Goal: Information Seeking & Learning: Learn about a topic

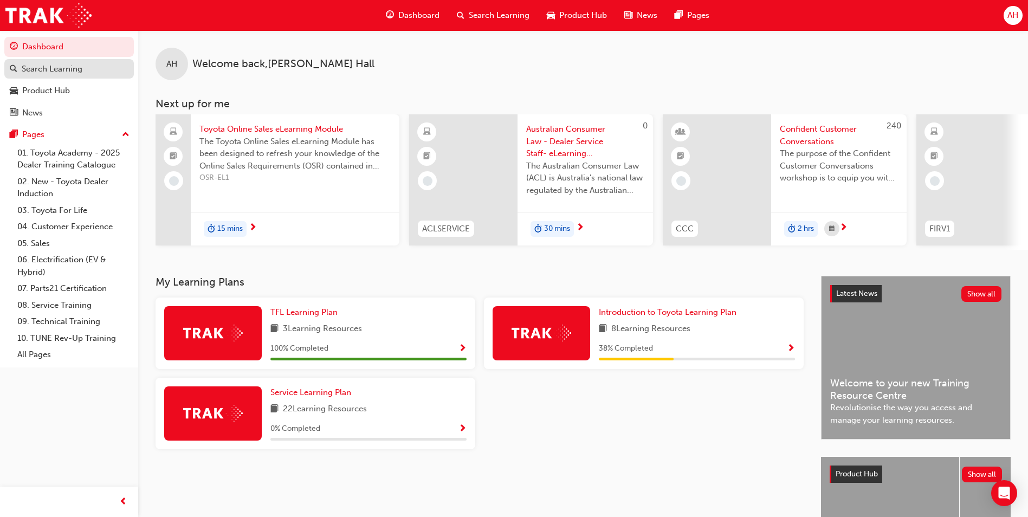
click at [89, 67] on div "Search Learning" at bounding box center [69, 69] width 119 height 14
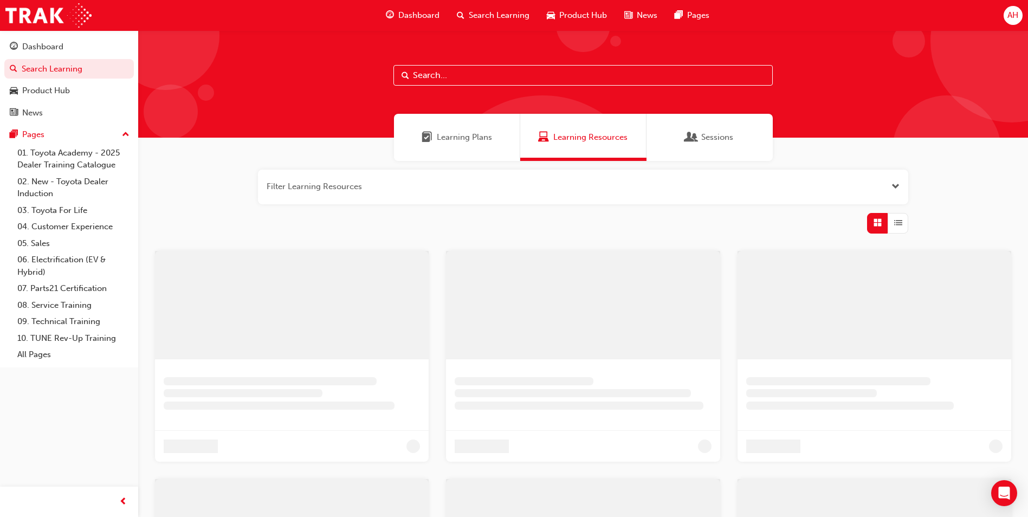
click at [466, 76] on input "text" at bounding box center [582, 75] width 379 height 21
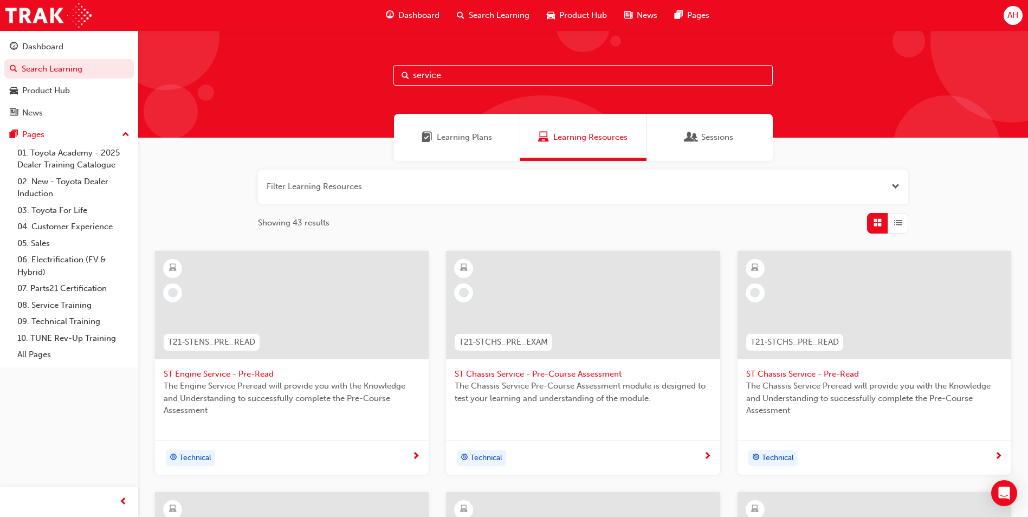
click at [470, 68] on input "service" at bounding box center [582, 75] width 379 height 21
type input "service advisor"
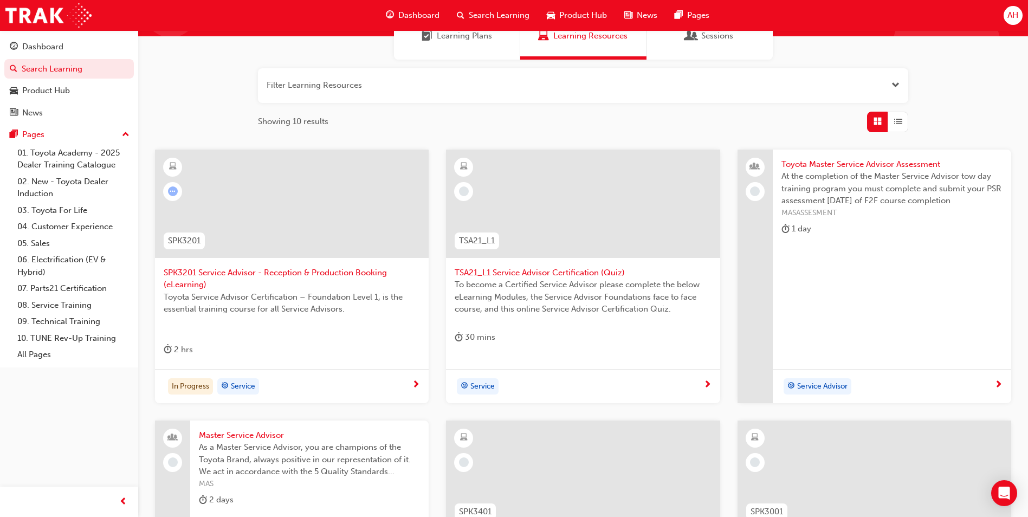
scroll to position [108, 0]
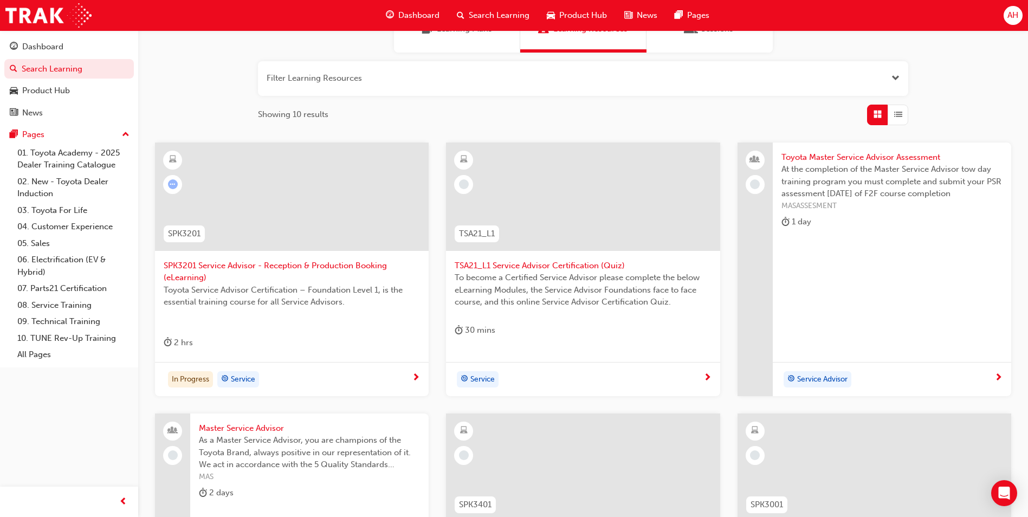
click at [537, 257] on div at bounding box center [583, 205] width 256 height 108
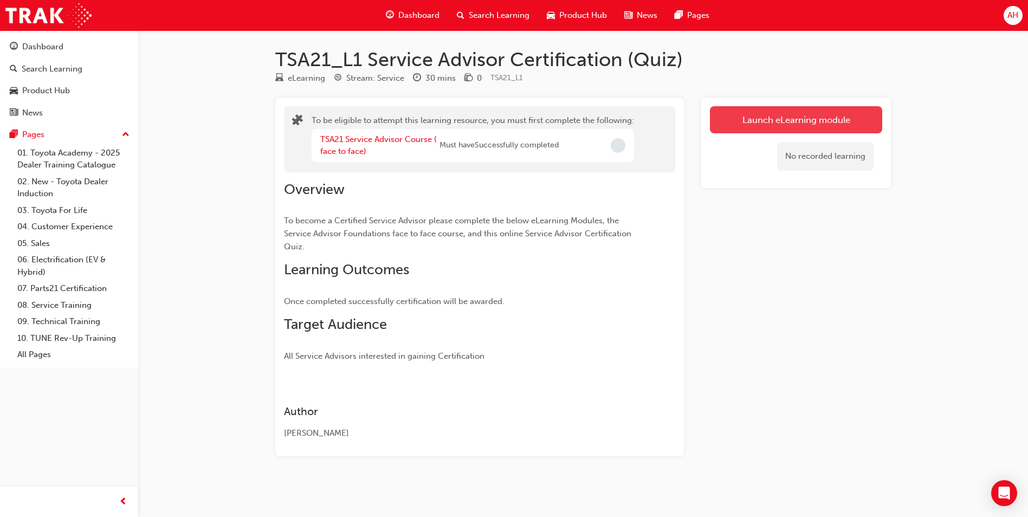
click at [803, 115] on button "Launch eLearning module" at bounding box center [796, 119] width 172 height 27
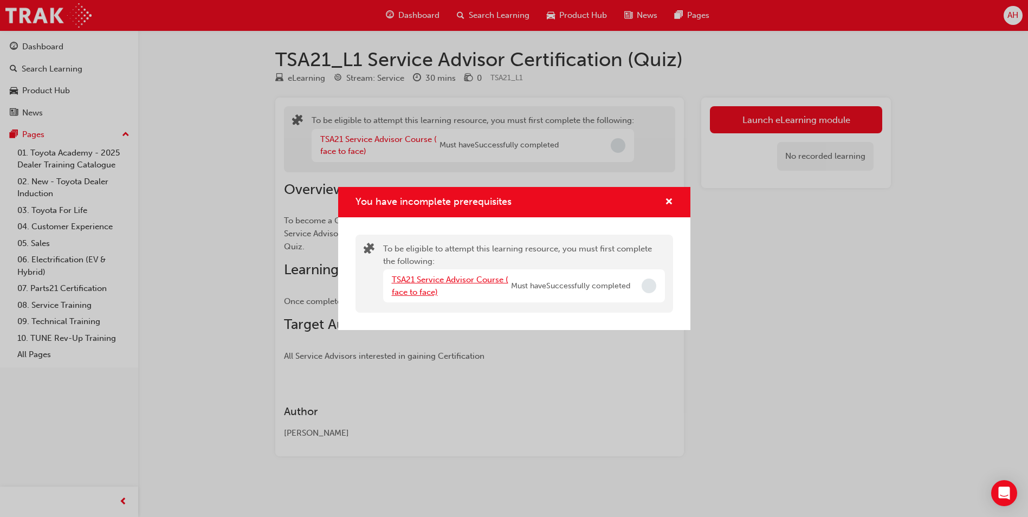
click at [432, 281] on link "TSA21 Service Advisor Course ( face to face)" at bounding box center [450, 286] width 116 height 22
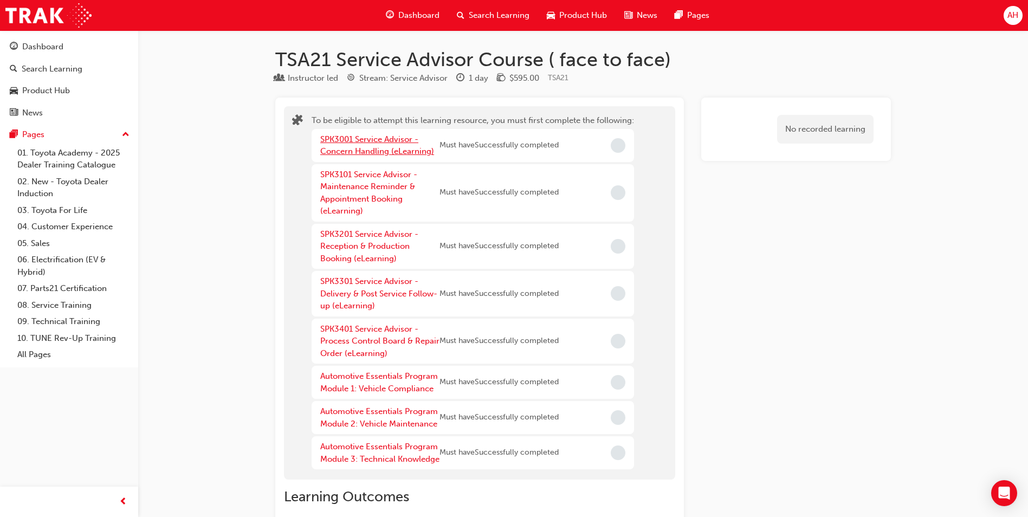
click at [376, 147] on link "SPK3001 Service Advisor - Concern Handling (eLearning)" at bounding box center [377, 145] width 114 height 22
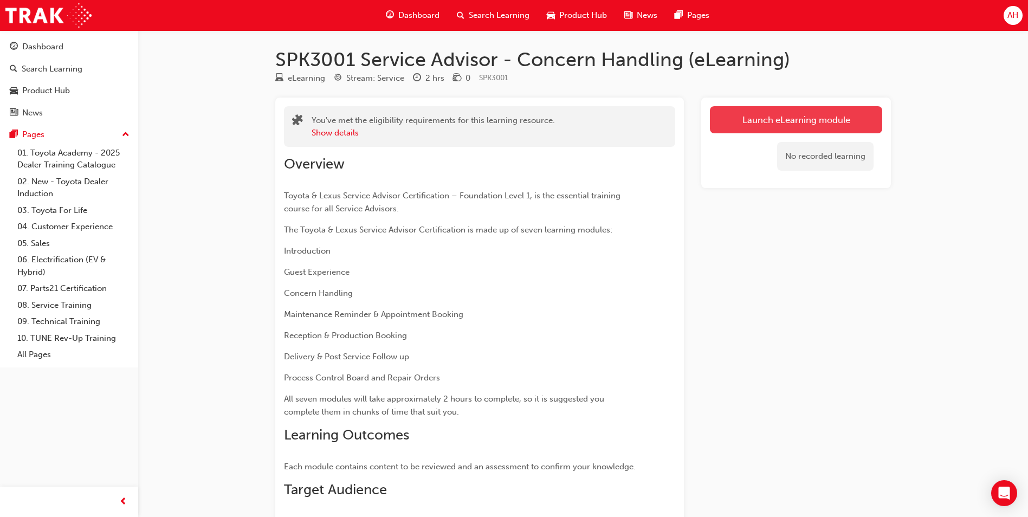
click at [806, 116] on link "Launch eLearning module" at bounding box center [796, 119] width 172 height 27
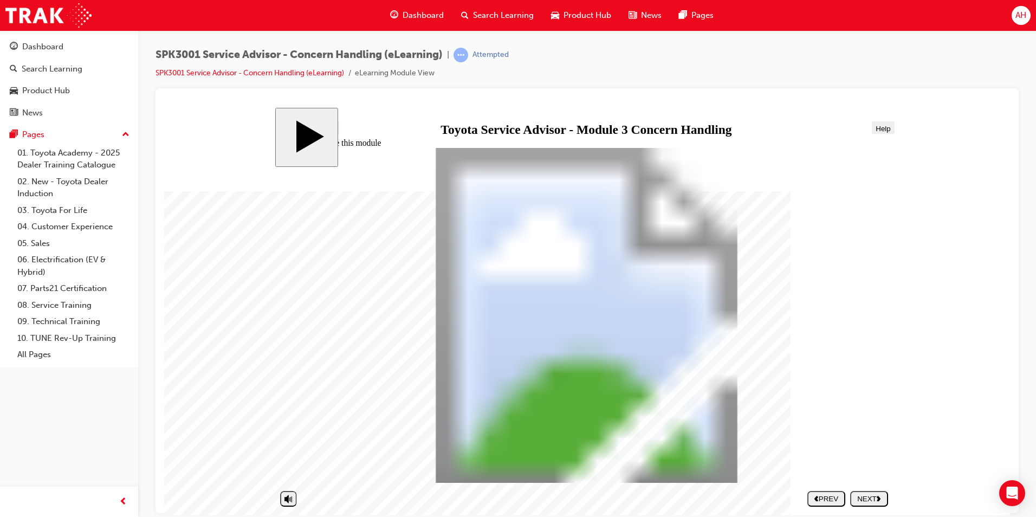
drag, startPoint x: 606, startPoint y: 307, endPoint x: 529, endPoint y: 271, distance: 85.3
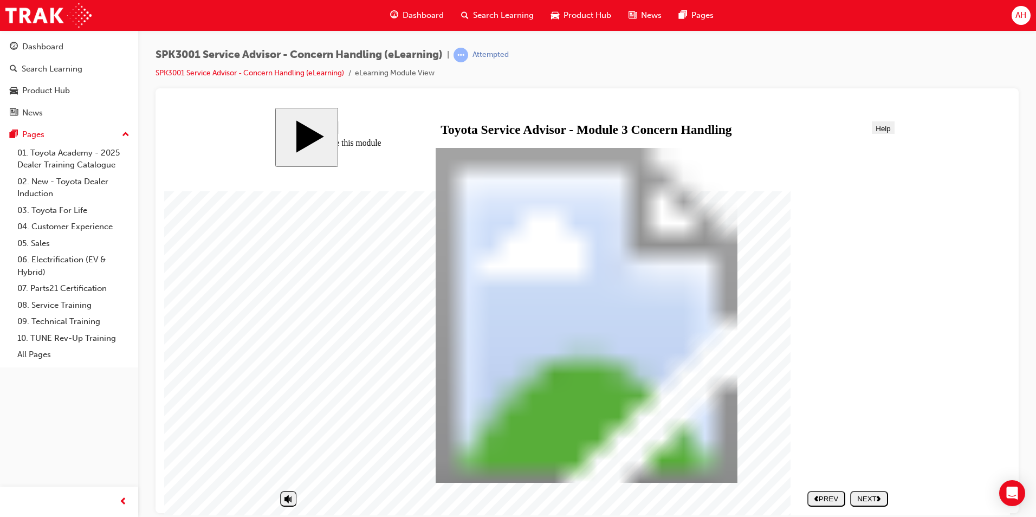
drag, startPoint x: 504, startPoint y: 438, endPoint x: 503, endPoint y: 432, distance: 5.5
drag, startPoint x: 503, startPoint y: 432, endPoint x: 531, endPoint y: 432, distance: 27.6
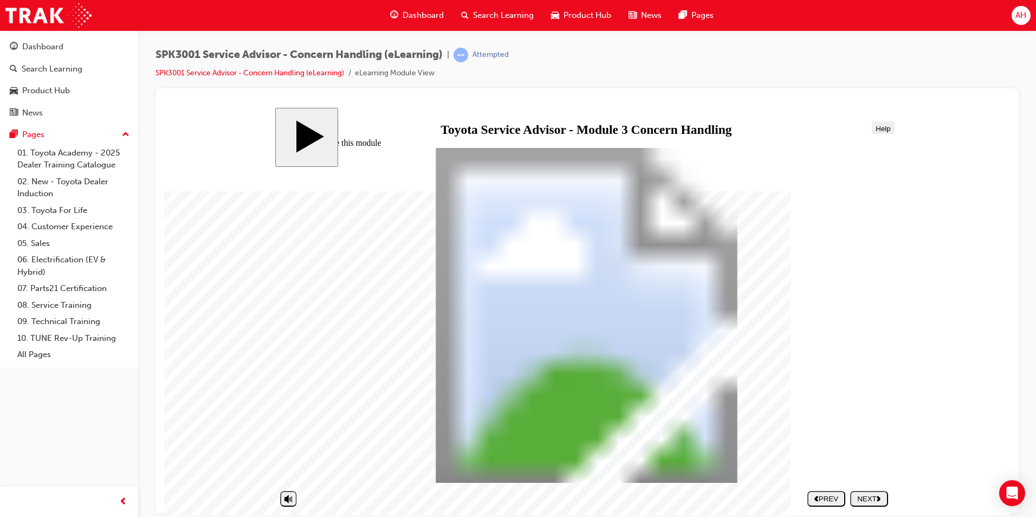
drag, startPoint x: 424, startPoint y: 342, endPoint x: 435, endPoint y: 390, distance: 48.9
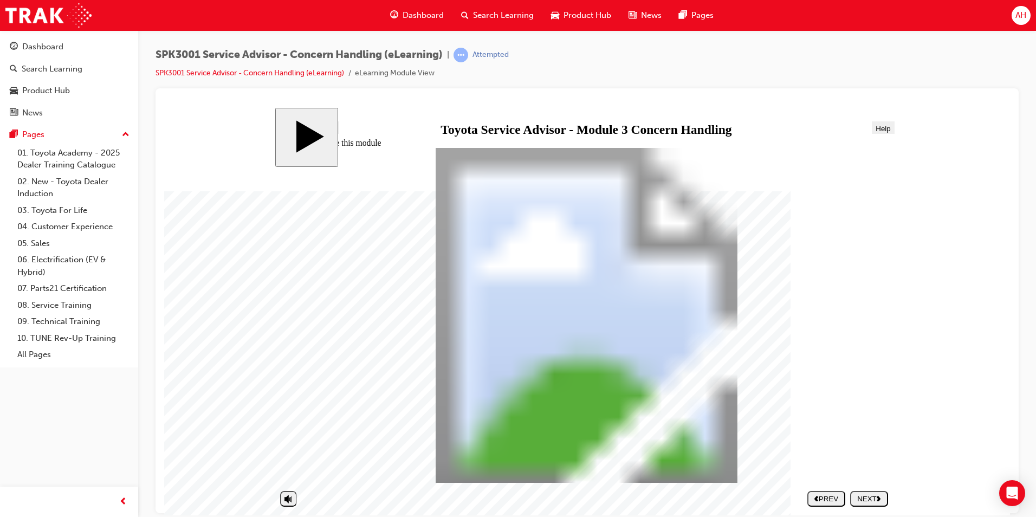
drag, startPoint x: 464, startPoint y: 339, endPoint x: 437, endPoint y: 276, distance: 67.7
drag, startPoint x: 569, startPoint y: 256, endPoint x: 568, endPoint y: 282, distance: 26.1
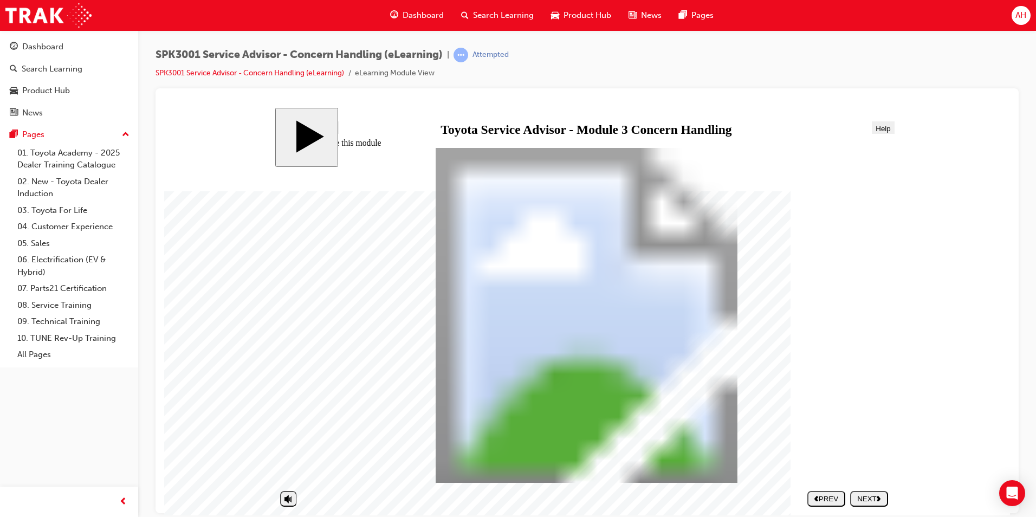
drag, startPoint x: 544, startPoint y: 429, endPoint x: 516, endPoint y: 428, distance: 28.7
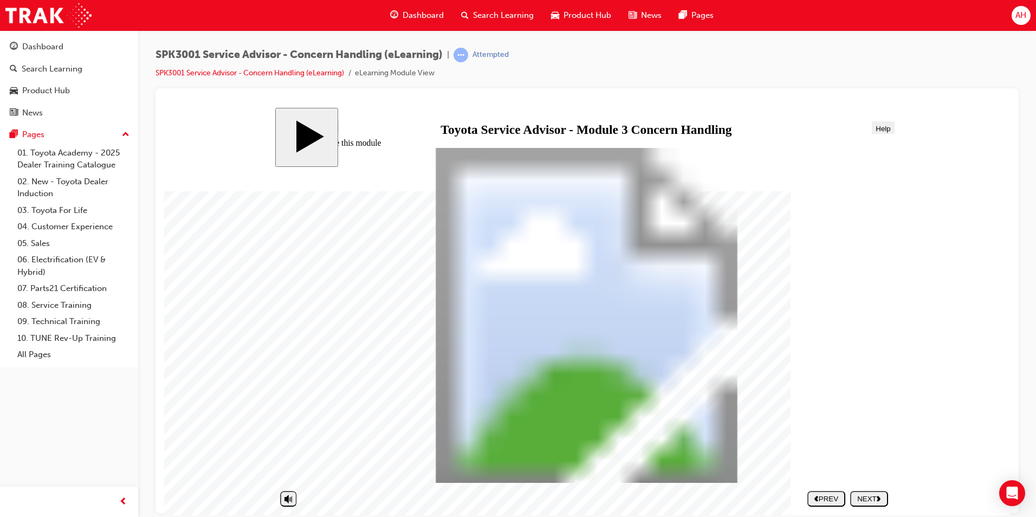
click at [876, 499] on div "NEXT" at bounding box center [868, 498] width 29 height 8
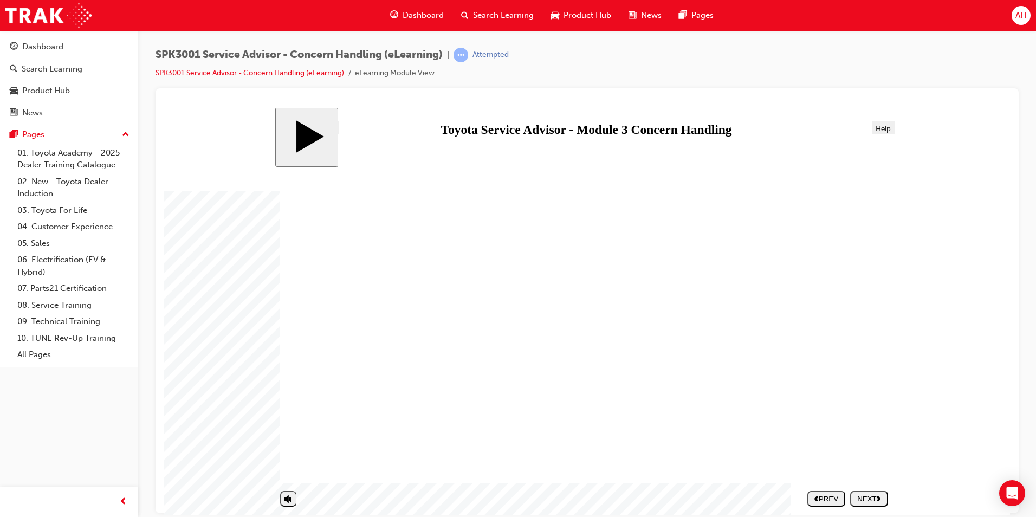
click at [865, 499] on div "NEXT" at bounding box center [868, 498] width 29 height 8
click at [880, 500] on polygon "next" at bounding box center [879, 497] width 4 height 5
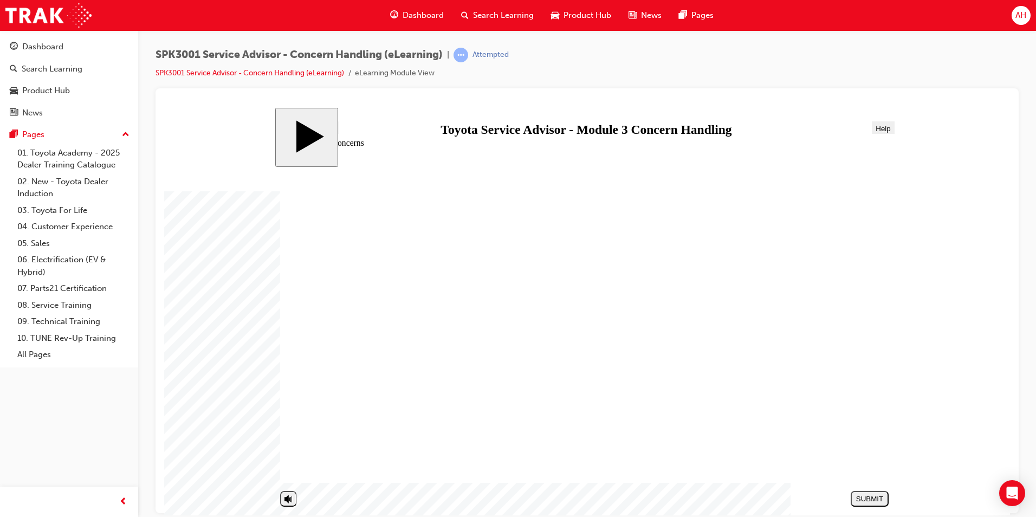
drag, startPoint x: 597, startPoint y: 332, endPoint x: 772, endPoint y: 419, distance: 195.5
drag, startPoint x: 589, startPoint y: 251, endPoint x: 764, endPoint y: 336, distance: 195.1
drag, startPoint x: 630, startPoint y: 411, endPoint x: 804, endPoint y: 244, distance: 241.4
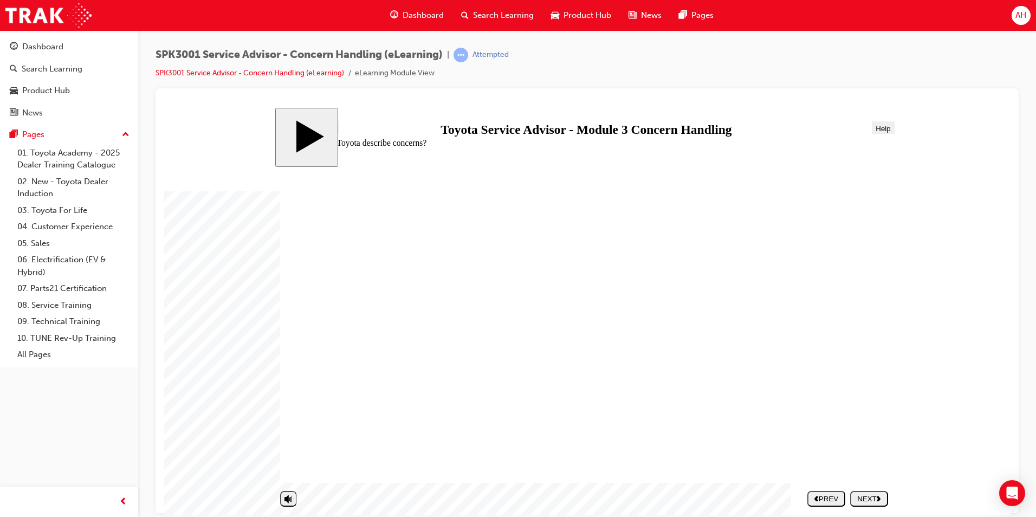
click at [873, 502] on div "NEXT" at bounding box center [868, 498] width 29 height 8
click at [869, 496] on div "NEXT" at bounding box center [868, 498] width 29 height 8
click at [877, 498] on div "NEXT" at bounding box center [868, 498] width 29 height 8
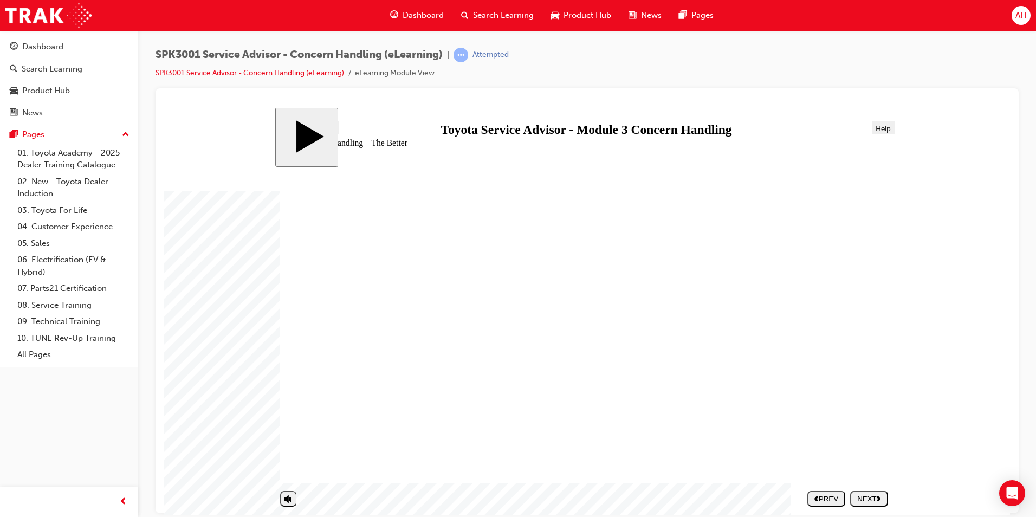
click at [871, 501] on div "NEXT" at bounding box center [868, 498] width 29 height 8
click at [866, 498] on div "NEXT" at bounding box center [868, 498] width 29 height 8
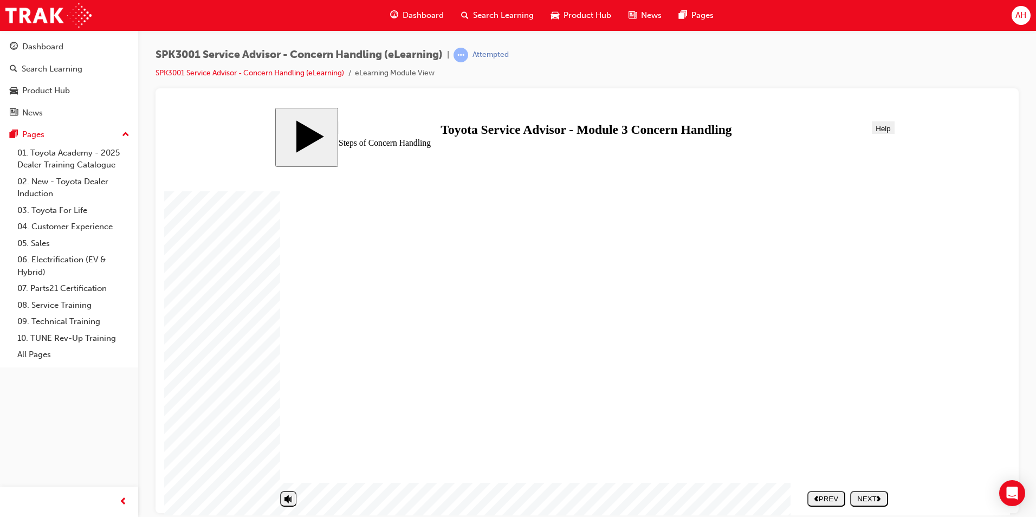
click at [873, 504] on button "NEXT" at bounding box center [869, 498] width 38 height 16
drag, startPoint x: 422, startPoint y: 386, endPoint x: 731, endPoint y: 253, distance: 336.8
drag, startPoint x: 346, startPoint y: 436, endPoint x: 659, endPoint y: 281, distance: 349.1
drag, startPoint x: 363, startPoint y: 360, endPoint x: 675, endPoint y: 310, distance: 315.4
drag, startPoint x: 372, startPoint y: 407, endPoint x: 685, endPoint y: 336, distance: 320.6
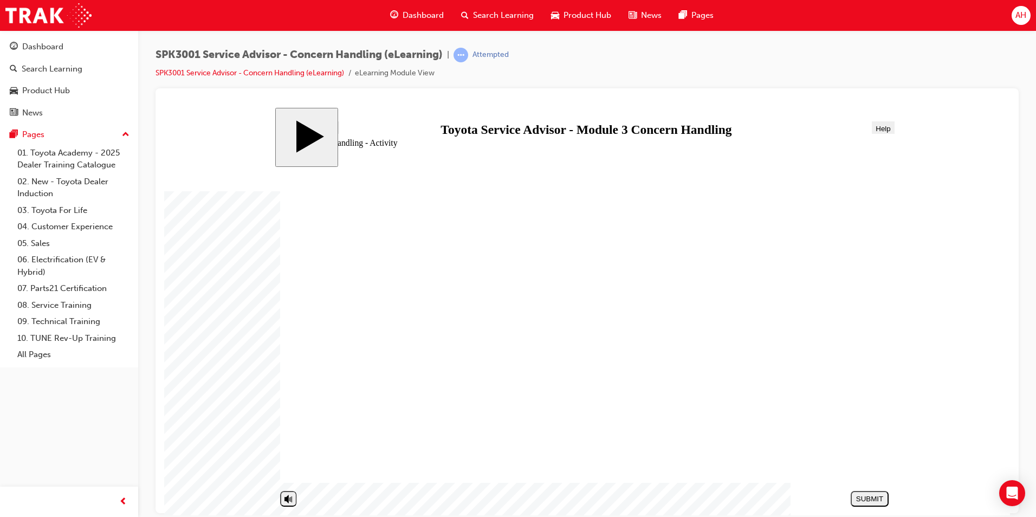
drag, startPoint x: 368, startPoint y: 462, endPoint x: 681, endPoint y: 373, distance: 325.5
drag, startPoint x: 373, startPoint y: 333, endPoint x: 691, endPoint y: 400, distance: 325.5
drag, startPoint x: 445, startPoint y: 317, endPoint x: 693, endPoint y: 429, distance: 271.9
click at [868, 499] on div "SUBMIT" at bounding box center [869, 498] width 29 height 8
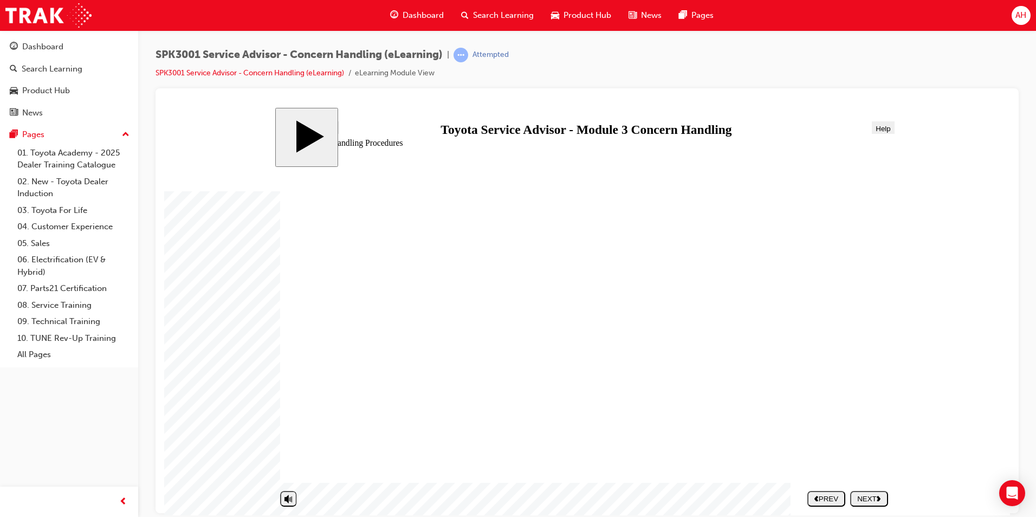
click at [873, 498] on div "NEXT" at bounding box center [868, 498] width 29 height 8
radio input "true"
click at [855, 497] on div "SUBMIT" at bounding box center [869, 498] width 29 height 8
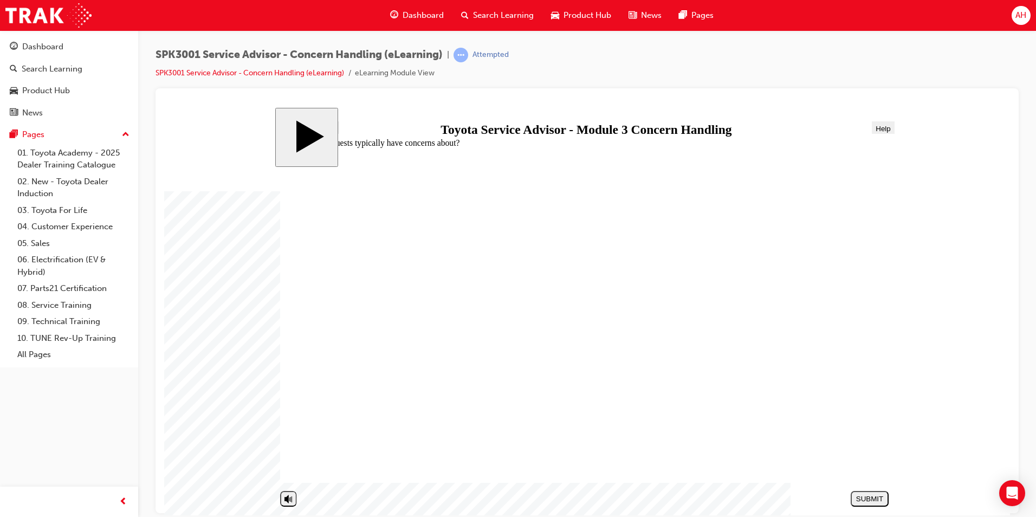
radio input "true"
click at [866, 500] on div "SUBMIT" at bounding box center [869, 498] width 29 height 8
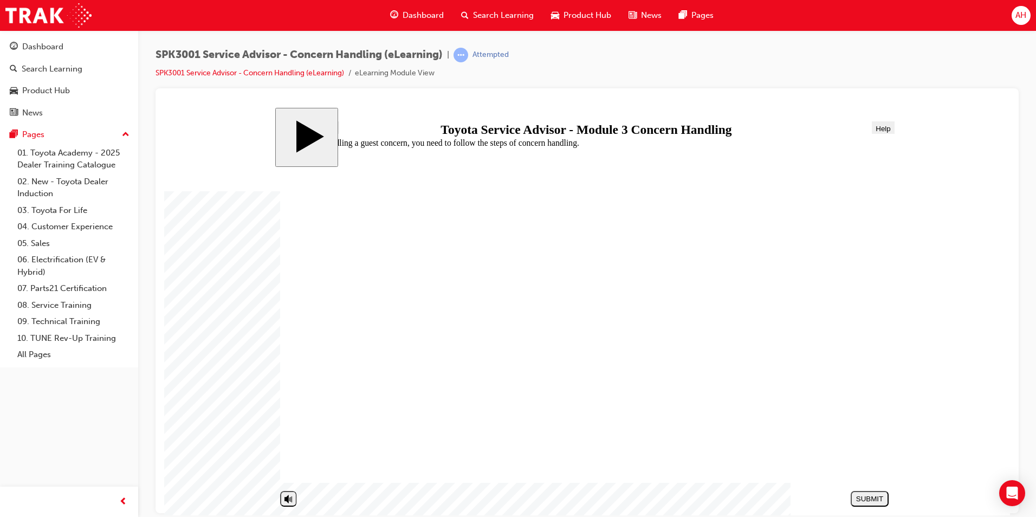
radio input "true"
click at [868, 495] on div "SUBMIT" at bounding box center [869, 498] width 29 height 8
click at [865, 497] on div "PREV" at bounding box center [869, 498] width 29 height 8
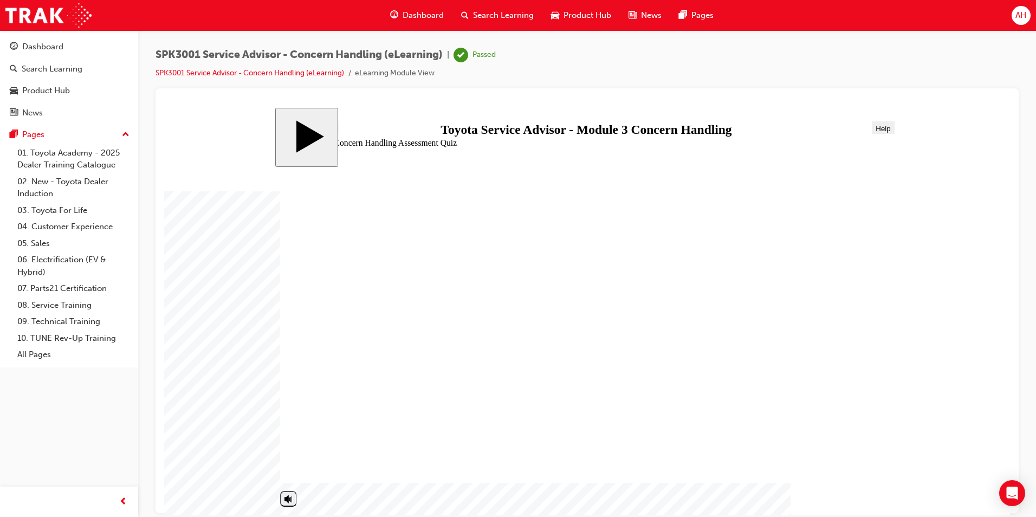
click at [315, 70] on link "SPK3001 Service Advisor - Concern Handling (eLearning)" at bounding box center [249, 72] width 189 height 9
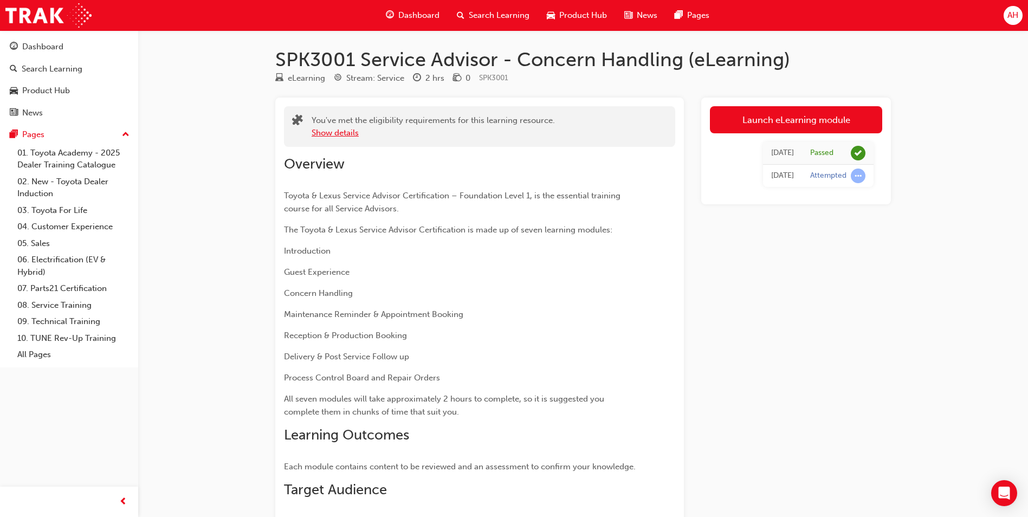
click at [346, 132] on button "Show details" at bounding box center [335, 133] width 47 height 12
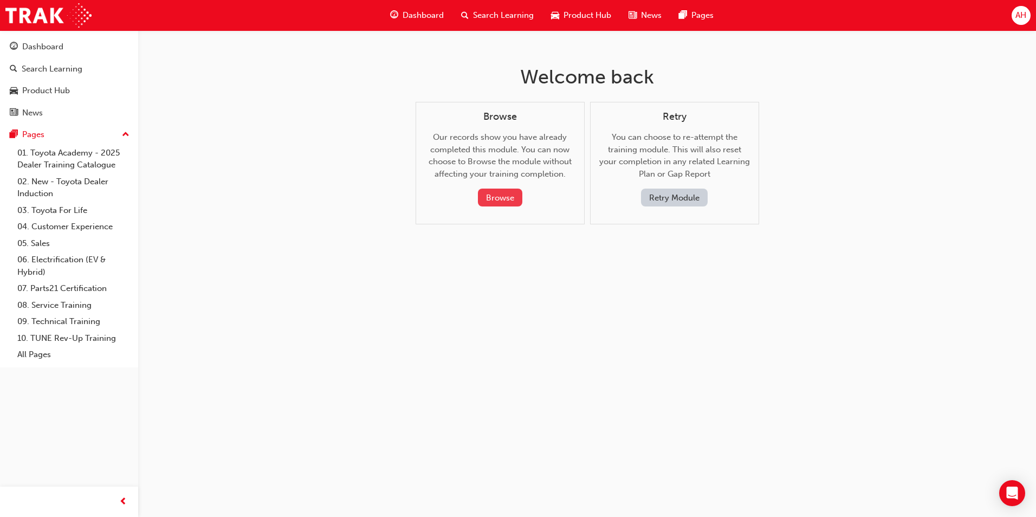
click at [508, 195] on button "Browse" at bounding box center [500, 198] width 44 height 18
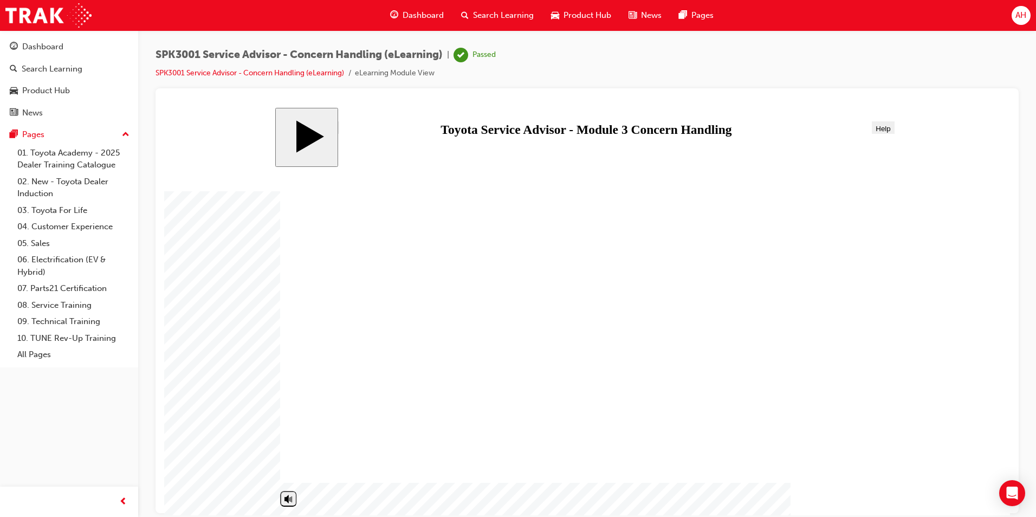
click at [430, 60] on span "SPK3001 Service Advisor - Concern Handling (eLearning)" at bounding box center [298, 55] width 287 height 12
click at [43, 70] on div "Search Learning" at bounding box center [52, 69] width 61 height 12
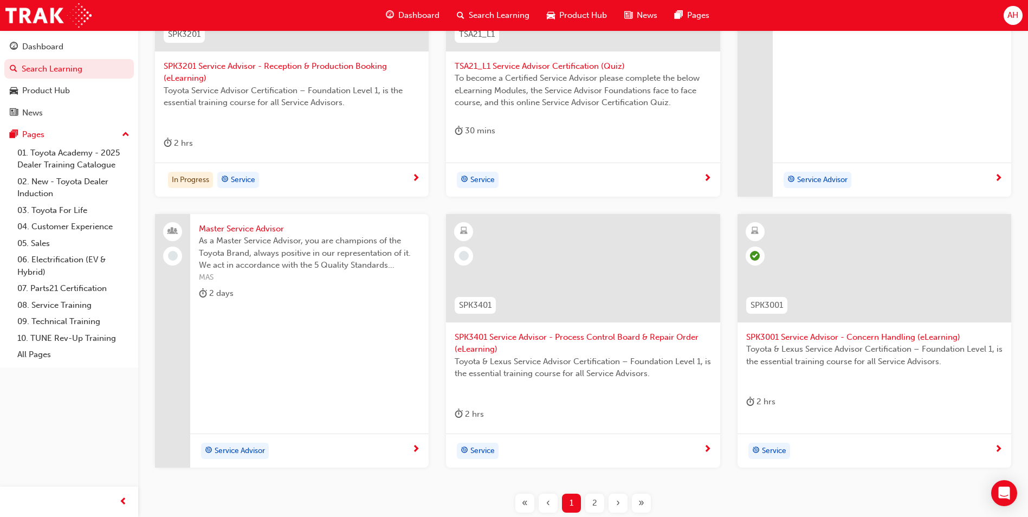
scroll to position [325, 0]
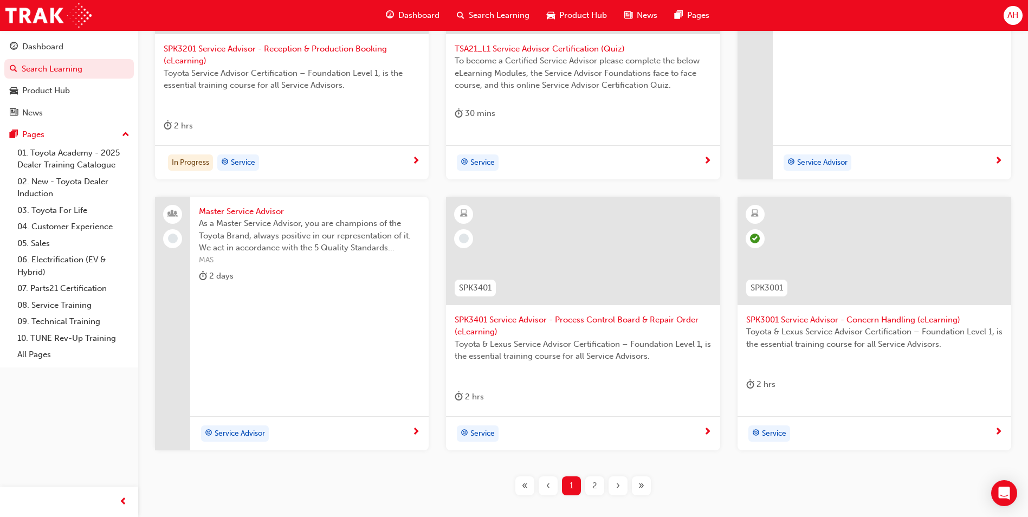
click at [597, 486] on div "2" at bounding box center [594, 485] width 19 height 19
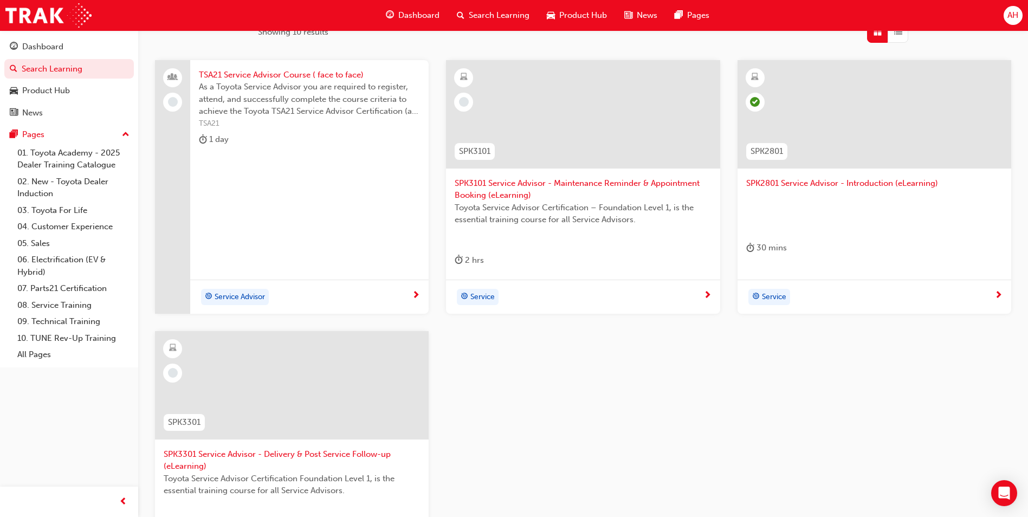
scroll to position [163, 0]
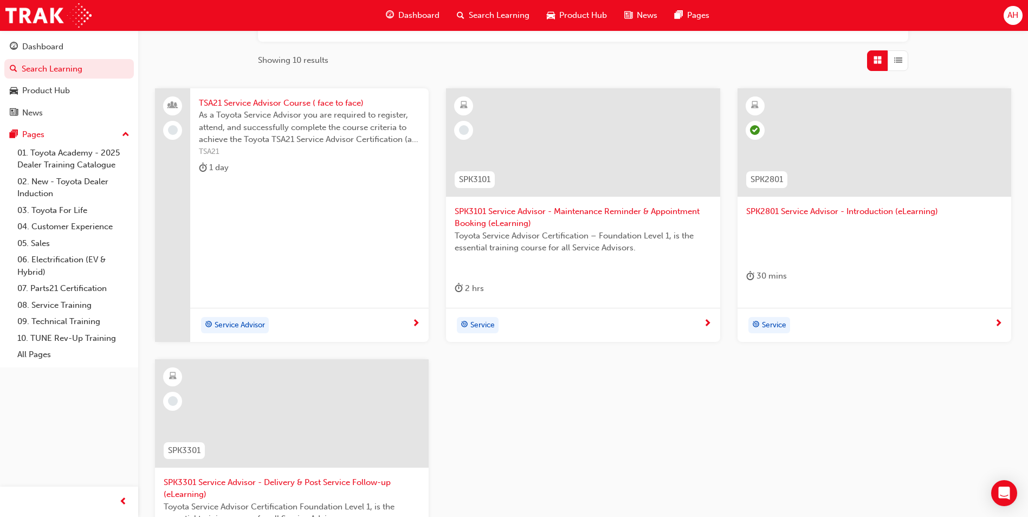
click at [594, 217] on span "SPK3101 Service Advisor - Maintenance Reminder & Appointment Booking (eLearning)" at bounding box center [583, 217] width 256 height 24
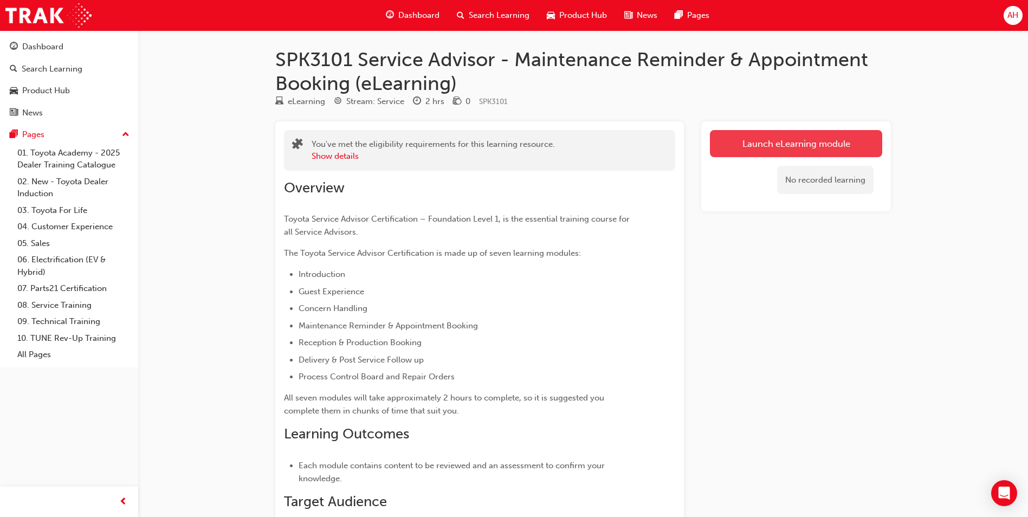
click at [780, 139] on link "Launch eLearning module" at bounding box center [796, 143] width 172 height 27
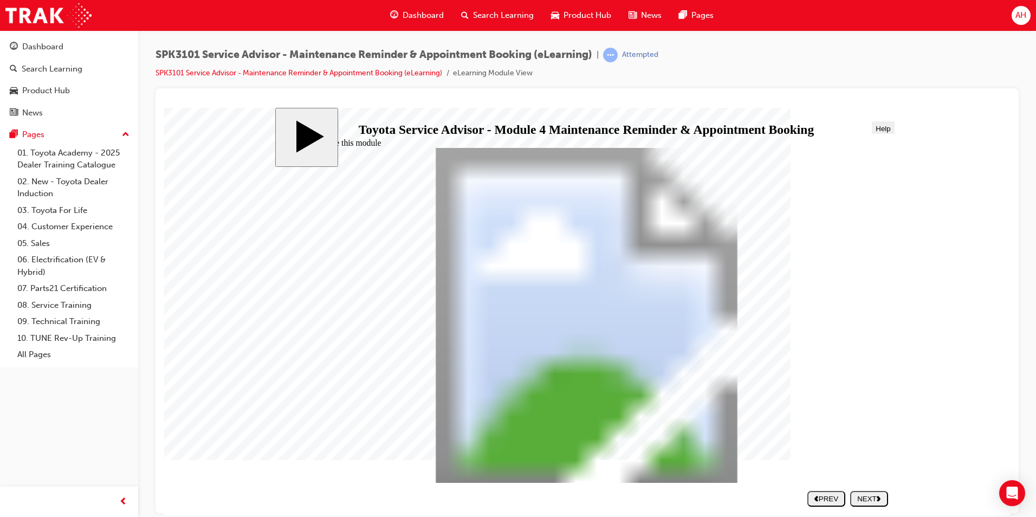
click at [862, 494] on div "NEXT" at bounding box center [868, 498] width 29 height 8
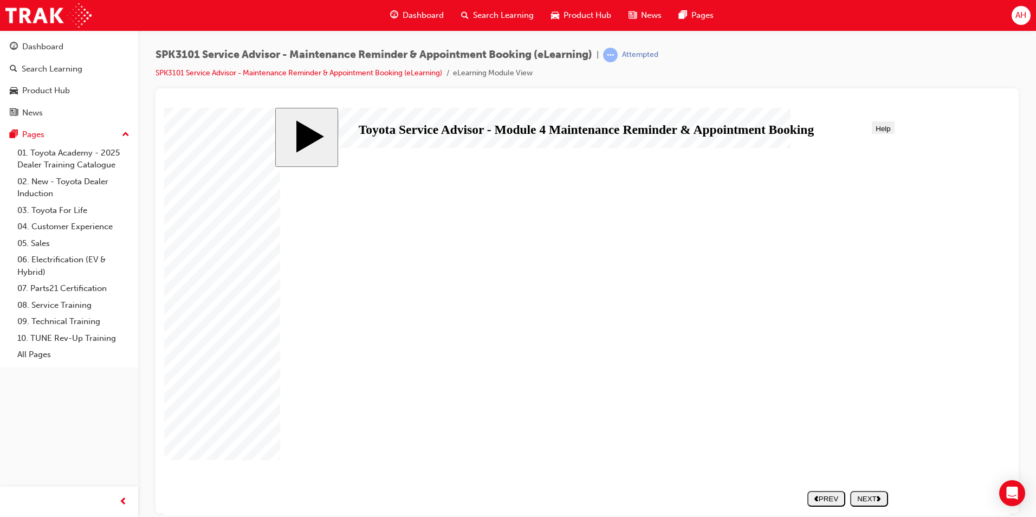
click at [880, 499] on polygon "next" at bounding box center [879, 497] width 4 height 5
click at [859, 494] on div "NEXT" at bounding box center [868, 498] width 29 height 8
click at [883, 496] on div "NEXT" at bounding box center [868, 498] width 29 height 8
click at [879, 497] on polygon "next" at bounding box center [879, 497] width 4 height 5
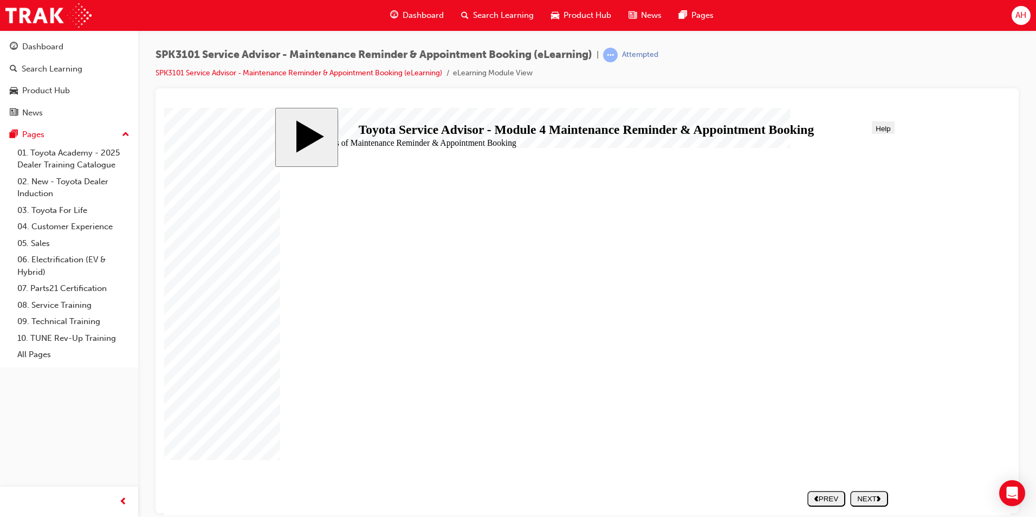
click at [873, 498] on div "NEXT" at bounding box center [868, 498] width 29 height 8
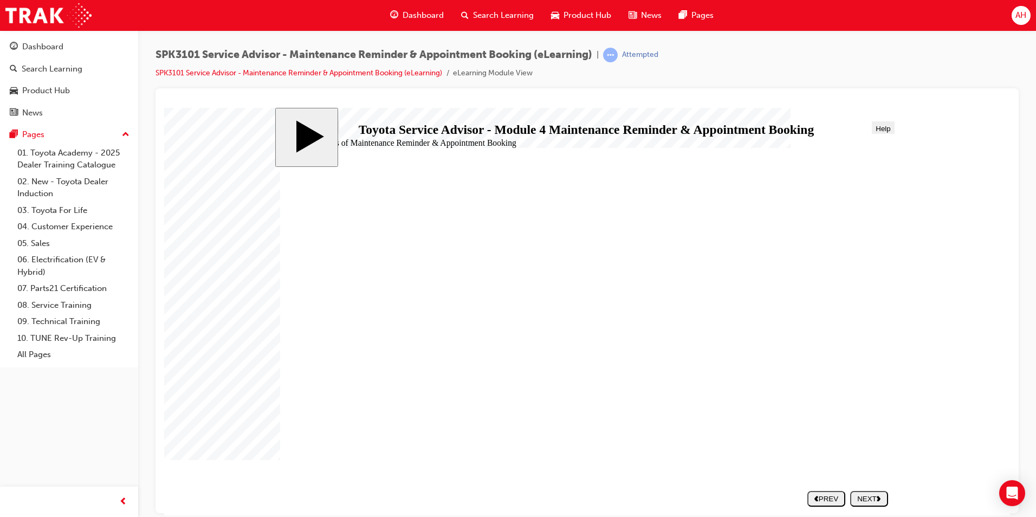
click at [871, 500] on div "NEXT" at bounding box center [868, 498] width 29 height 8
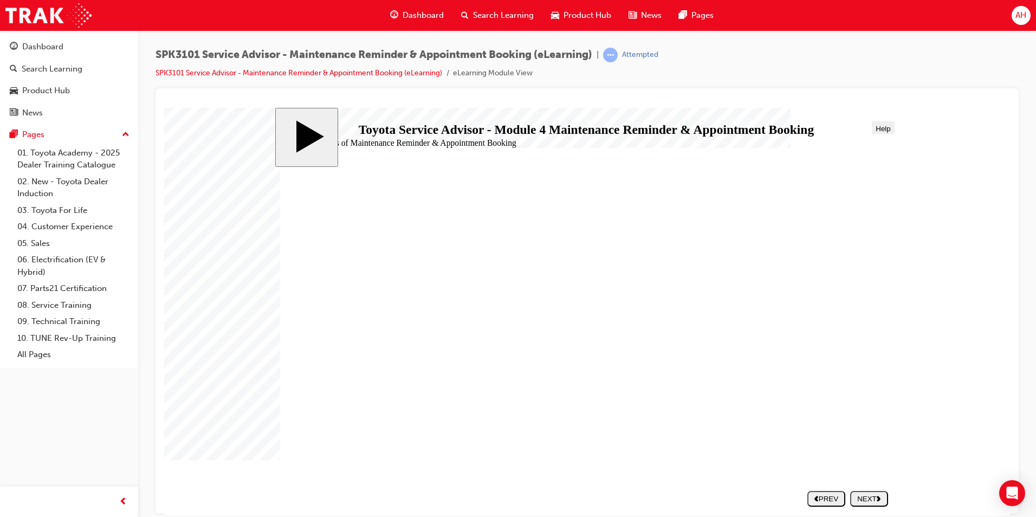
click at [861, 497] on div "NEXT" at bounding box center [868, 498] width 29 height 8
click at [876, 491] on button "NEXT" at bounding box center [869, 498] width 38 height 16
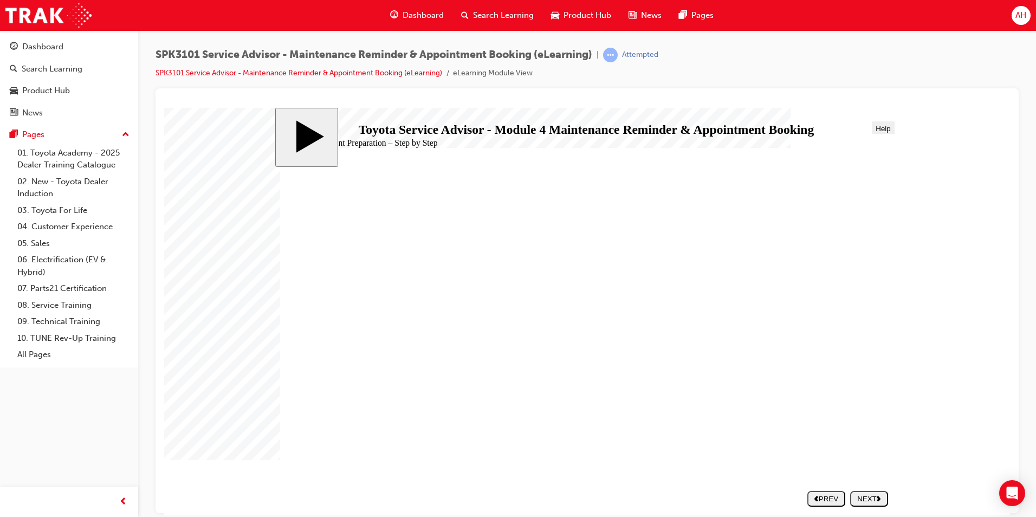
click at [871, 497] on div "NEXT" at bounding box center [868, 498] width 29 height 8
radio input "true"
click at [880, 501] on div "SUBMIT" at bounding box center [869, 498] width 29 height 8
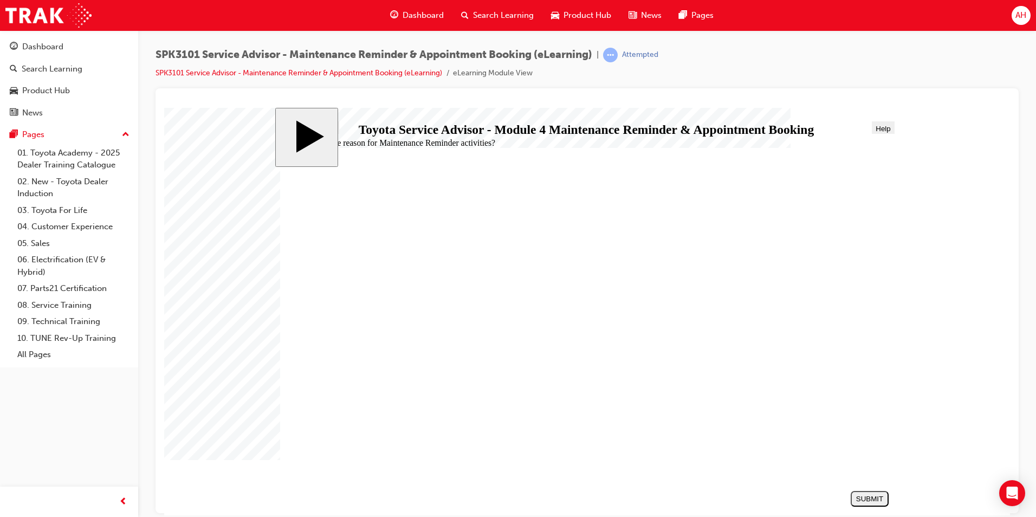
drag, startPoint x: 358, startPoint y: 369, endPoint x: 349, endPoint y: 350, distance: 20.8
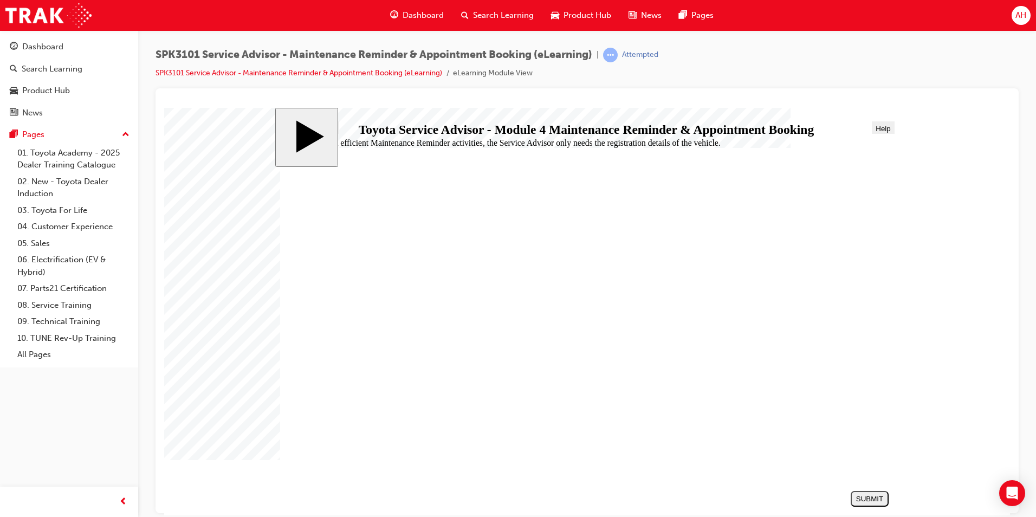
radio input "true"
click at [865, 499] on div "SUBMIT" at bounding box center [869, 498] width 29 height 8
radio input "true"
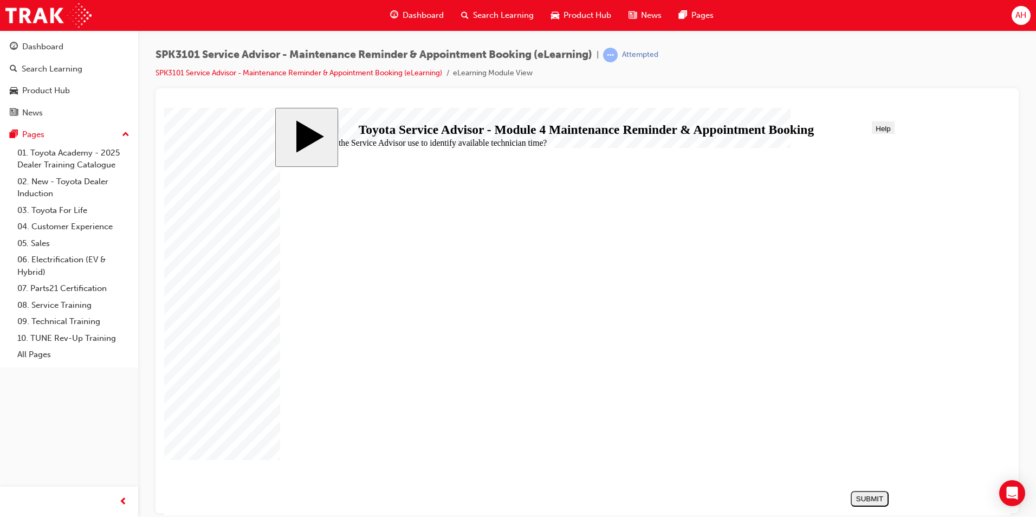
click at [870, 496] on div "SUBMIT" at bounding box center [869, 498] width 29 height 8
radio input "true"
click at [860, 496] on div "SUBMIT" at bounding box center [869, 498] width 29 height 8
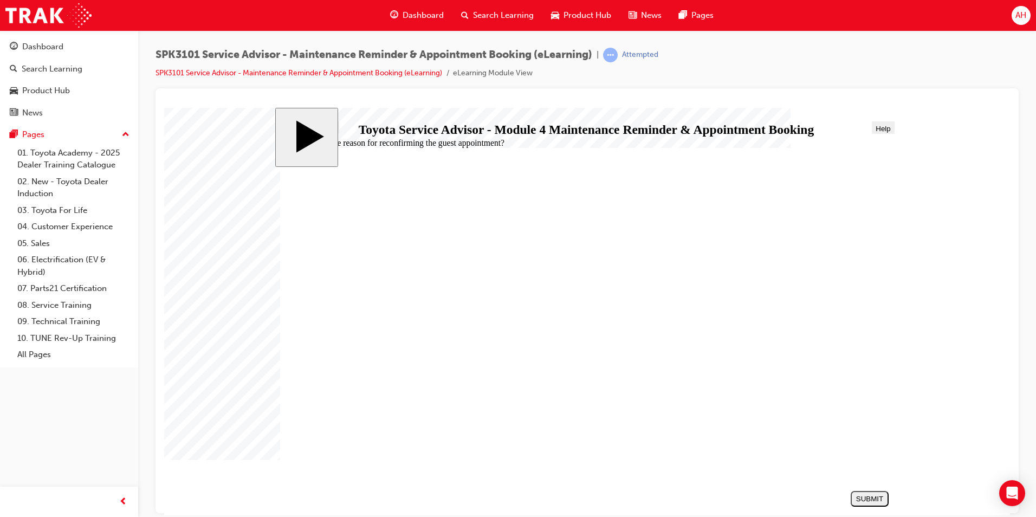
radio input "true"
click at [883, 497] on div "SUBMIT" at bounding box center [869, 498] width 29 height 8
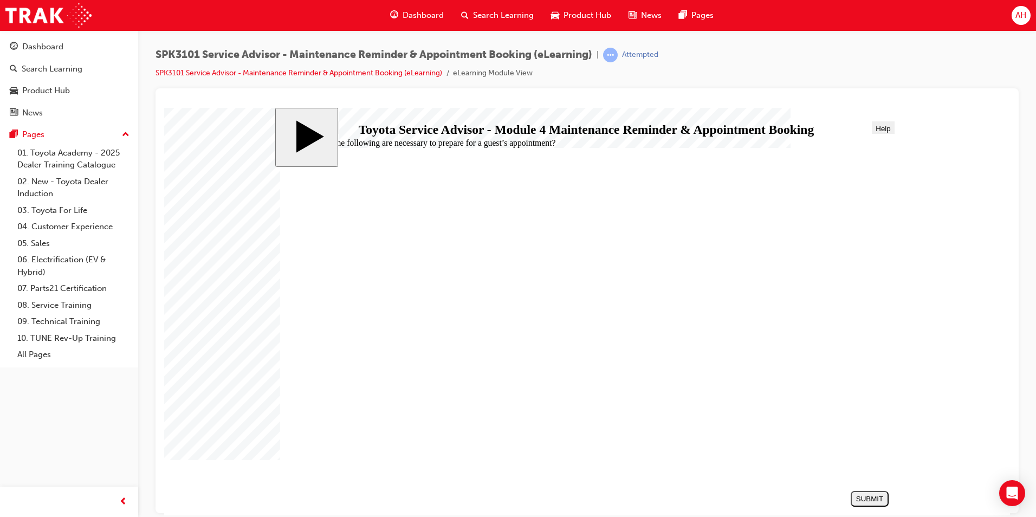
radio input "true"
click at [869, 497] on div "SUBMIT" at bounding box center [869, 498] width 29 height 8
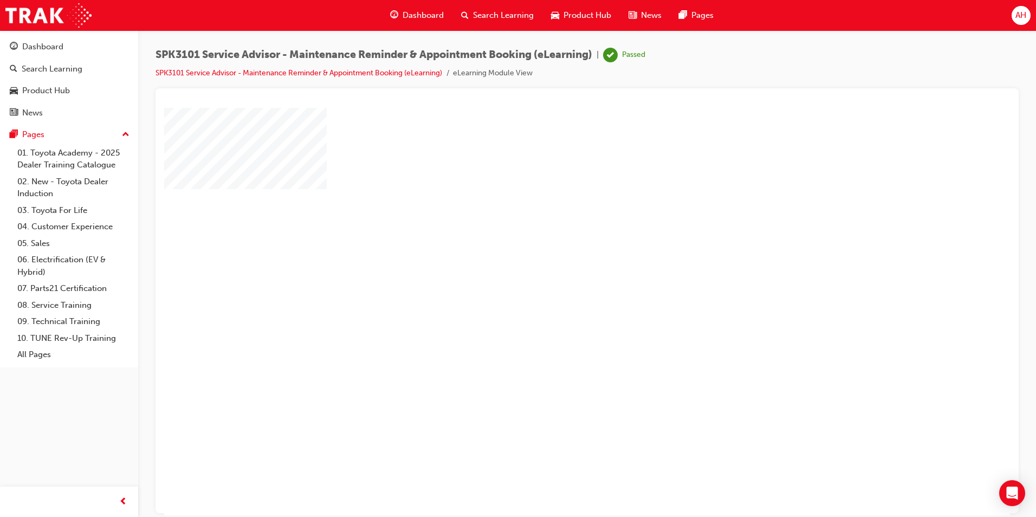
click at [420, 16] on span "Dashboard" at bounding box center [423, 15] width 41 height 12
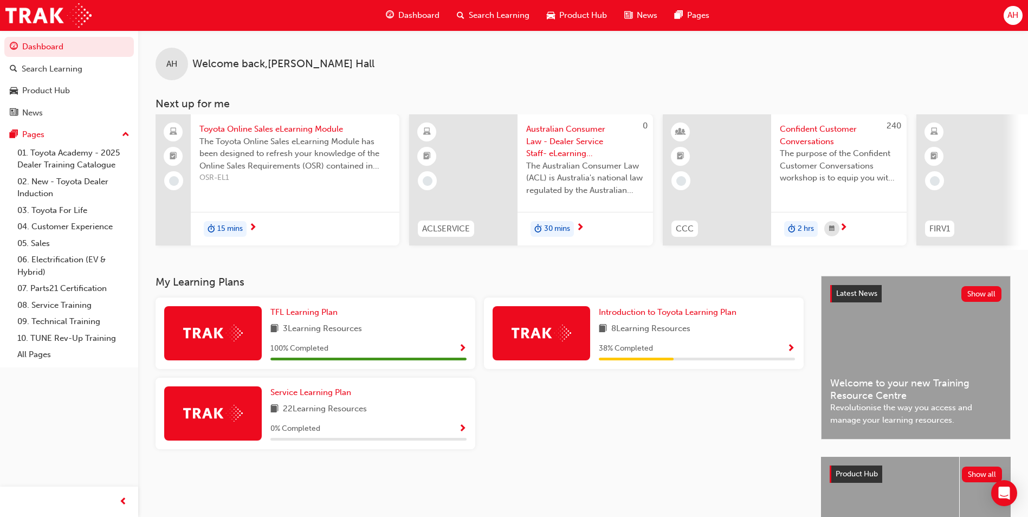
click at [507, 10] on span "Search Learning" at bounding box center [499, 15] width 61 height 12
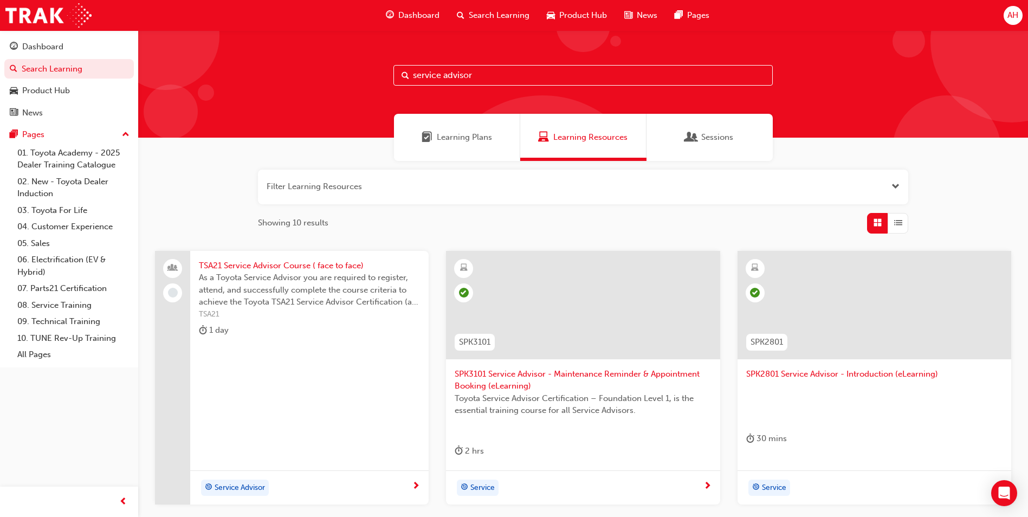
click at [502, 74] on input "service advisor" at bounding box center [582, 75] width 379 height 21
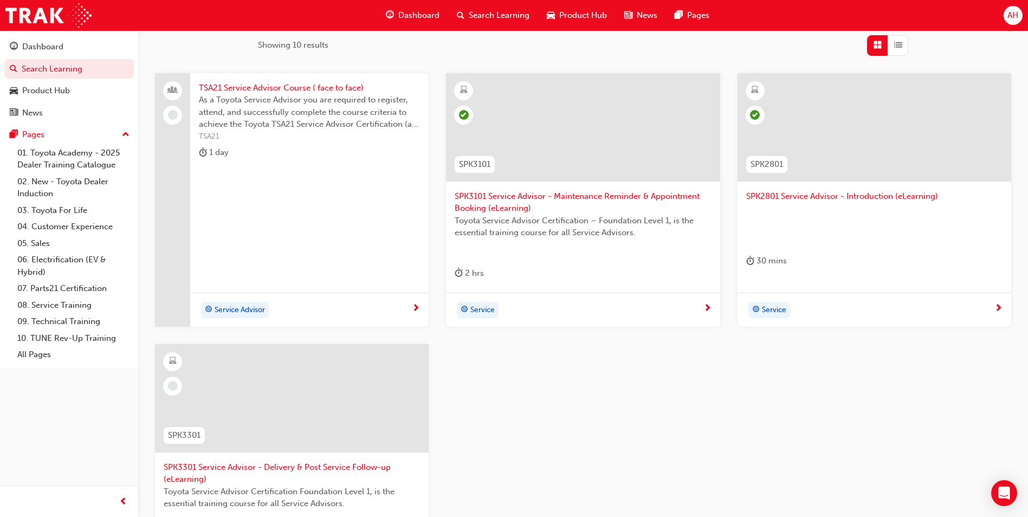
scroll to position [174, 0]
click at [344, 307] on div "Service Advisor" at bounding box center [305, 313] width 213 height 16
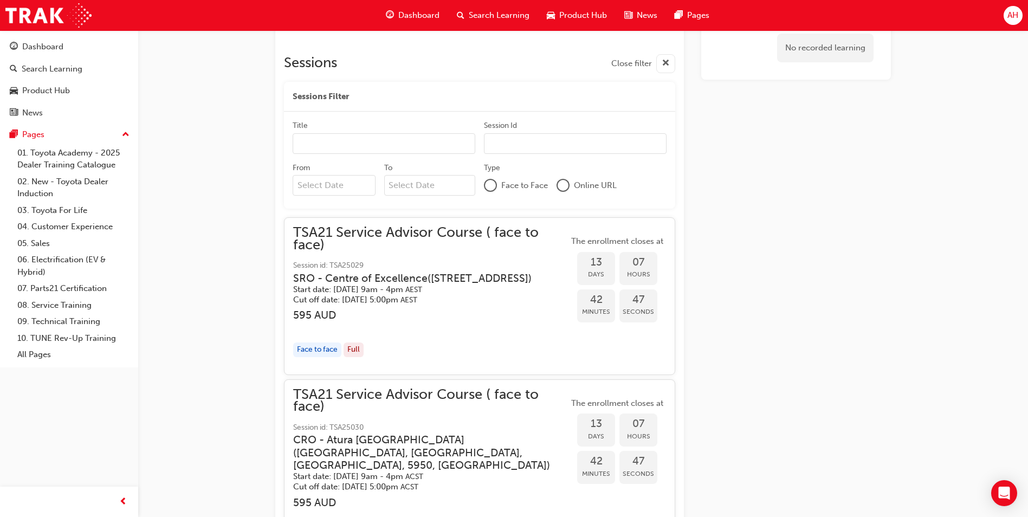
scroll to position [950, 0]
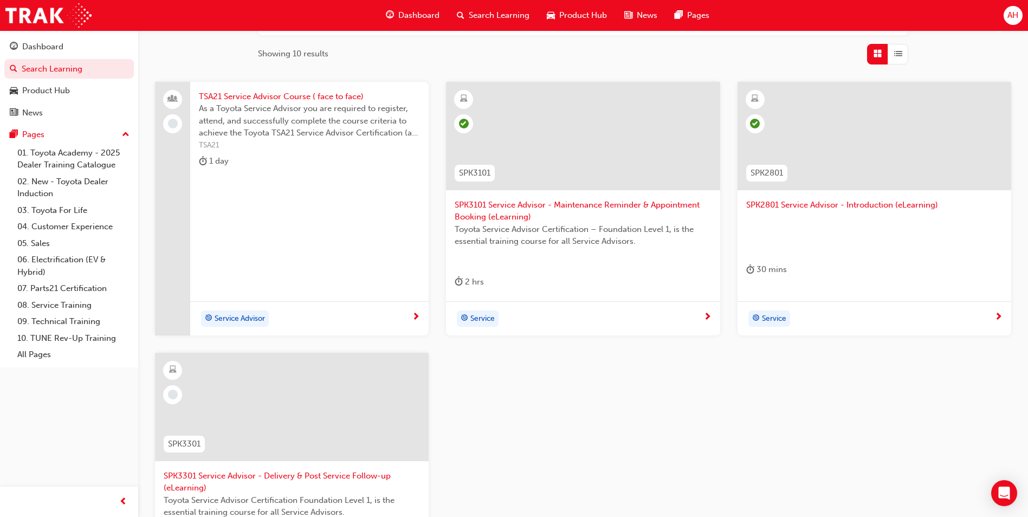
scroll to position [120, 0]
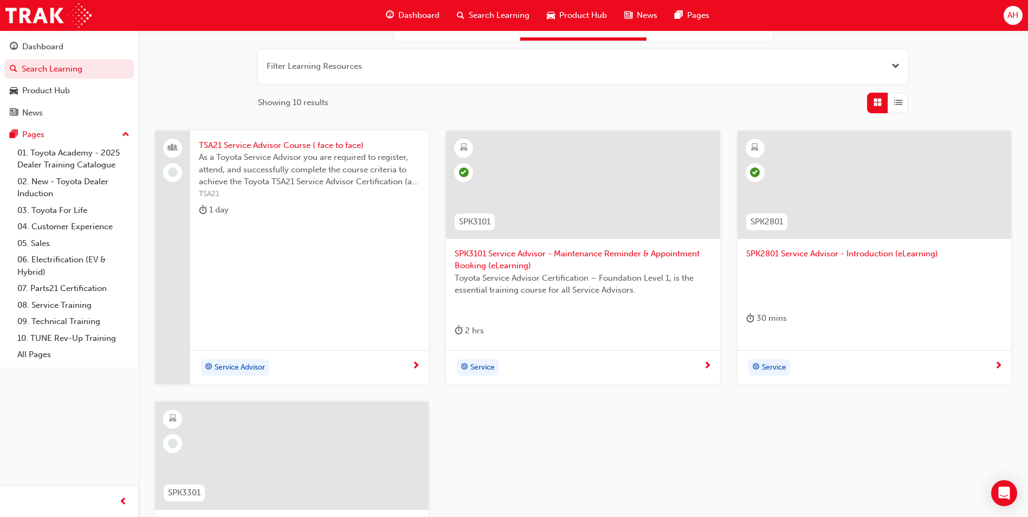
click at [818, 254] on span "SPK2801 Service Advisor - Introduction (eLearning)" at bounding box center [874, 254] width 256 height 12
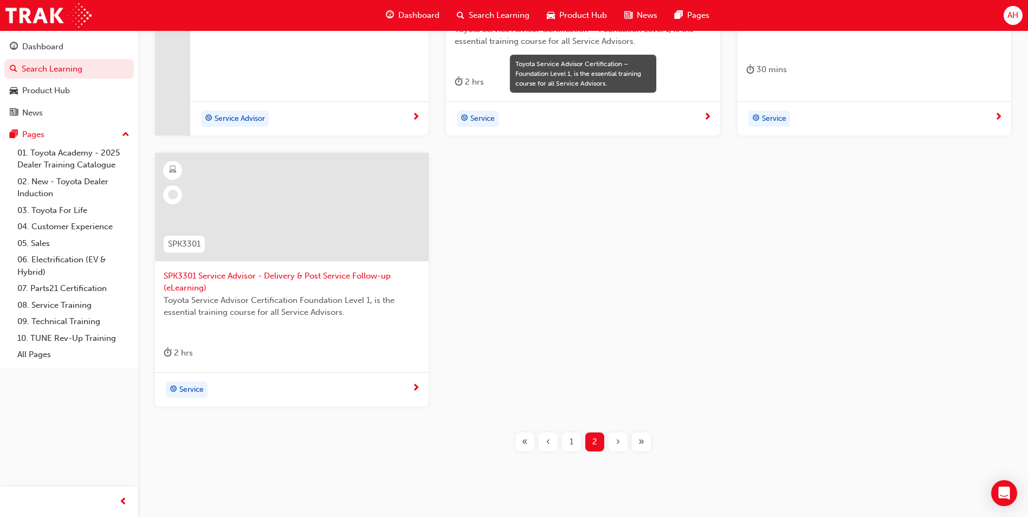
scroll to position [379, 0]
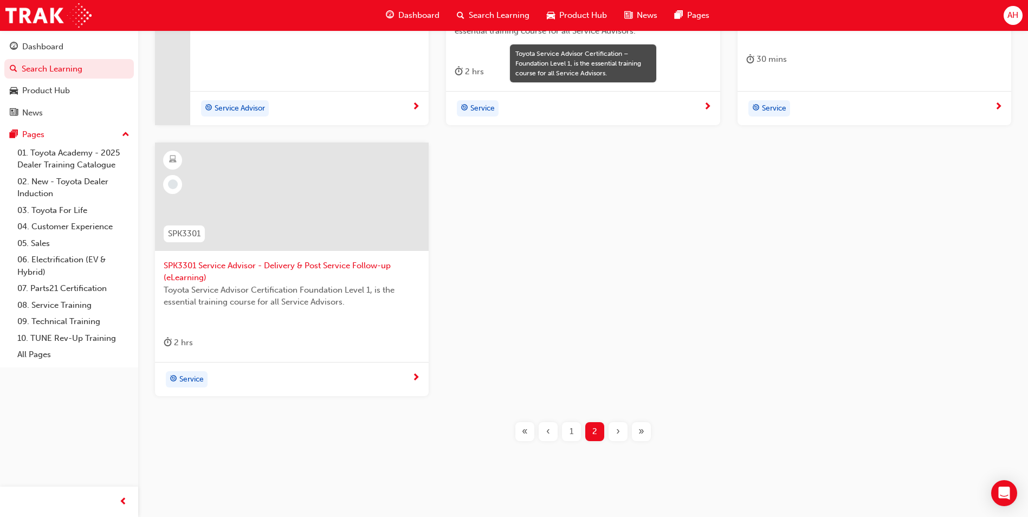
click at [573, 429] on span "1" at bounding box center [571, 431] width 4 height 12
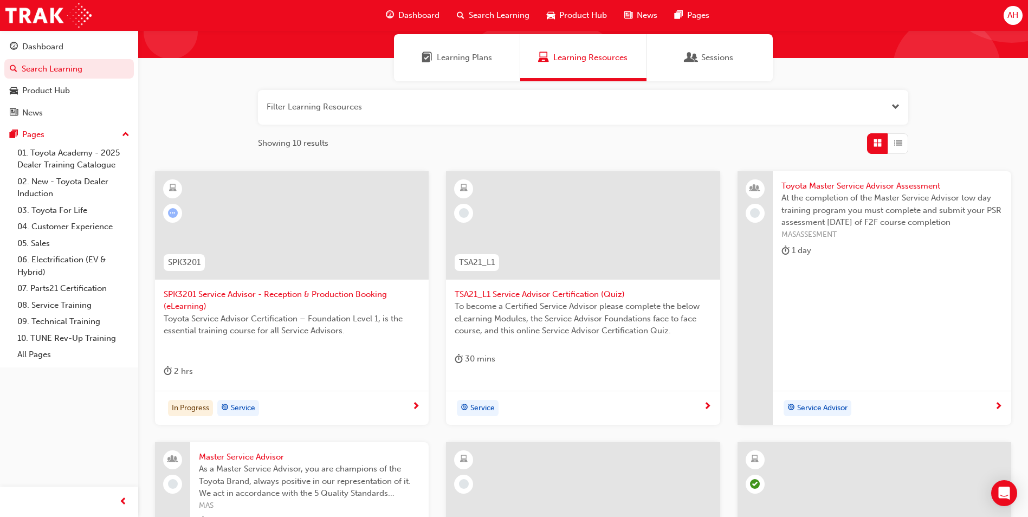
scroll to position [54, 0]
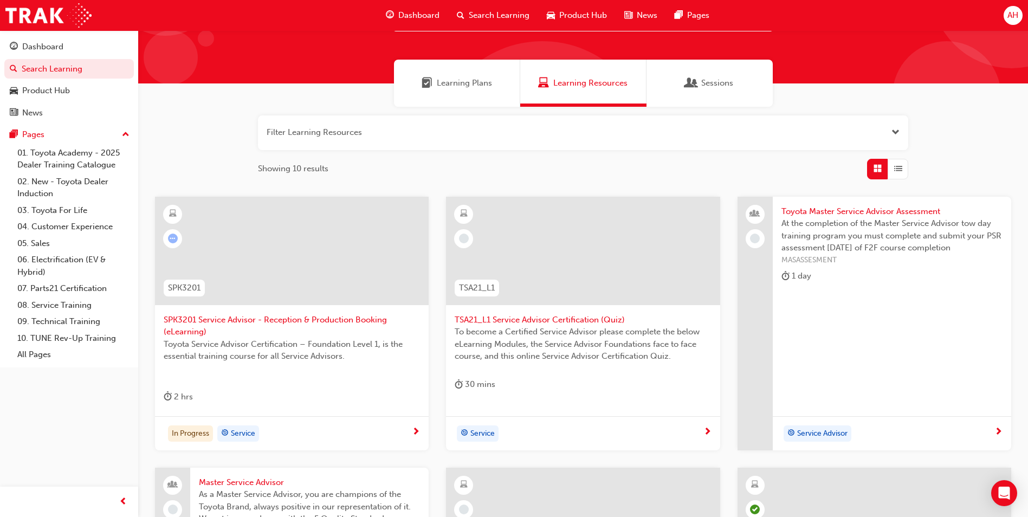
click at [308, 336] on span "SPK3201 Service Advisor - Reception & Production Booking (eLearning)" at bounding box center [292, 326] width 256 height 24
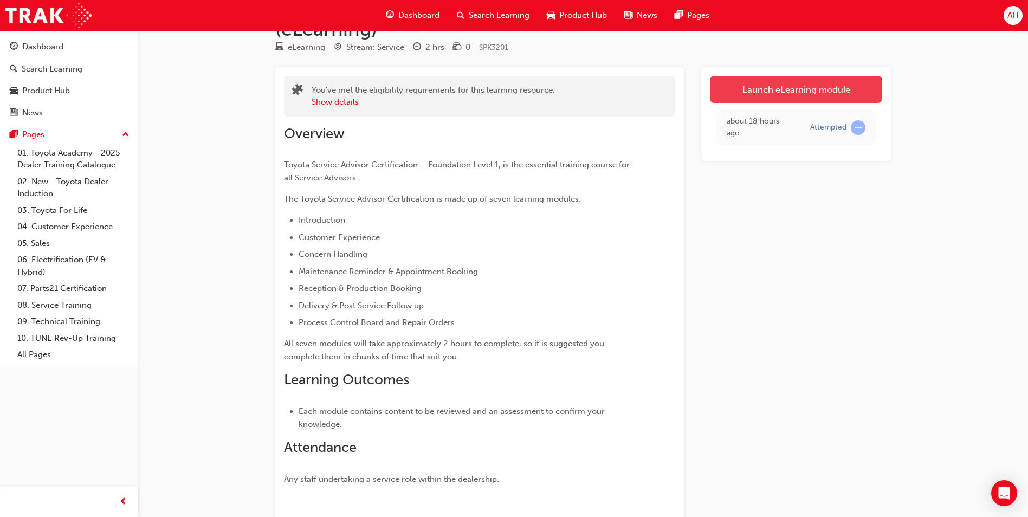
click at [810, 94] on link "Launch eLearning module" at bounding box center [796, 89] width 172 height 27
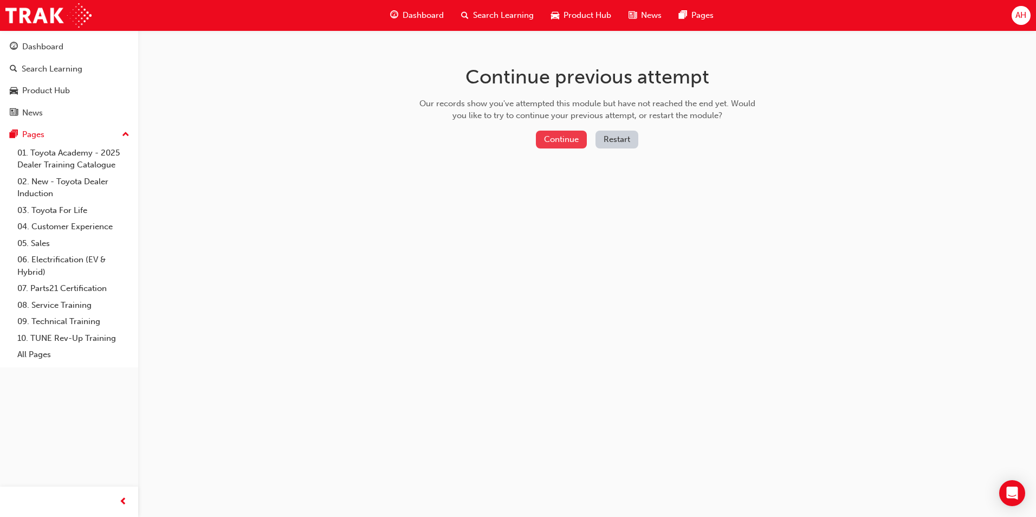
click at [572, 142] on button "Continue" at bounding box center [561, 140] width 51 height 18
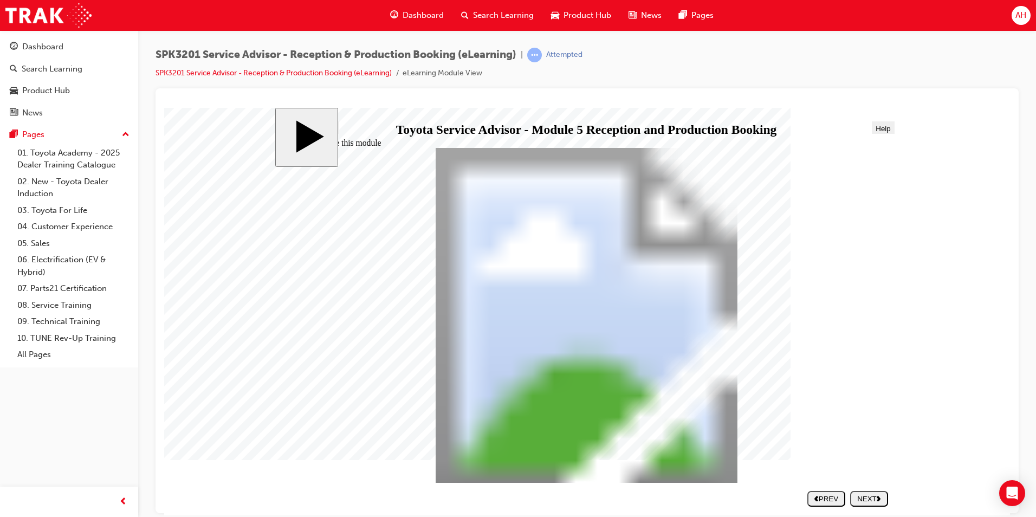
click at [880, 498] on polygon "next" at bounding box center [879, 497] width 4 height 5
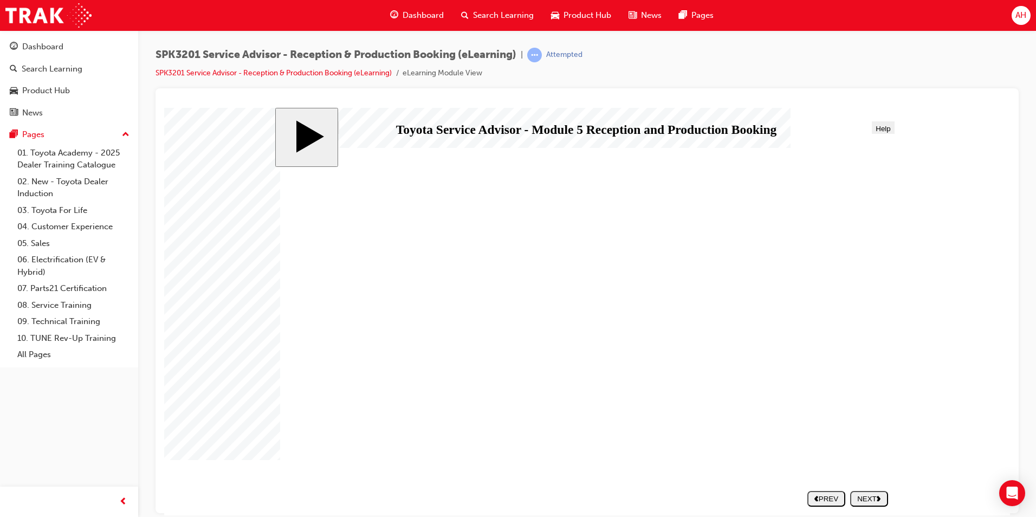
click at [856, 492] on button "NEXT" at bounding box center [869, 498] width 38 height 16
click at [876, 499] on div "NEXT" at bounding box center [868, 498] width 29 height 8
click at [866, 494] on div "NEXT" at bounding box center [868, 498] width 29 height 8
click at [871, 501] on div "NEXT" at bounding box center [868, 498] width 29 height 8
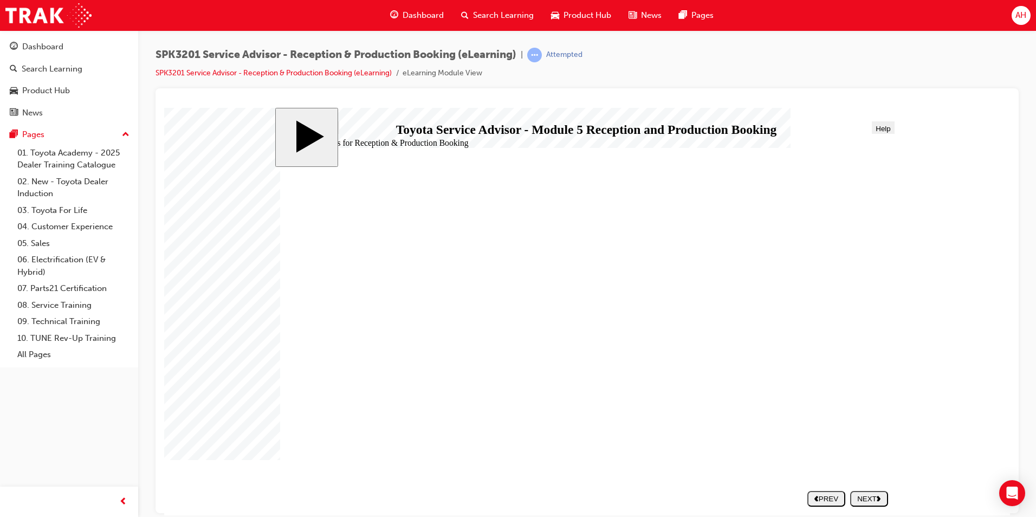
click at [874, 492] on button "NEXT" at bounding box center [869, 498] width 38 height 16
click at [835, 497] on div "PREV" at bounding box center [826, 498] width 29 height 8
click at [825, 495] on div "PREV" at bounding box center [826, 498] width 29 height 8
click at [868, 499] on div "NEXT" at bounding box center [868, 498] width 29 height 8
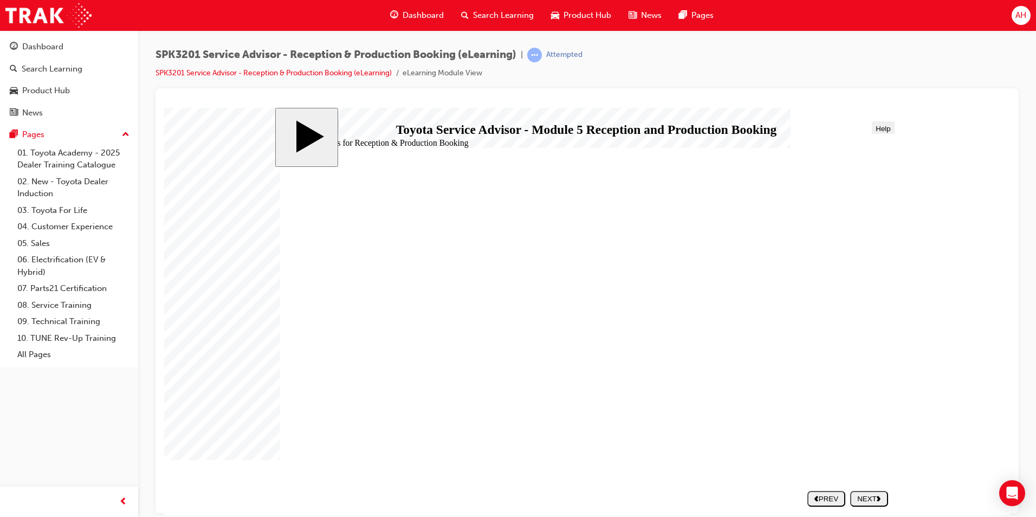
click at [868, 499] on div "NEXT" at bounding box center [868, 498] width 29 height 8
click at [869, 500] on div "NEXT" at bounding box center [868, 498] width 29 height 8
drag, startPoint x: 416, startPoint y: 409, endPoint x: 726, endPoint y: 286, distance: 334.1
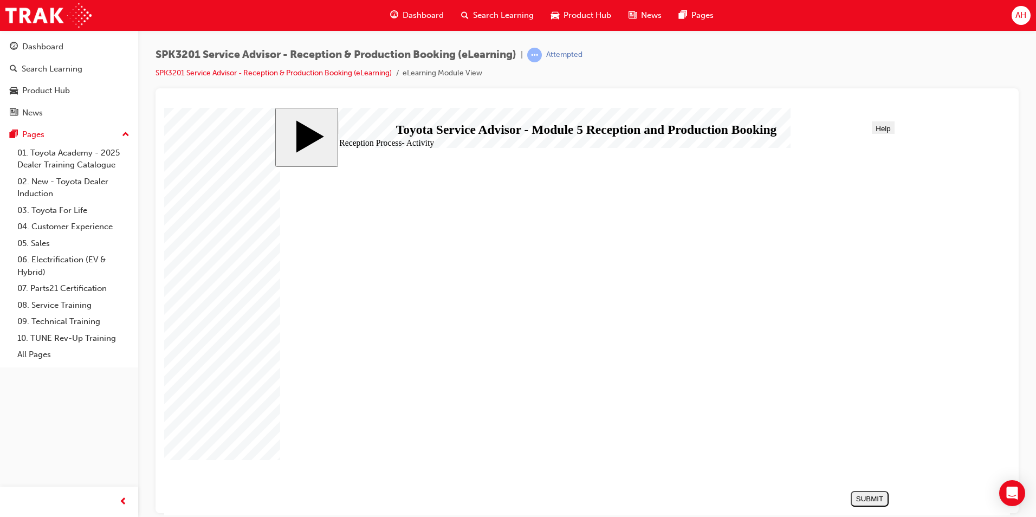
drag, startPoint x: 370, startPoint y: 343, endPoint x: 684, endPoint y: 314, distance: 315.6
drag, startPoint x: 393, startPoint y: 282, endPoint x: 692, endPoint y: 349, distance: 306.5
drag, startPoint x: 360, startPoint y: 377, endPoint x: 673, endPoint y: 377, distance: 313.7
drag, startPoint x: 356, startPoint y: 319, endPoint x: 663, endPoint y: 400, distance: 317.4
click at [877, 500] on div "SUBMIT" at bounding box center [869, 498] width 29 height 8
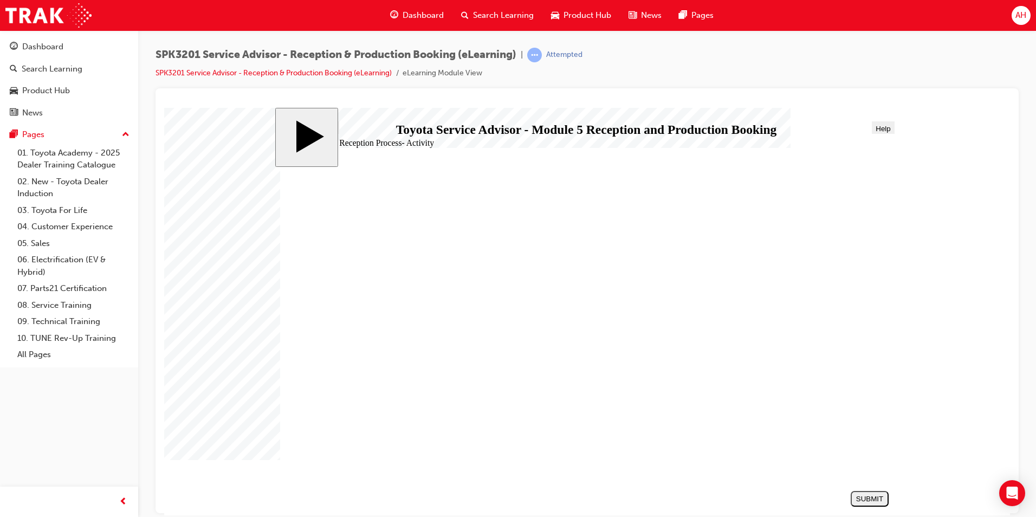
click at [883, 495] on div "NEXT" at bounding box center [868, 498] width 29 height 8
click at [870, 496] on div "NEXT" at bounding box center [868, 498] width 29 height 8
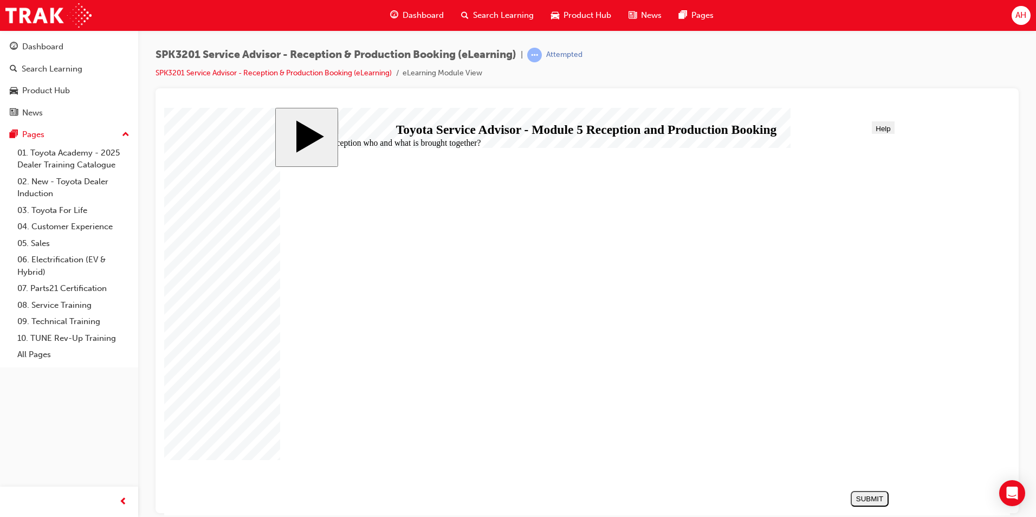
radio input "true"
click at [861, 501] on div "SUBMIT" at bounding box center [869, 498] width 29 height 8
radio input "true"
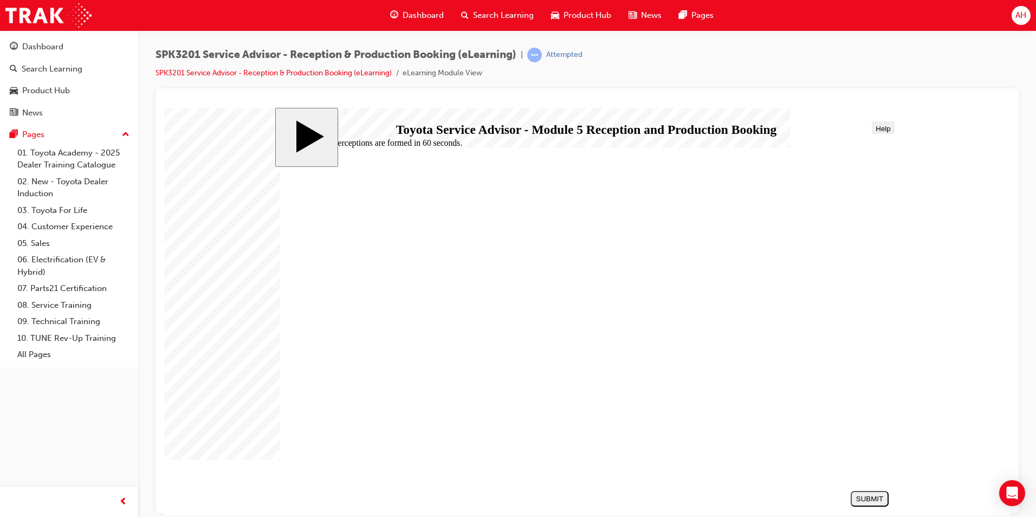
click at [860, 498] on div "SUBMIT" at bounding box center [869, 498] width 29 height 8
radio input "true"
click at [864, 493] on button "SUBMIT" at bounding box center [870, 498] width 38 height 16
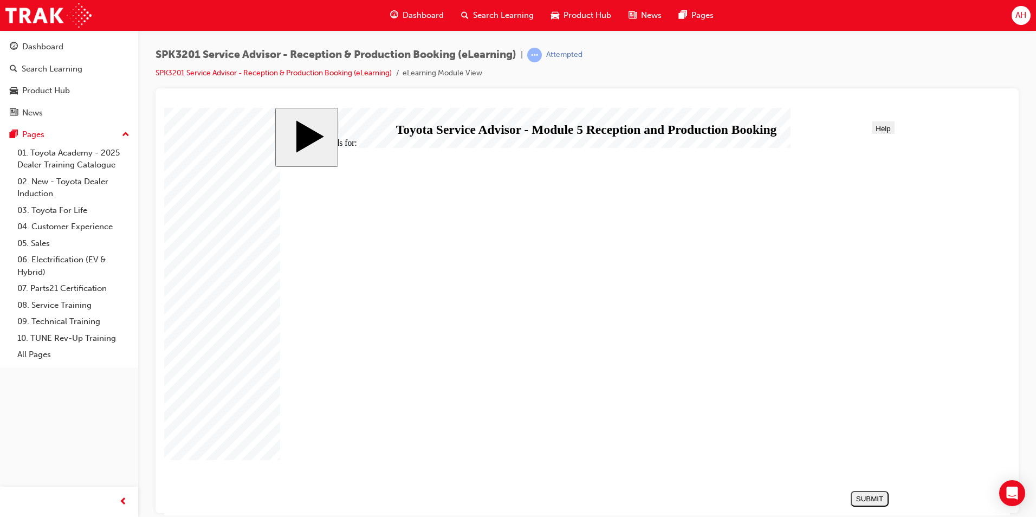
radio input "true"
click at [870, 503] on button "SUBMIT" at bounding box center [870, 498] width 38 height 16
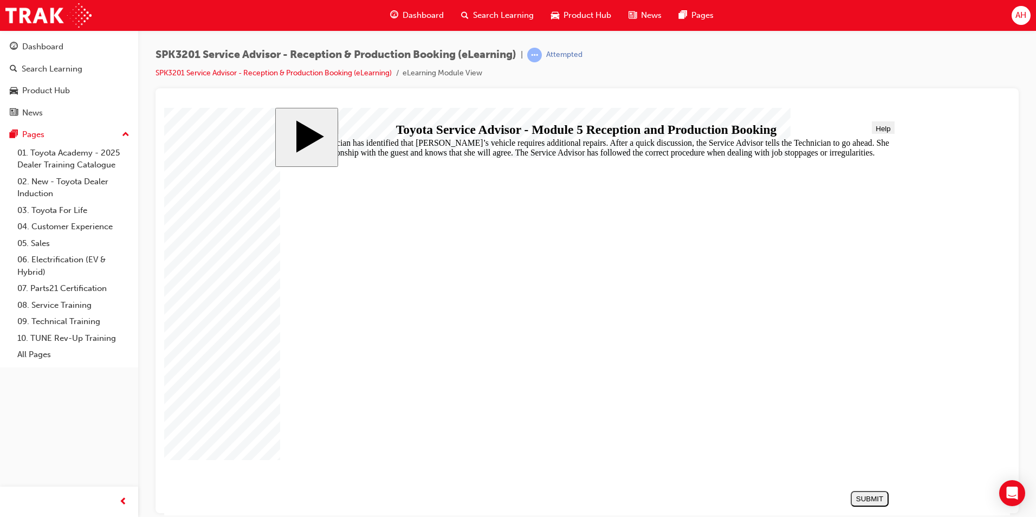
drag, startPoint x: 349, startPoint y: 405, endPoint x: 371, endPoint y: 403, distance: 21.8
radio input "true"
click at [859, 500] on div "SUBMIT" at bounding box center [869, 498] width 29 height 8
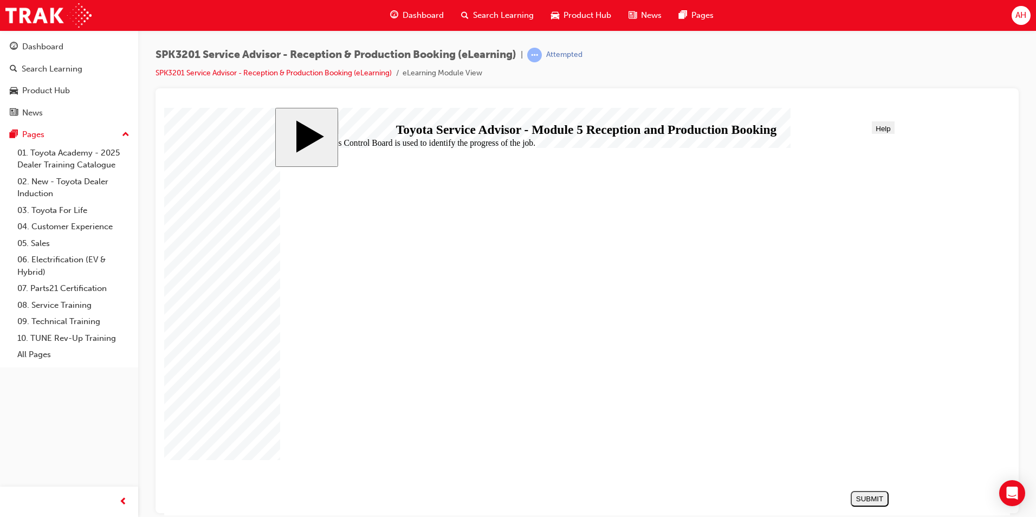
radio input "true"
click at [866, 497] on div "SUBMIT" at bounding box center [869, 498] width 29 height 8
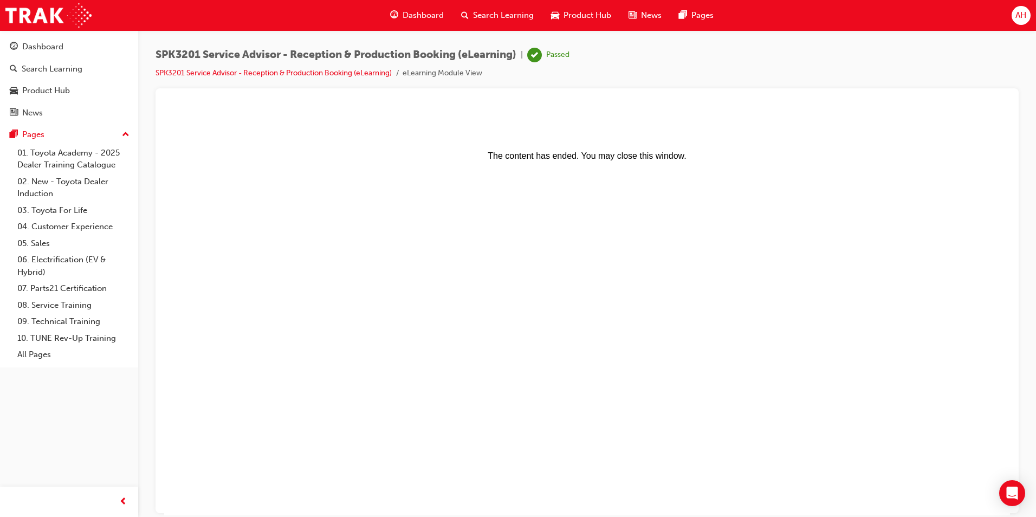
click at [424, 20] on span "Dashboard" at bounding box center [423, 15] width 41 height 12
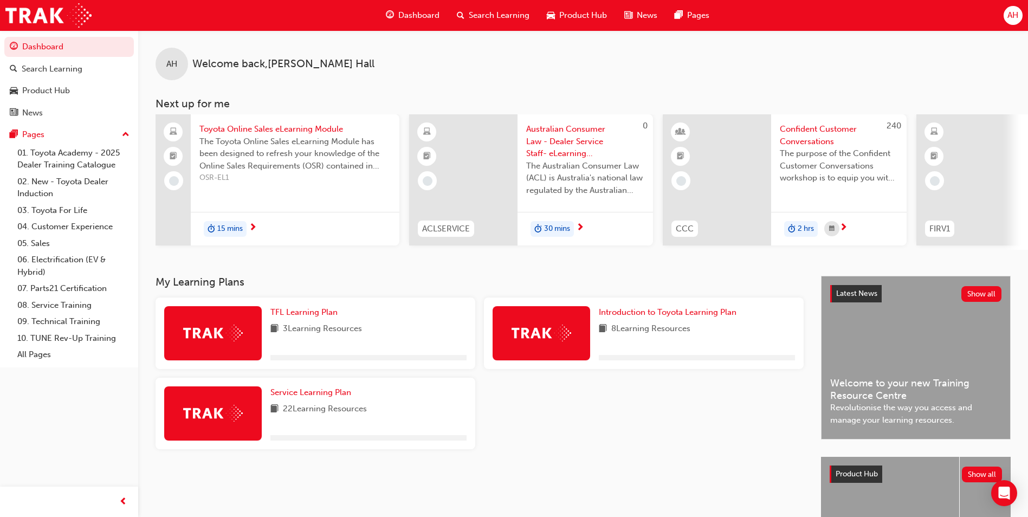
click at [465, 14] on div "Search Learning" at bounding box center [493, 15] width 90 height 22
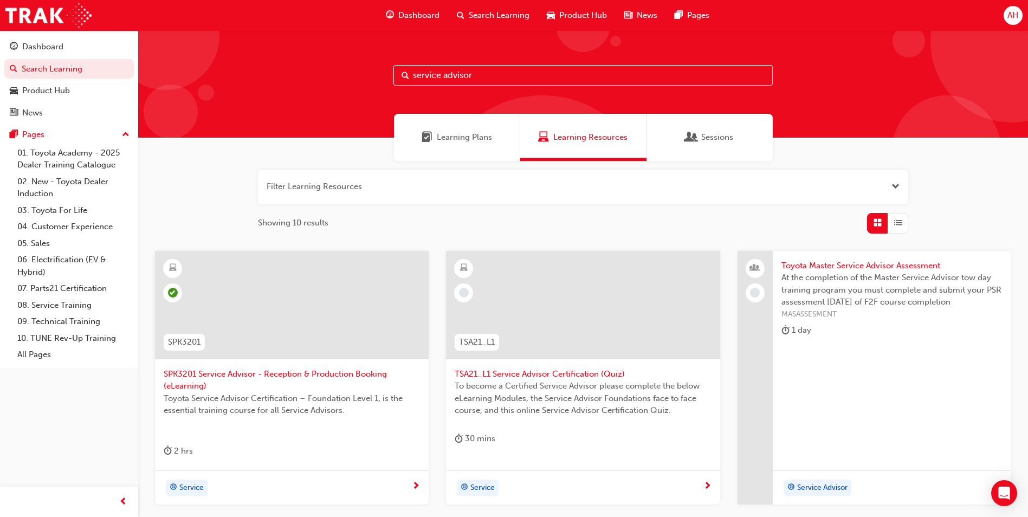
click at [482, 69] on input "service advisor" at bounding box center [582, 75] width 379 height 21
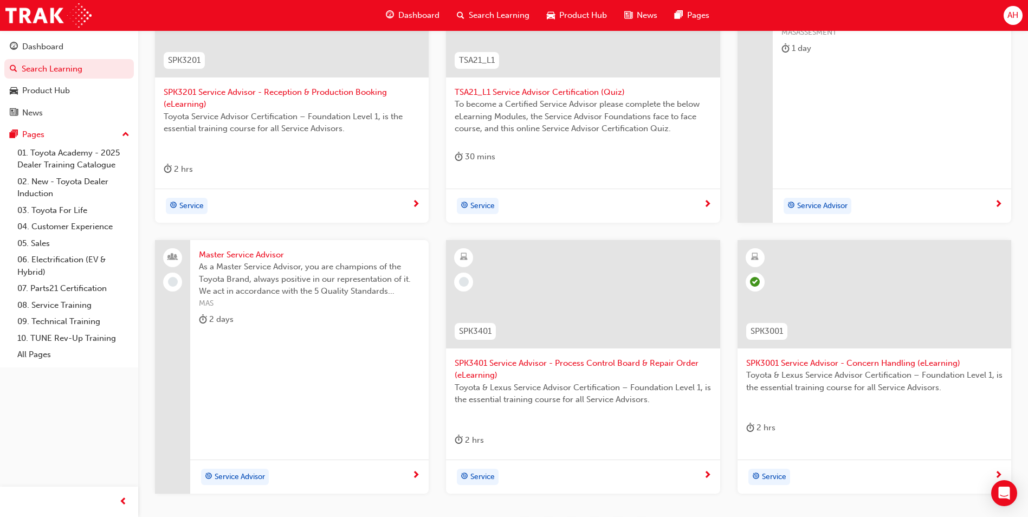
scroll to position [391, 0]
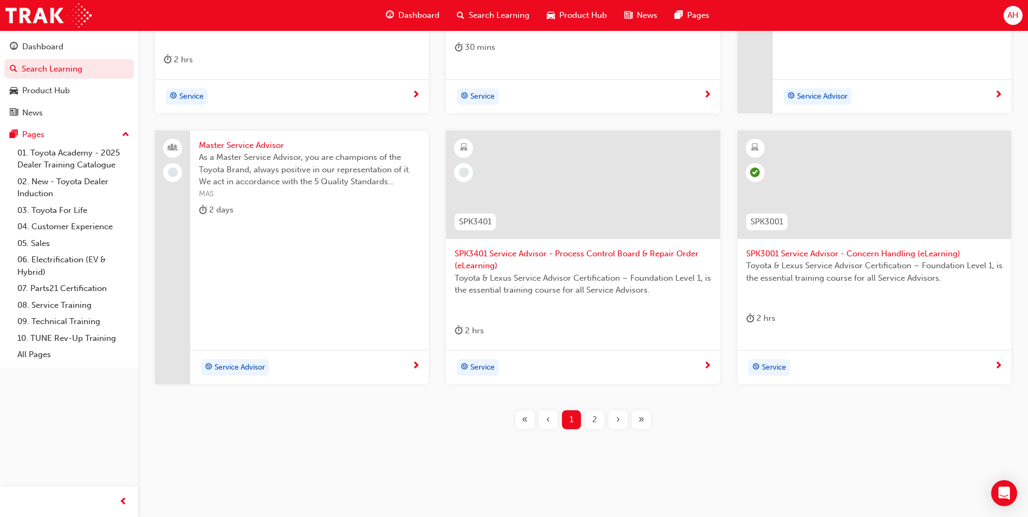
click at [592, 418] on span "2" at bounding box center [594, 419] width 5 height 12
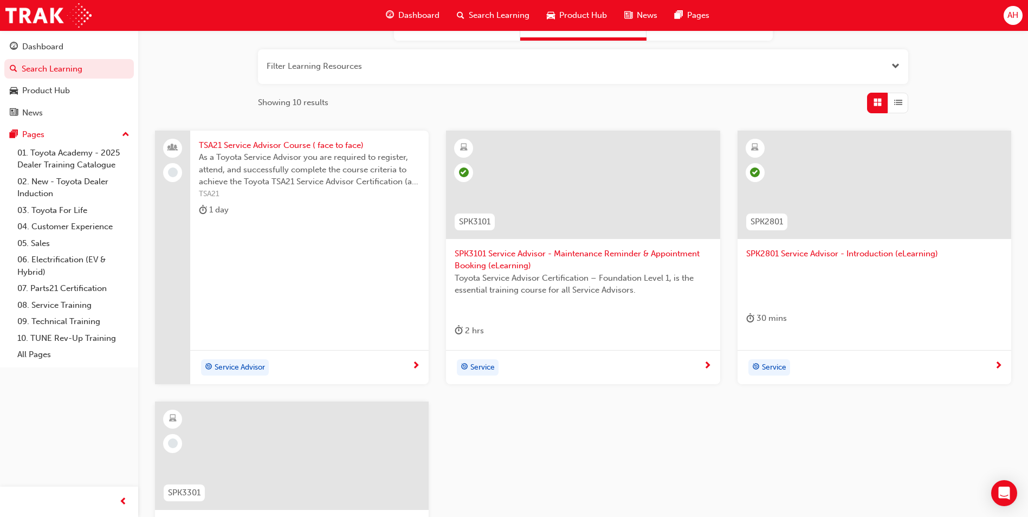
scroll to position [174, 0]
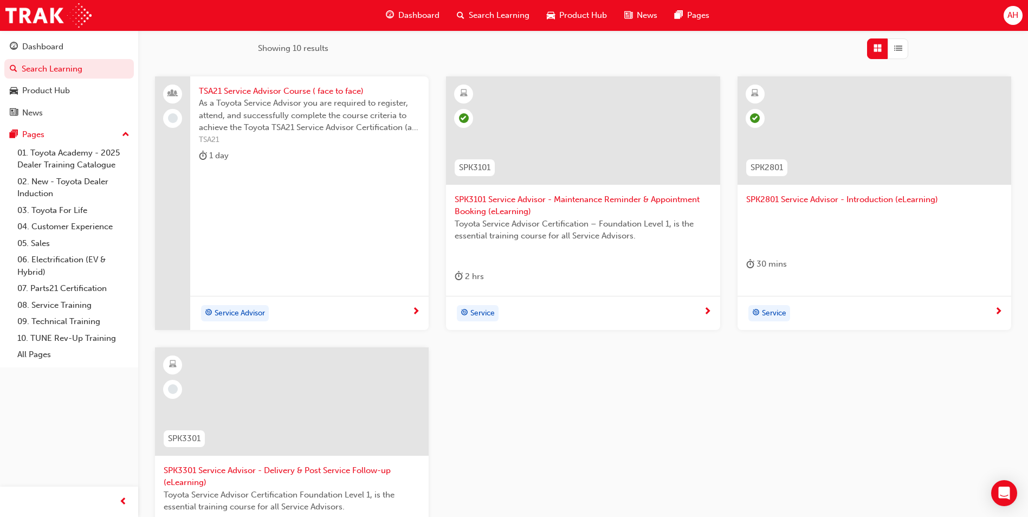
click at [601, 202] on span "SPK3101 Service Advisor - Maintenance Reminder & Appointment Booking (eLearning)" at bounding box center [583, 205] width 256 height 24
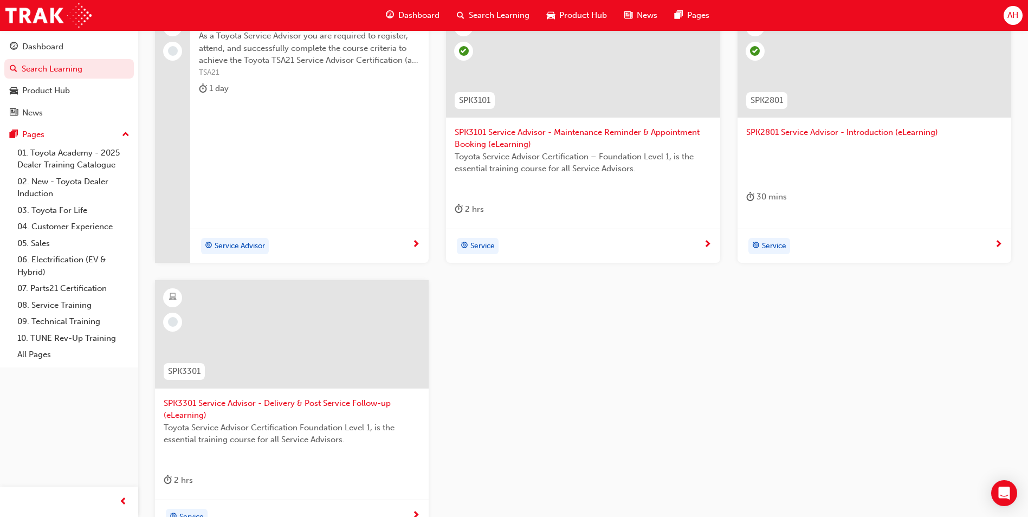
scroll to position [217, 0]
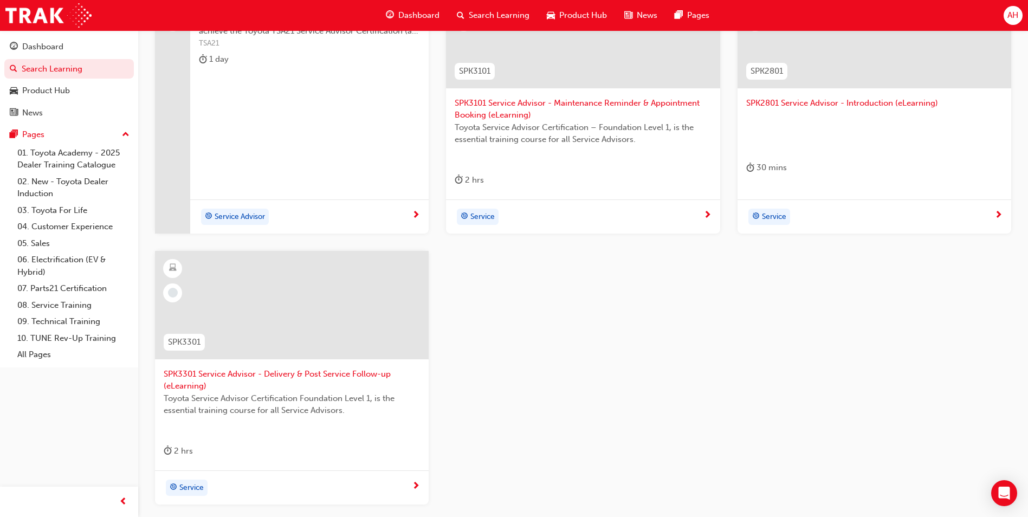
click at [280, 376] on span "SPK3301 Service Advisor - Delivery & Post Service Follow-up (eLearning)" at bounding box center [292, 380] width 256 height 24
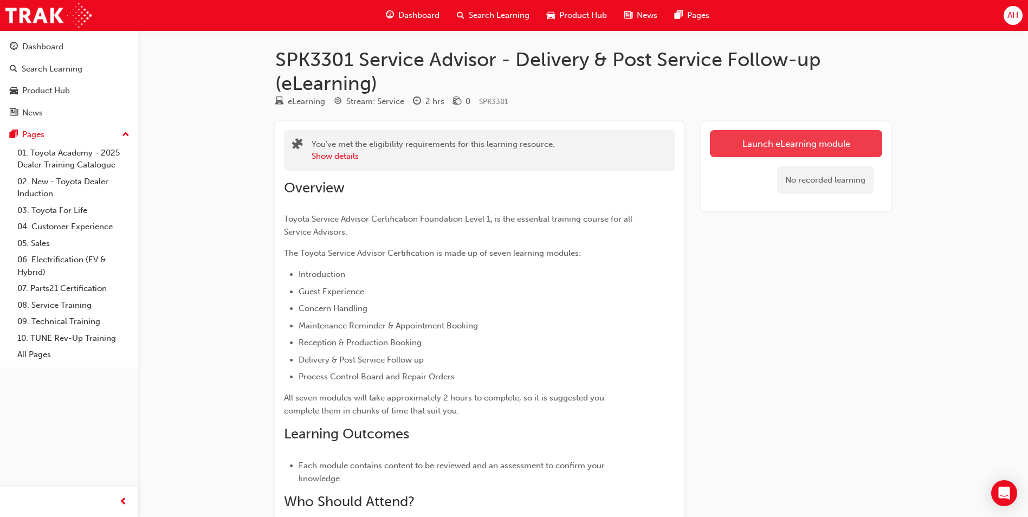
click at [789, 143] on link "Launch eLearning module" at bounding box center [796, 143] width 172 height 27
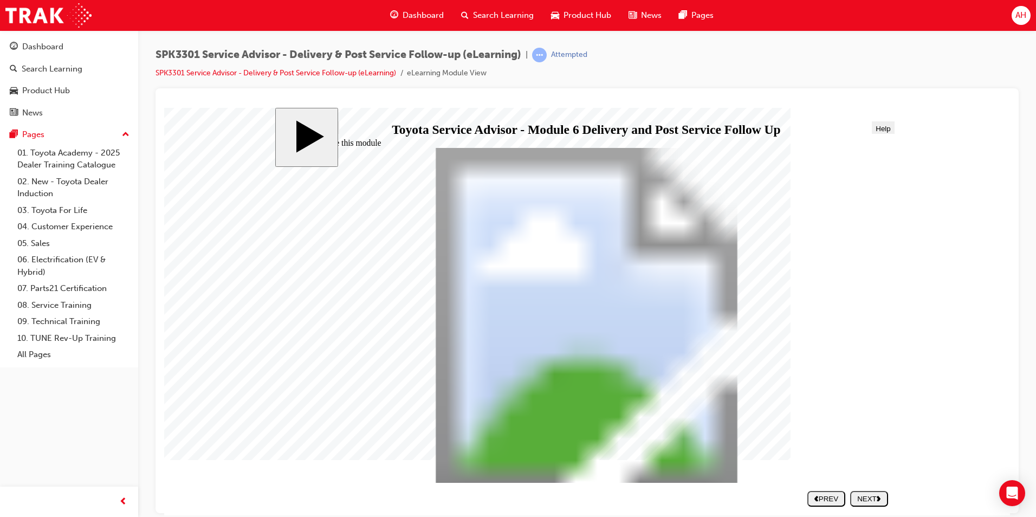
click at [867, 498] on div "NEXT" at bounding box center [868, 498] width 29 height 8
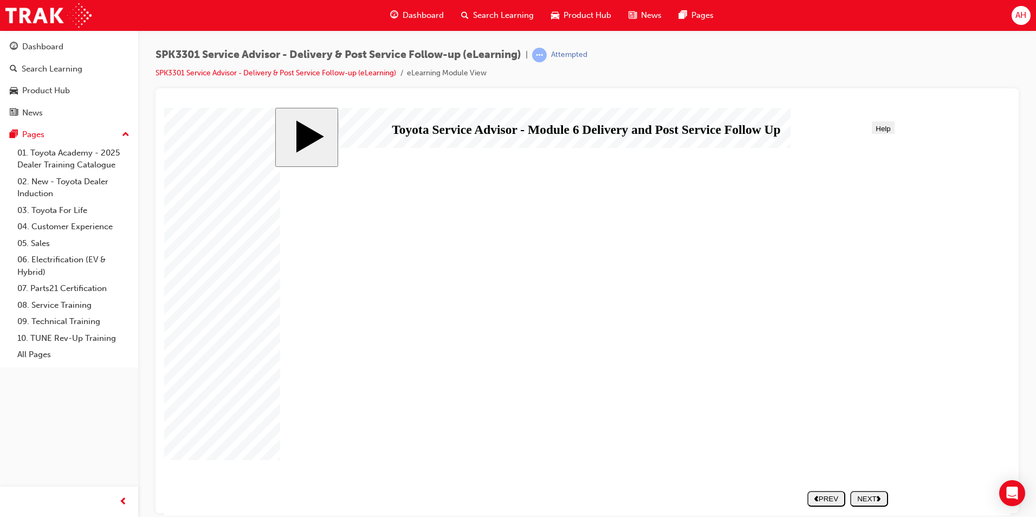
click at [878, 498] on icon "next" at bounding box center [879, 498] width 4 height 6
click at [877, 491] on button "NEXT" at bounding box center [869, 498] width 38 height 16
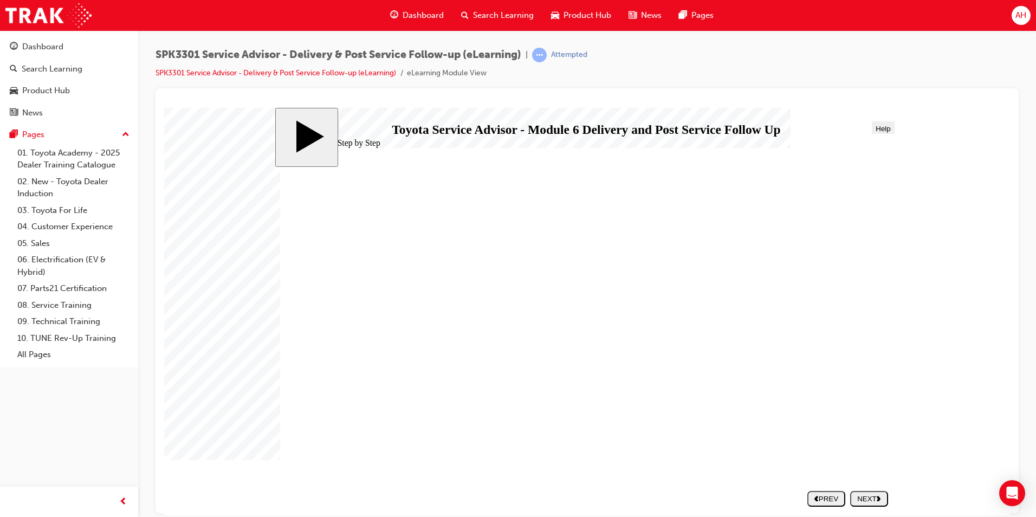
click at [877, 498] on div "NEXT" at bounding box center [868, 498] width 29 height 8
click at [861, 494] on div "NEXT" at bounding box center [868, 498] width 29 height 8
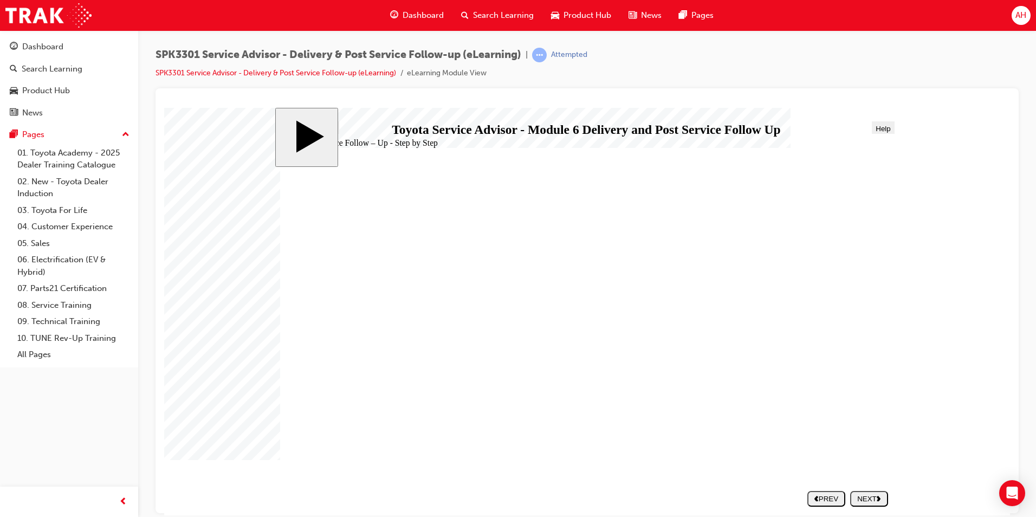
click at [867, 498] on div "NEXT" at bounding box center [868, 498] width 29 height 8
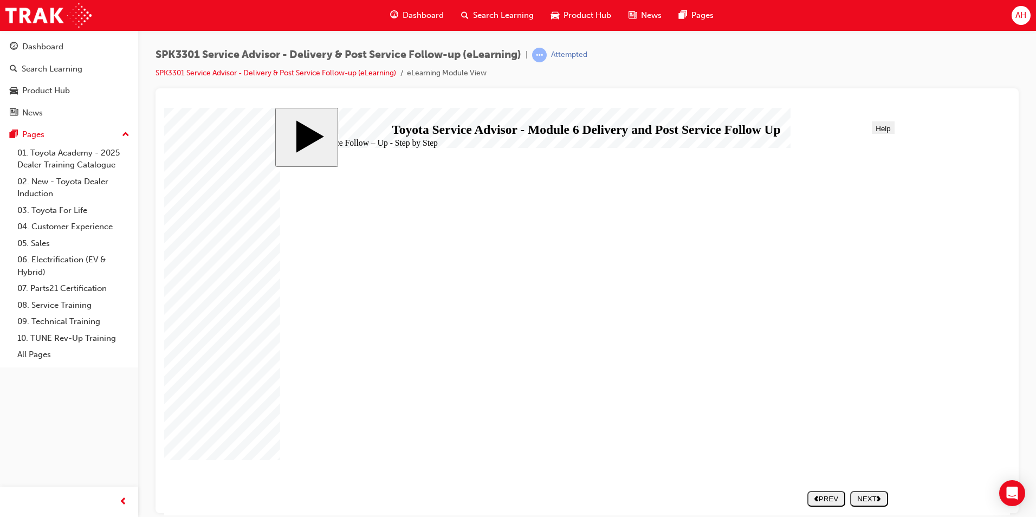
click at [816, 496] on polygon "previous" at bounding box center [816, 497] width 4 height 5
click at [865, 498] on div "NEXT" at bounding box center [868, 498] width 29 height 8
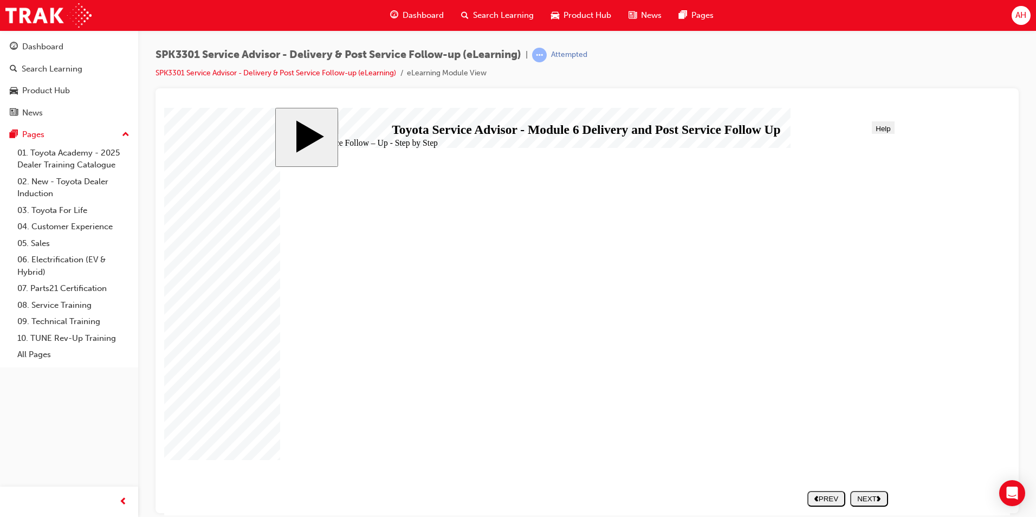
click at [875, 495] on div "NEXT" at bounding box center [868, 498] width 29 height 8
click at [872, 498] on div "NEXT" at bounding box center [868, 498] width 29 height 8
drag, startPoint x: 342, startPoint y: 369, endPoint x: 655, endPoint y: 268, distance: 329.1
drag, startPoint x: 326, startPoint y: 365, endPoint x: 639, endPoint y: 264, distance: 329.0
drag, startPoint x: 334, startPoint y: 294, endPoint x: 645, endPoint y: 263, distance: 311.9
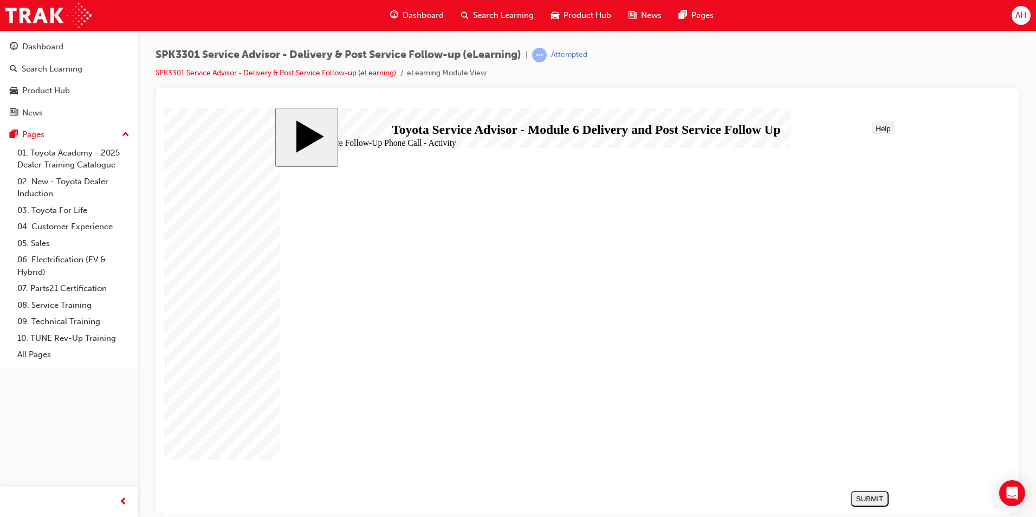
drag, startPoint x: 339, startPoint y: 291, endPoint x: 652, endPoint y: 265, distance: 314.8
drag, startPoint x: 329, startPoint y: 392, endPoint x: 639, endPoint y: 265, distance: 335.0
drag, startPoint x: 334, startPoint y: 291, endPoint x: 644, endPoint y: 290, distance: 309.9
drag, startPoint x: 334, startPoint y: 366, endPoint x: 646, endPoint y: 322, distance: 315.1
drag, startPoint x: 324, startPoint y: 319, endPoint x: 638, endPoint y: 355, distance: 316.4
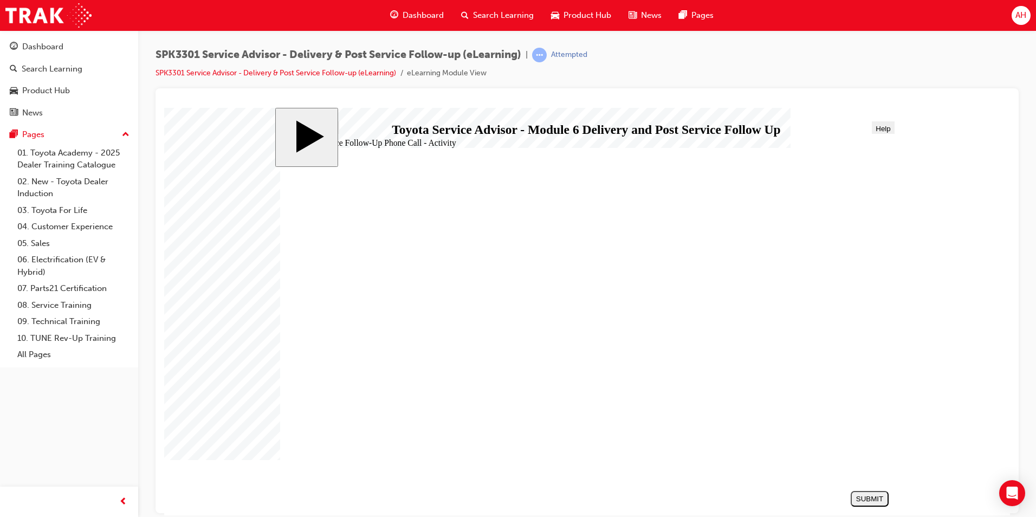
drag, startPoint x: 332, startPoint y: 418, endPoint x: 645, endPoint y: 388, distance: 314.1
drag, startPoint x: 373, startPoint y: 349, endPoint x: 685, endPoint y: 424, distance: 320.9
click at [860, 499] on div "SUBMIT" at bounding box center [869, 498] width 29 height 8
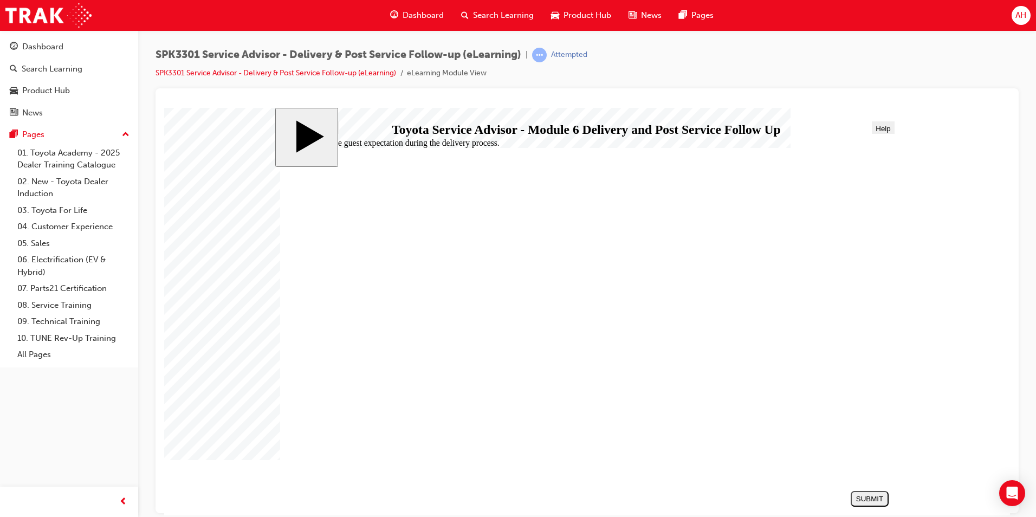
radio input "true"
click at [882, 499] on div "SUBMIT" at bounding box center [869, 498] width 29 height 8
radio input "true"
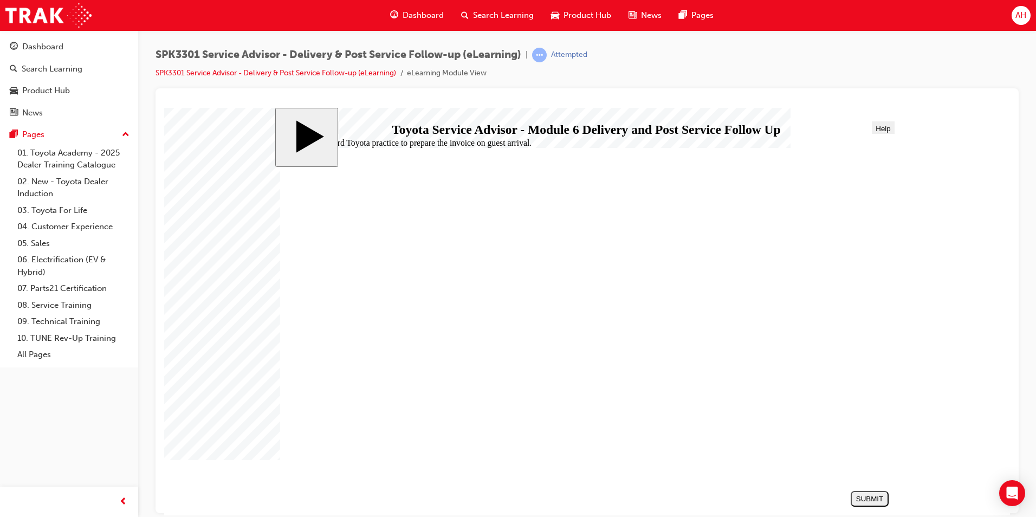
click at [865, 500] on div "SUBMIT" at bounding box center [869, 498] width 29 height 8
radio input "true"
click at [864, 497] on div "SUBMIT" at bounding box center [869, 498] width 29 height 8
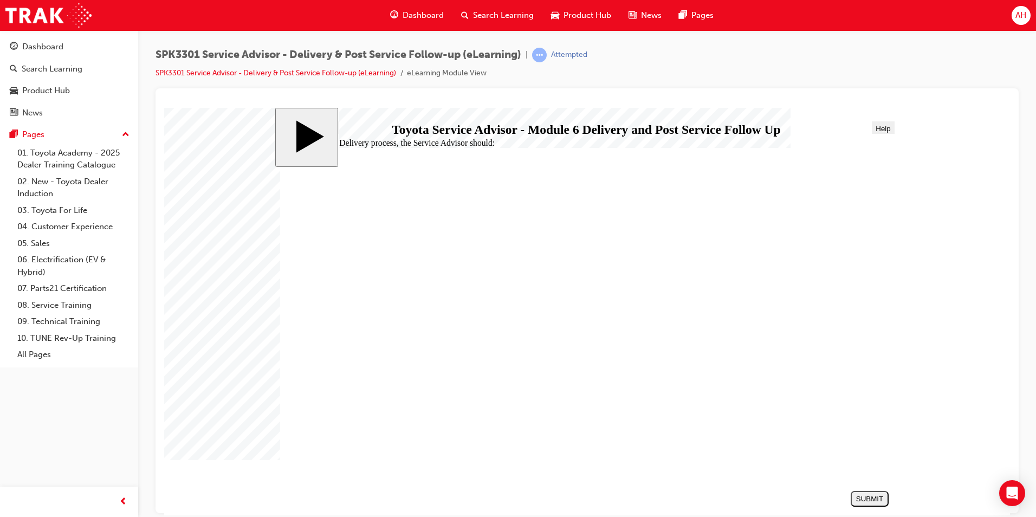
radio input "true"
click at [873, 496] on div "SUBMIT" at bounding box center [869, 498] width 29 height 8
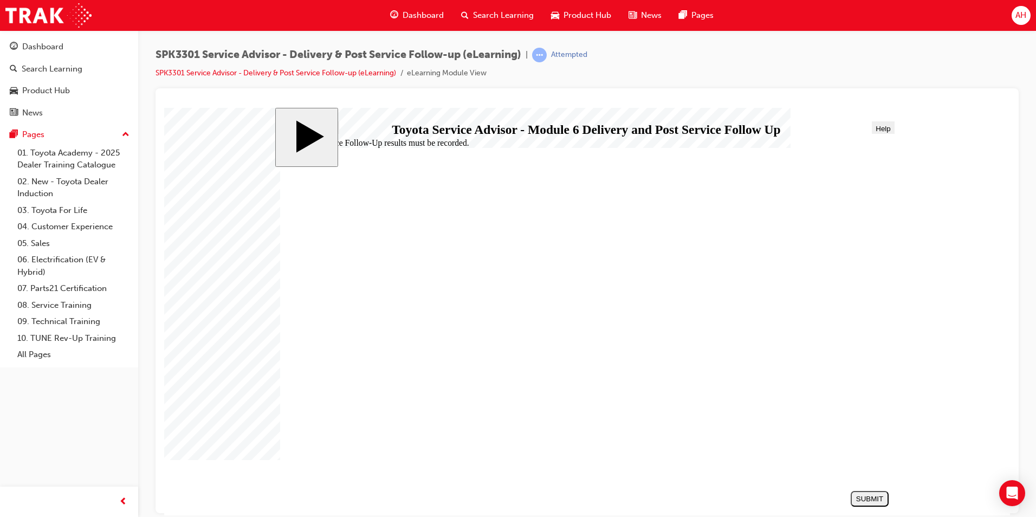
radio input "true"
click at [870, 495] on div "SUBMIT" at bounding box center [869, 498] width 29 height 8
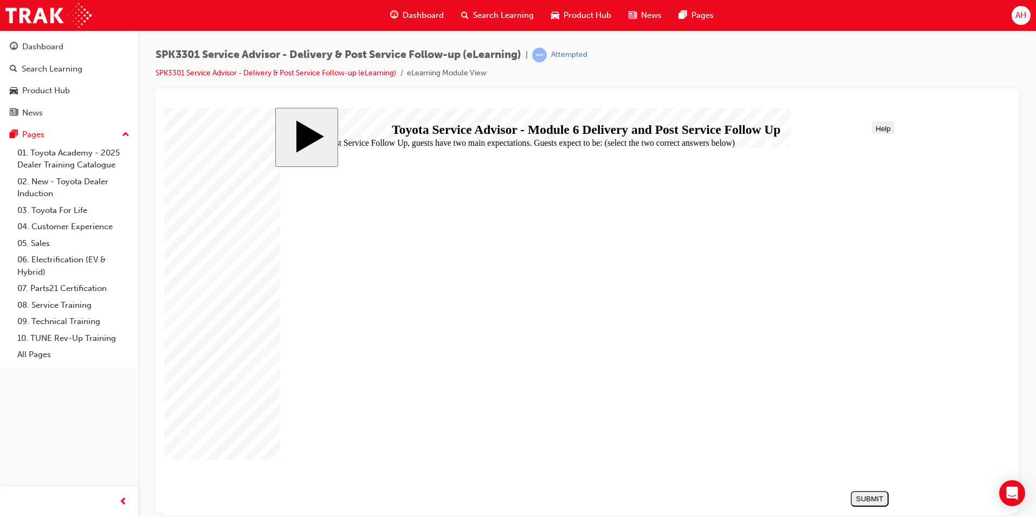
checkbox input "true"
click at [881, 494] on div "SUBMIT" at bounding box center [869, 498] width 29 height 8
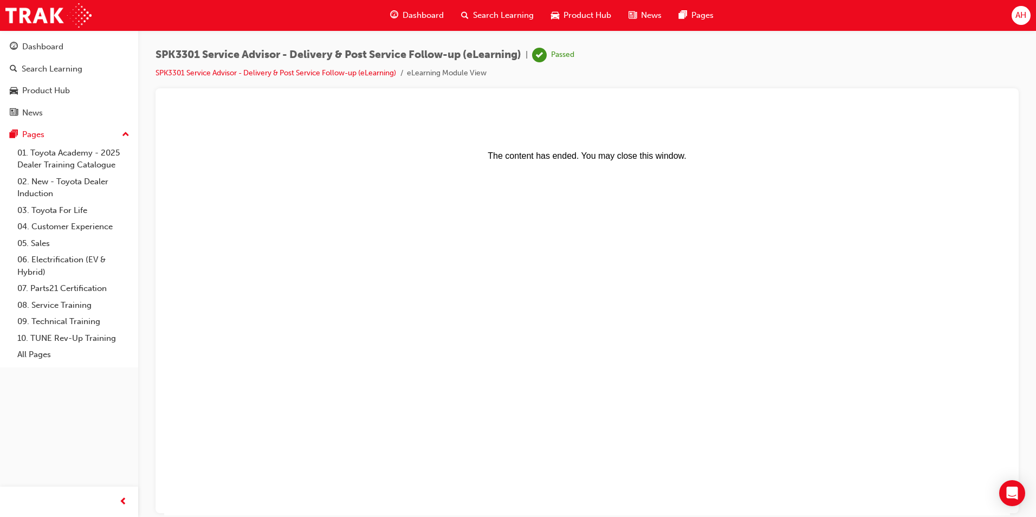
click at [487, 11] on span "Search Learning" at bounding box center [503, 15] width 61 height 12
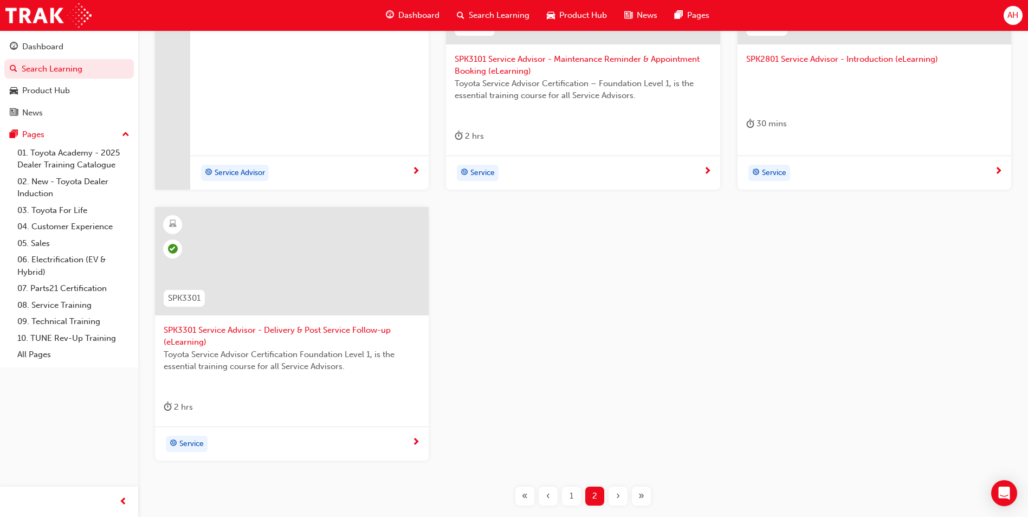
scroll to position [325, 0]
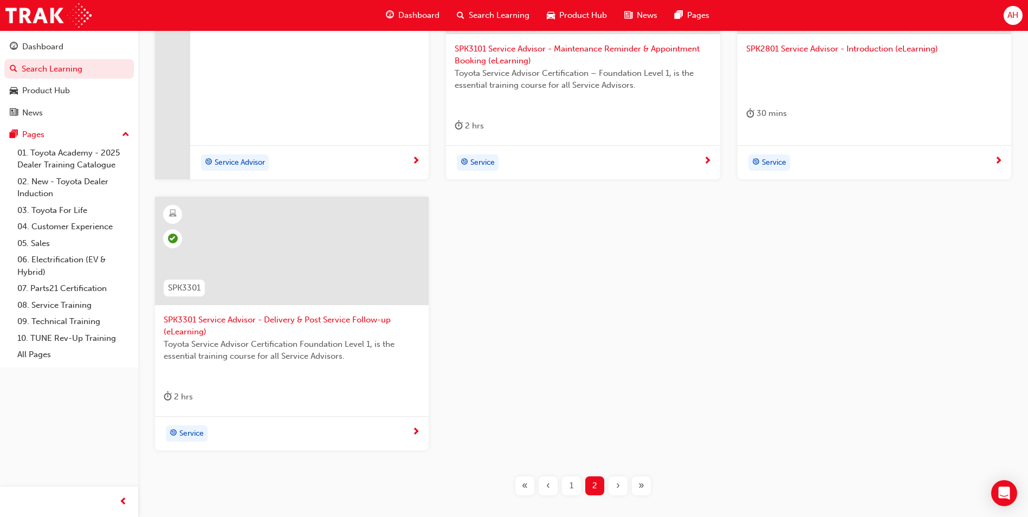
click at [568, 483] on div "1" at bounding box center [571, 485] width 19 height 19
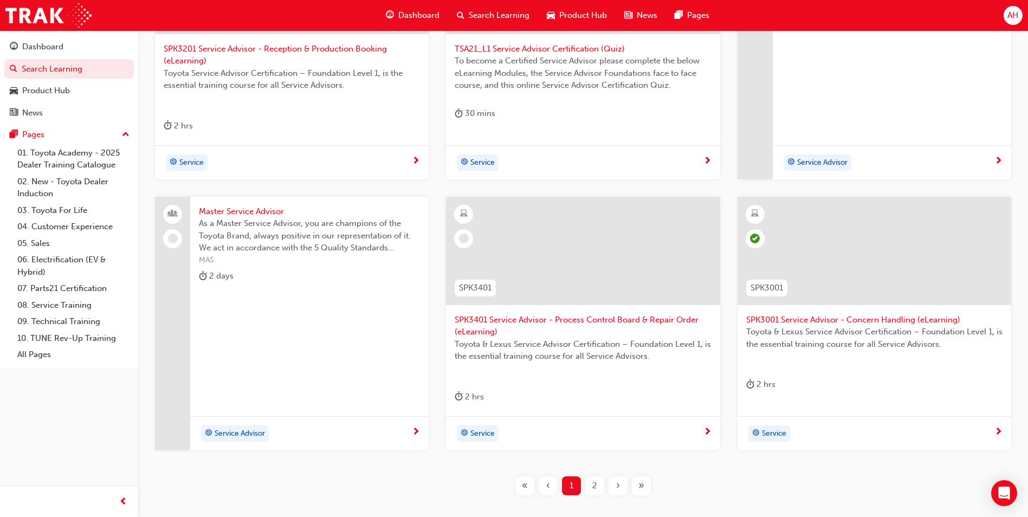
click at [580, 319] on span "SPK3401 Service Advisor - Process Control Board & Repair Order (eLearning)" at bounding box center [583, 326] width 256 height 24
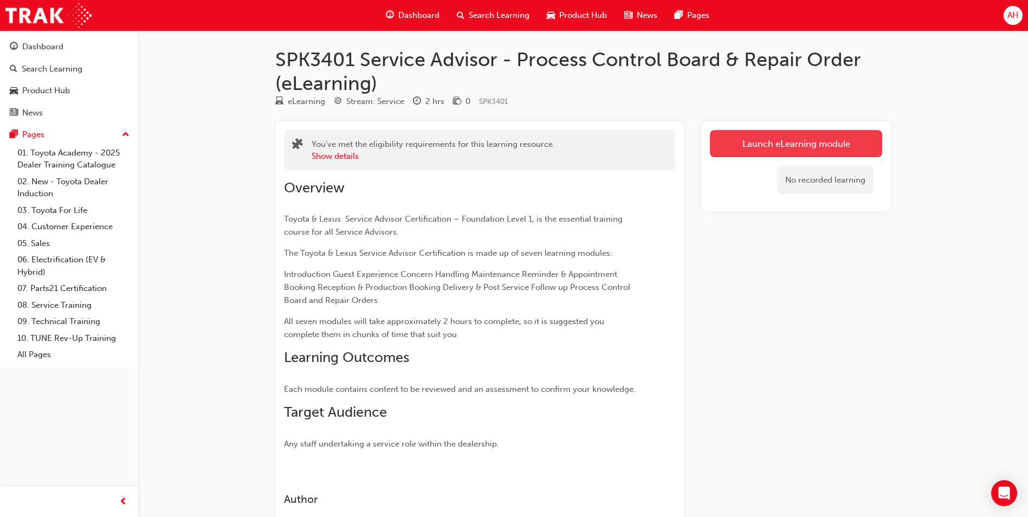
click at [822, 144] on link "Launch eLearning module" at bounding box center [796, 143] width 172 height 27
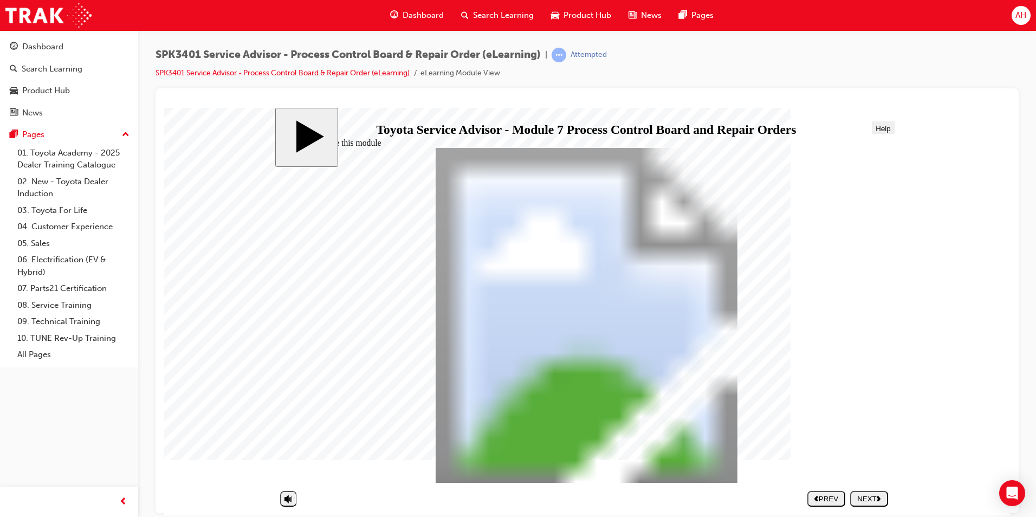
click at [866, 495] on div "NEXT" at bounding box center [868, 498] width 29 height 8
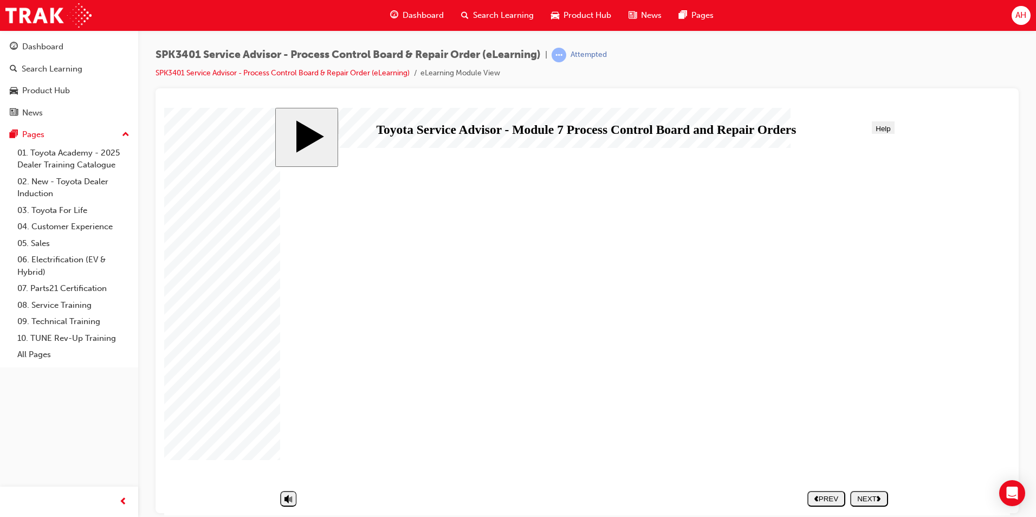
click at [866, 497] on div "NEXT" at bounding box center [868, 498] width 29 height 8
click at [873, 498] on div "NEXT" at bounding box center [868, 498] width 29 height 8
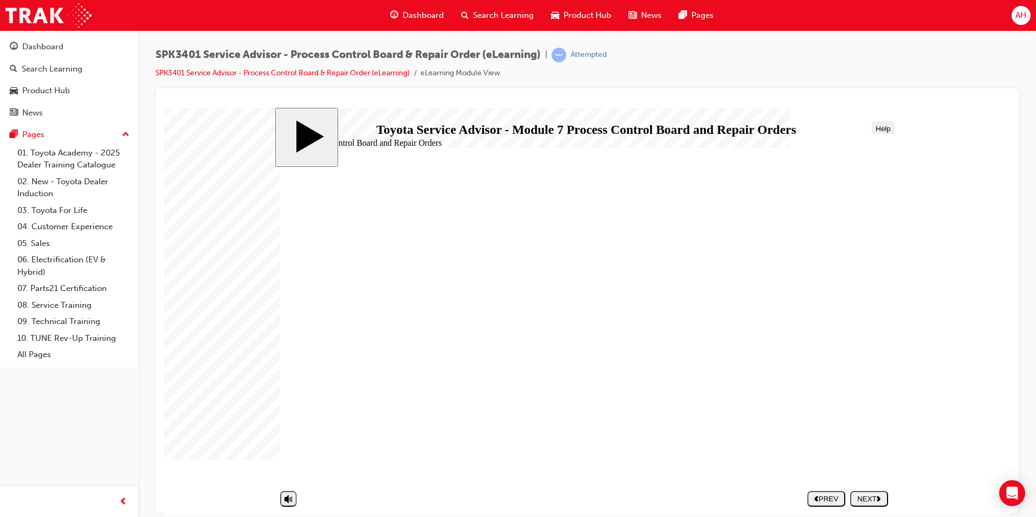
click at [865, 497] on div "NEXT" at bounding box center [868, 498] width 29 height 8
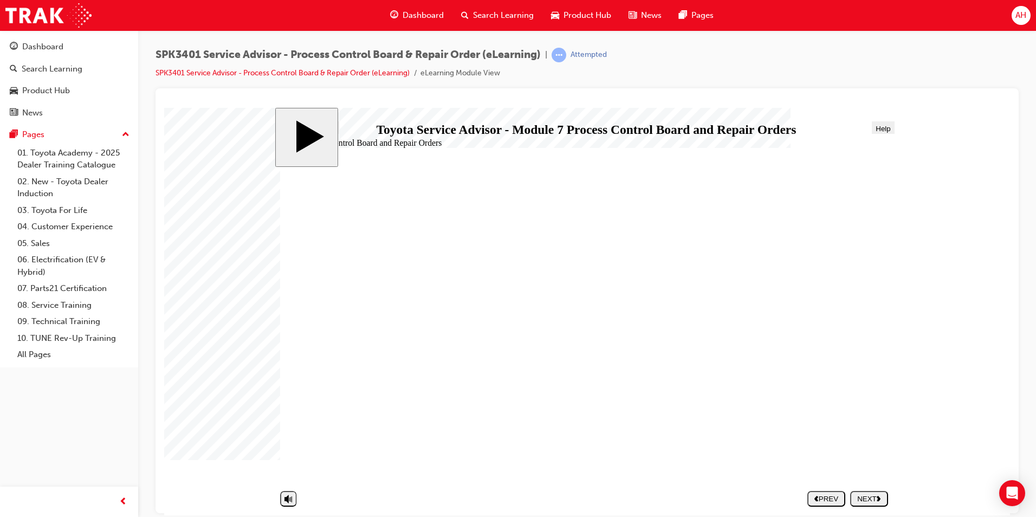
click at [862, 492] on button "NEXT" at bounding box center [869, 498] width 38 height 16
click at [864, 498] on div "NEXT" at bounding box center [868, 498] width 29 height 8
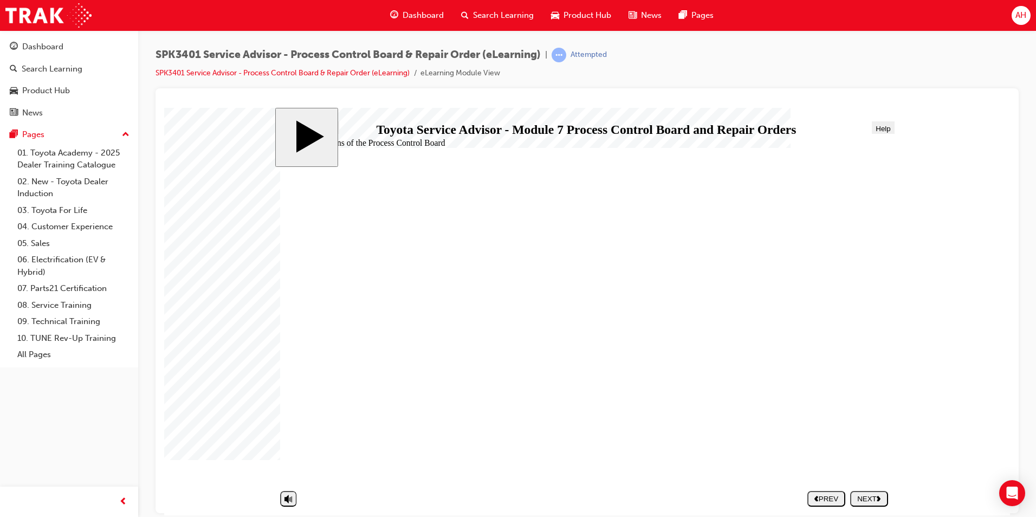
click at [866, 497] on div "NEXT" at bounding box center [868, 498] width 29 height 8
drag, startPoint x: 352, startPoint y: 370, endPoint x: 662, endPoint y: 268, distance: 326.7
drag, startPoint x: 349, startPoint y: 344, endPoint x: 664, endPoint y: 264, distance: 324.7
drag, startPoint x: 325, startPoint y: 368, endPoint x: 631, endPoint y: 295, distance: 314.7
drag, startPoint x: 366, startPoint y: 321, endPoint x: 640, endPoint y: 294, distance: 275.5
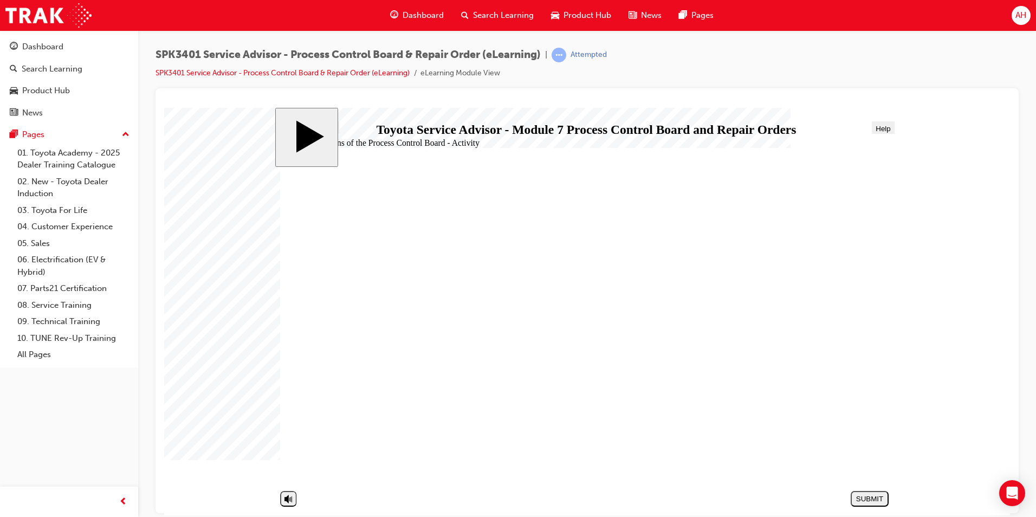
drag, startPoint x: 336, startPoint y: 390, endPoint x: 649, endPoint y: 294, distance: 327.3
drag, startPoint x: 355, startPoint y: 318, endPoint x: 670, endPoint y: 323, distance: 314.3
drag, startPoint x: 343, startPoint y: 365, endPoint x: 652, endPoint y: 355, distance: 309.0
drag, startPoint x: 426, startPoint y: 301, endPoint x: 714, endPoint y: 383, distance: 299.8
drag, startPoint x: 386, startPoint y: 295, endPoint x: 681, endPoint y: 380, distance: 306.8
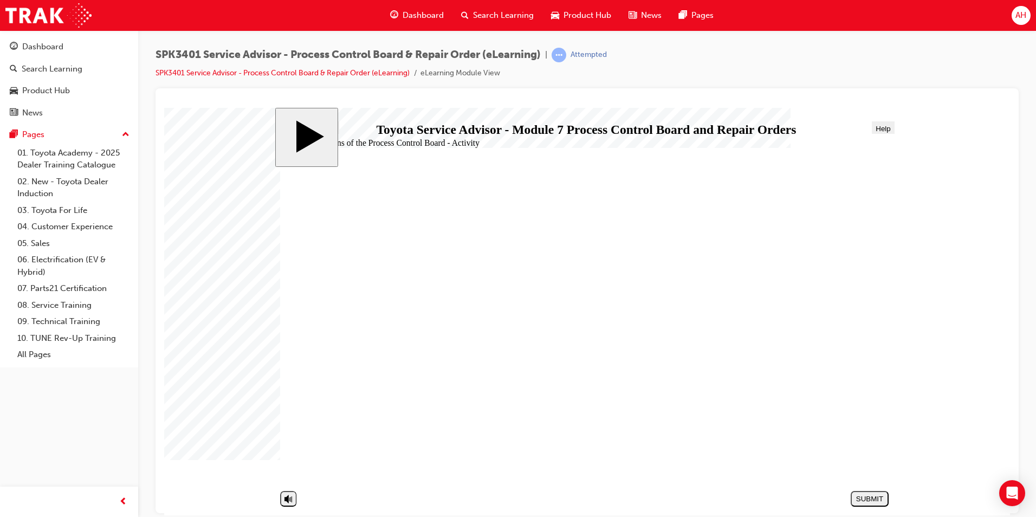
drag, startPoint x: 351, startPoint y: 416, endPoint x: 659, endPoint y: 385, distance: 309.8
drag, startPoint x: 329, startPoint y: 439, endPoint x: 639, endPoint y: 384, distance: 315.3
drag, startPoint x: 320, startPoint y: 293, endPoint x: 630, endPoint y: 414, distance: 332.6
drag, startPoint x: 321, startPoint y: 419, endPoint x: 638, endPoint y: 446, distance: 318.6
click at [880, 501] on div "SUBMIT" at bounding box center [869, 498] width 29 height 8
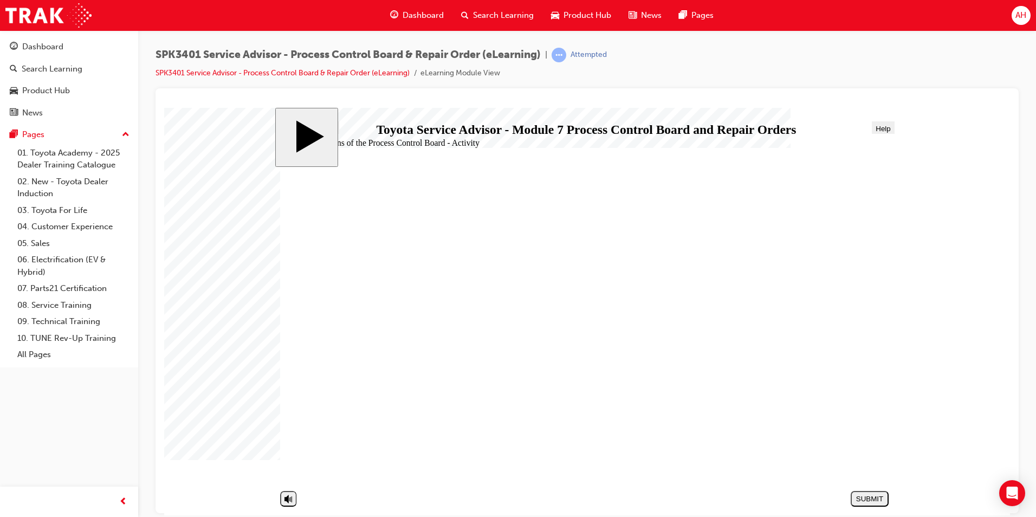
click at [874, 494] on div "NEXT" at bounding box center [868, 498] width 29 height 8
click at [855, 490] on button "NEXT" at bounding box center [869, 498] width 38 height 16
click at [868, 502] on div "NEXT" at bounding box center [868, 498] width 29 height 8
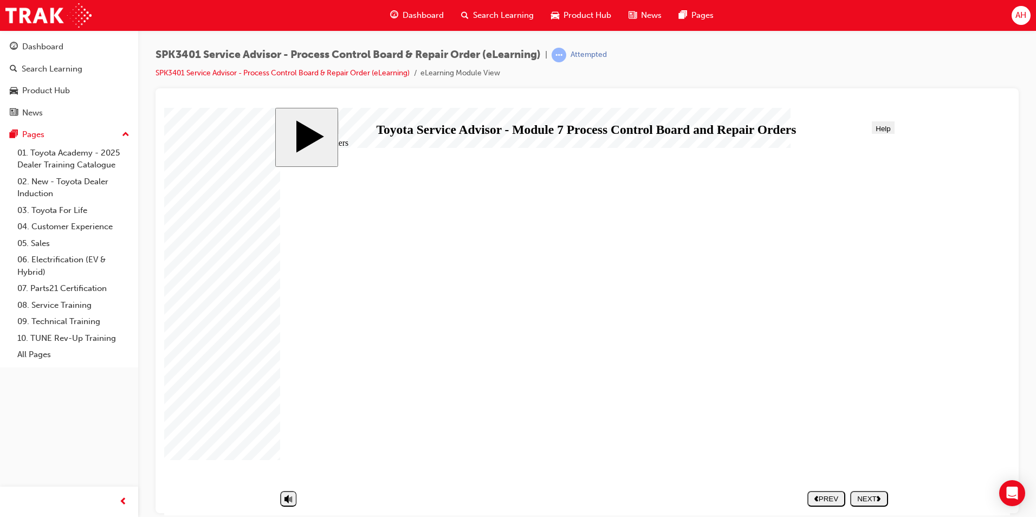
click at [871, 494] on div "NEXT" at bounding box center [868, 498] width 29 height 8
click at [873, 495] on div "NEXT" at bounding box center [868, 498] width 29 height 8
click at [880, 496] on polygon "next" at bounding box center [879, 497] width 4 height 5
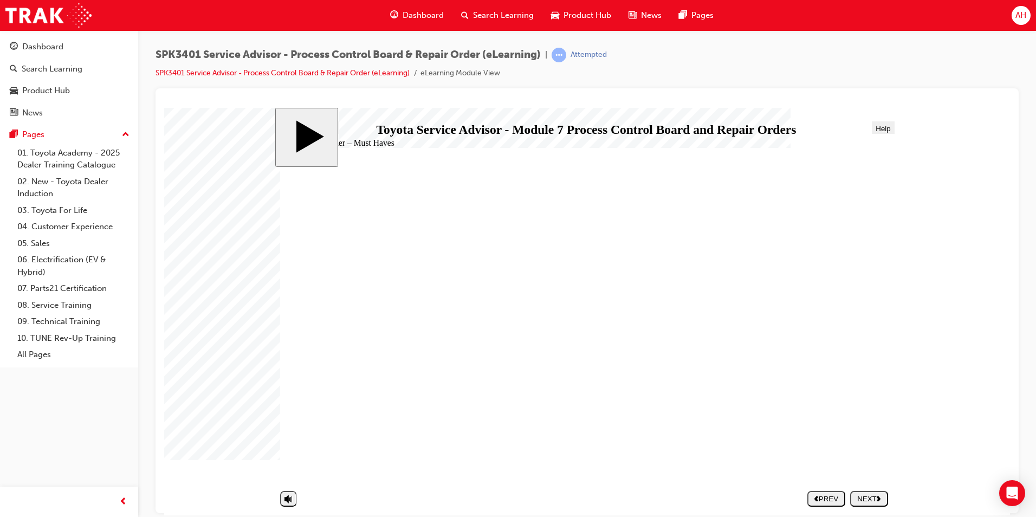
click at [867, 500] on div "NEXT" at bounding box center [868, 498] width 29 height 8
radio input "true"
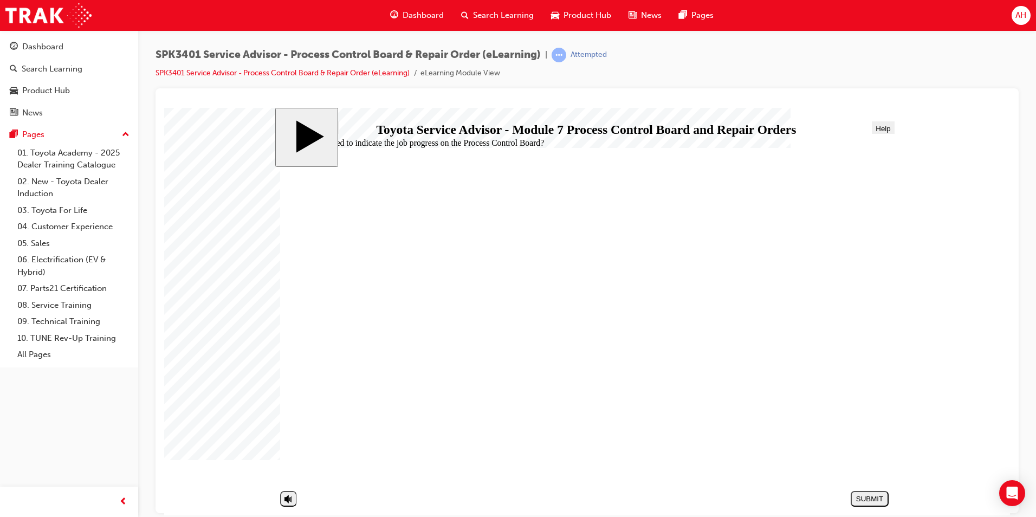
click at [874, 491] on button "SUBMIT" at bounding box center [870, 498] width 38 height 16
radio input "true"
click at [868, 498] on div "SUBMIT" at bounding box center [869, 498] width 29 height 8
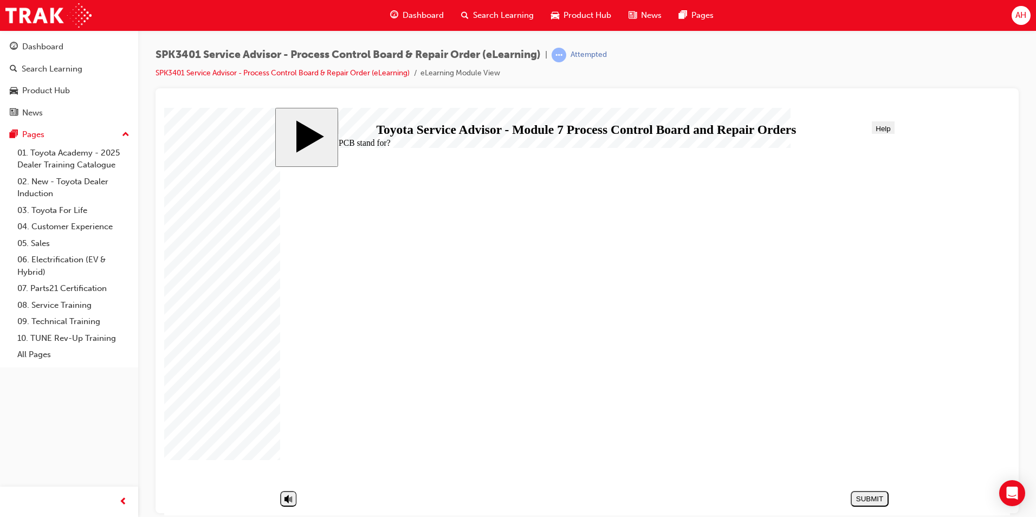
radio input "true"
click at [867, 497] on div "SUBMIT" at bounding box center [869, 498] width 29 height 8
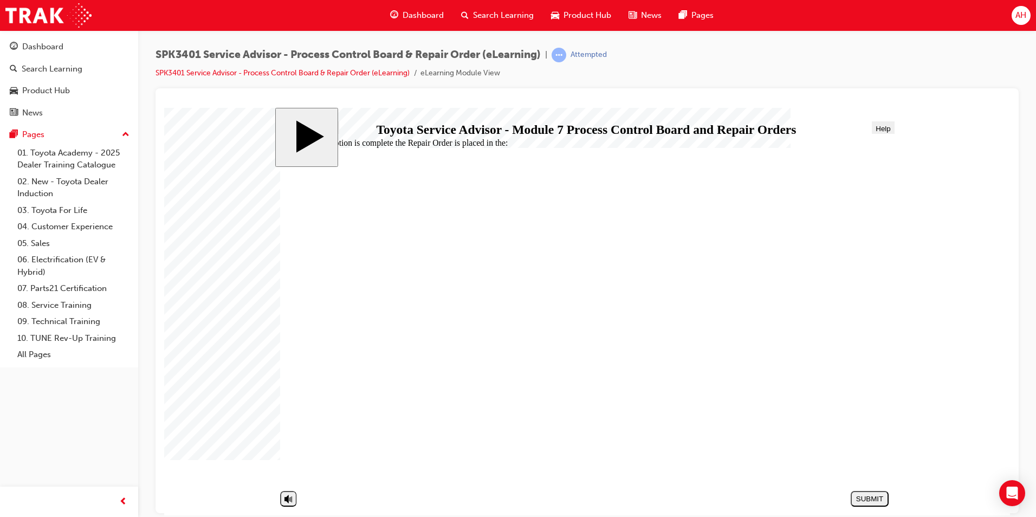
radio input "true"
click at [860, 499] on div "SUBMIT" at bounding box center [869, 498] width 29 height 8
radio input "true"
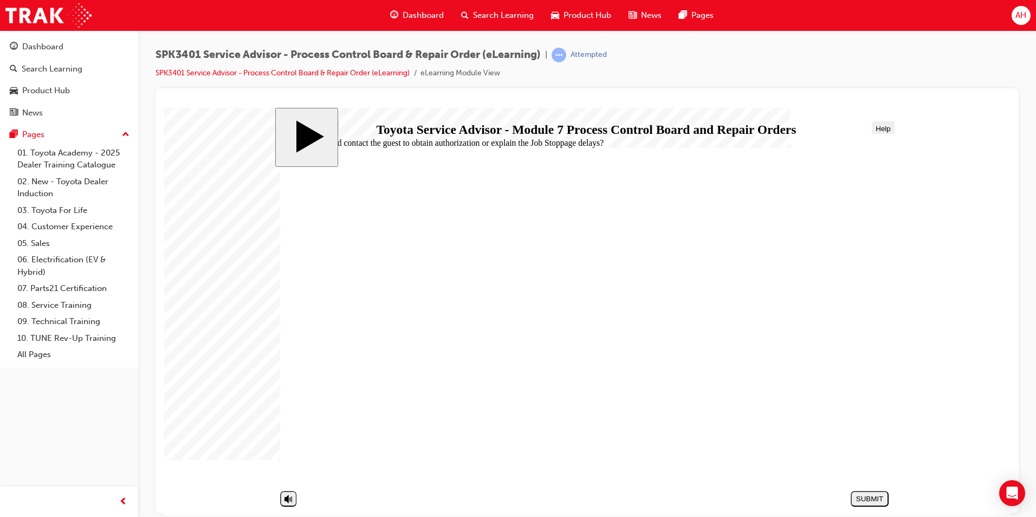
click at [860, 497] on div "SUBMIT" at bounding box center [869, 498] width 29 height 8
radio input "true"
click at [867, 504] on button "SUBMIT" at bounding box center [870, 498] width 38 height 16
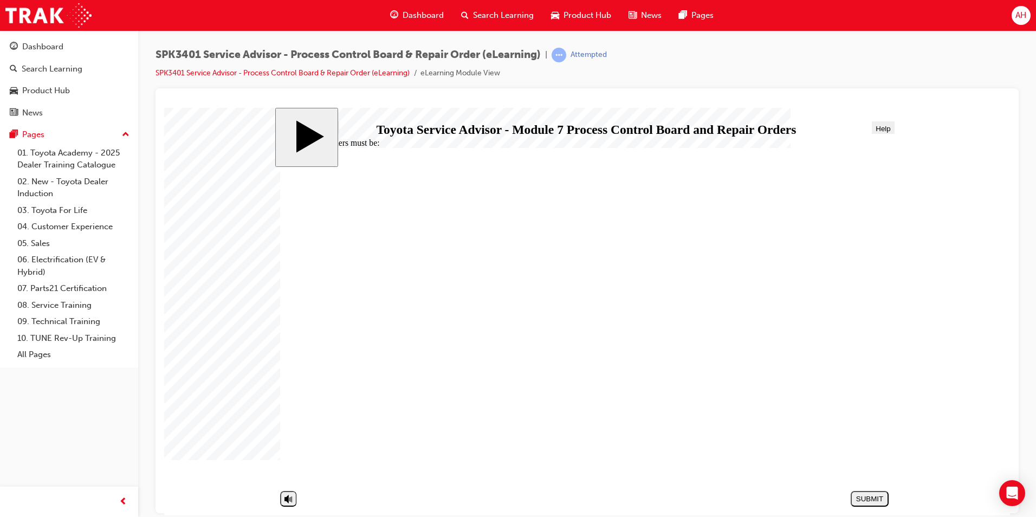
radio input "true"
click at [881, 493] on button "SUBMIT" at bounding box center [870, 498] width 38 height 16
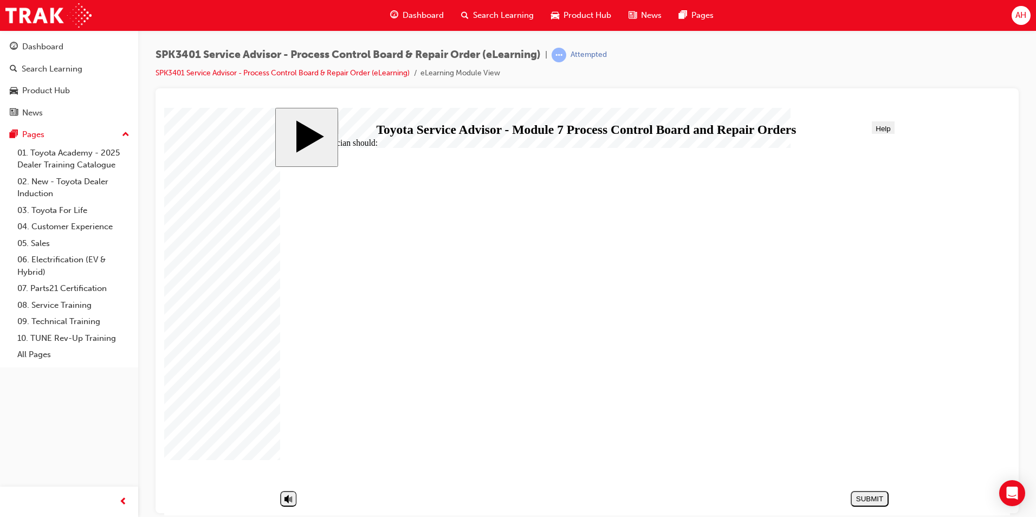
radio input "false"
radio input "true"
click at [862, 500] on div "SUBMIT" at bounding box center [869, 498] width 29 height 8
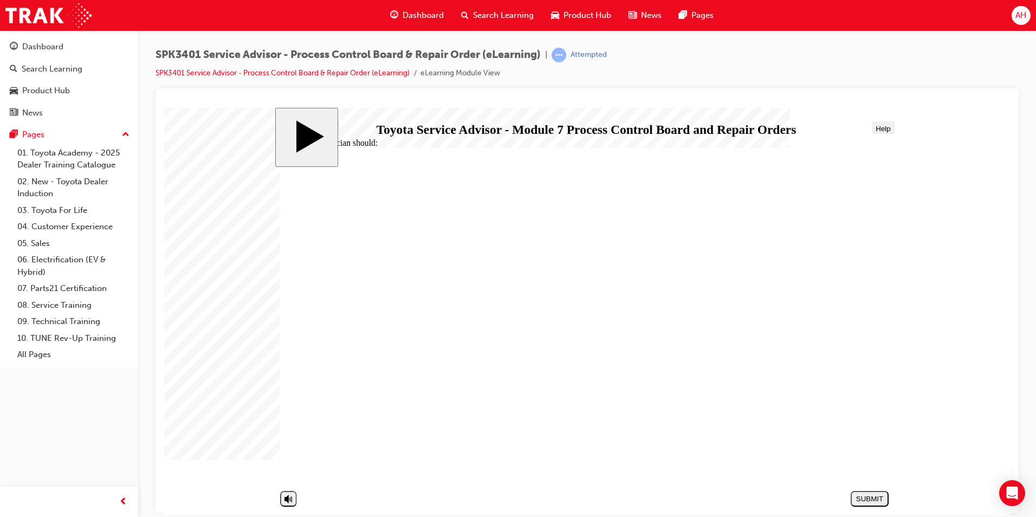
radio input "true"
click at [871, 494] on div "SUBMIT" at bounding box center [869, 498] width 29 height 8
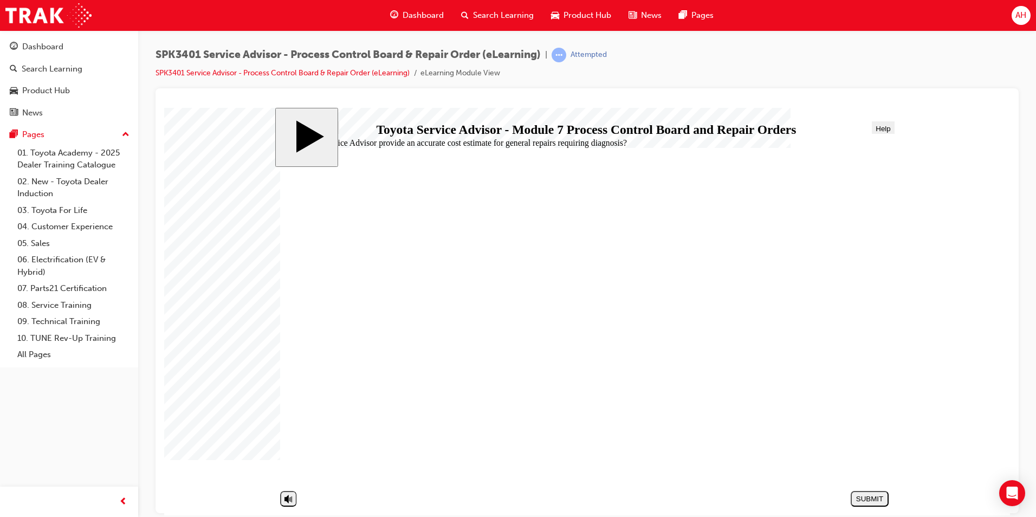
radio input "true"
click at [861, 497] on div "SUBMIT" at bounding box center [869, 498] width 29 height 8
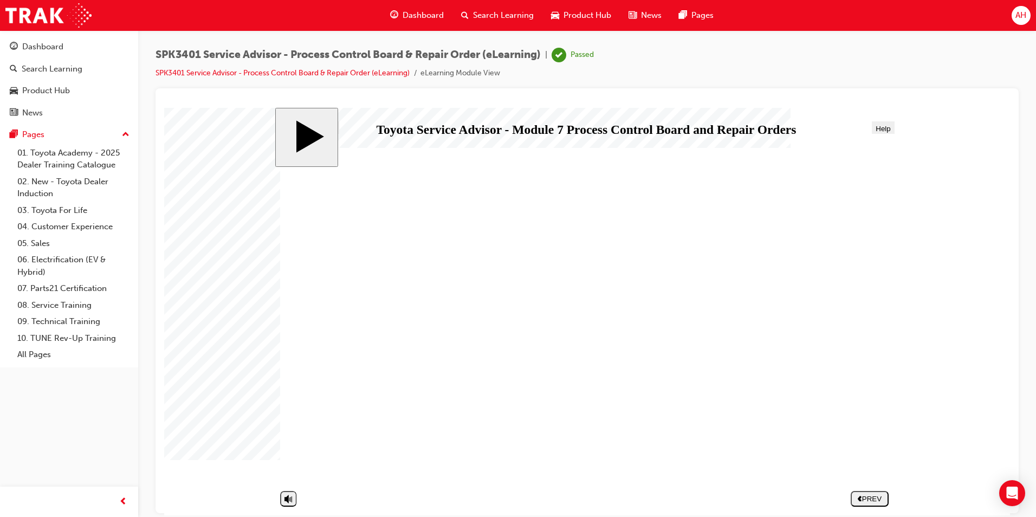
click at [870, 496] on div "PREV" at bounding box center [869, 498] width 29 height 8
click at [508, 16] on span "Search Learning" at bounding box center [503, 15] width 61 height 12
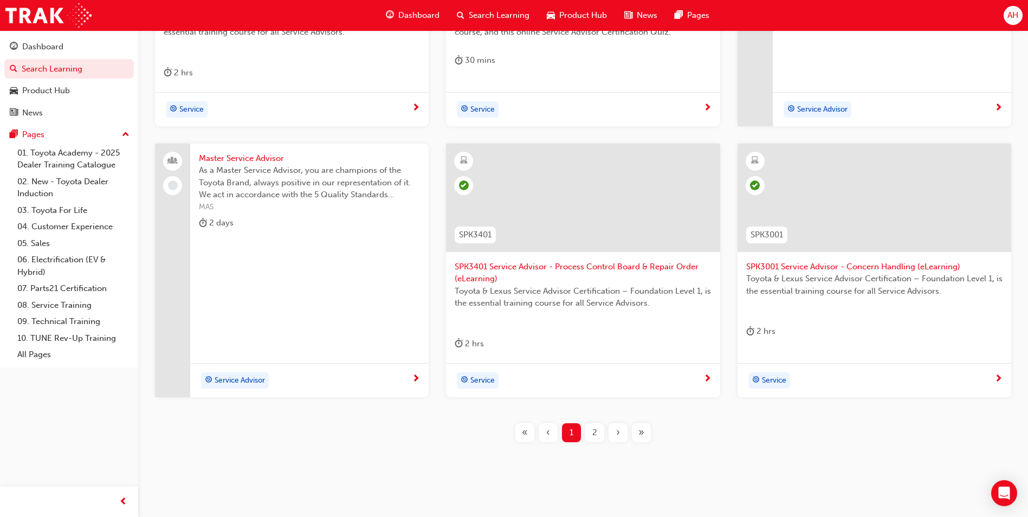
scroll to position [379, 0]
click at [599, 426] on div "2" at bounding box center [594, 431] width 19 height 19
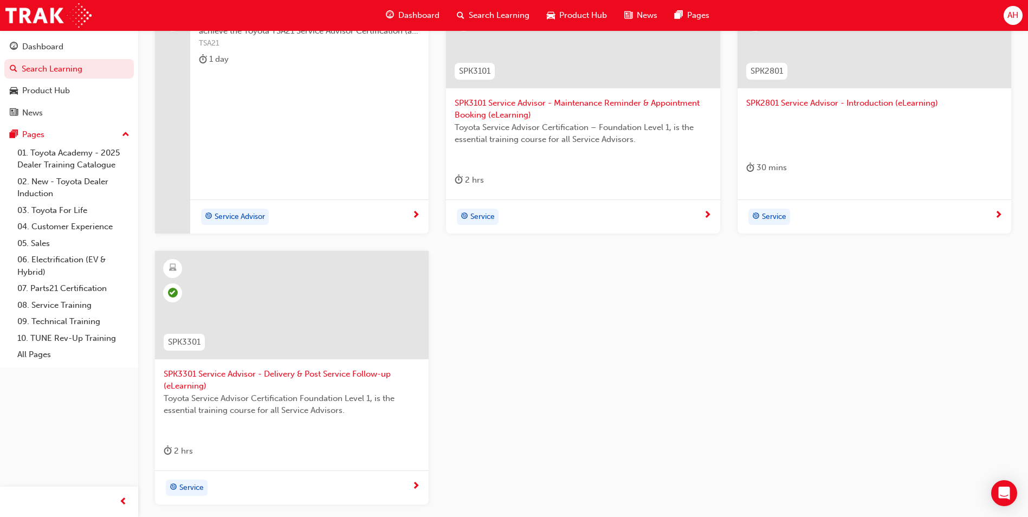
scroll to position [325, 0]
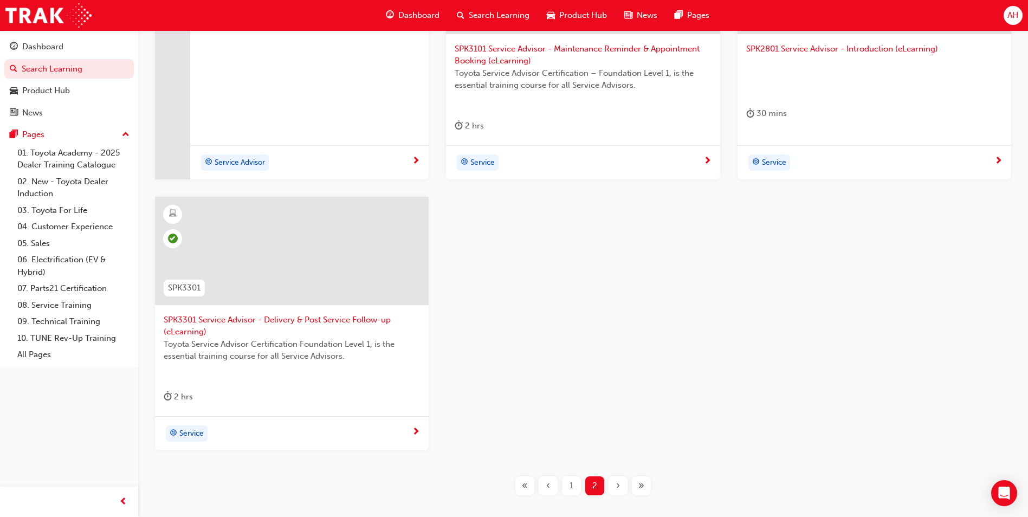
click at [573, 490] on div "1" at bounding box center [571, 485] width 19 height 19
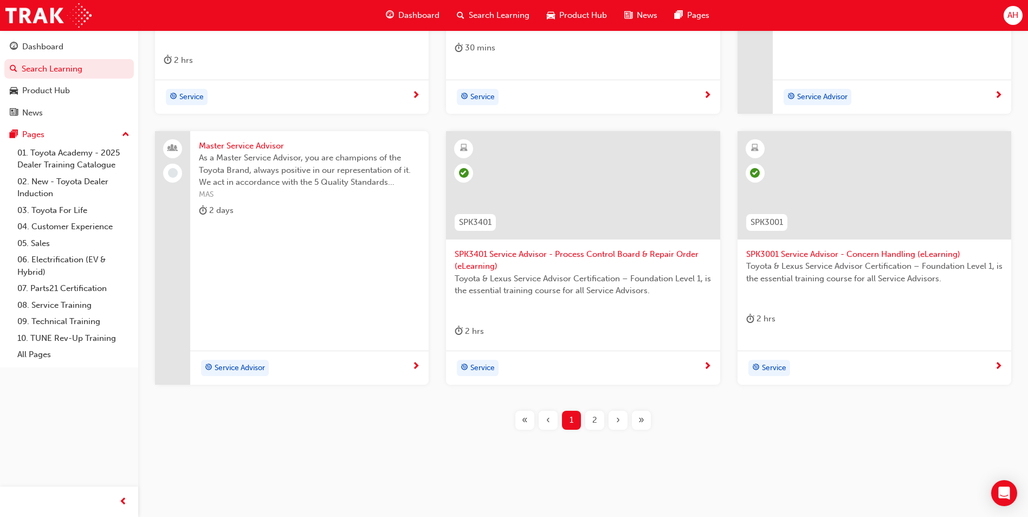
scroll to position [391, 0]
click at [598, 421] on div "2" at bounding box center [594, 419] width 19 height 19
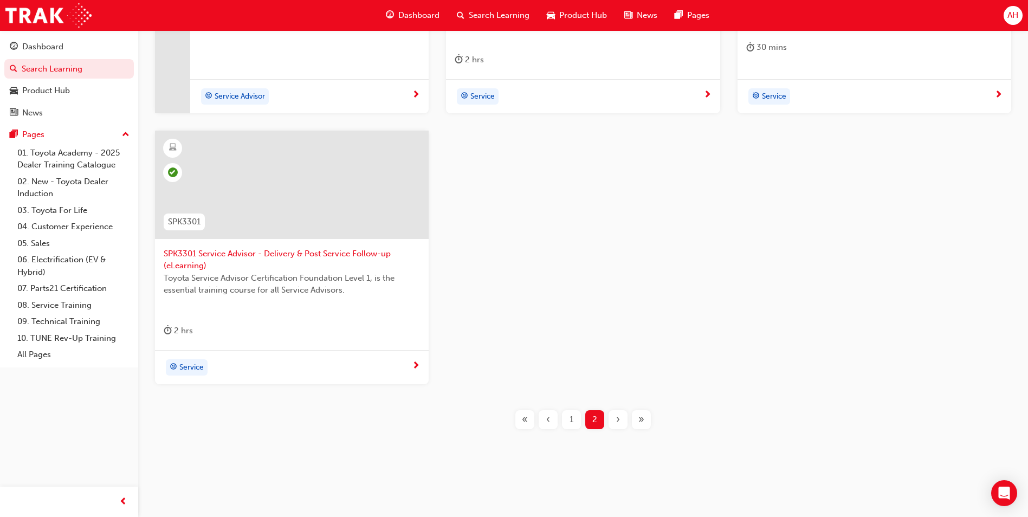
click at [575, 423] on div "1" at bounding box center [571, 419] width 19 height 19
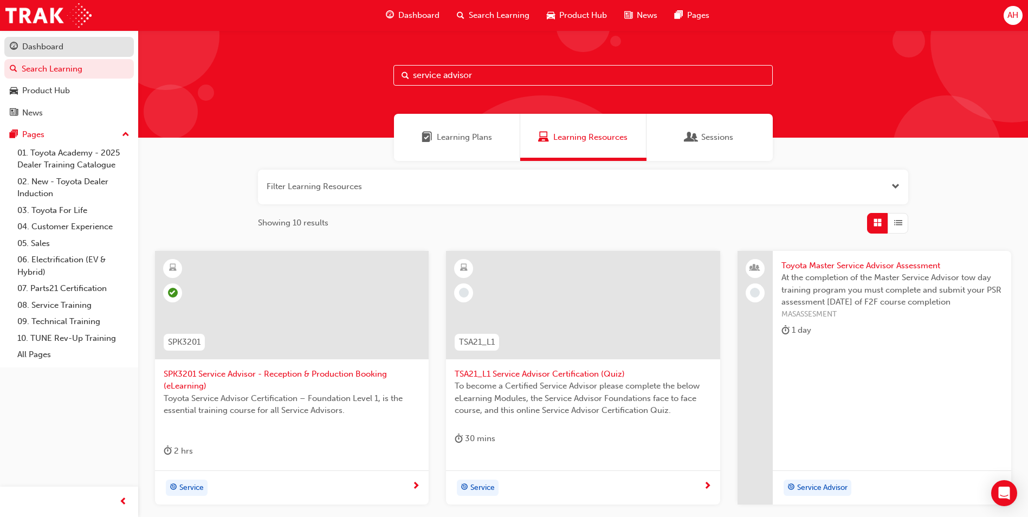
click at [43, 43] on div "Dashboard" at bounding box center [42, 47] width 41 height 12
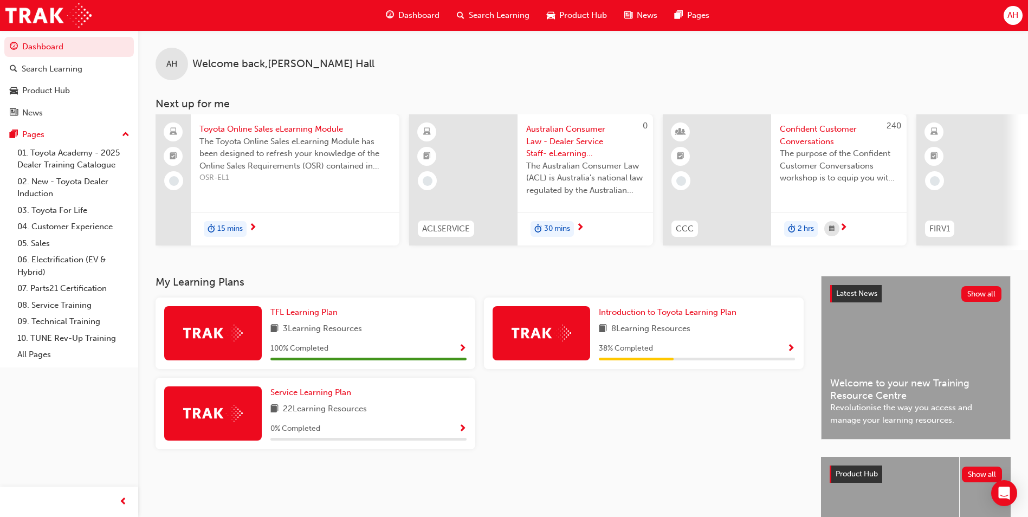
click at [4, 37] on link "Dashboard" at bounding box center [68, 47] width 129 height 20
click at [57, 68] on div "Search Learning" at bounding box center [52, 69] width 61 height 12
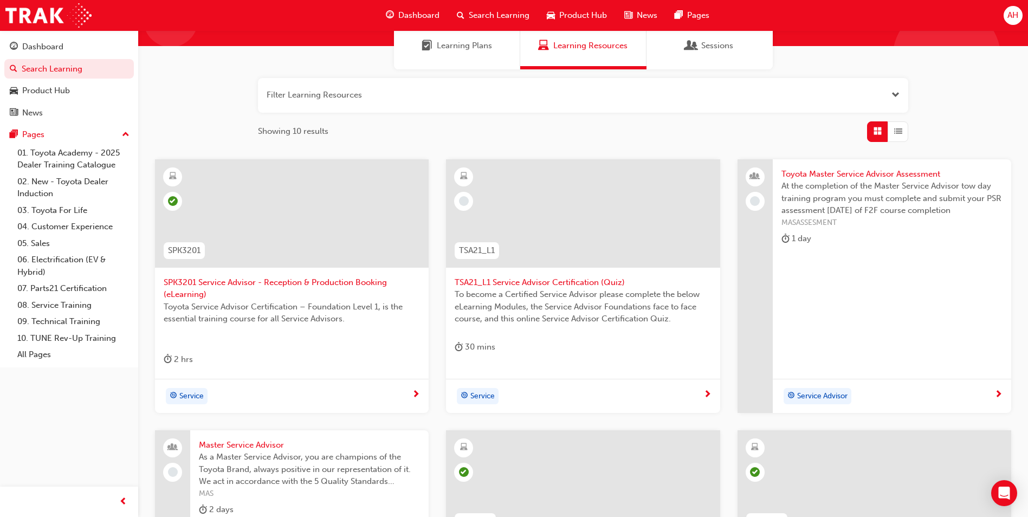
scroll to position [108, 0]
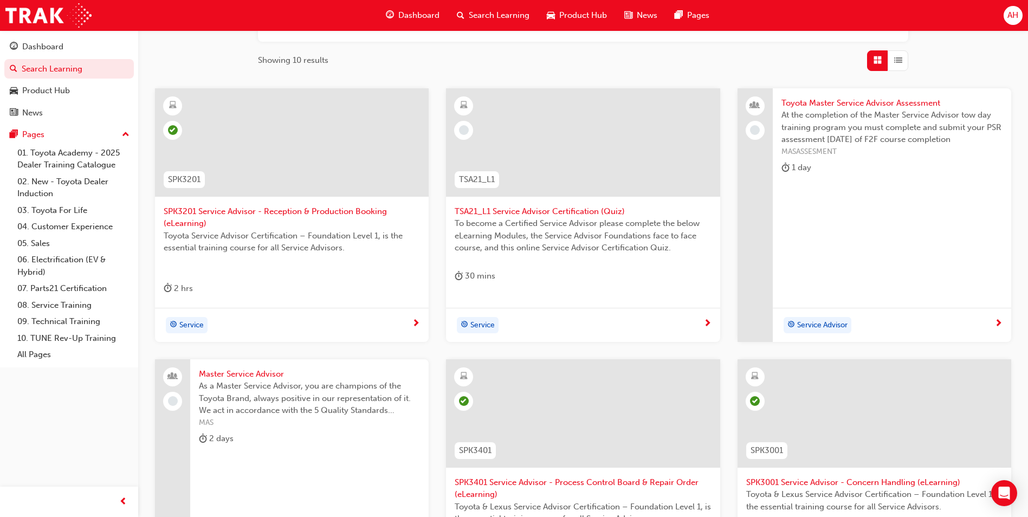
click at [625, 262] on div "TSA21_L1 Service Advisor Certification (Quiz) To become a Certified Service Adv…" at bounding box center [583, 192] width 274 height 208
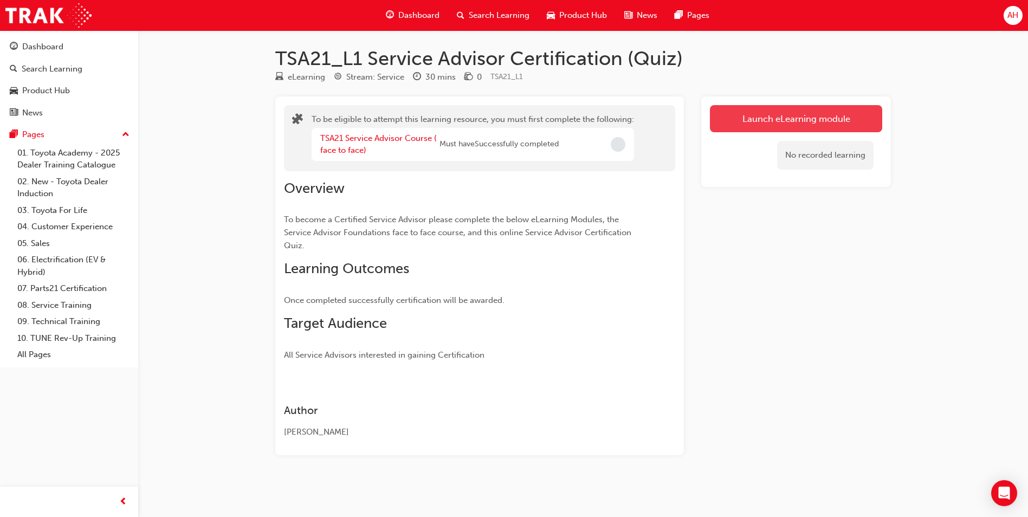
click at [807, 123] on button "Launch eLearning module" at bounding box center [796, 118] width 172 height 27
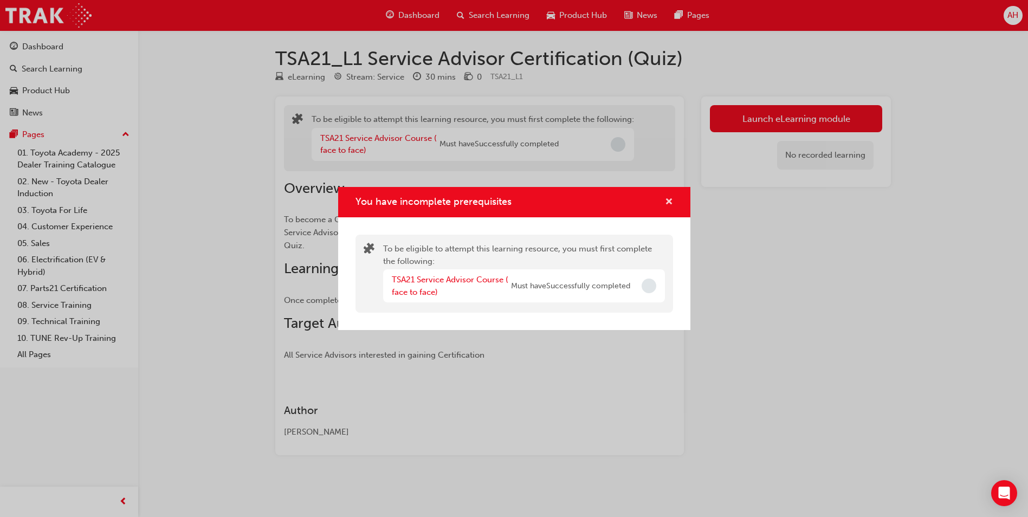
click at [668, 201] on span "cross-icon" at bounding box center [669, 203] width 8 height 10
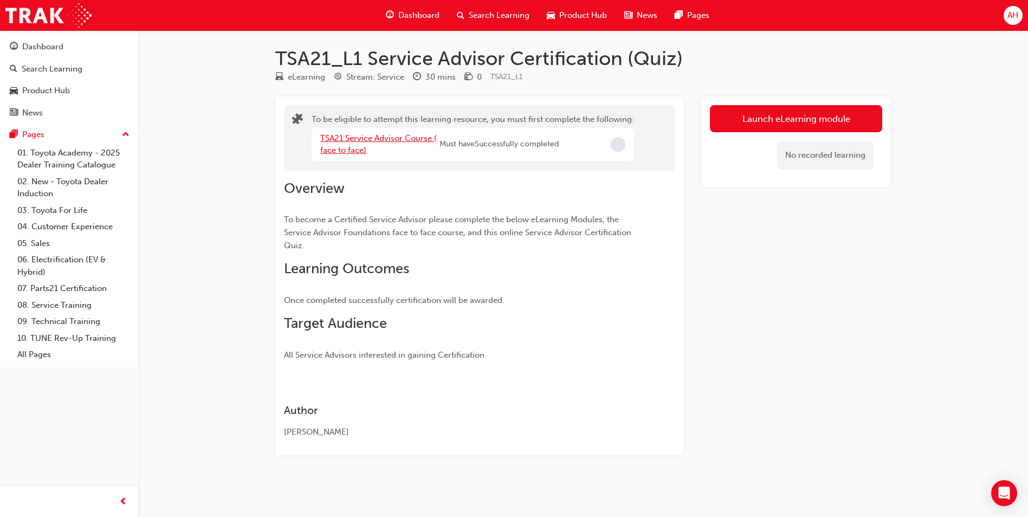
click at [345, 140] on link "TSA21 Service Advisor Course ( face to face)" at bounding box center [378, 144] width 116 height 22
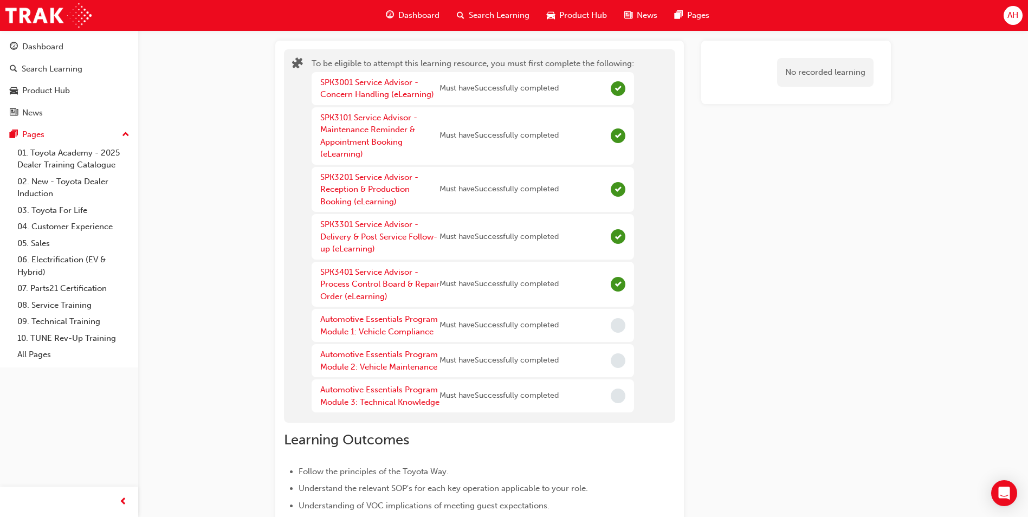
scroll to position [55, 0]
drag, startPoint x: 866, startPoint y: 219, endPoint x: 823, endPoint y: 229, distance: 44.3
click at [386, 319] on link "Automotive Essentials Program Module 1: Vehicle Compliance" at bounding box center [379, 327] width 118 height 22
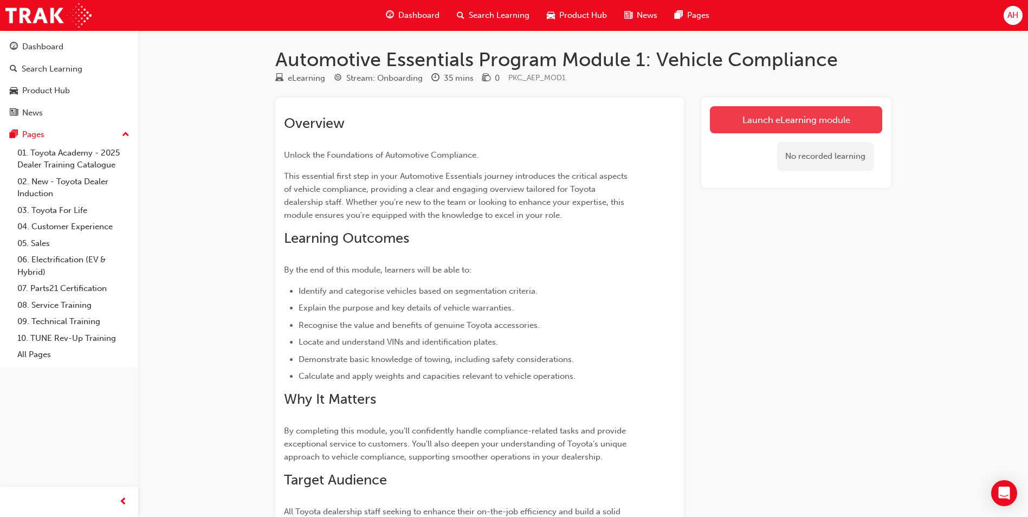
click at [768, 113] on link "Launch eLearning module" at bounding box center [796, 119] width 172 height 27
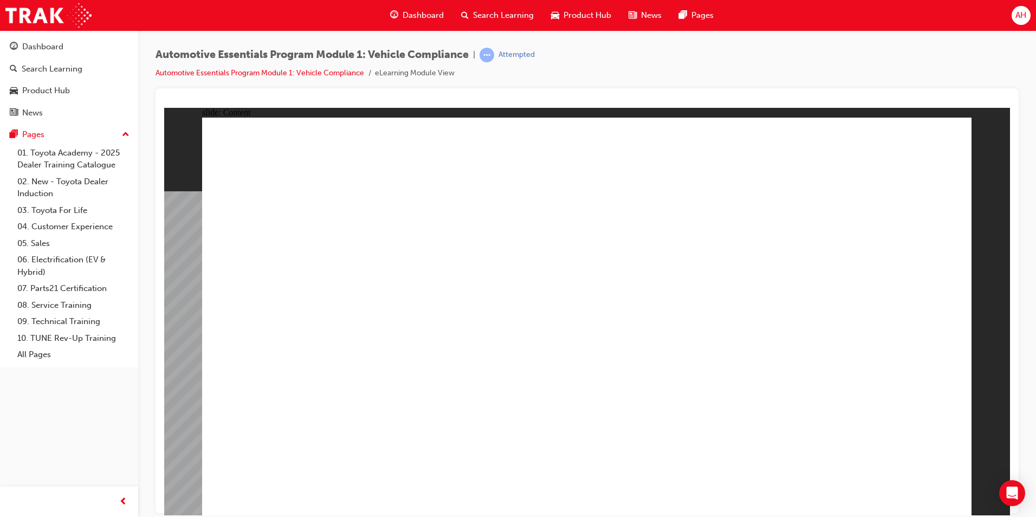
drag, startPoint x: 607, startPoint y: 436, endPoint x: 615, endPoint y: 426, distance: 12.3
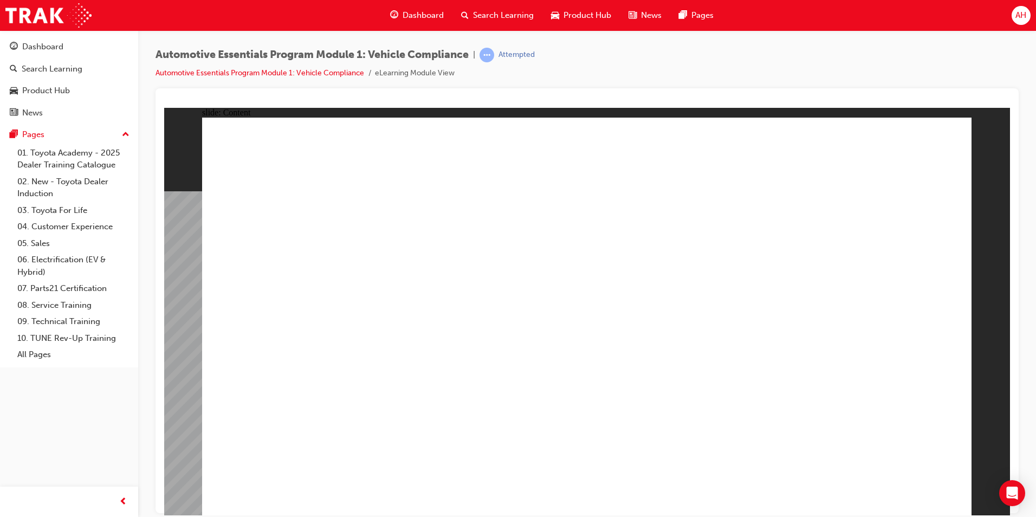
drag, startPoint x: 744, startPoint y: 390, endPoint x: 852, endPoint y: 420, distance: 112.7
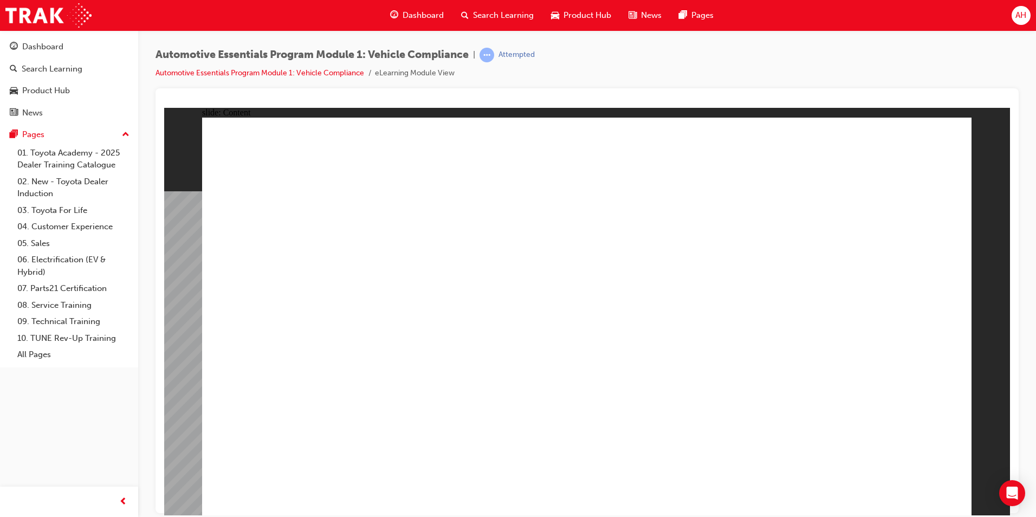
click at [494, 56] on span "learningRecordVerb_ATTEMPT-icon" at bounding box center [486, 55] width 15 height 15
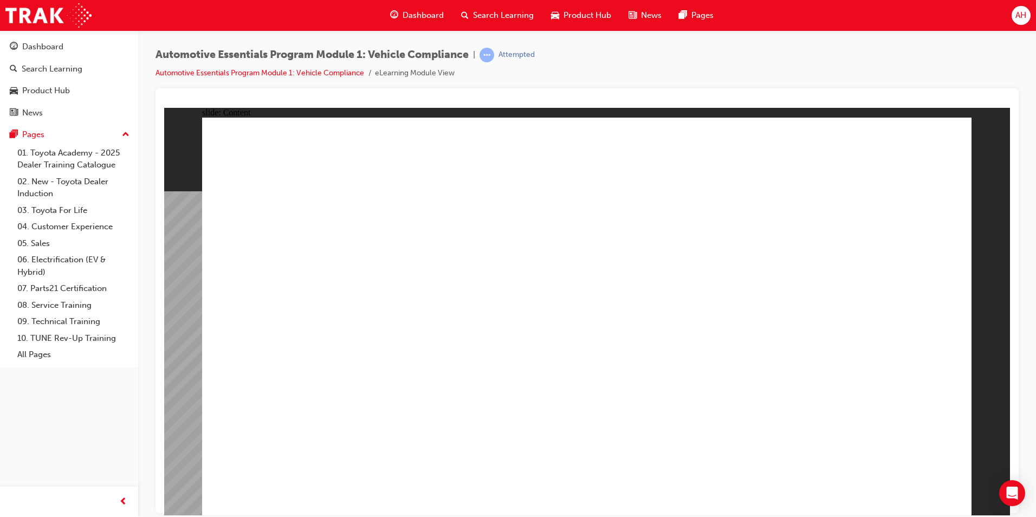
drag, startPoint x: 264, startPoint y: 390, endPoint x: 270, endPoint y: 390, distance: 6.5
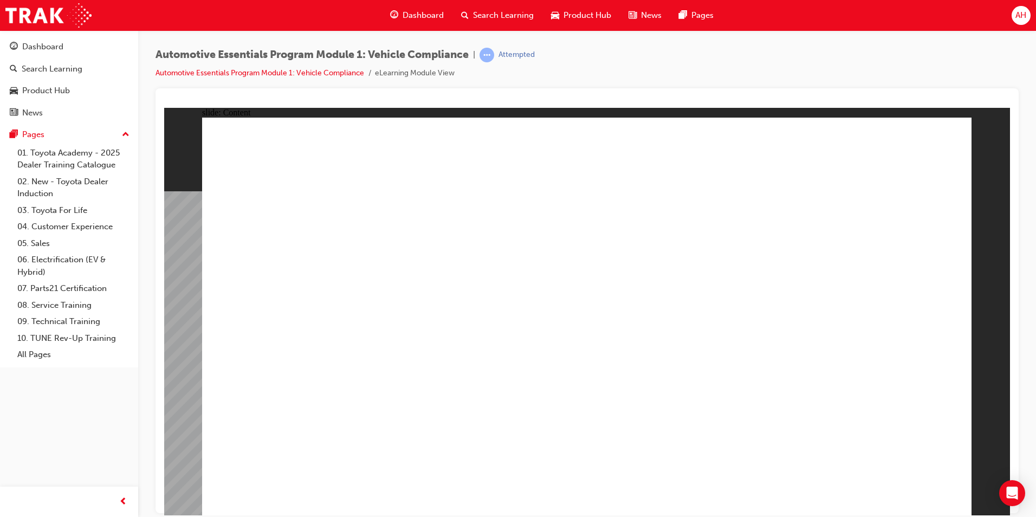
drag, startPoint x: 932, startPoint y: 151, endPoint x: 949, endPoint y: 138, distance: 21.2
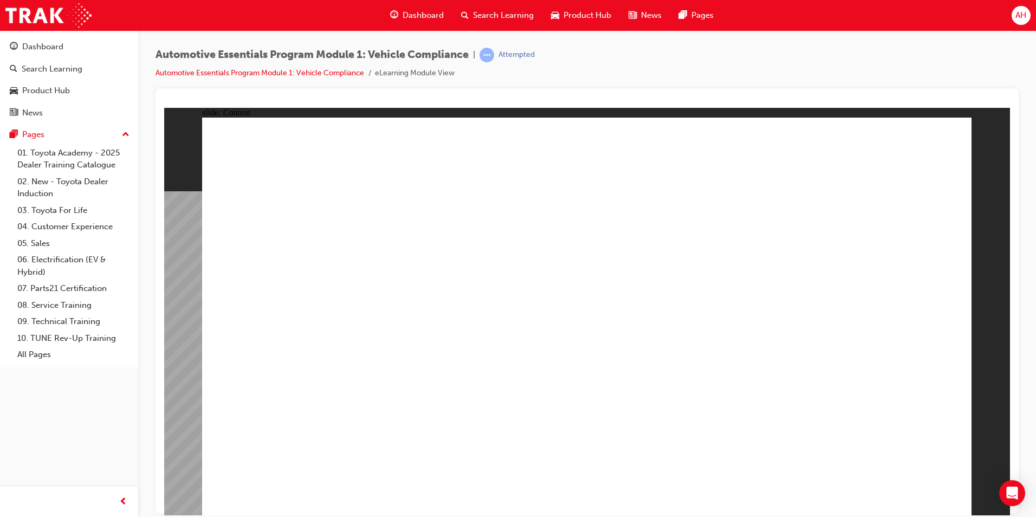
drag, startPoint x: 822, startPoint y: 365, endPoint x: 878, endPoint y: 455, distance: 105.6
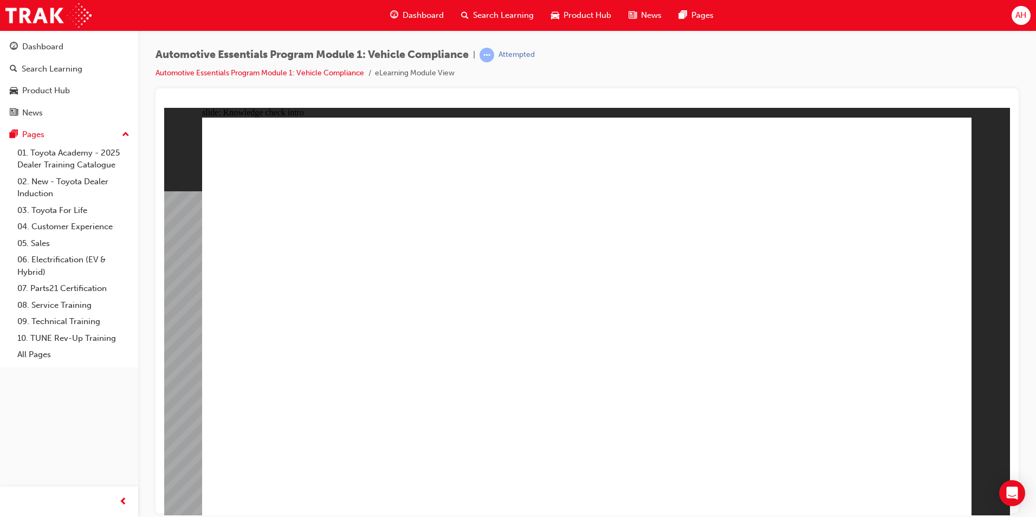
radio input "true"
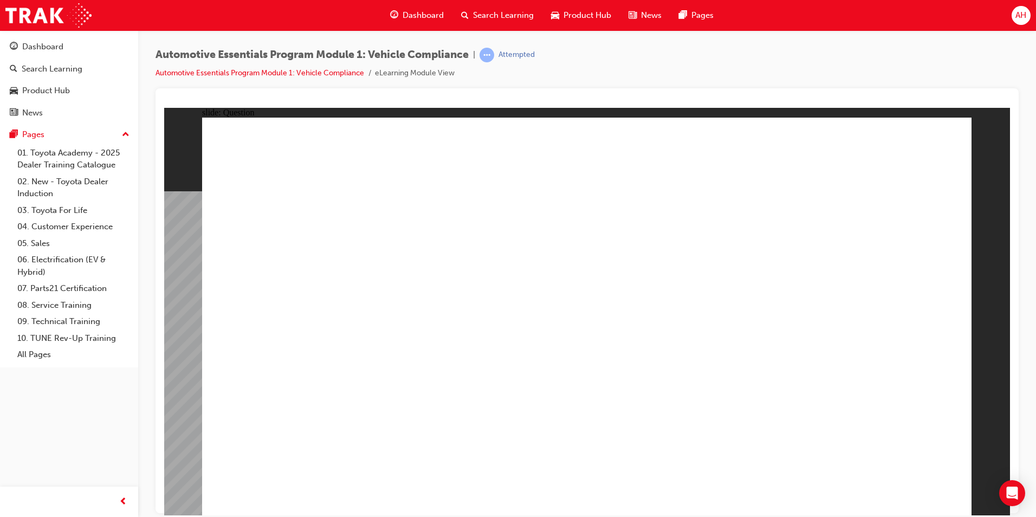
radio input "true"
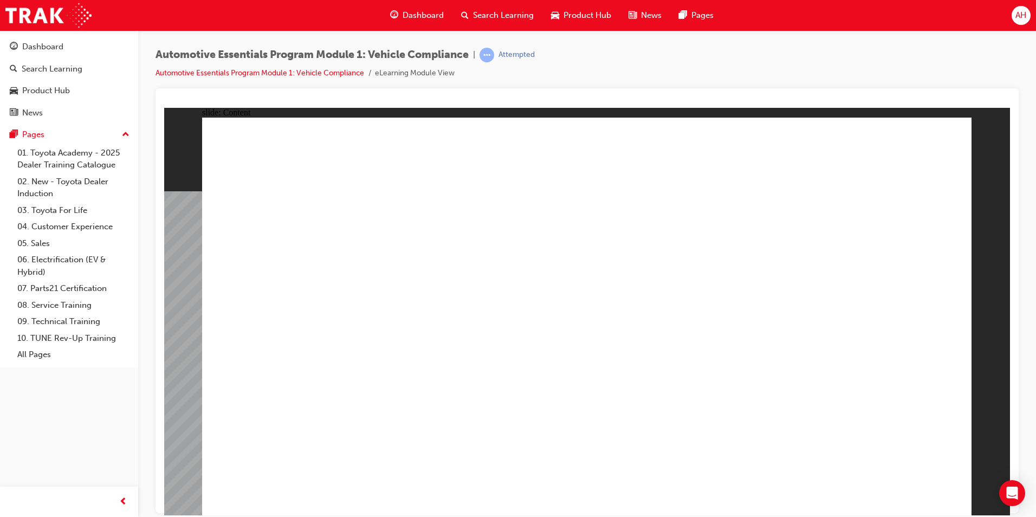
drag, startPoint x: 405, startPoint y: 434, endPoint x: 394, endPoint y: 436, distance: 11.0
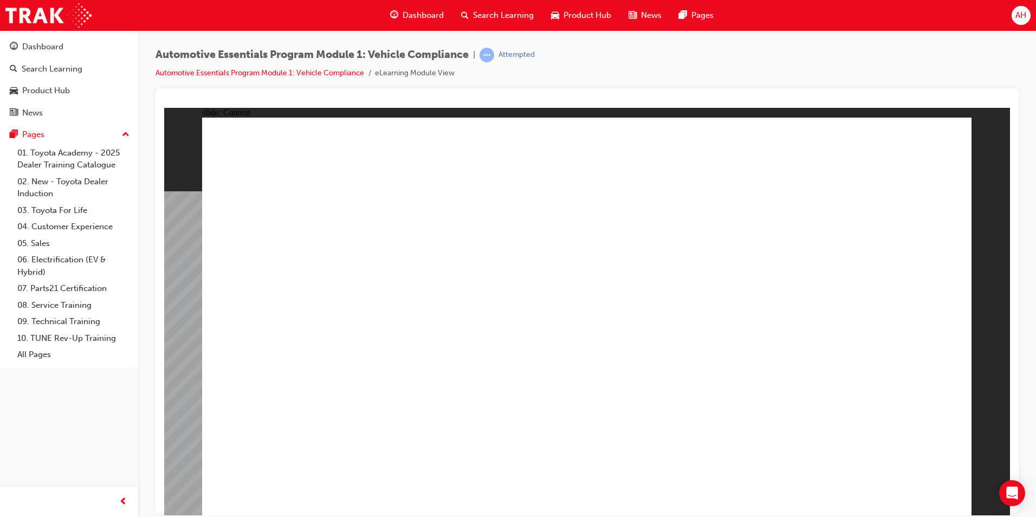
radio input "true"
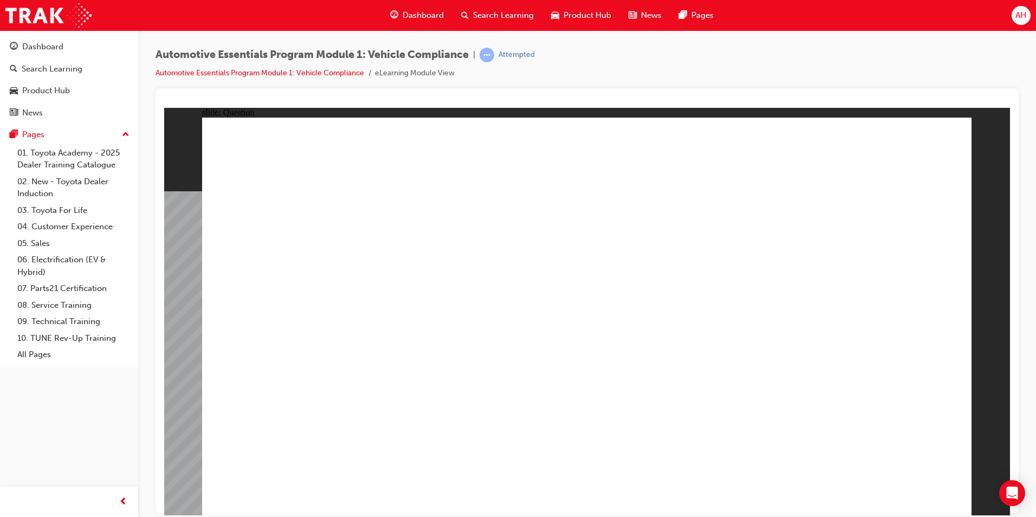
radio input "true"
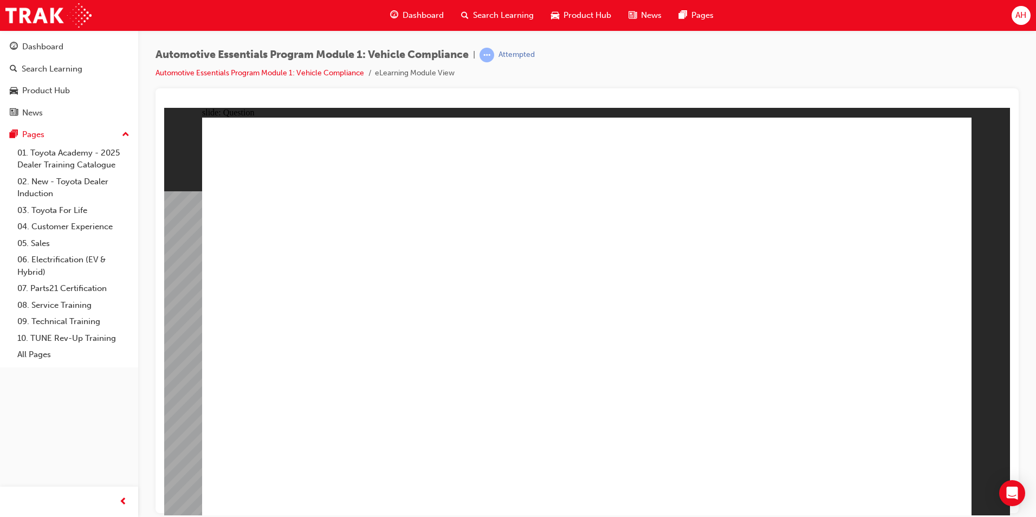
radio input "true"
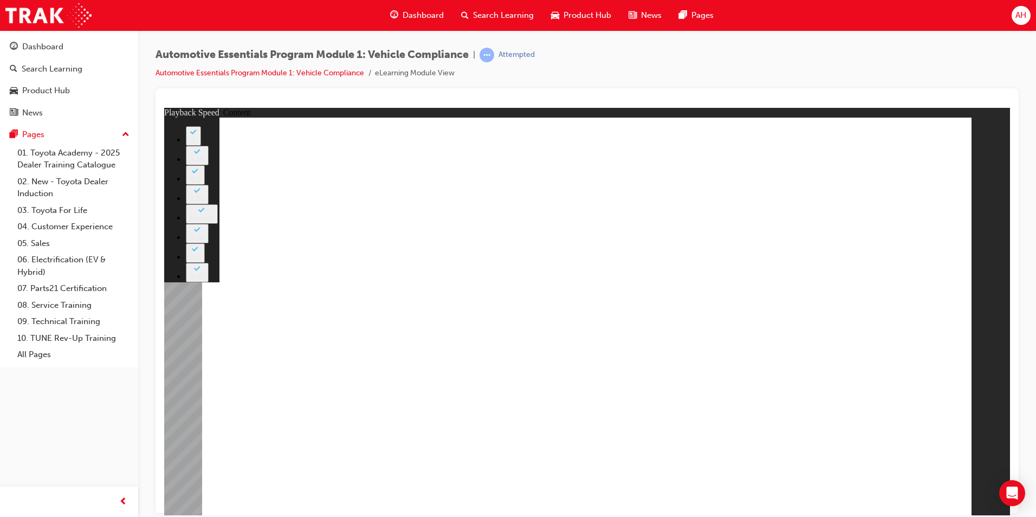
type input "43"
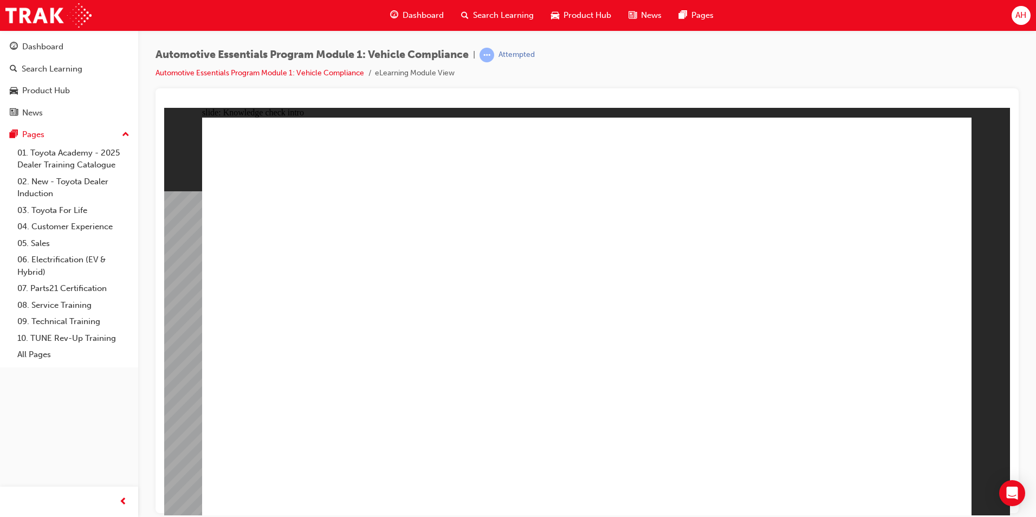
drag, startPoint x: 699, startPoint y: 286, endPoint x: 708, endPoint y: 267, distance: 21.3
radio input "true"
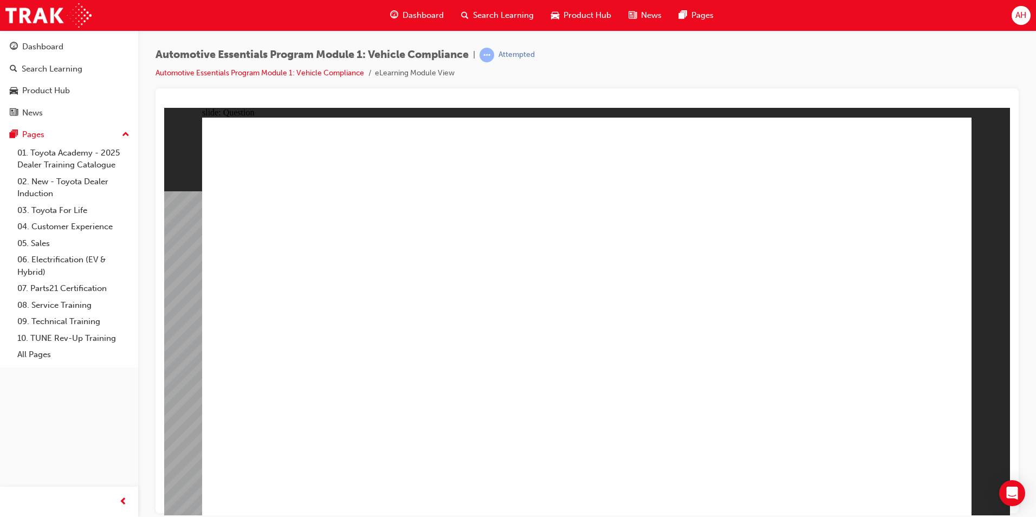
radio input "true"
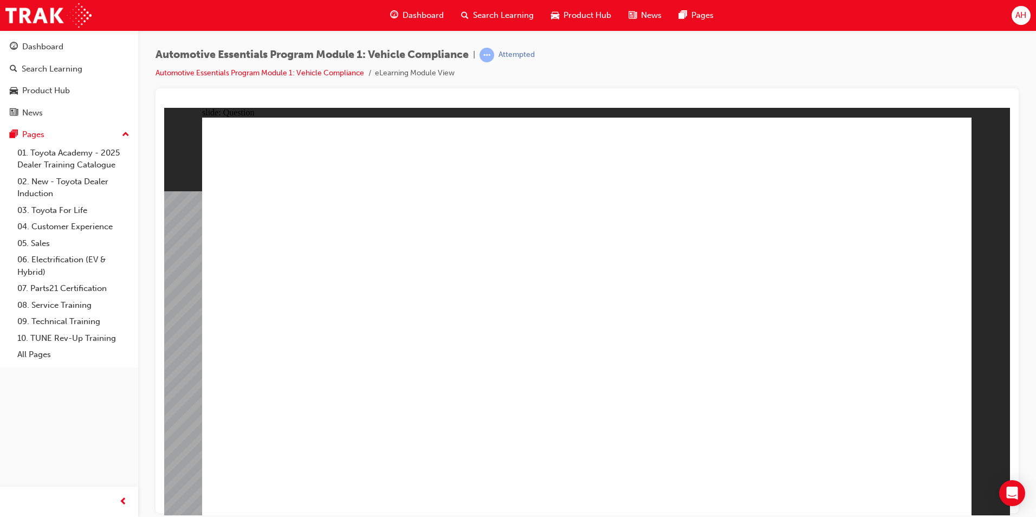
radio input "true"
drag, startPoint x: 592, startPoint y: 393, endPoint x: 597, endPoint y: 375, distance: 18.7
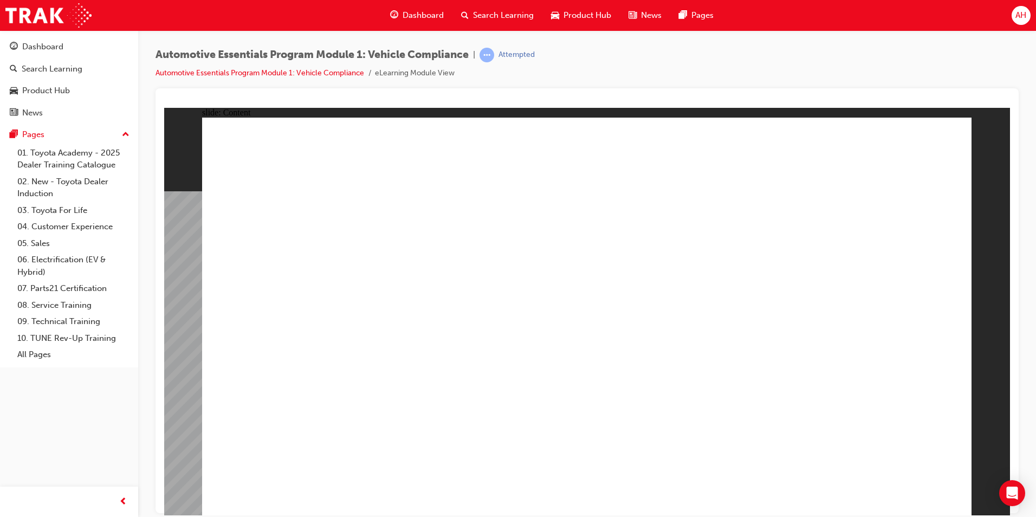
radio input "true"
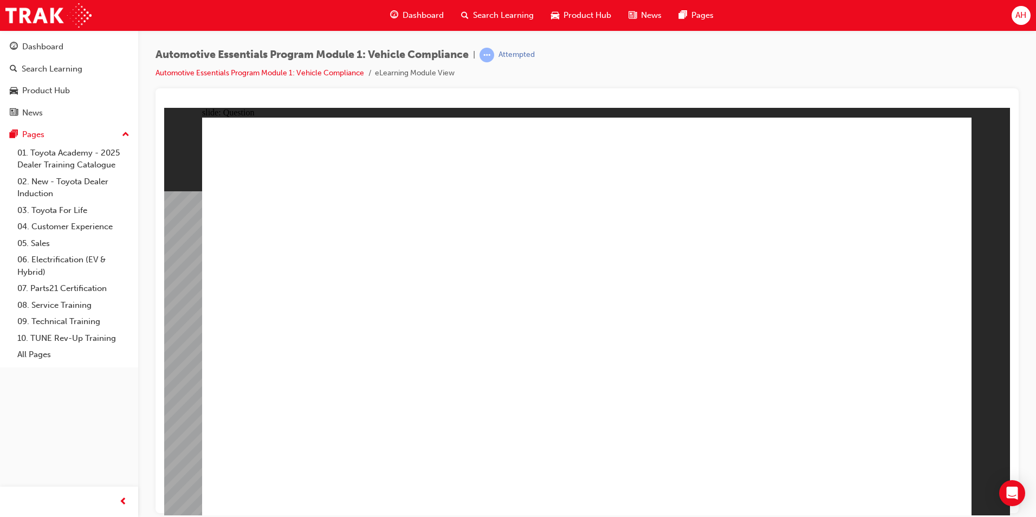
radio input "true"
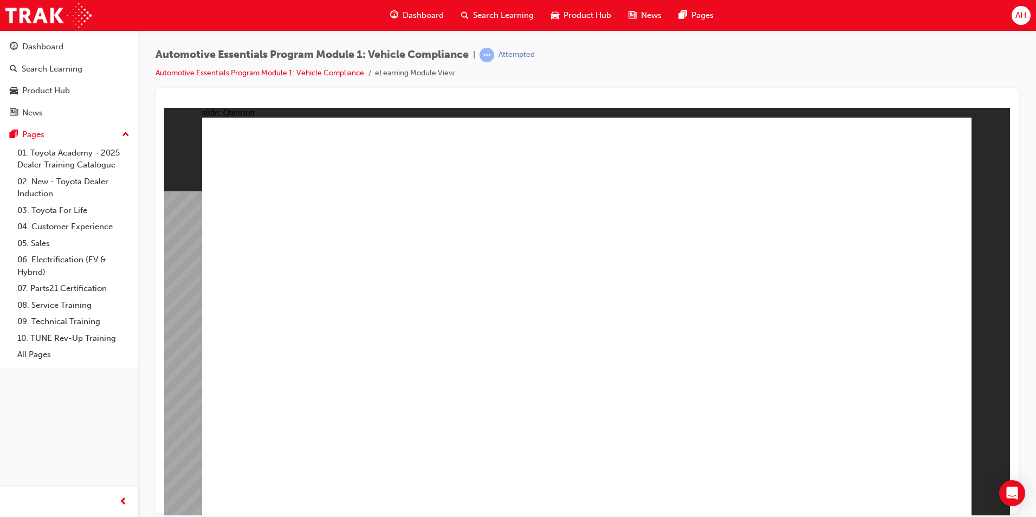
radio input "true"
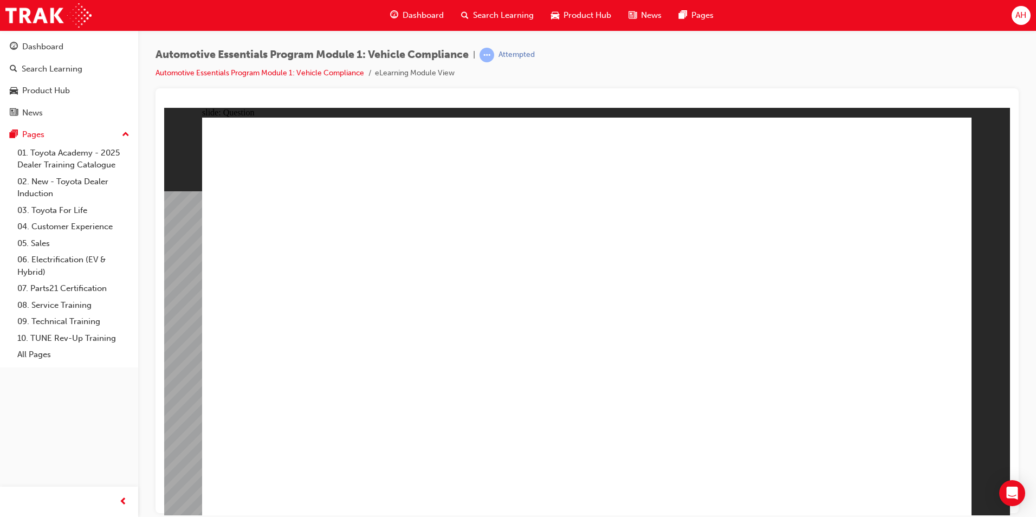
radio input "true"
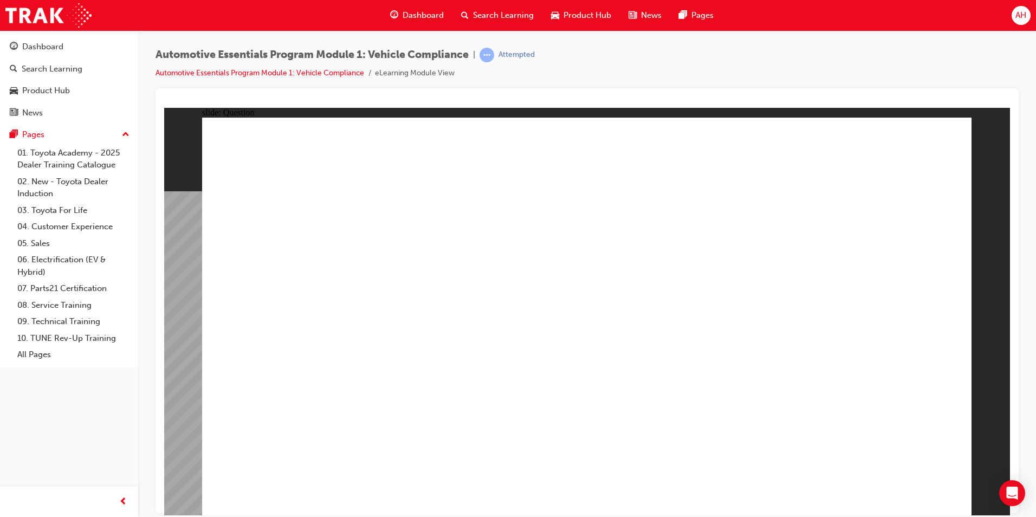
radio input "true"
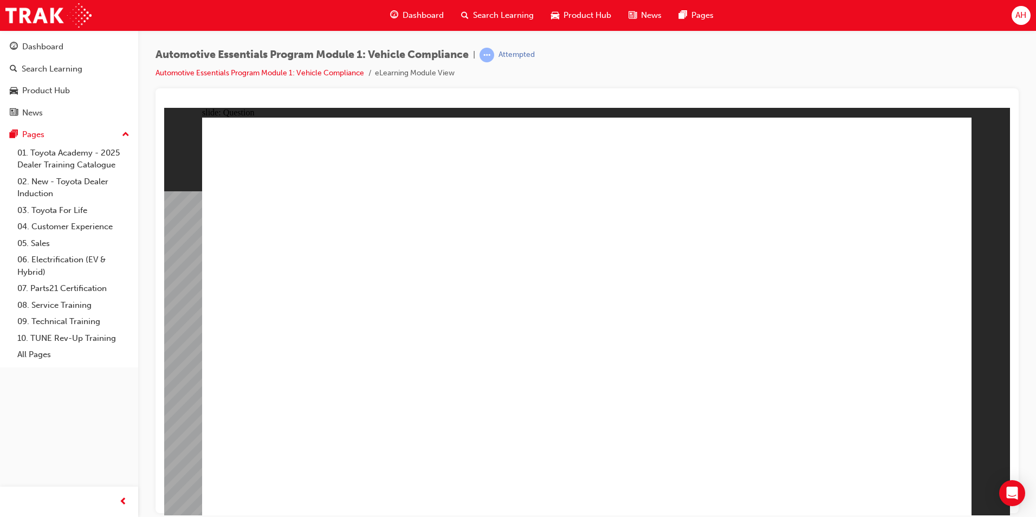
radio input "true"
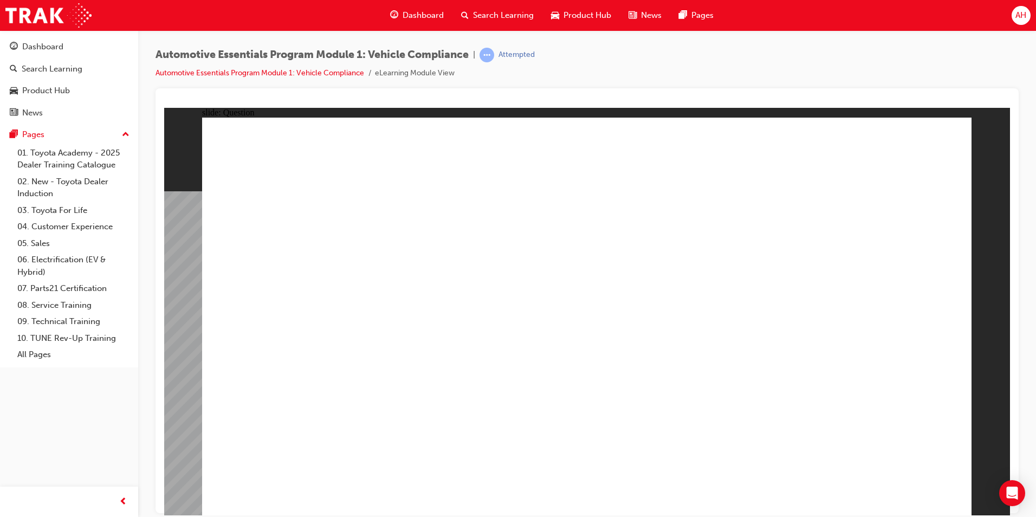
radio input "true"
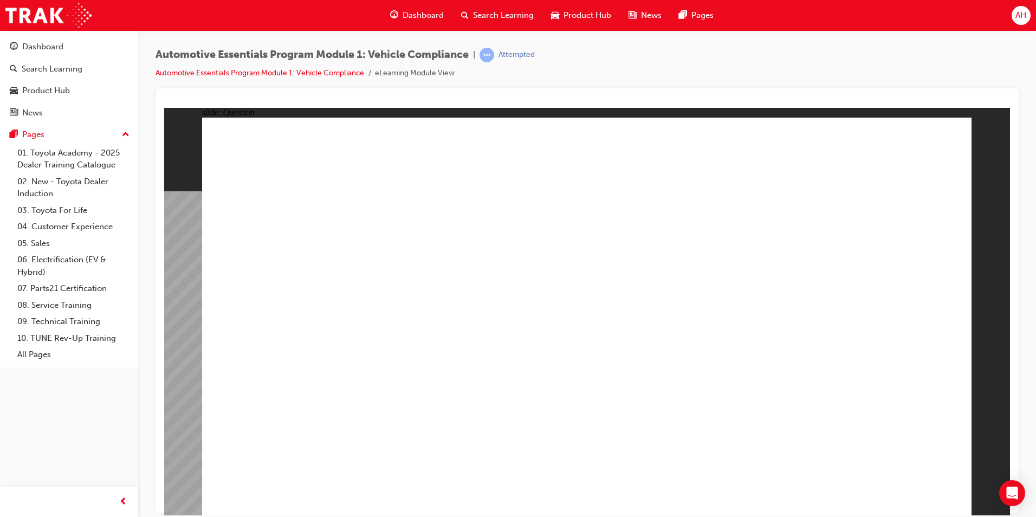
drag, startPoint x: 606, startPoint y: 400, endPoint x: 597, endPoint y: 377, distance: 25.3
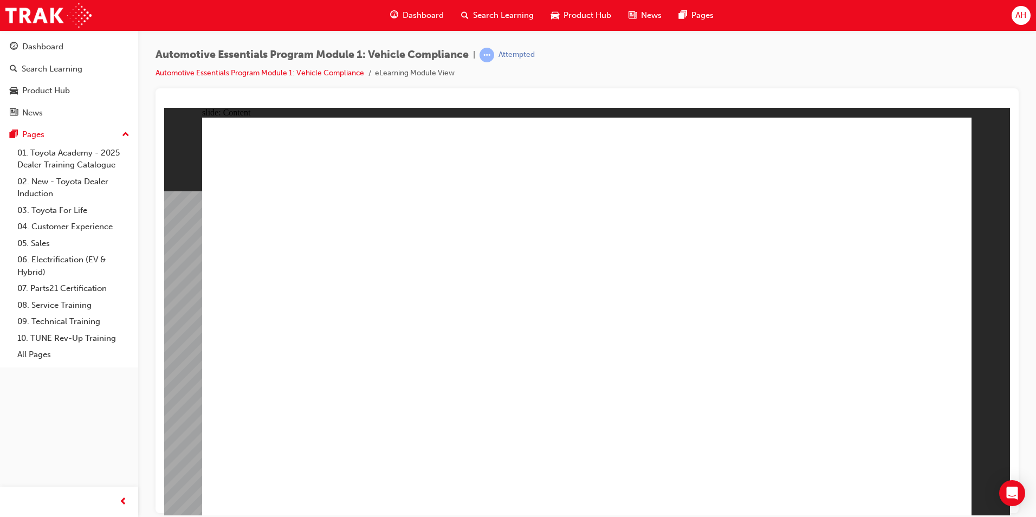
click at [501, 16] on span "Search Learning" at bounding box center [503, 15] width 61 height 12
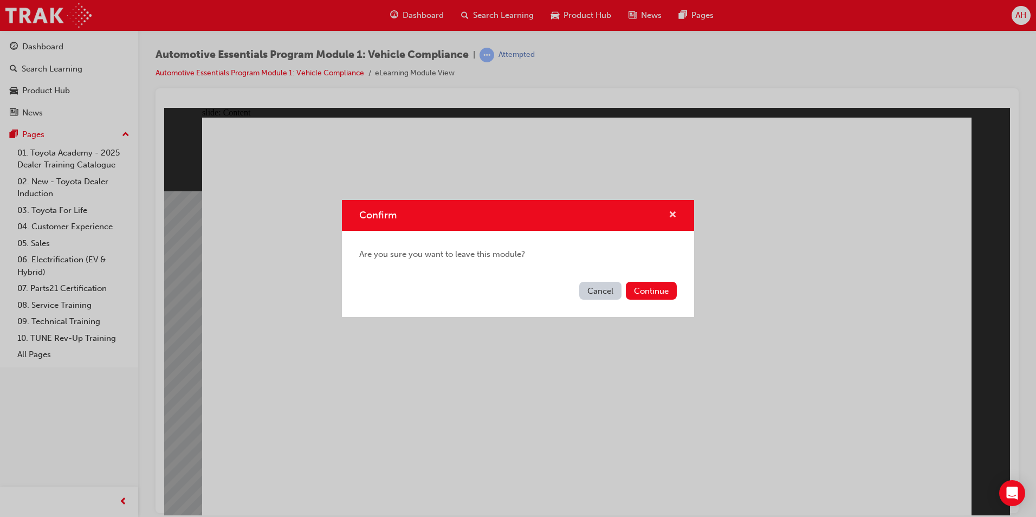
click at [675, 213] on span "cross-icon" at bounding box center [673, 216] width 8 height 10
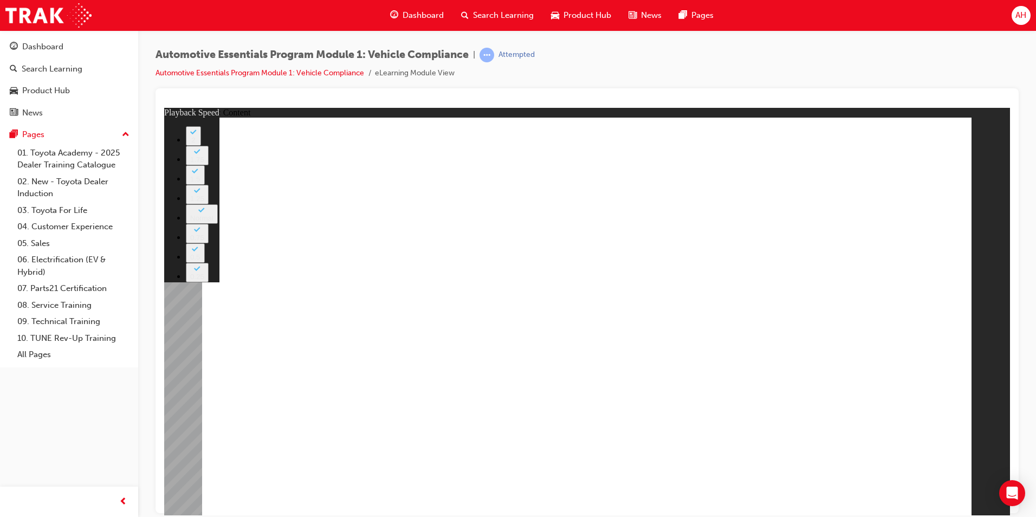
type input "35"
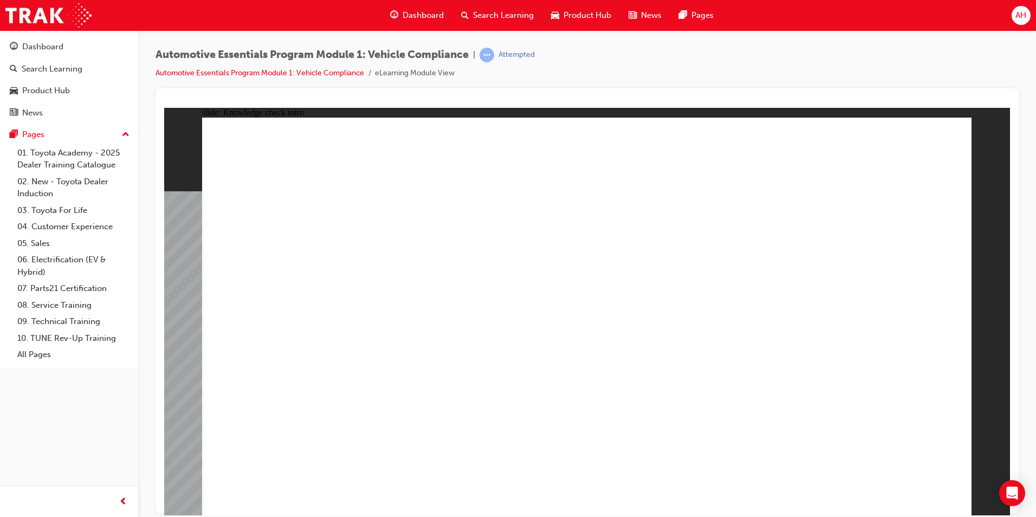
radio input "true"
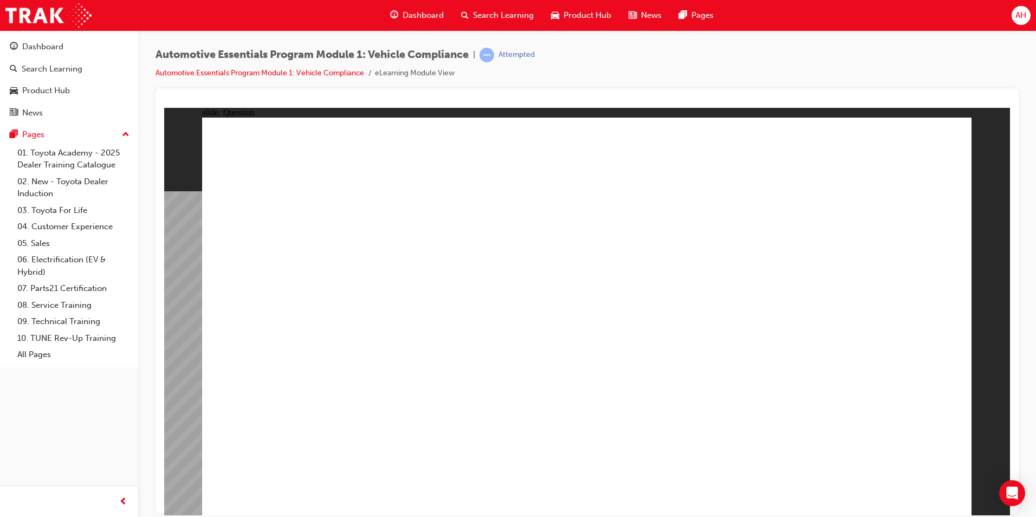
radio input "true"
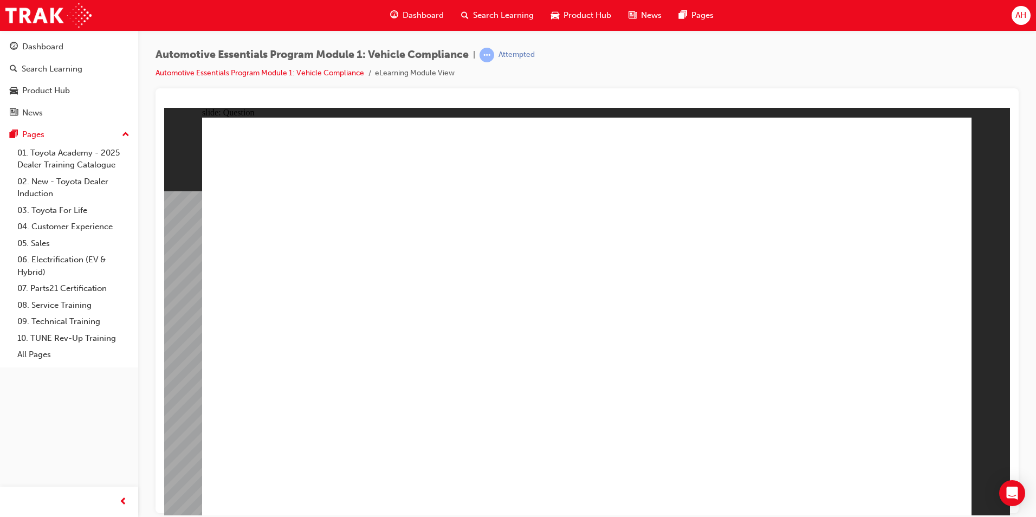
radio input "true"
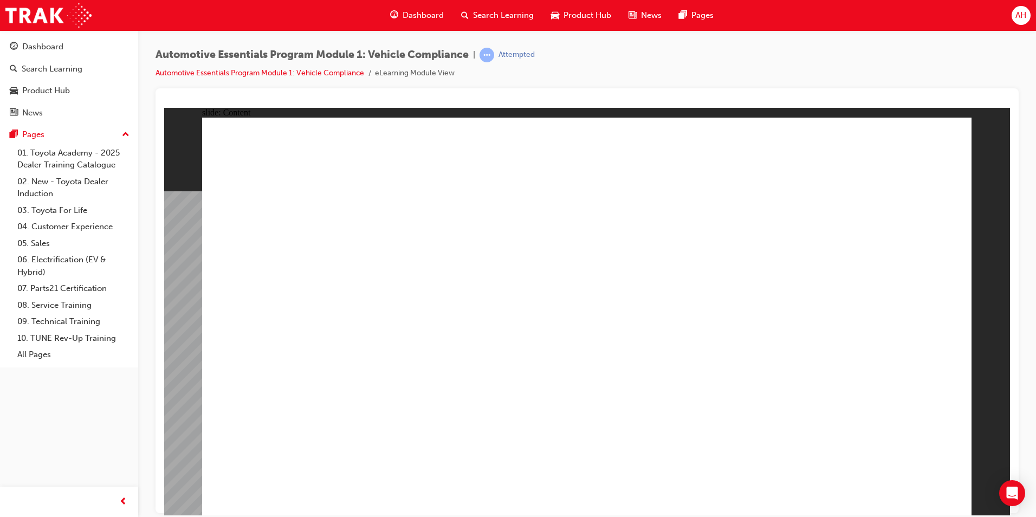
drag, startPoint x: 820, startPoint y: 310, endPoint x: 814, endPoint y: 301, distance: 10.7
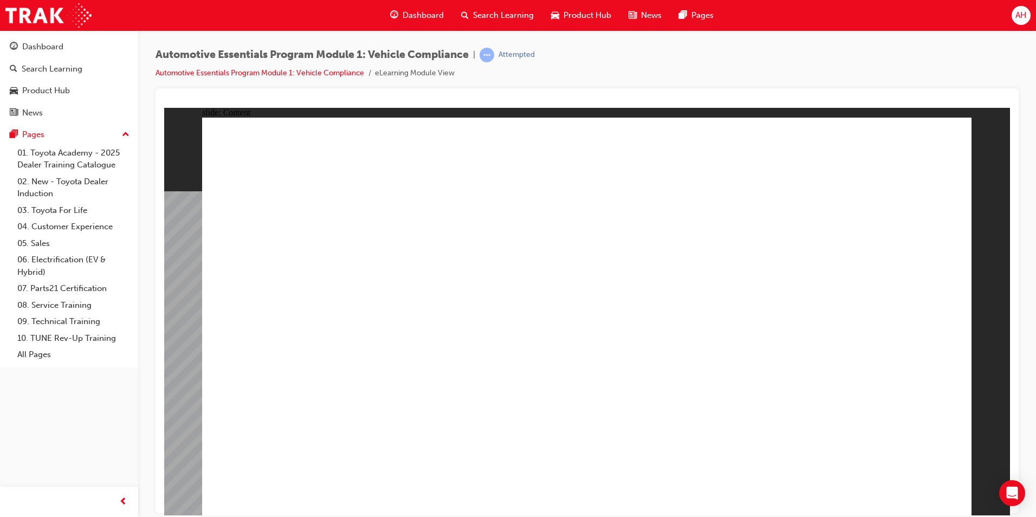
drag, startPoint x: 902, startPoint y: 277, endPoint x: 880, endPoint y: 287, distance: 24.0
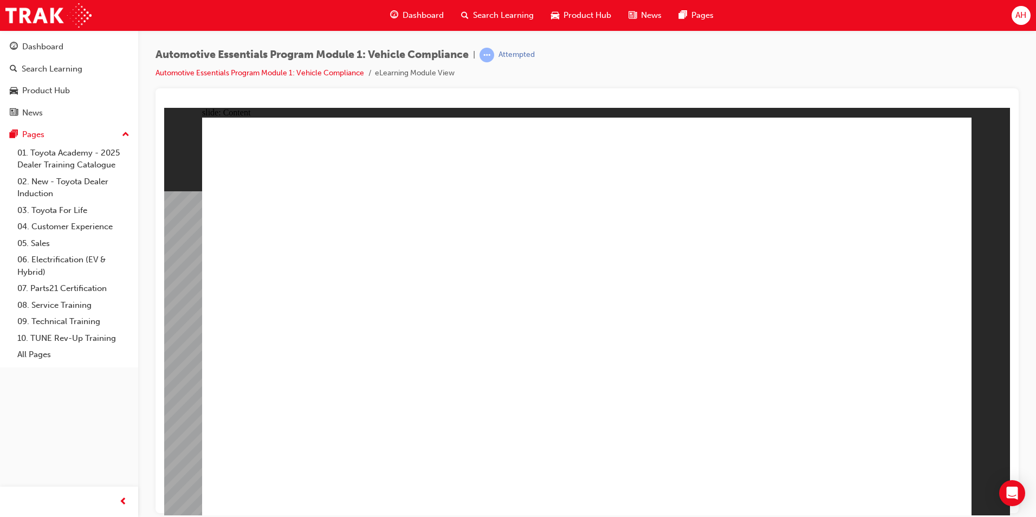
drag, startPoint x: 273, startPoint y: 375, endPoint x: 354, endPoint y: 378, distance: 81.3
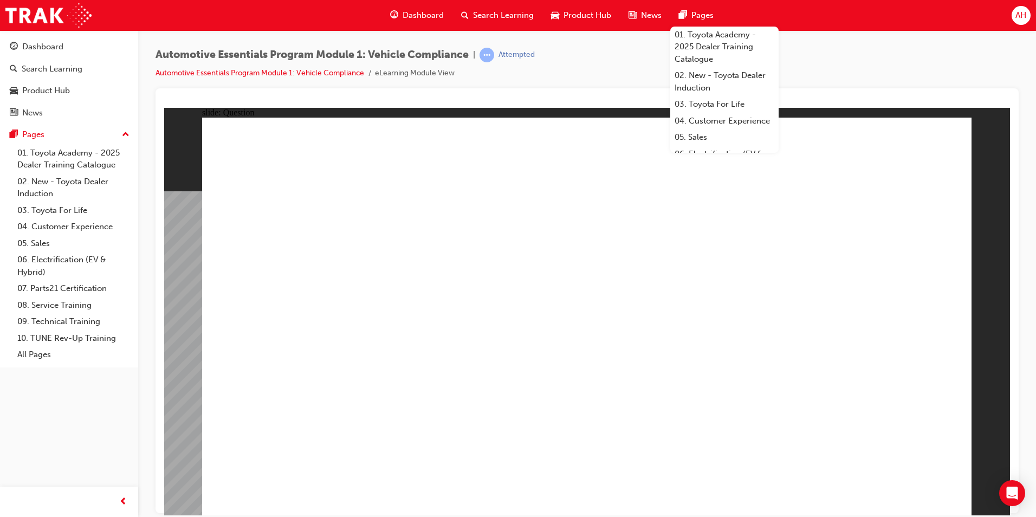
radio input "true"
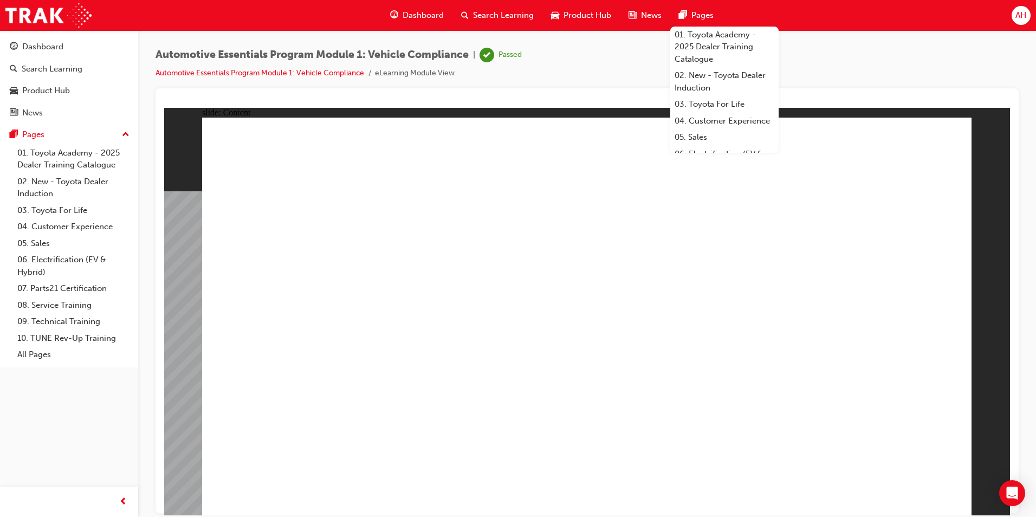
click at [422, 11] on span "Dashboard" at bounding box center [423, 15] width 41 height 12
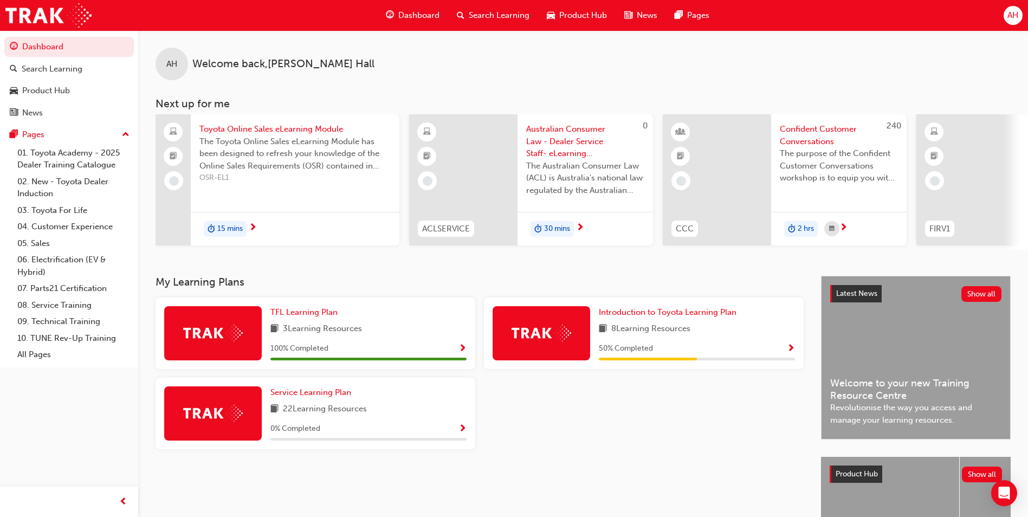
click at [594, 226] on div "30 mins" at bounding box center [584, 229] width 135 height 34
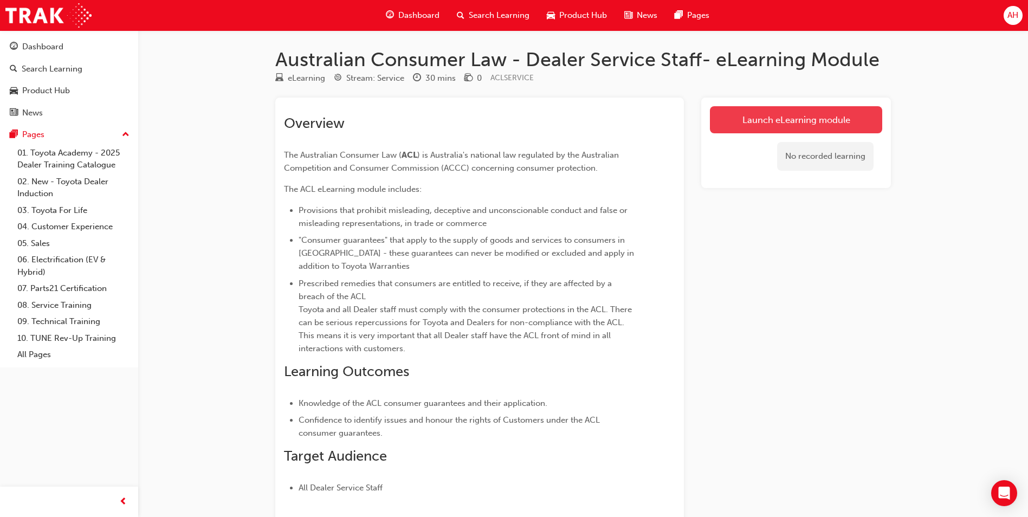
click at [793, 115] on link "Launch eLearning module" at bounding box center [796, 119] width 172 height 27
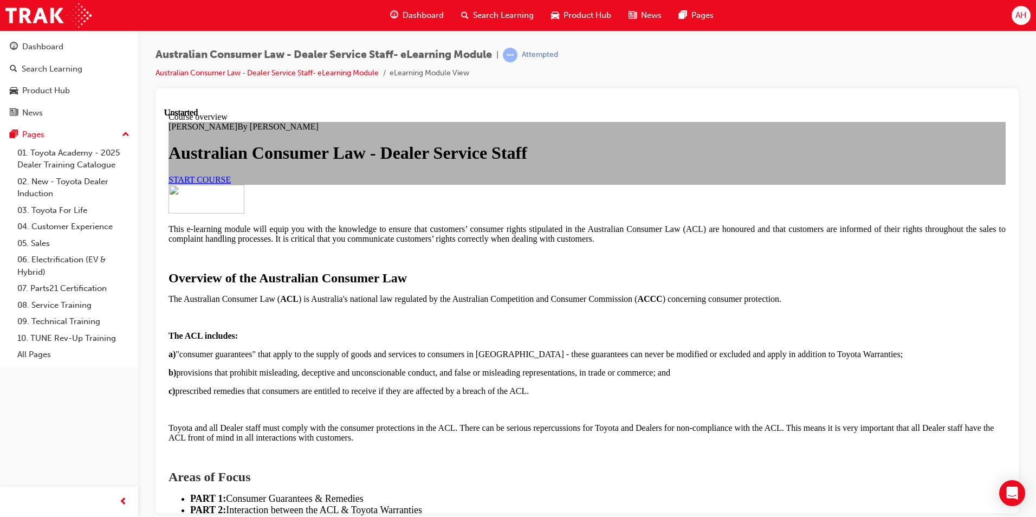
scroll to position [54, 0]
click at [231, 184] on span "START COURSE" at bounding box center [199, 178] width 62 height 9
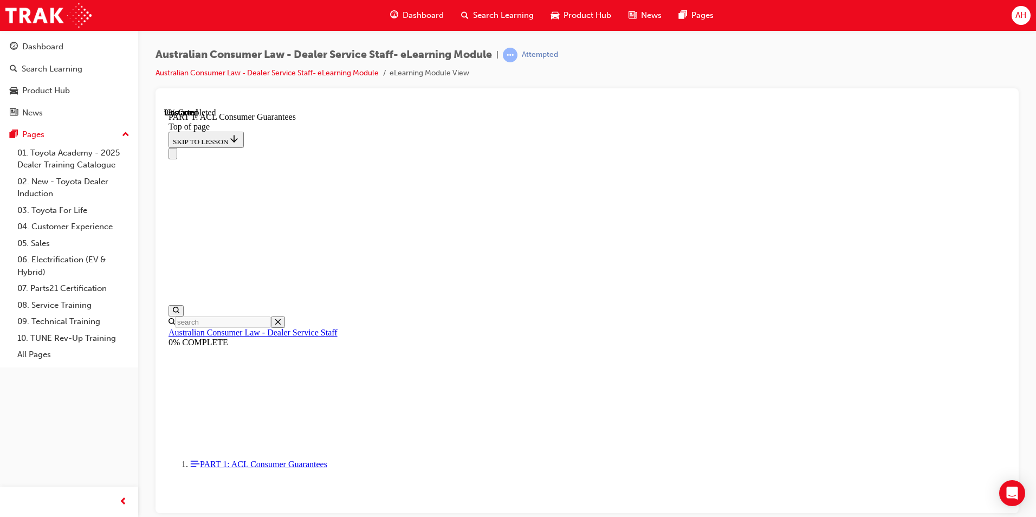
scroll to position [0, 0]
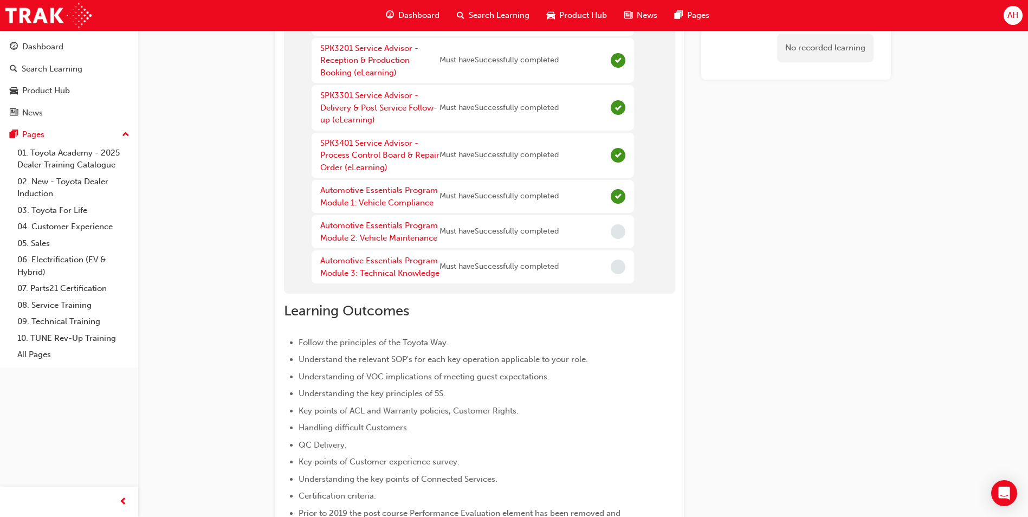
scroll to position [81, 0]
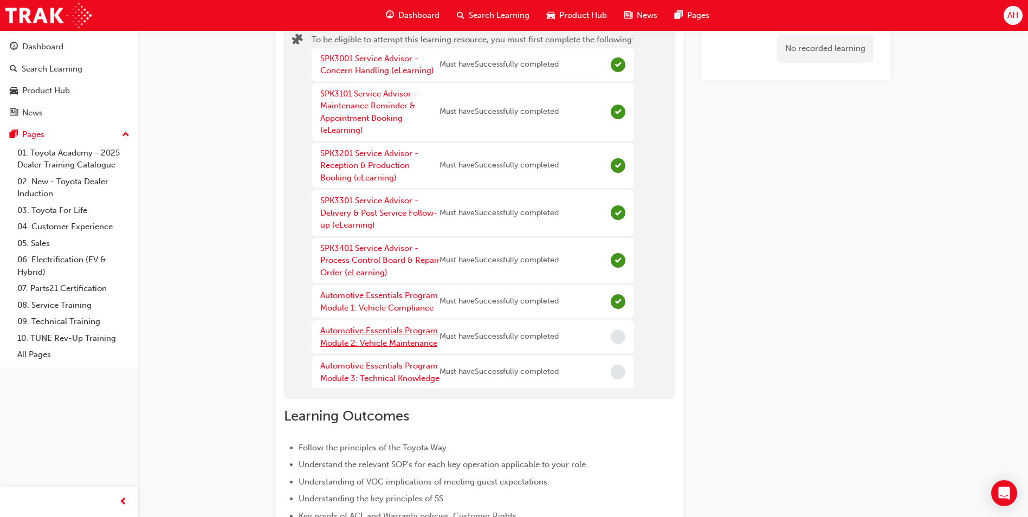
click at [401, 340] on link "Automotive Essentials Program Module 2: Vehicle Maintenance" at bounding box center [379, 337] width 118 height 22
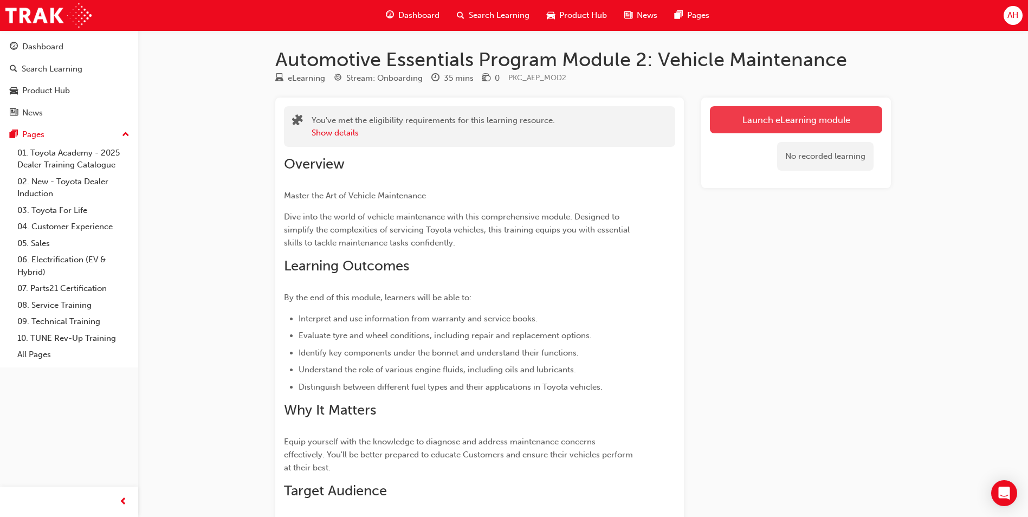
click at [747, 111] on link "Launch eLearning module" at bounding box center [796, 119] width 172 height 27
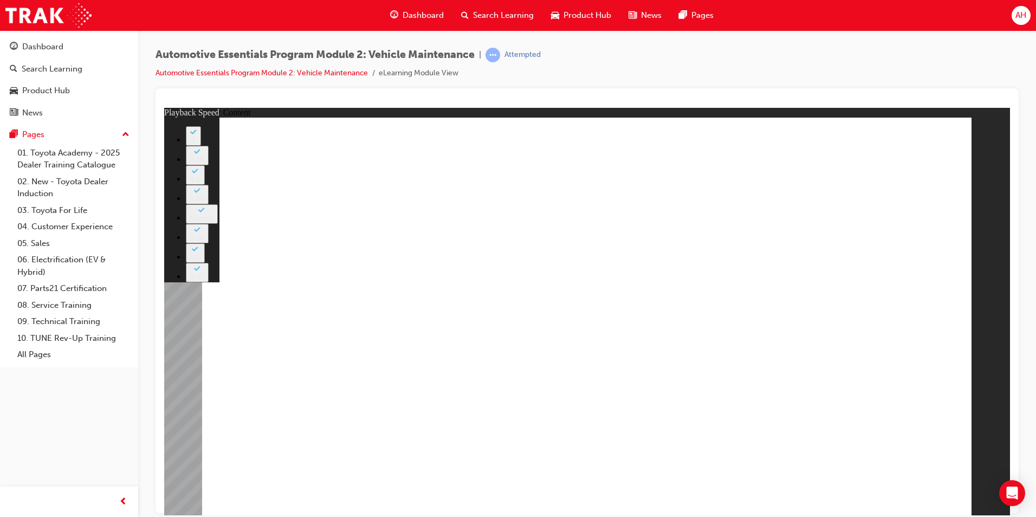
drag, startPoint x: 863, startPoint y: 427, endPoint x: 880, endPoint y: 432, distance: 18.0
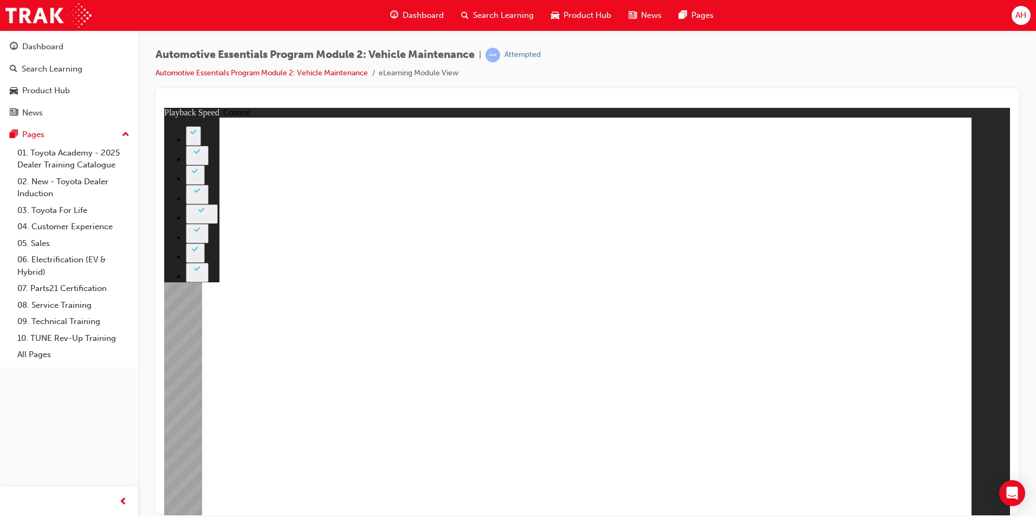
type input "33"
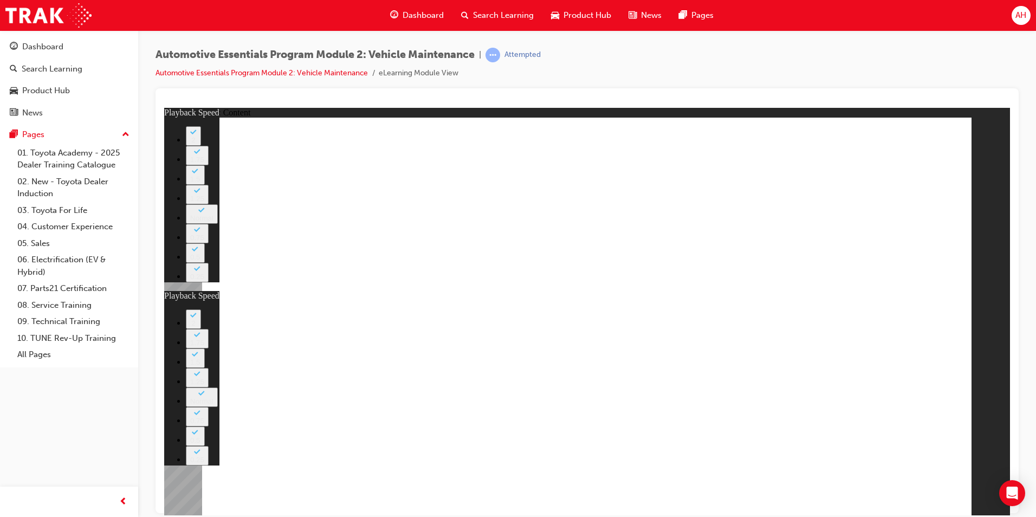
drag, startPoint x: 329, startPoint y: 417, endPoint x: 928, endPoint y: 423, distance: 598.7
type input "35"
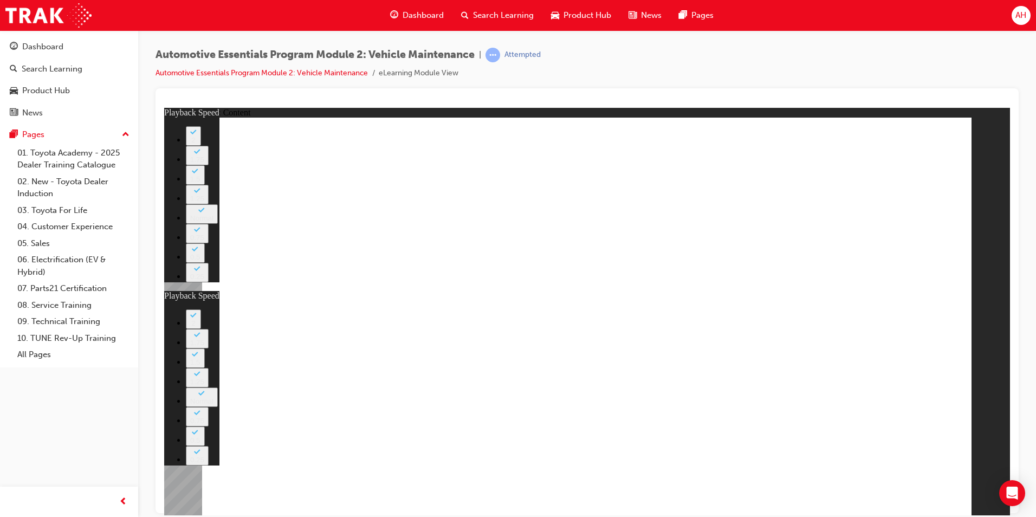
type input "33"
type input "35"
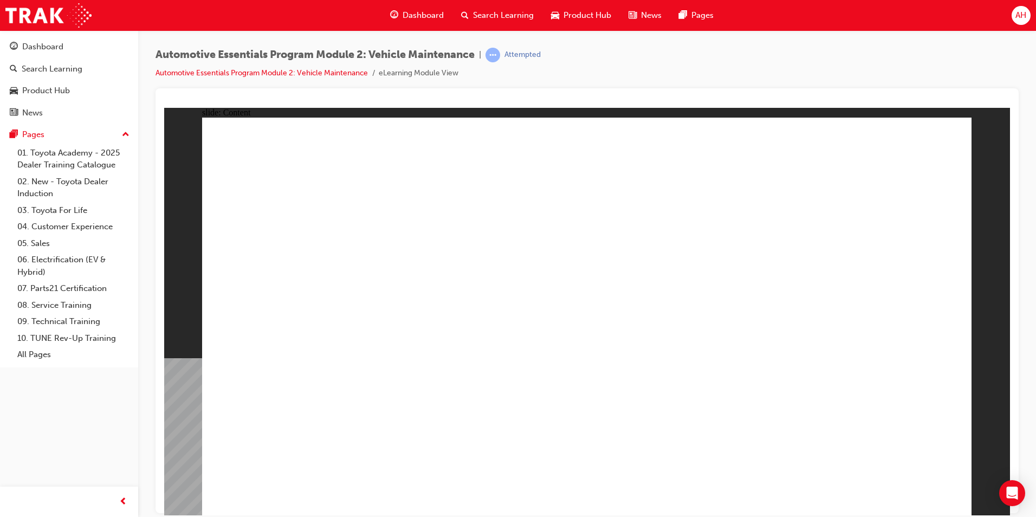
drag, startPoint x: 198, startPoint y: 334, endPoint x: 224, endPoint y: 330, distance: 26.2
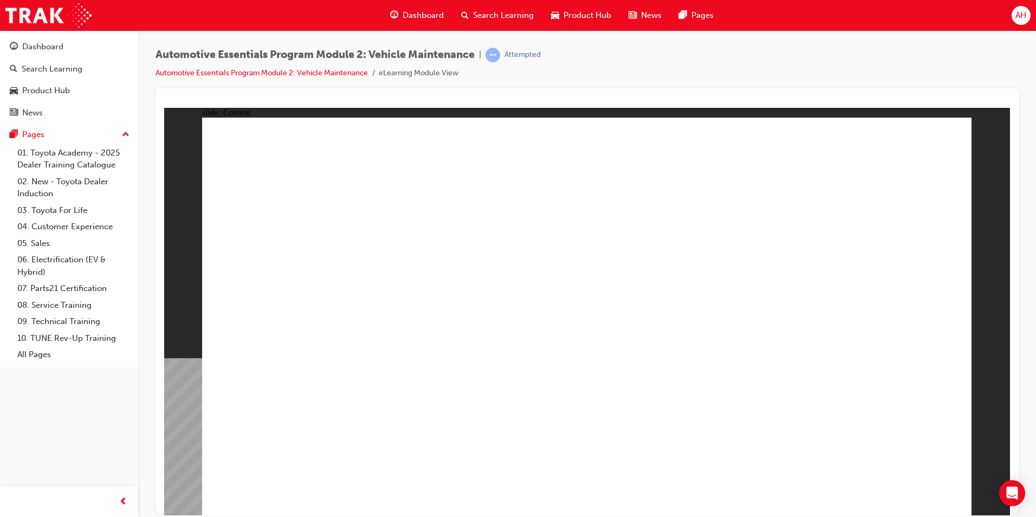
click at [215, 335] on div "slide: Content Rectangle 1 close_white.png Rectangle 2 These include: • Breakdo…" at bounding box center [587, 310] width 846 height 407
drag, startPoint x: 399, startPoint y: 291, endPoint x: 593, endPoint y: 202, distance: 213.1
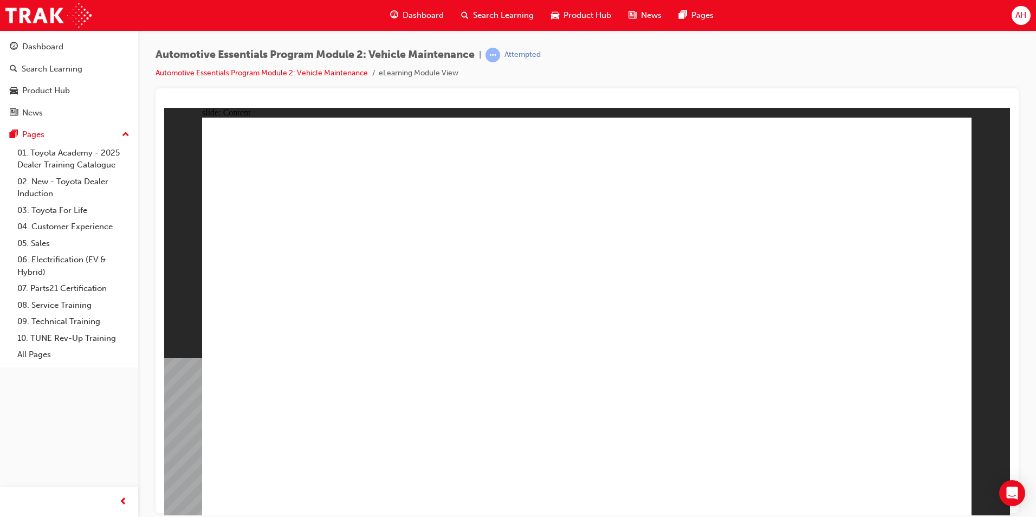
drag, startPoint x: 947, startPoint y: 131, endPoint x: 924, endPoint y: 153, distance: 32.6
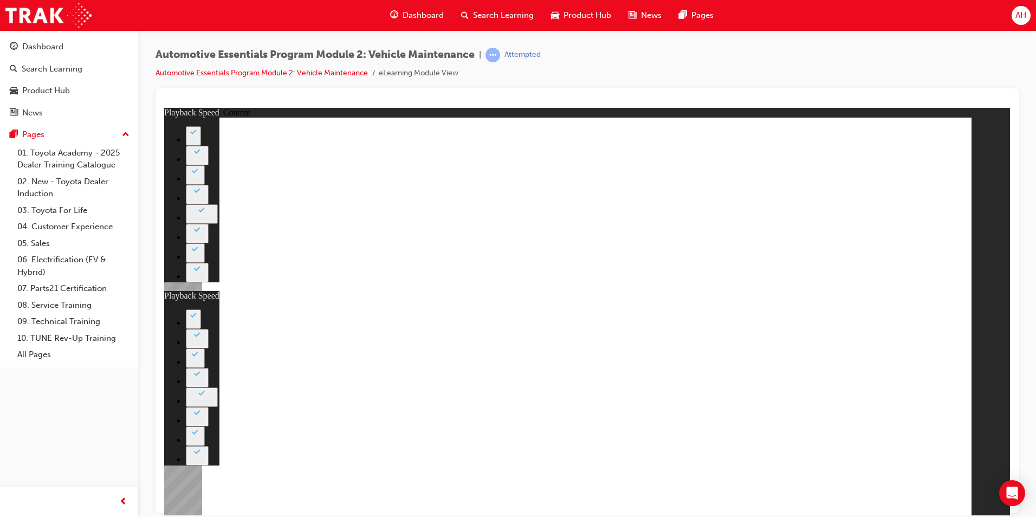
type input "7"
type input "0"
type input "8"
type input "20"
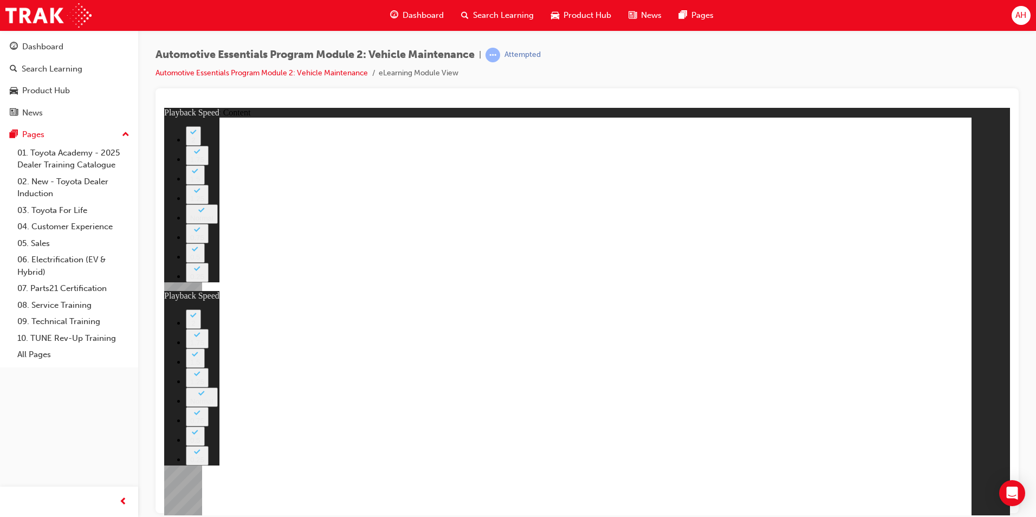
type input "8"
type input "20"
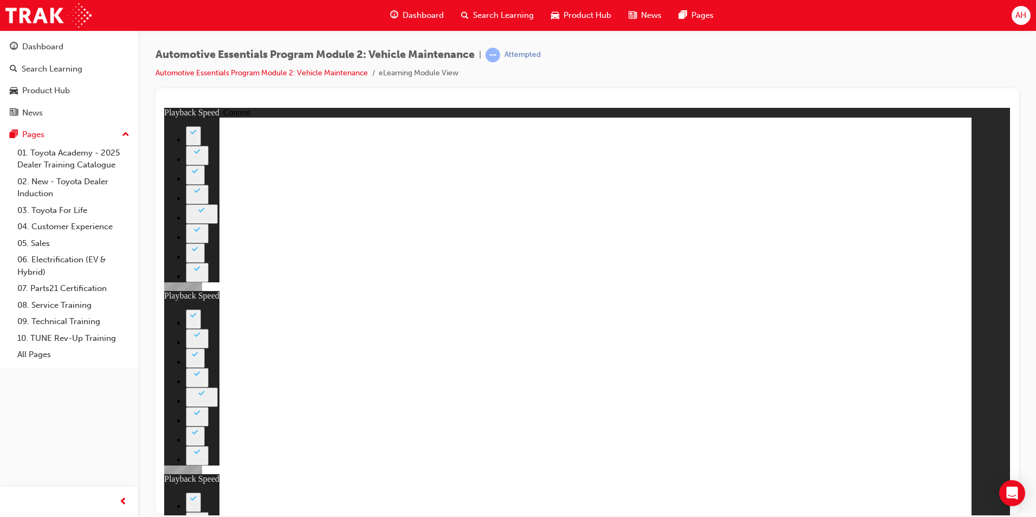
type input "12"
type input "8"
type input "20"
type input "12"
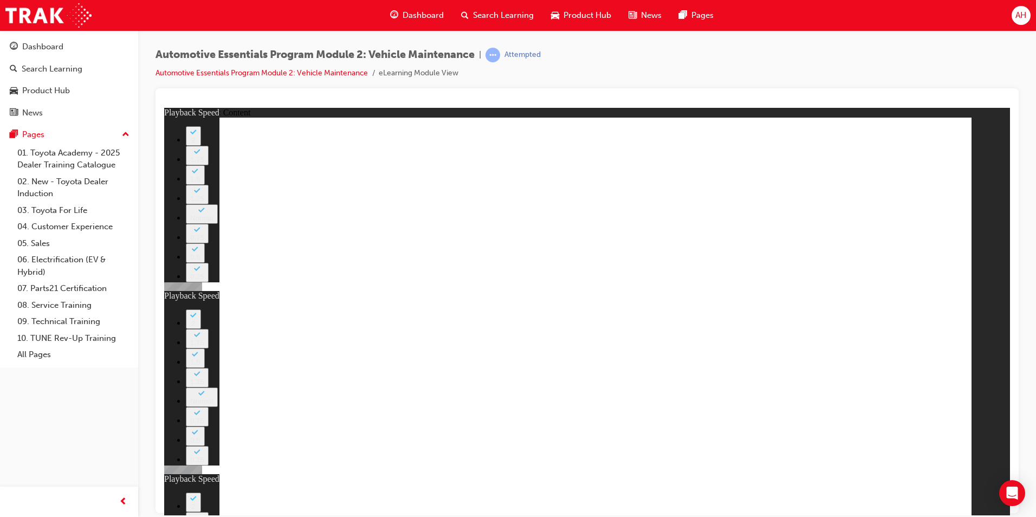
type input "41"
type input "8"
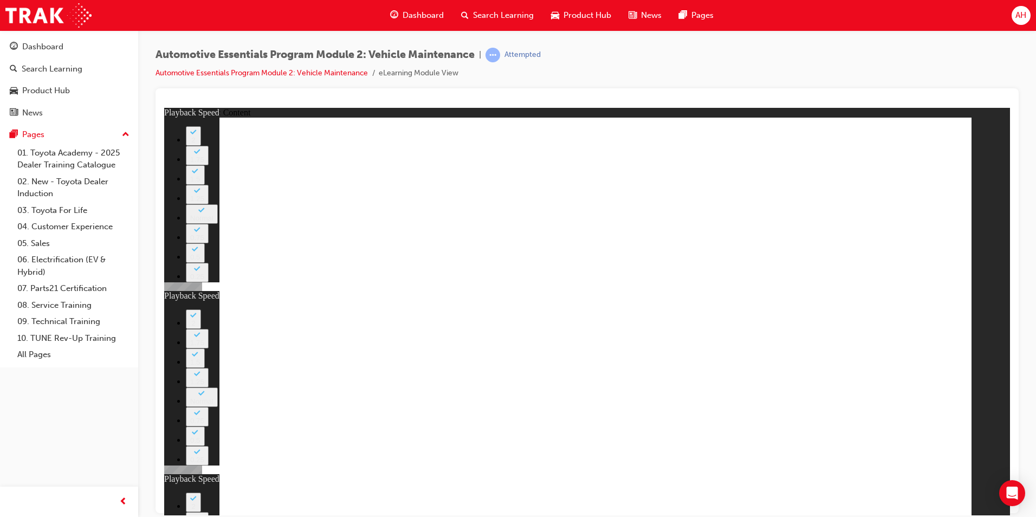
type input "20"
type input "12"
type input "11"
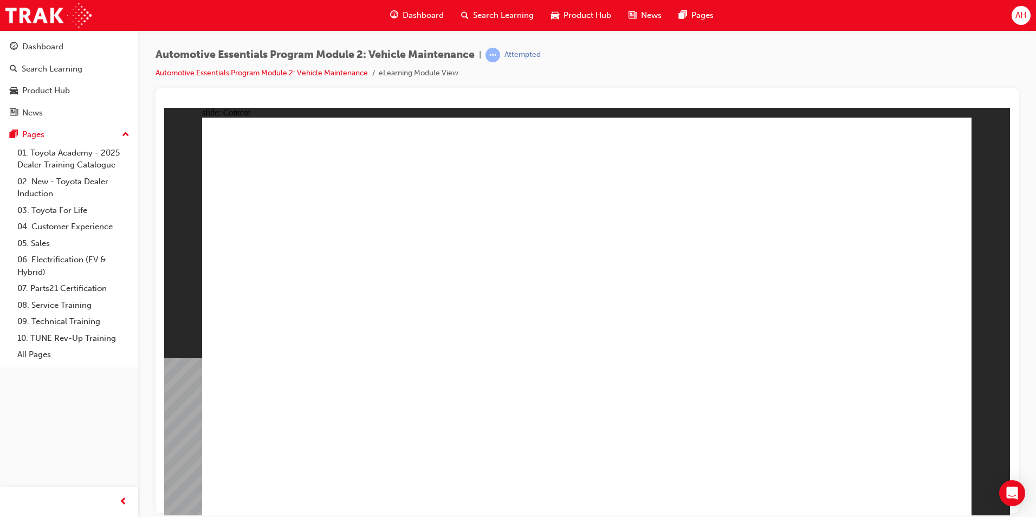
radio input "true"
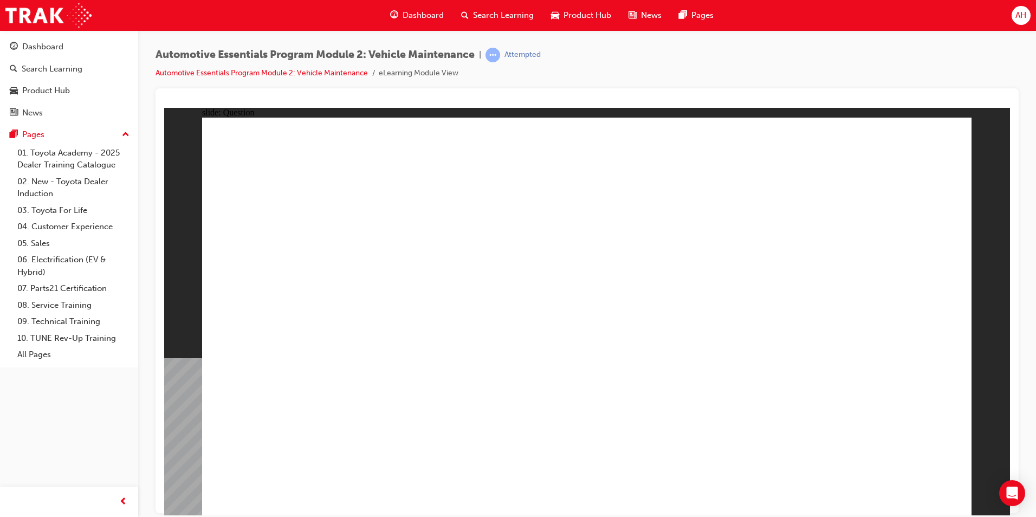
radio input "true"
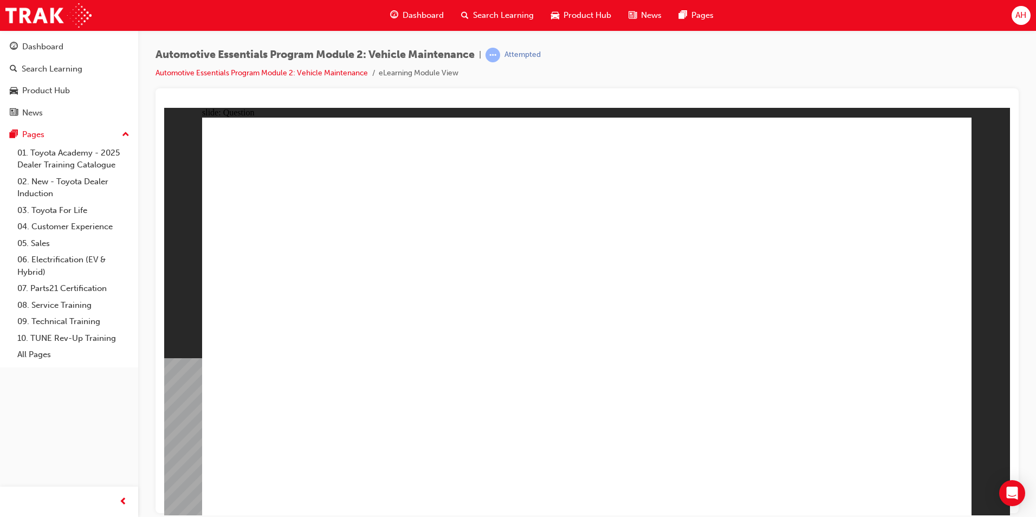
radio input "true"
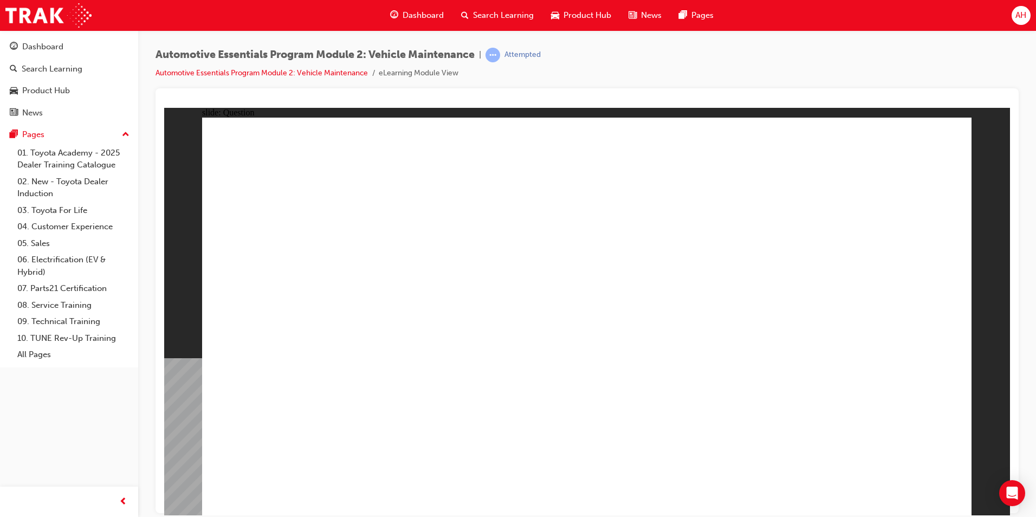
radio input "true"
drag, startPoint x: 939, startPoint y: 483, endPoint x: 905, endPoint y: 488, distance: 33.9
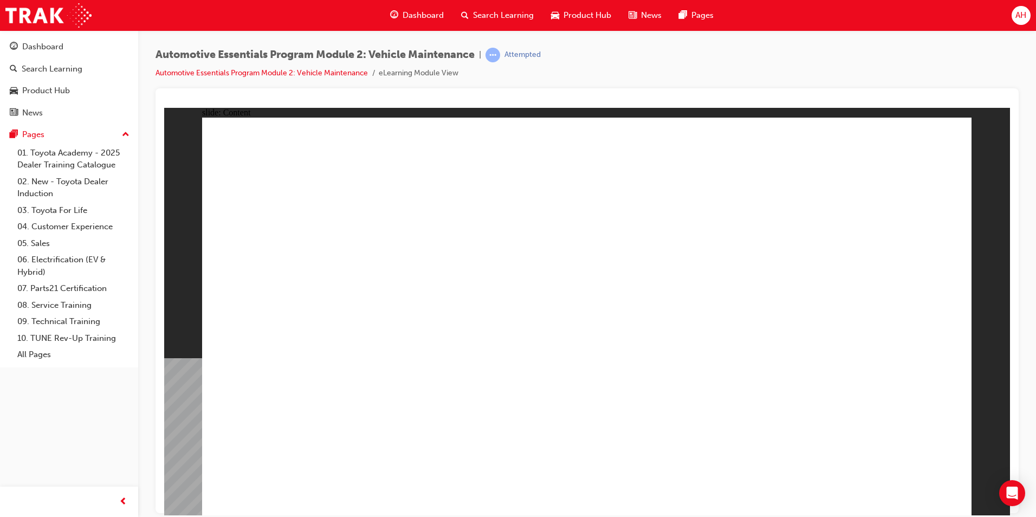
drag, startPoint x: 871, startPoint y: 176, endPoint x: 871, endPoint y: 154, distance: 21.7
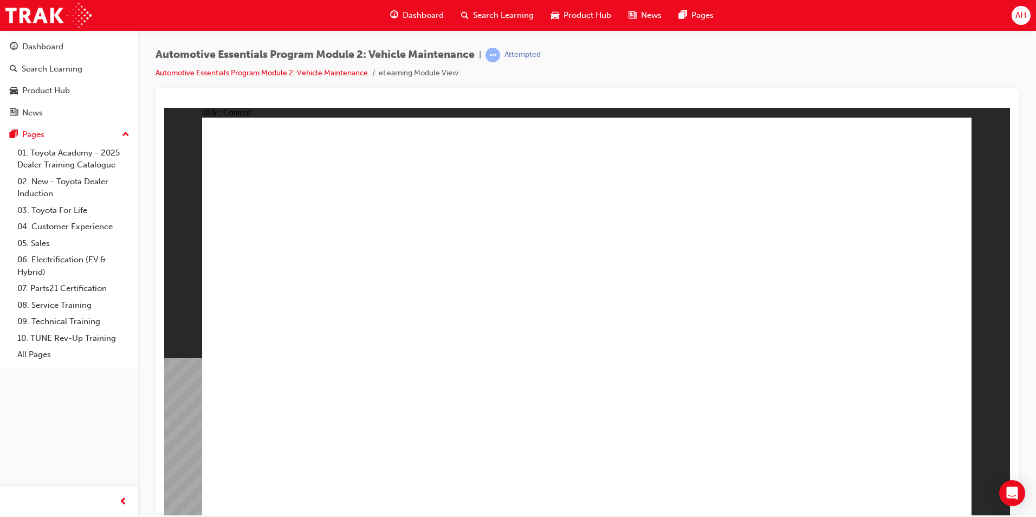
drag, startPoint x: 605, startPoint y: 429, endPoint x: 569, endPoint y: 429, distance: 35.2
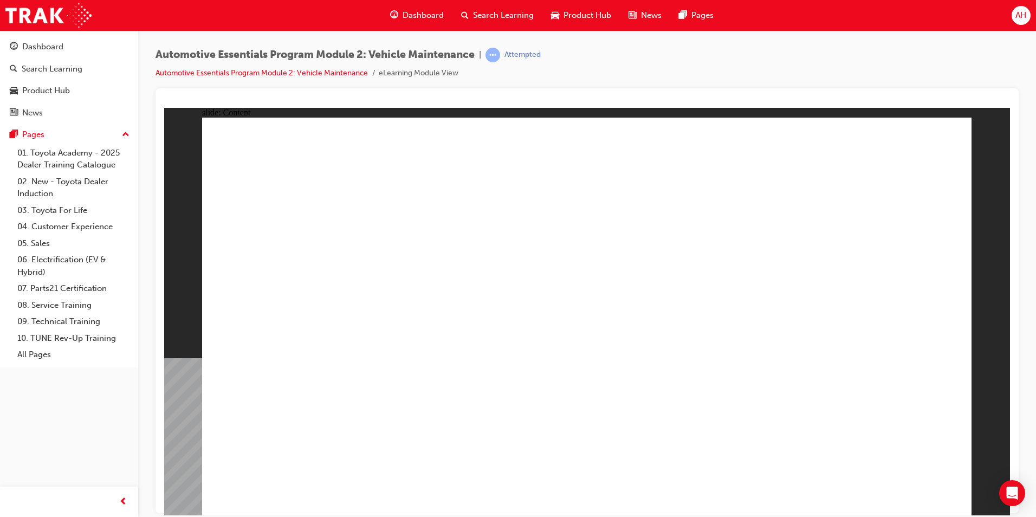
radio input "true"
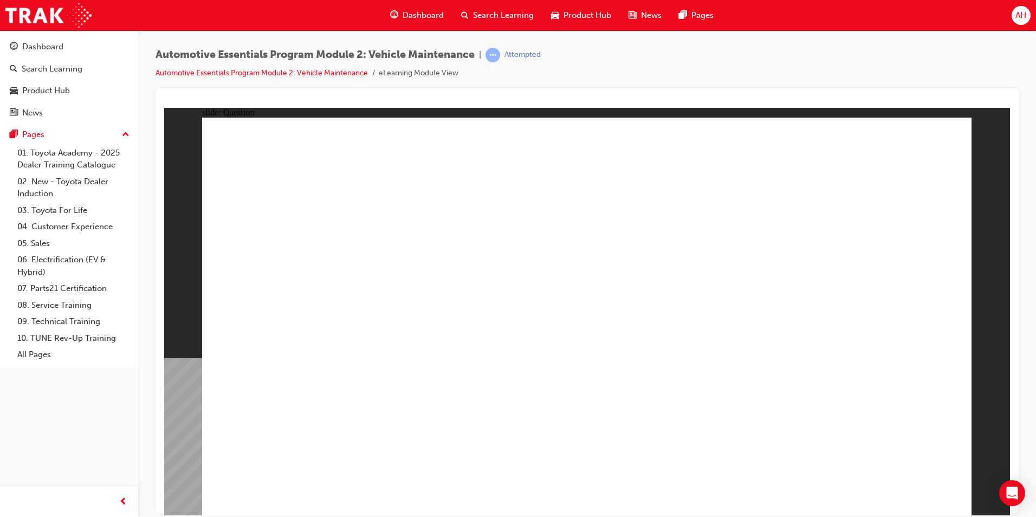
radio input "true"
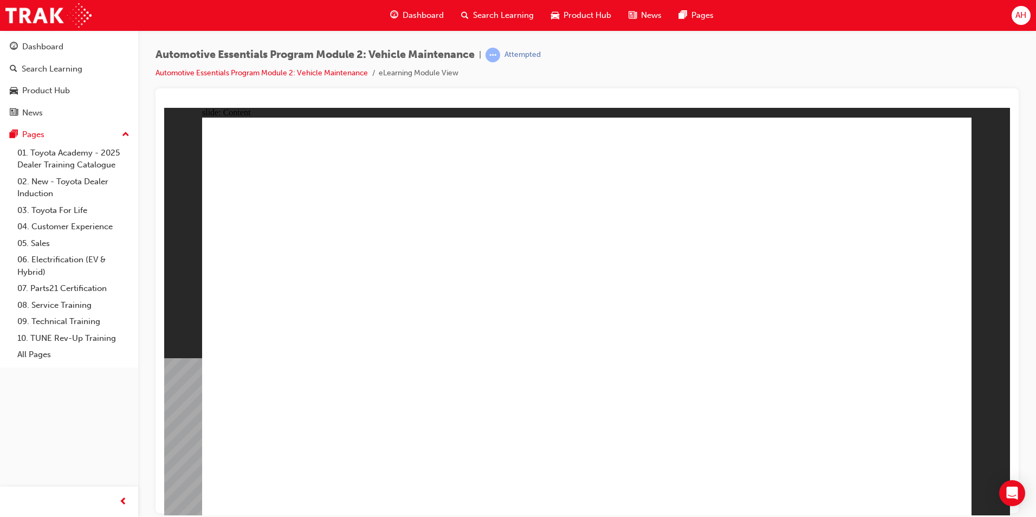
drag, startPoint x: 887, startPoint y: 488, endPoint x: 924, endPoint y: 475, distance: 39.1
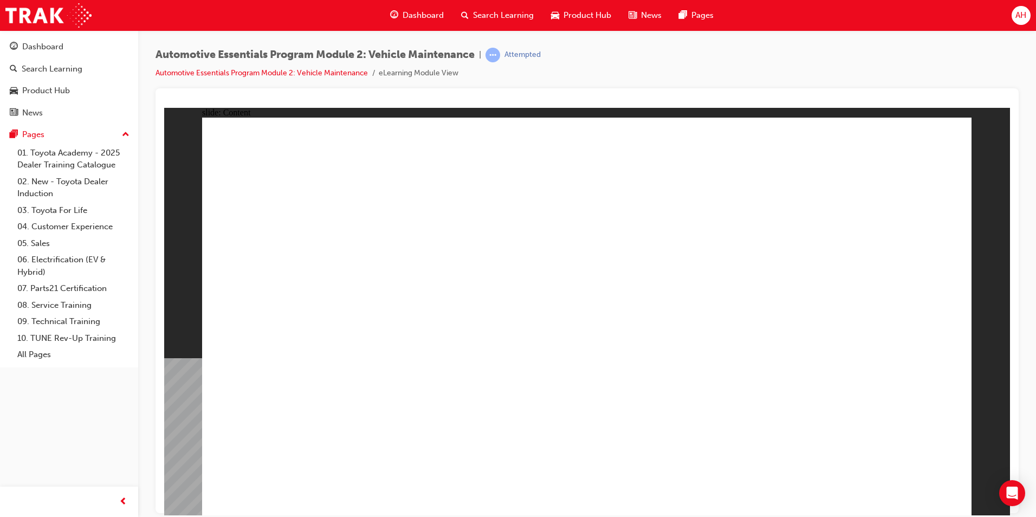
drag, startPoint x: 576, startPoint y: 501, endPoint x: 829, endPoint y: 477, distance: 254.1
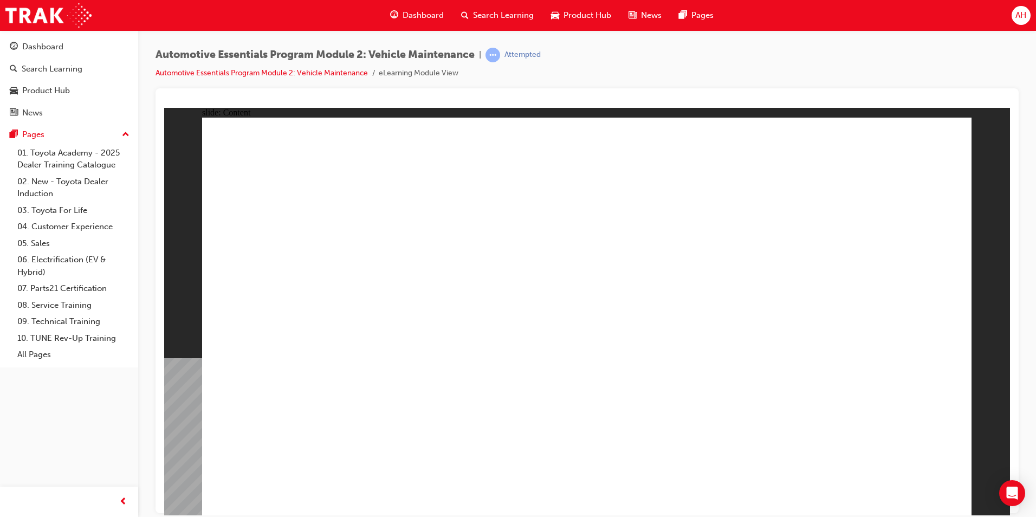
radio input "true"
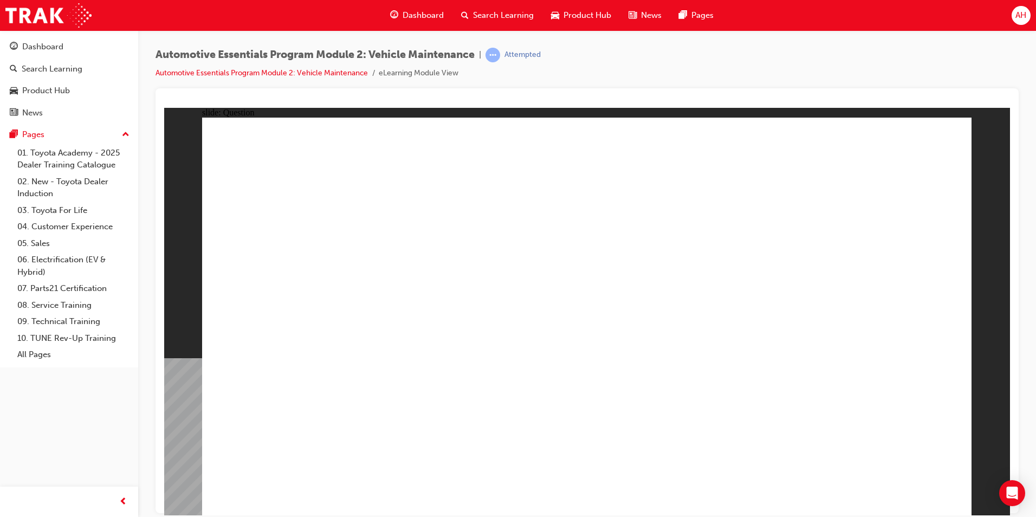
radio input "true"
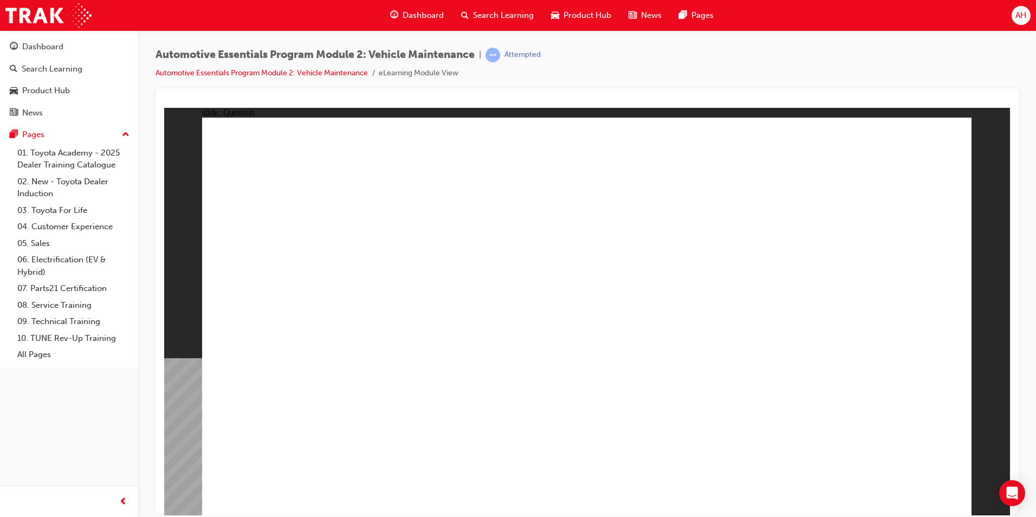
radio input "true"
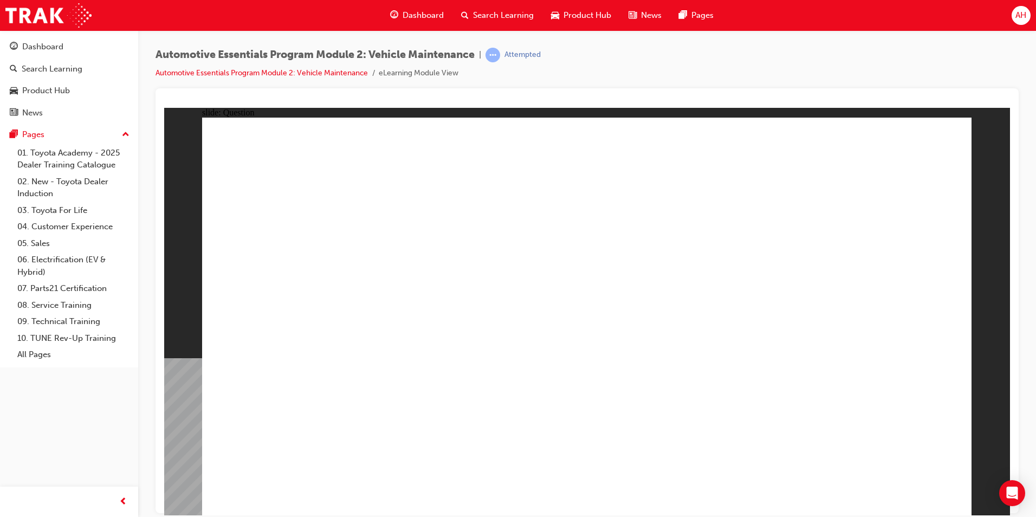
drag, startPoint x: 579, startPoint y: 399, endPoint x: 577, endPoint y: 392, distance: 6.9
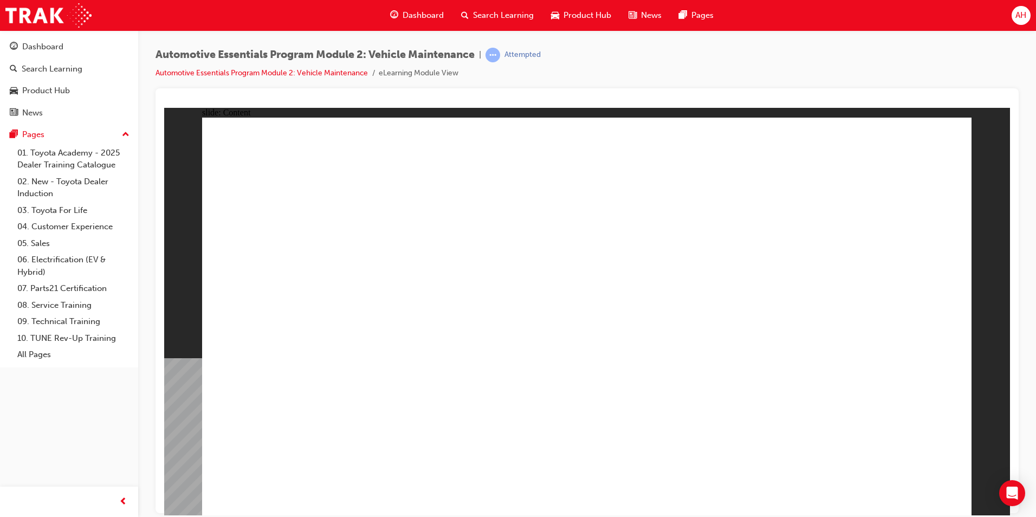
drag, startPoint x: 921, startPoint y: 336, endPoint x: 911, endPoint y: 345, distance: 13.0
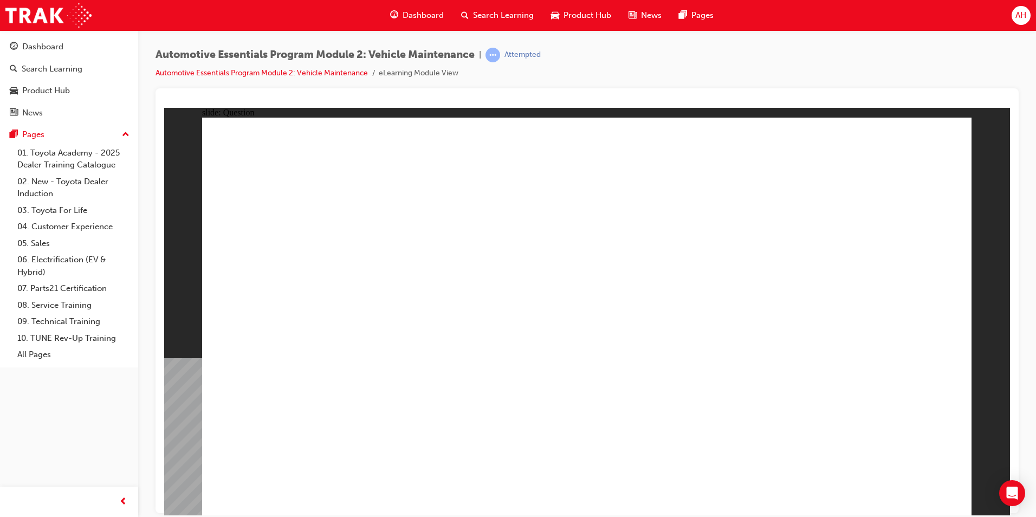
radio input "true"
drag, startPoint x: 565, startPoint y: 378, endPoint x: 570, endPoint y: 382, distance: 6.5
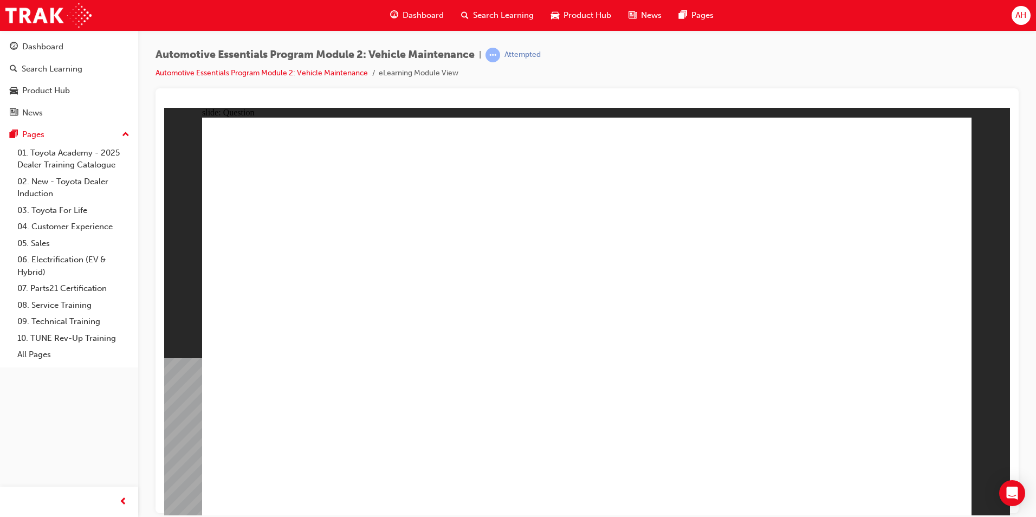
radio input "true"
drag, startPoint x: 618, startPoint y: 376, endPoint x: 609, endPoint y: 375, distance: 9.2
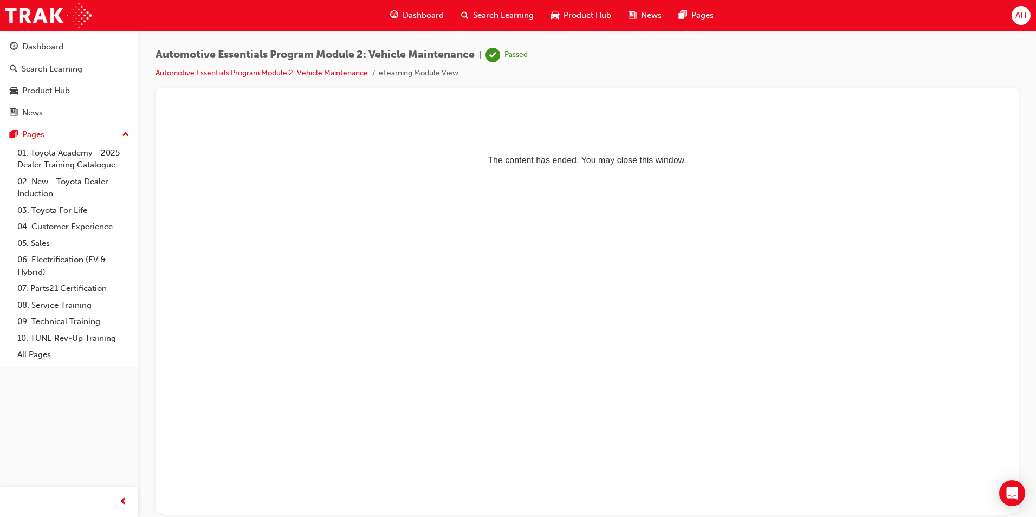
click at [458, 61] on span "Automotive Essentials Program Module 2: Vehicle Maintenance" at bounding box center [314, 55] width 319 height 12
click at [489, 8] on div "Search Learning" at bounding box center [497, 15] width 90 height 22
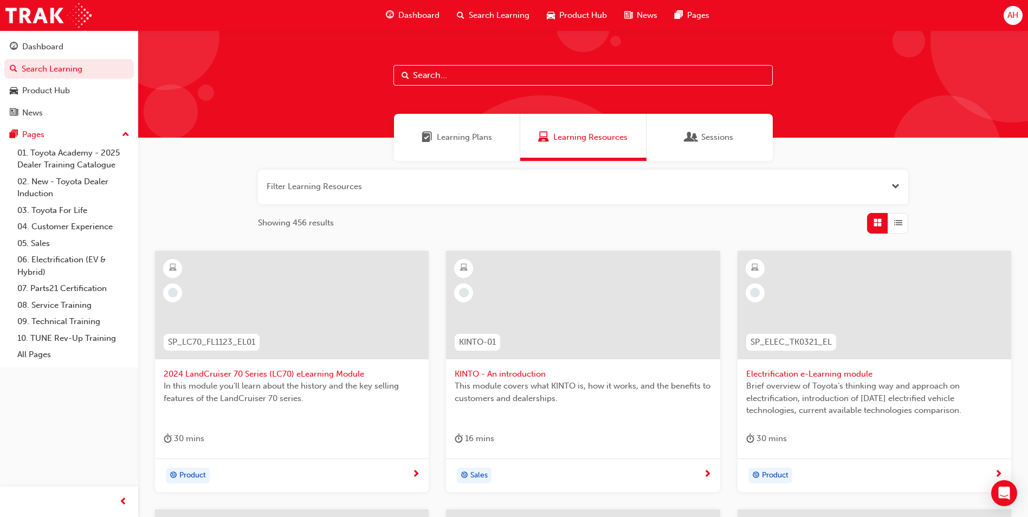
drag, startPoint x: 486, startPoint y: 78, endPoint x: 482, endPoint y: 72, distance: 7.4
click at [485, 78] on input "text" at bounding box center [582, 75] width 379 height 21
click at [477, 15] on span "Search Learning" at bounding box center [499, 15] width 61 height 12
click at [509, 15] on span "Search Learning" at bounding box center [499, 15] width 61 height 12
click at [492, 73] on input "text" at bounding box center [582, 75] width 379 height 21
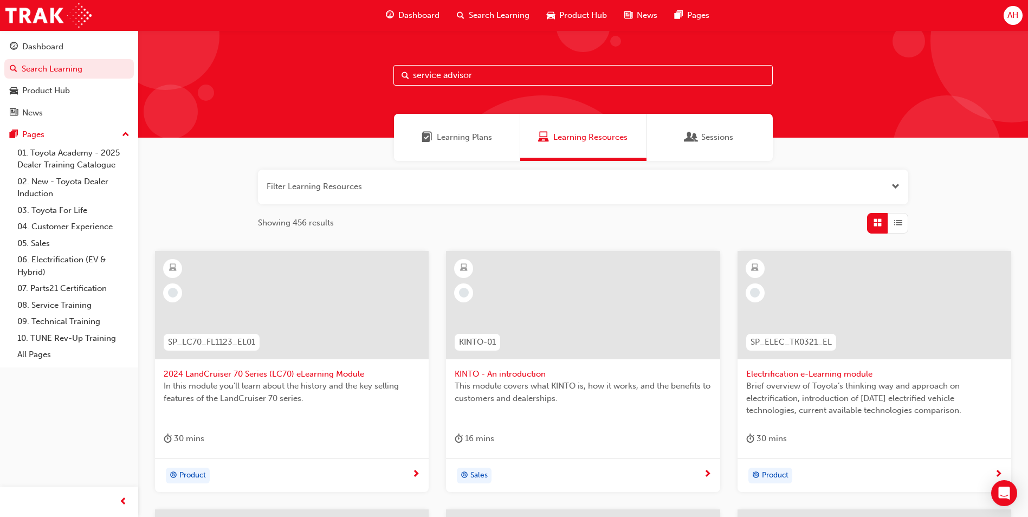
type input "service advisor"
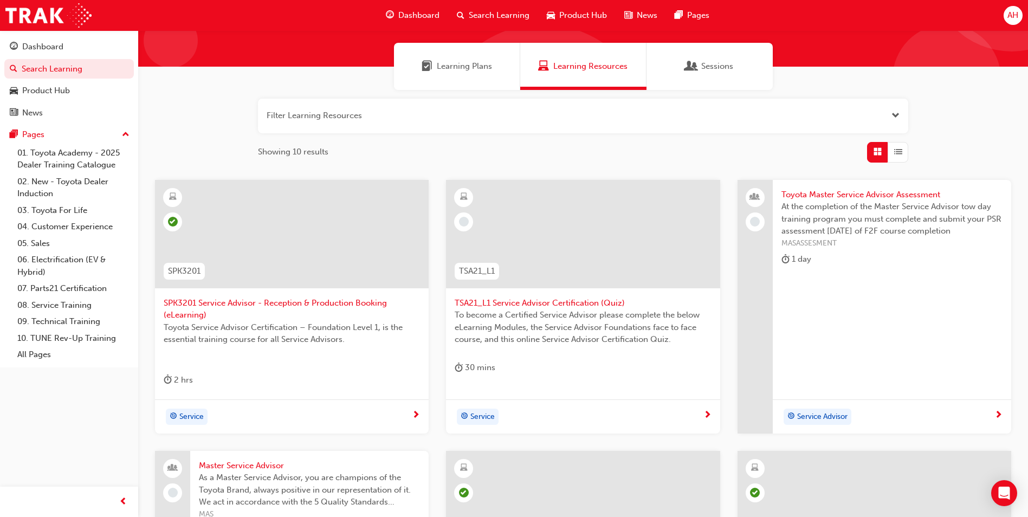
scroll to position [54, 0]
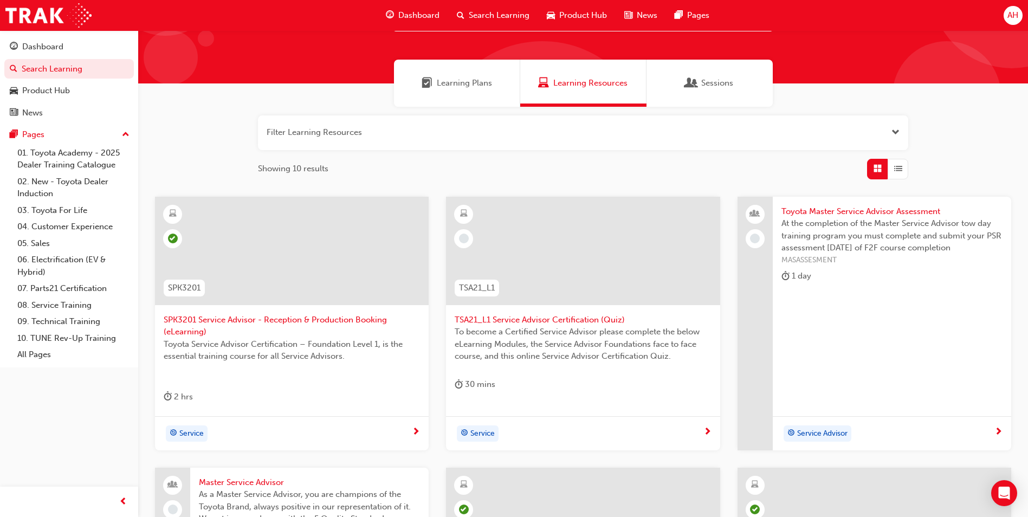
click at [619, 323] on span "TSA21_L1 Service Advisor Certification (Quiz)" at bounding box center [583, 320] width 256 height 12
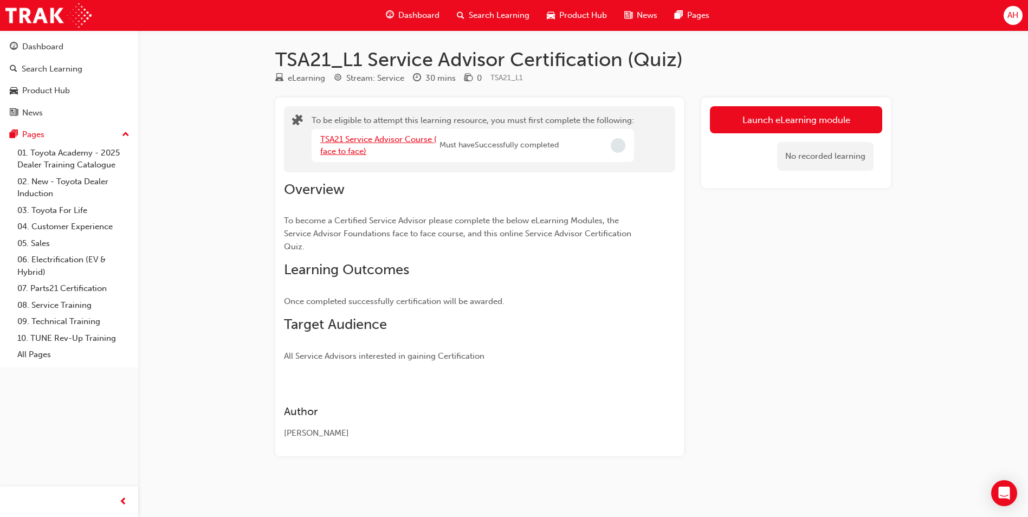
click at [368, 139] on link "TSA21 Service Advisor Course ( face to face)" at bounding box center [378, 145] width 116 height 22
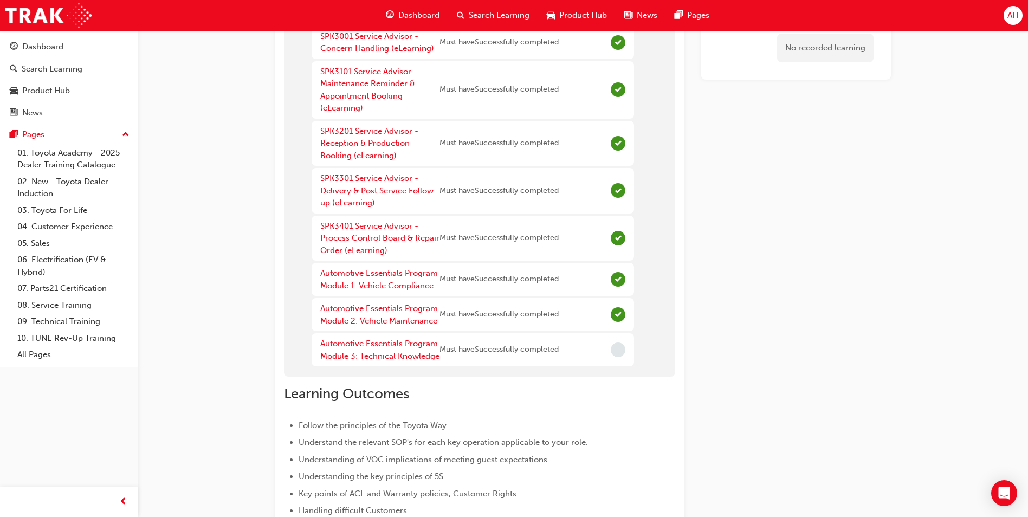
scroll to position [163, 0]
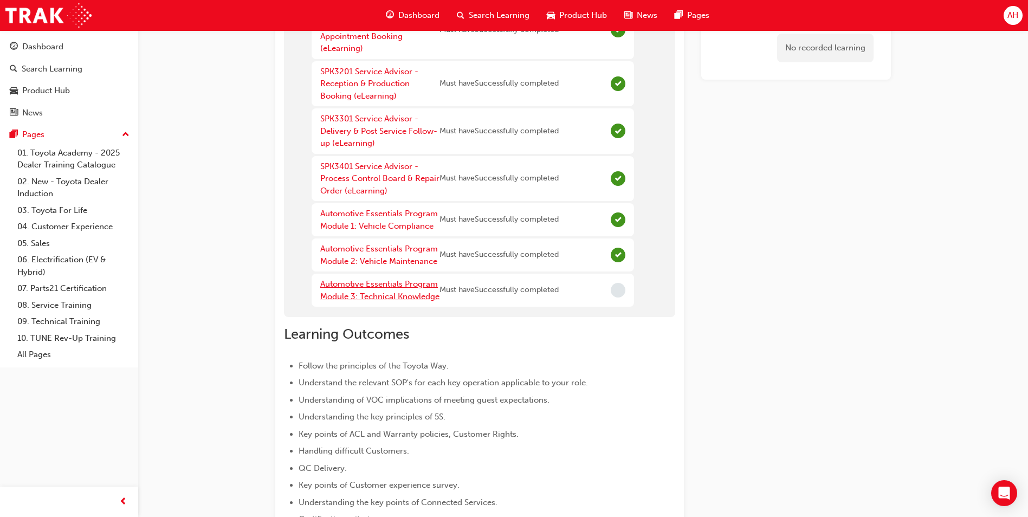
click at [367, 291] on link "Automotive Essentials Program Module 3: Technical Knowledge" at bounding box center [379, 290] width 119 height 22
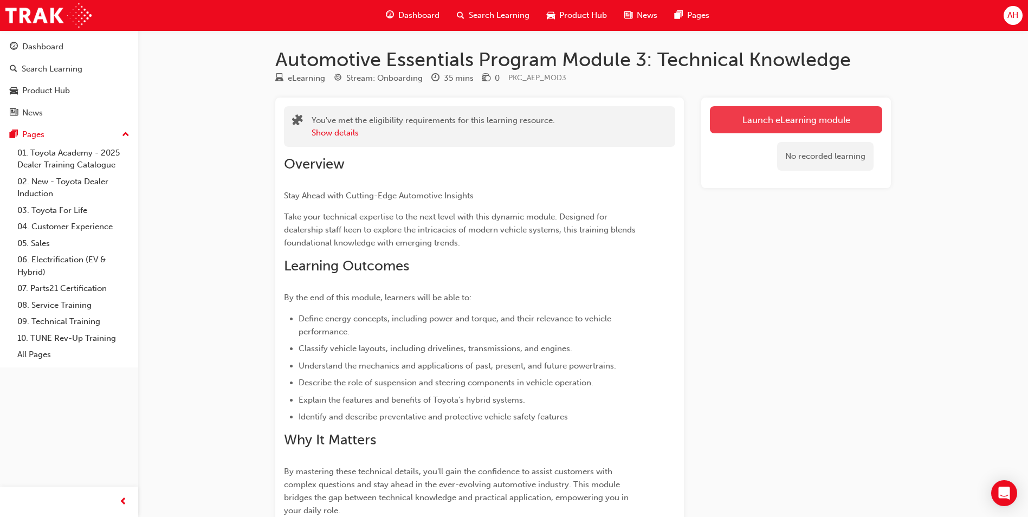
click at [753, 127] on link "Launch eLearning module" at bounding box center [796, 119] width 172 height 27
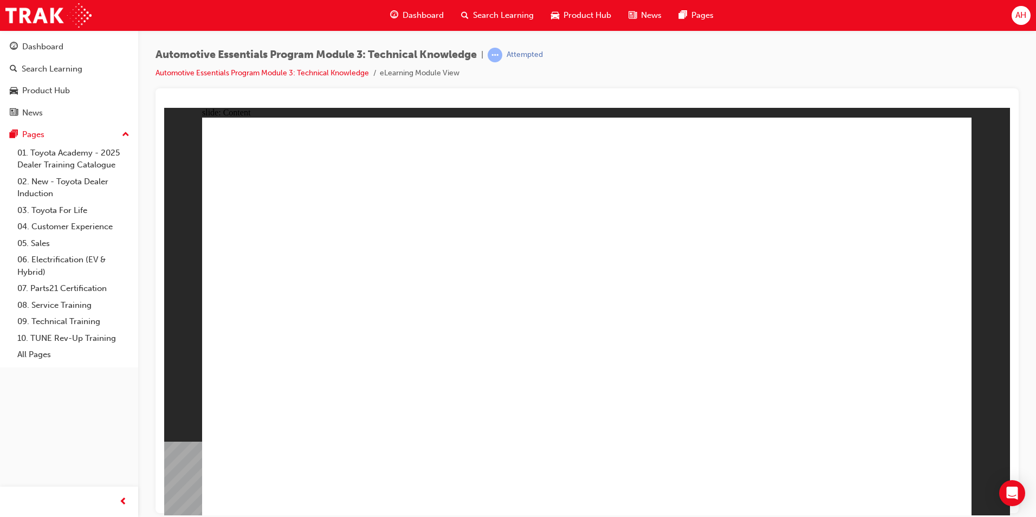
drag, startPoint x: 926, startPoint y: 157, endPoint x: 954, endPoint y: 129, distance: 39.1
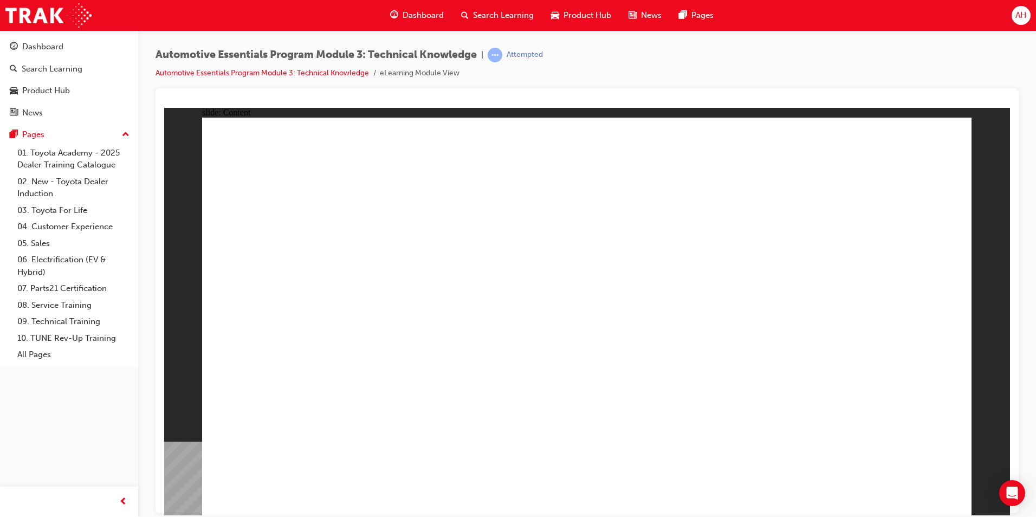
drag, startPoint x: 734, startPoint y: 465, endPoint x: 735, endPoint y: 458, distance: 6.7
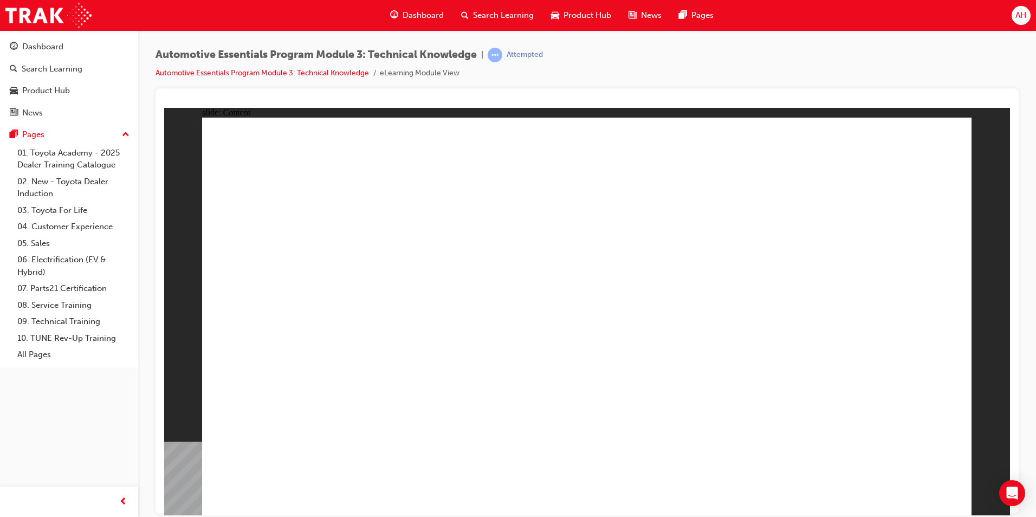
drag, startPoint x: 649, startPoint y: 353, endPoint x: 643, endPoint y: 353, distance: 5.4
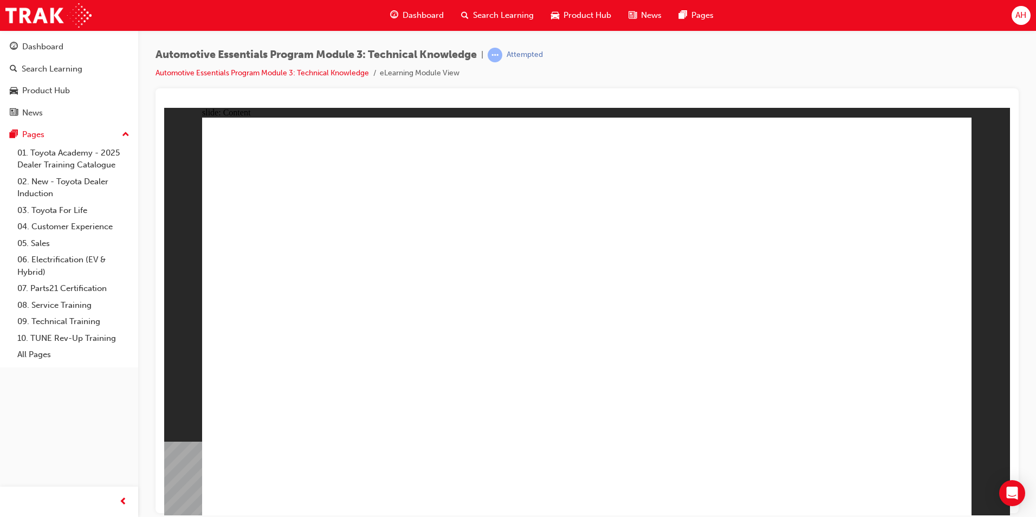
drag, startPoint x: 529, startPoint y: 386, endPoint x: 501, endPoint y: 336, distance: 57.3
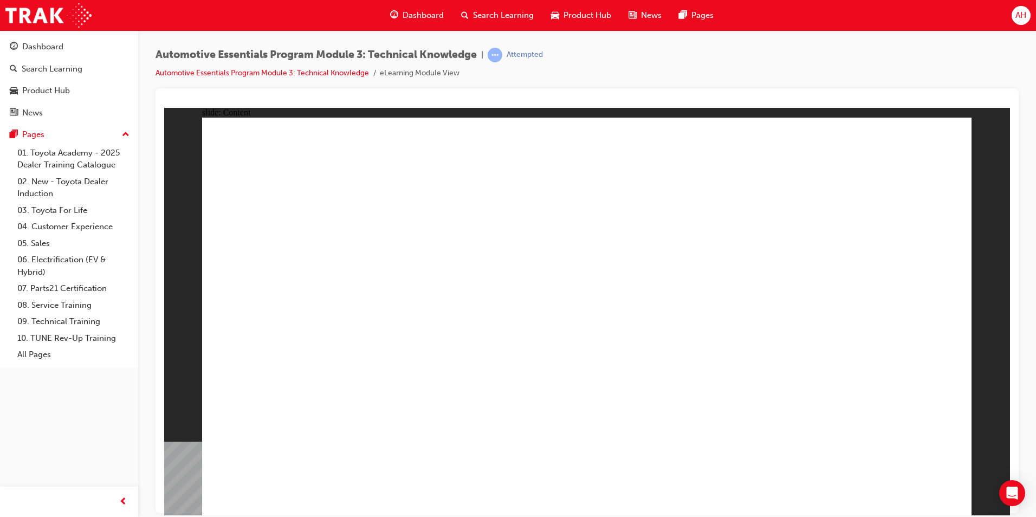
drag, startPoint x: 659, startPoint y: 366, endPoint x: 675, endPoint y: 378, distance: 19.3
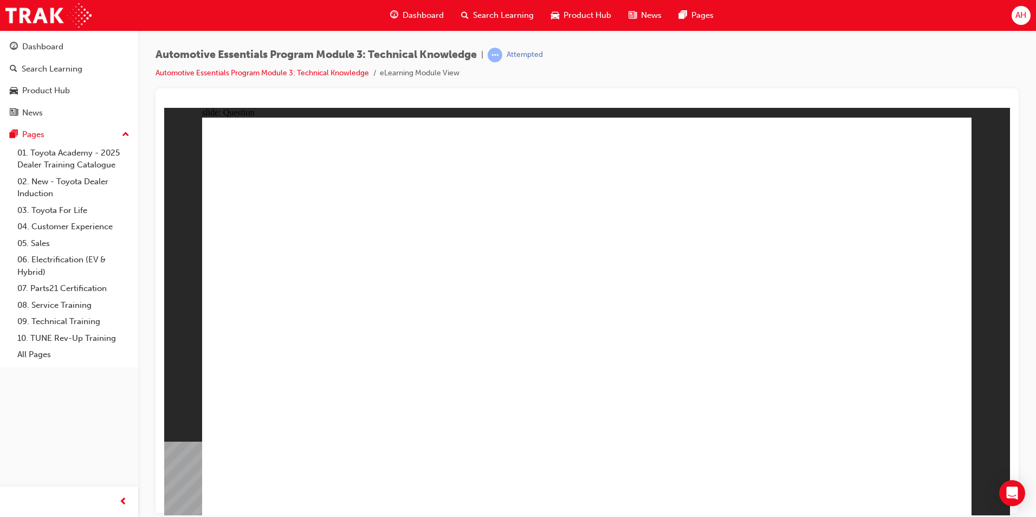
radio input "true"
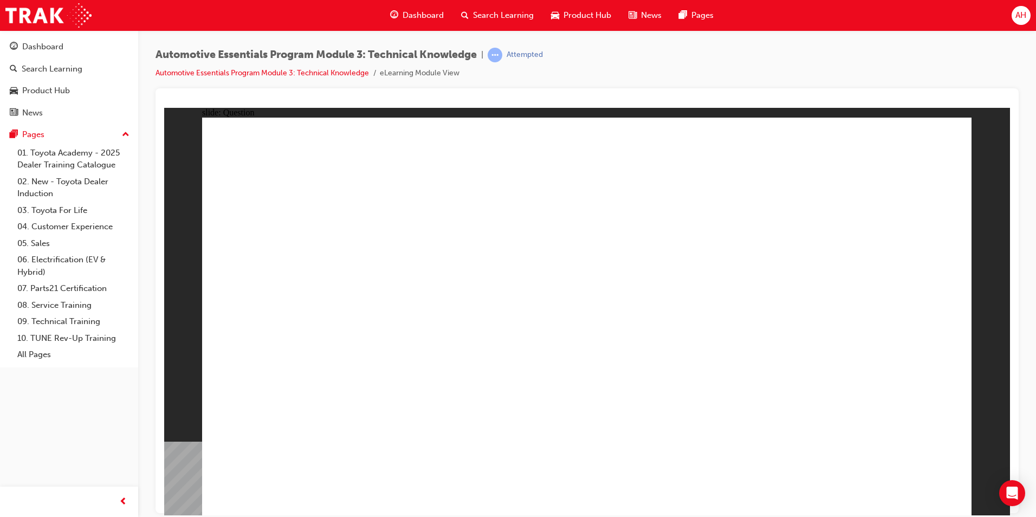
radio input "true"
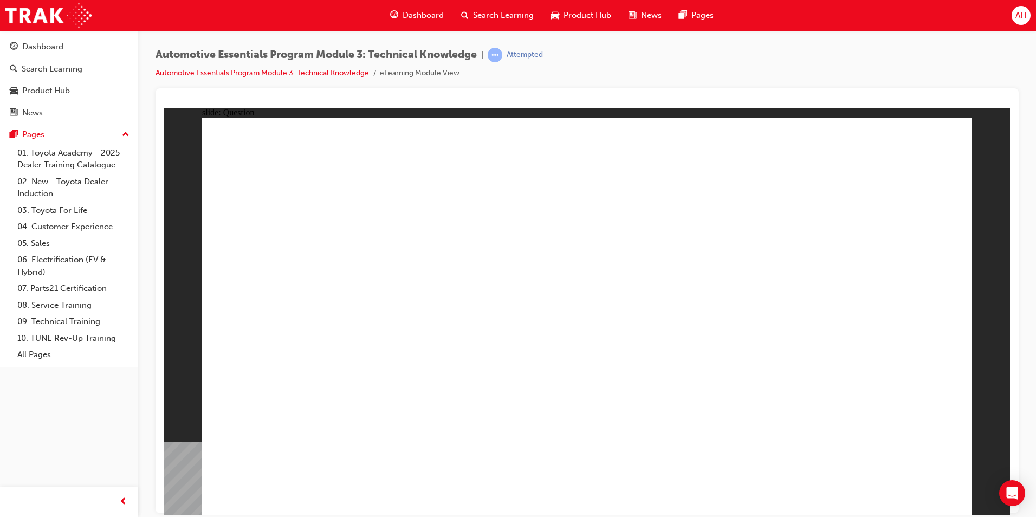
radio input "true"
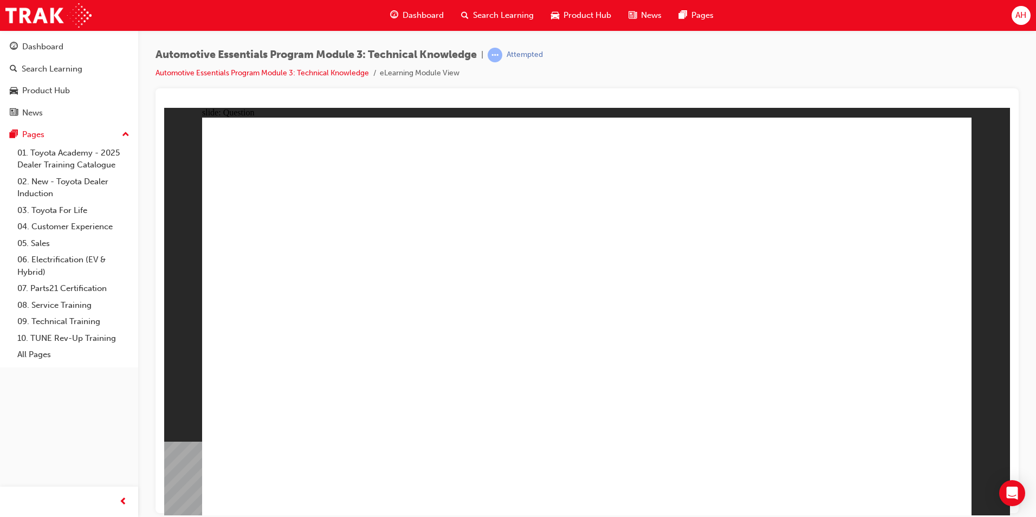
radio input "true"
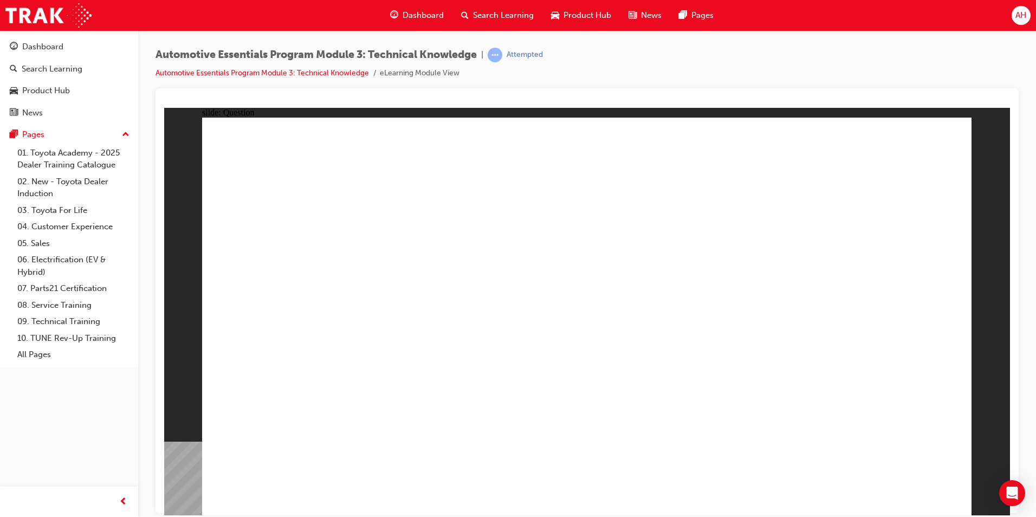
radio input "true"
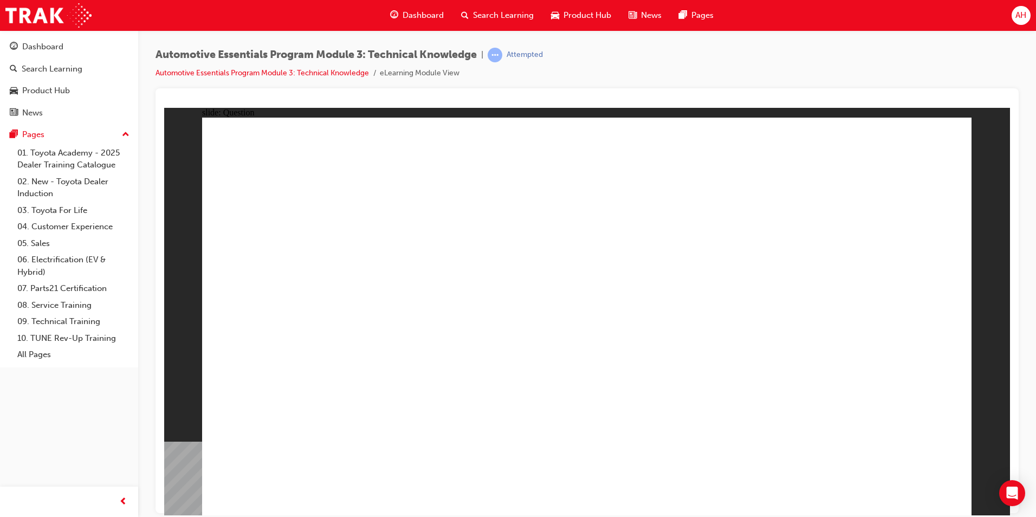
radio input "true"
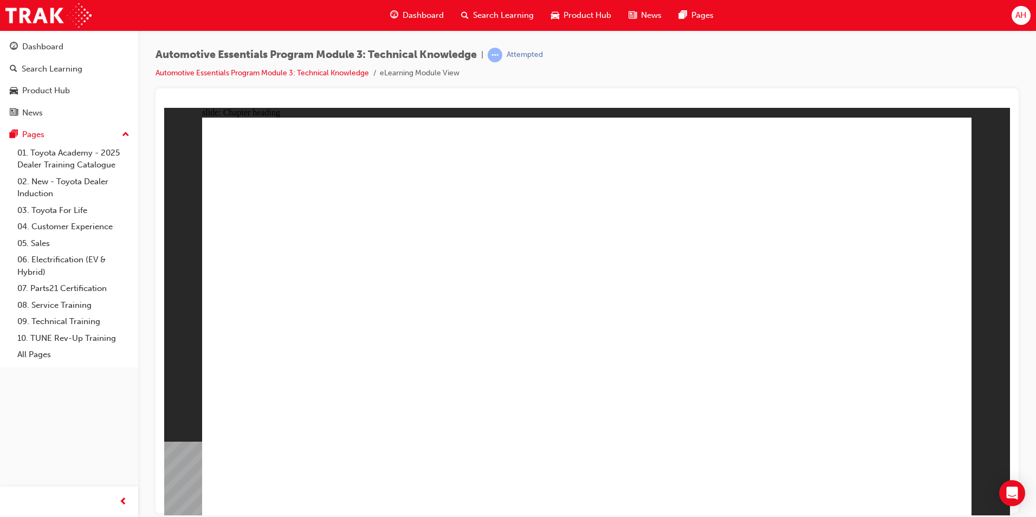
click at [513, 17] on span "Search Learning" at bounding box center [503, 15] width 61 height 12
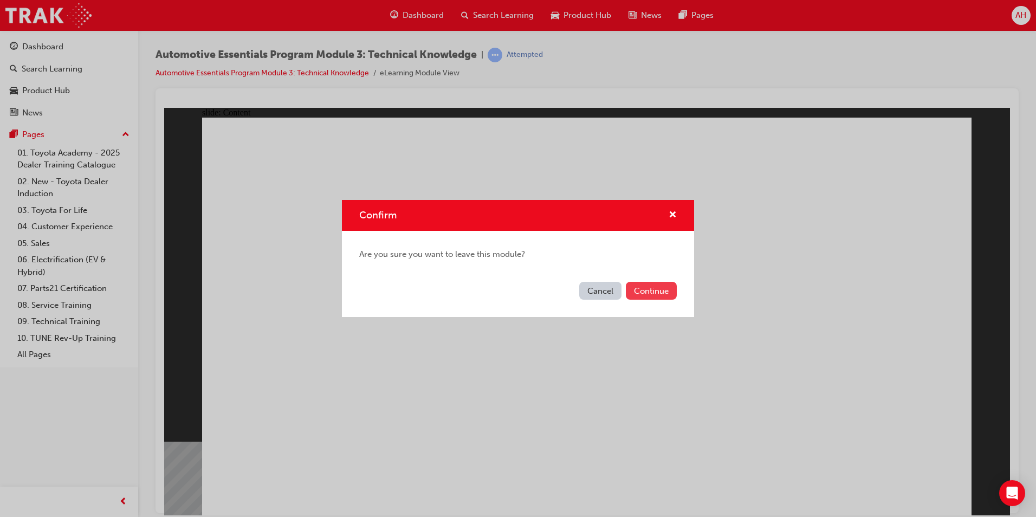
click at [643, 287] on button "Continue" at bounding box center [651, 291] width 51 height 18
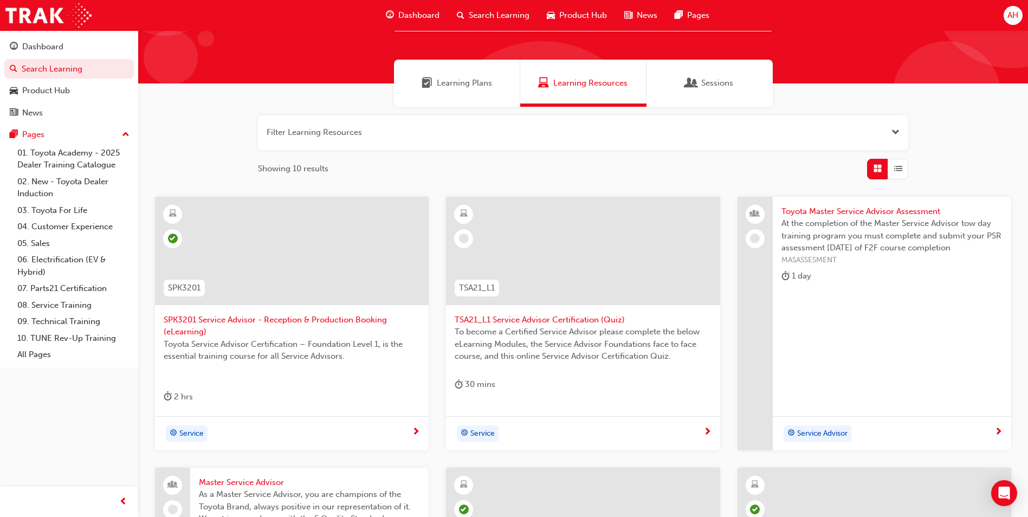
click at [550, 312] on div at bounding box center [583, 259] width 256 height 108
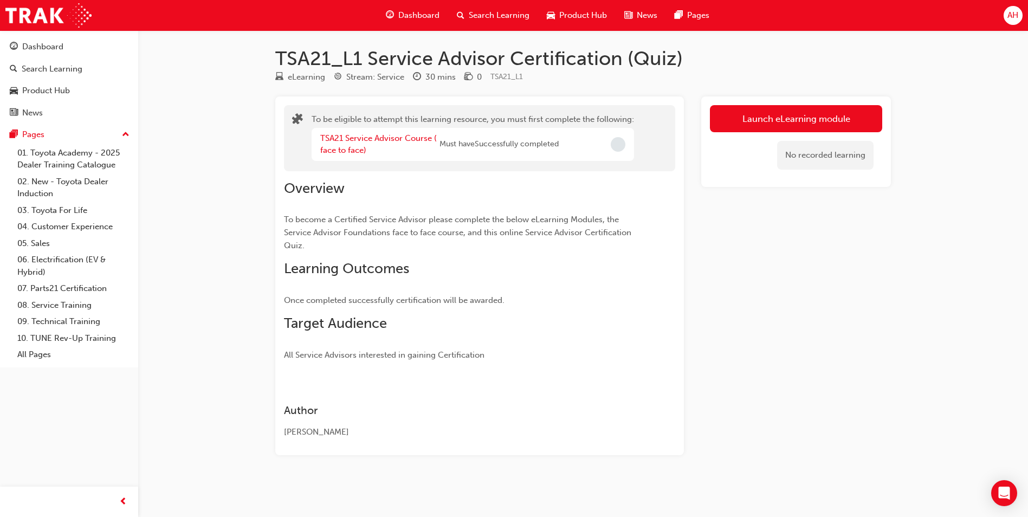
click at [380, 145] on div "TSA21 Service Advisor Course ( face to face)" at bounding box center [379, 144] width 119 height 24
click at [379, 136] on link "TSA21 Service Advisor Course ( face to face)" at bounding box center [378, 144] width 116 height 22
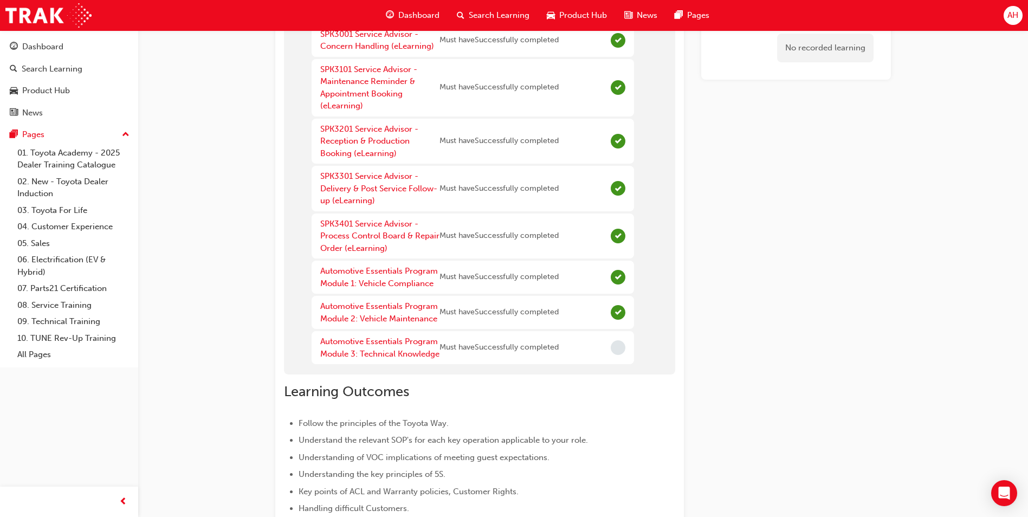
scroll to position [109, 0]
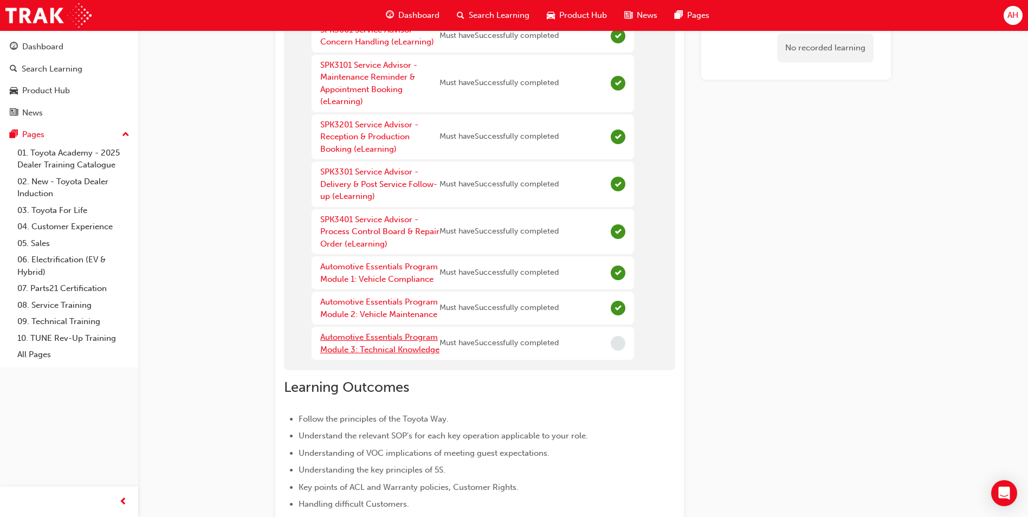
click at [381, 339] on link "Automotive Essentials Program Module 3: Technical Knowledge" at bounding box center [379, 343] width 119 height 22
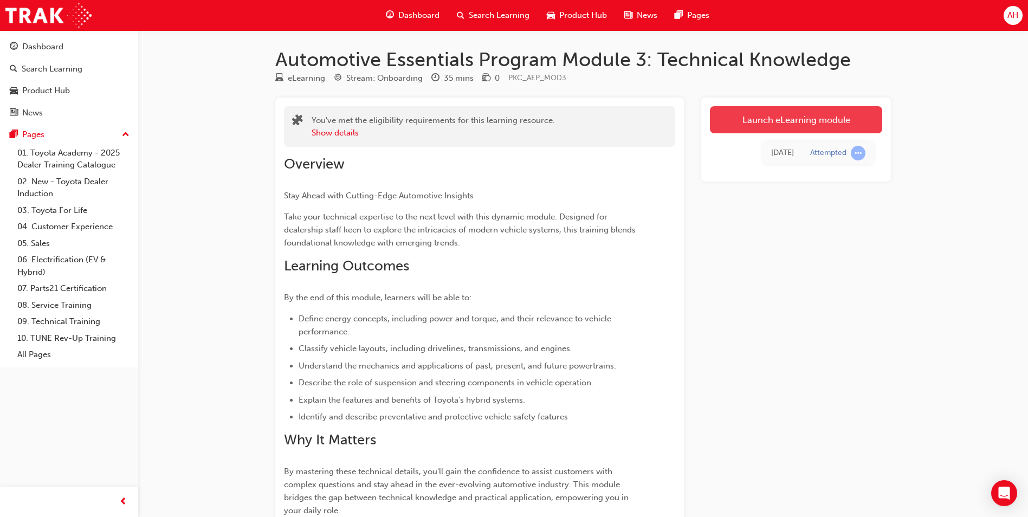
click at [789, 125] on link "Launch eLearning module" at bounding box center [796, 119] width 172 height 27
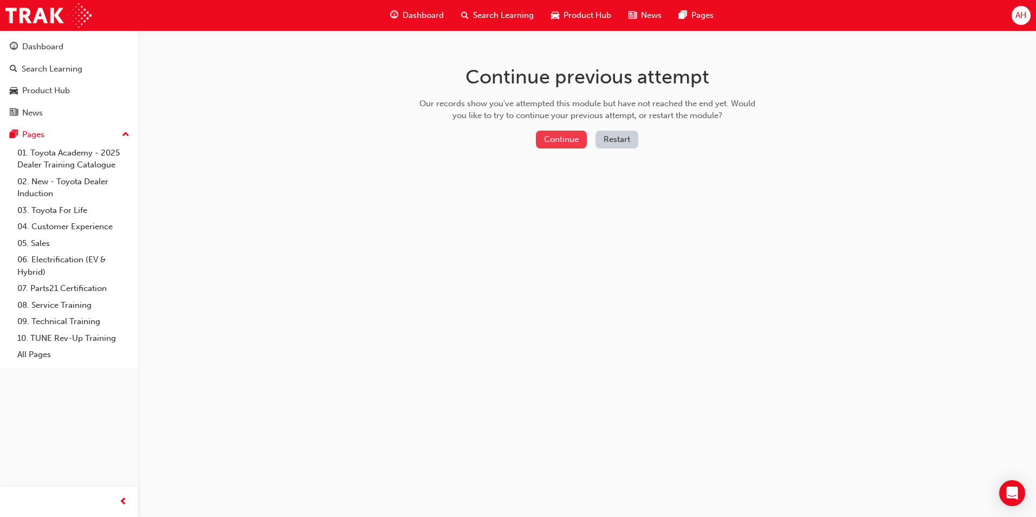
click at [566, 146] on button "Continue" at bounding box center [561, 140] width 51 height 18
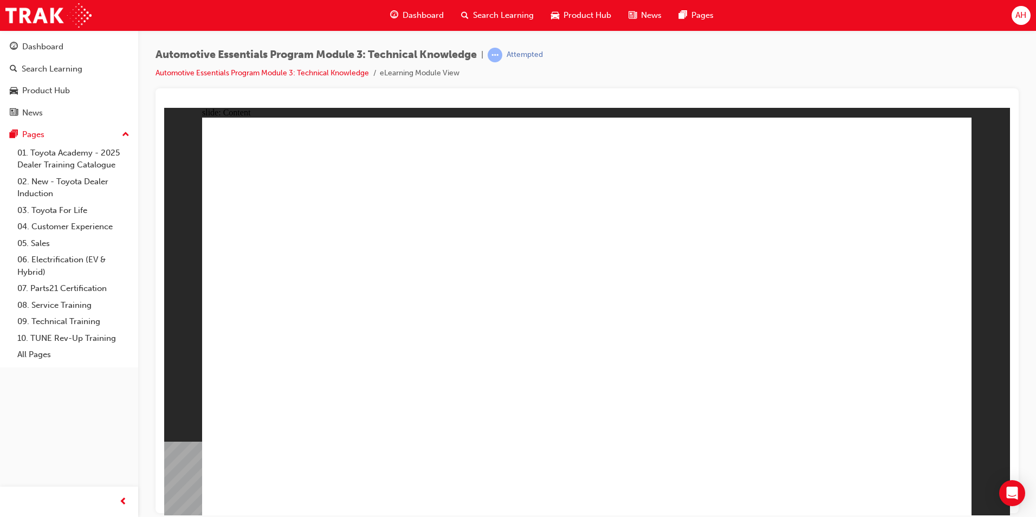
drag, startPoint x: 922, startPoint y: 477, endPoint x: 921, endPoint y: 484, distance: 7.6
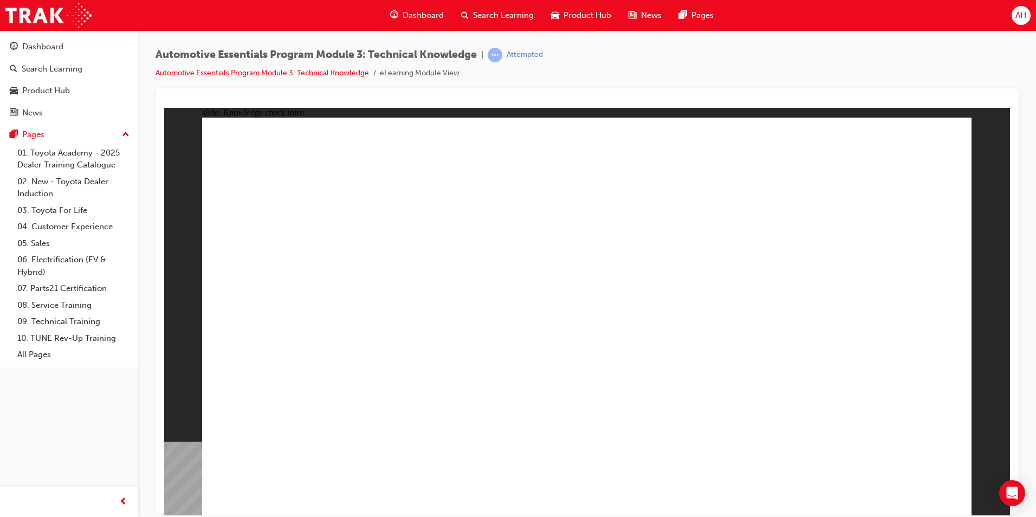
radio input "true"
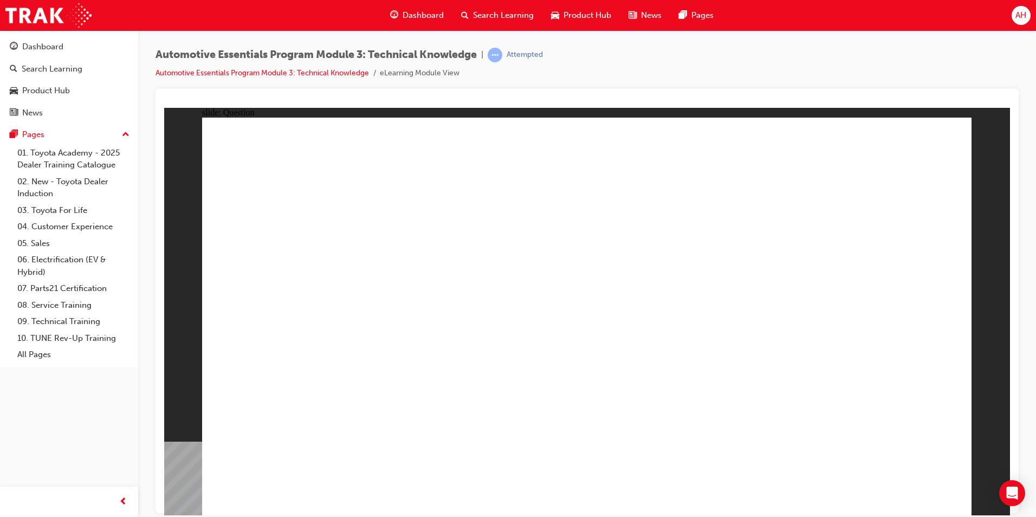
radio input "true"
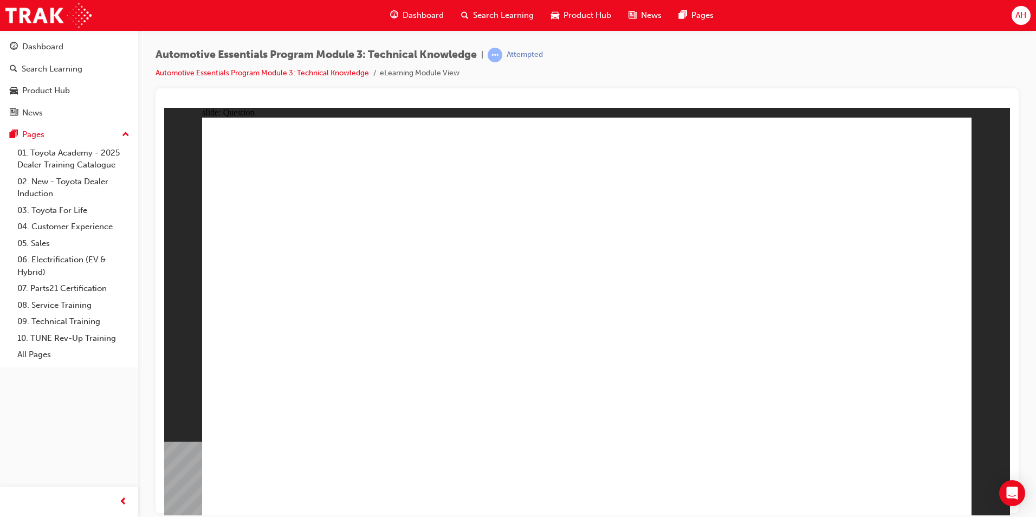
radio input "true"
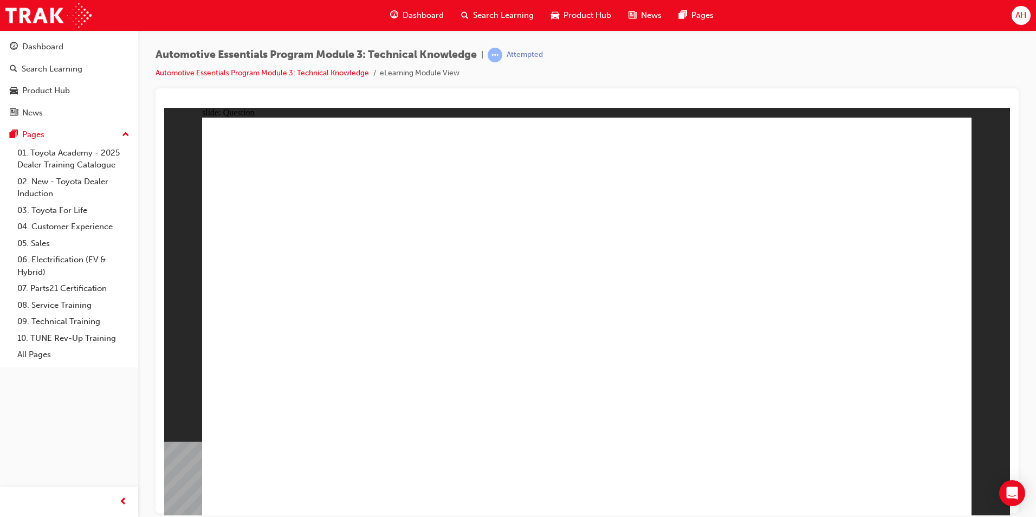
radio input "true"
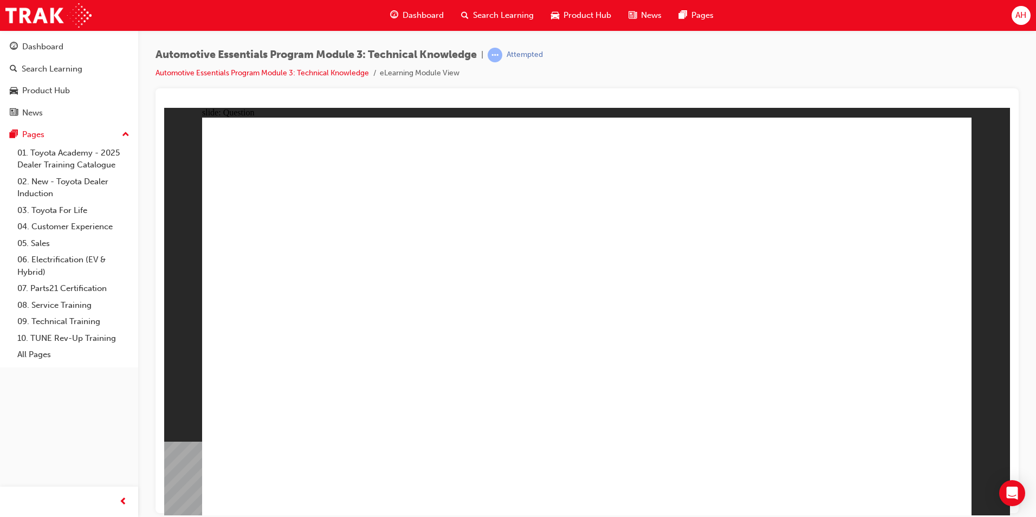
radio input "true"
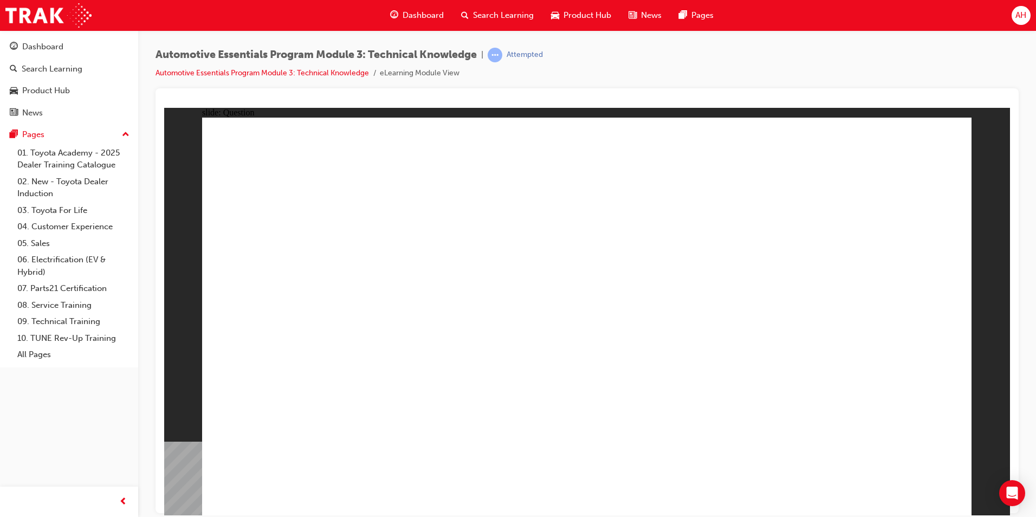
radio input "true"
drag, startPoint x: 920, startPoint y: 498, endPoint x: 918, endPoint y: 484, distance: 14.9
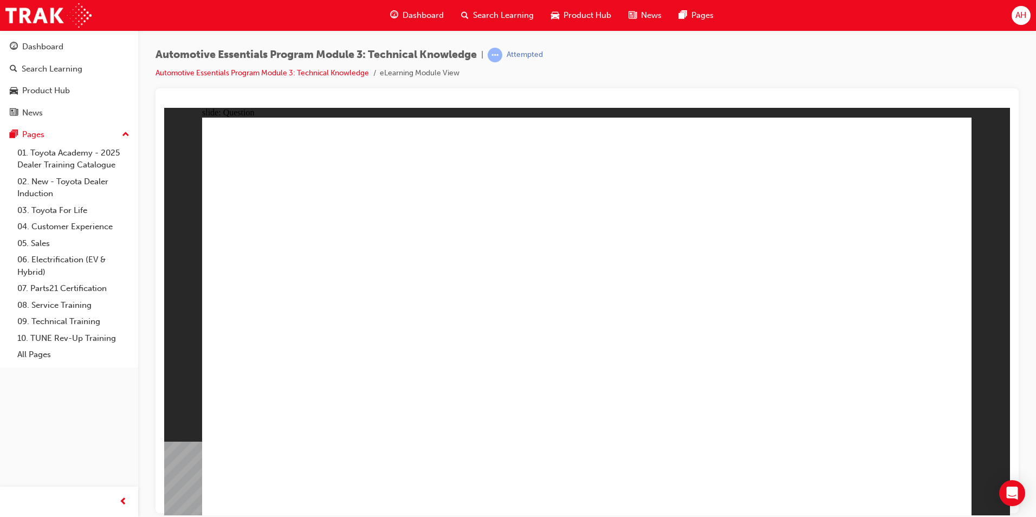
radio input "true"
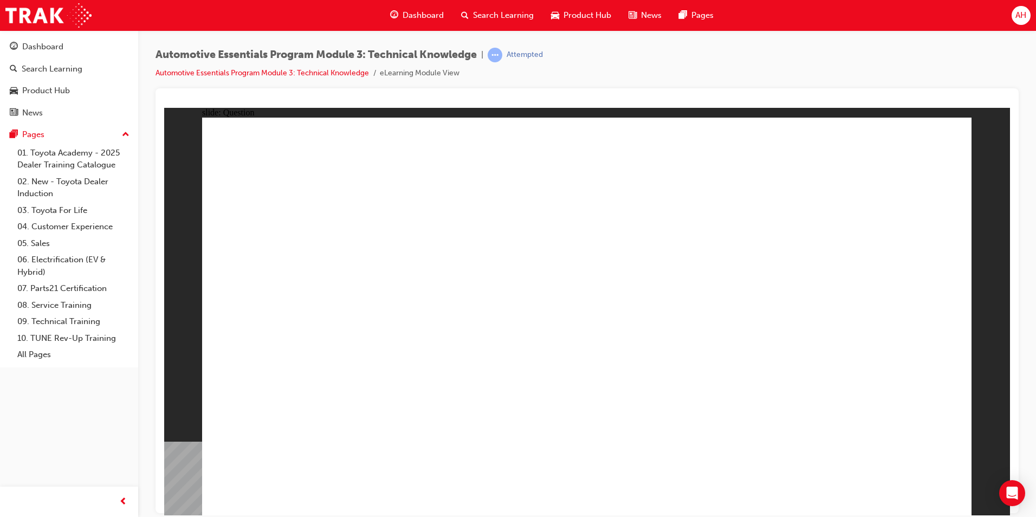
radio input "true"
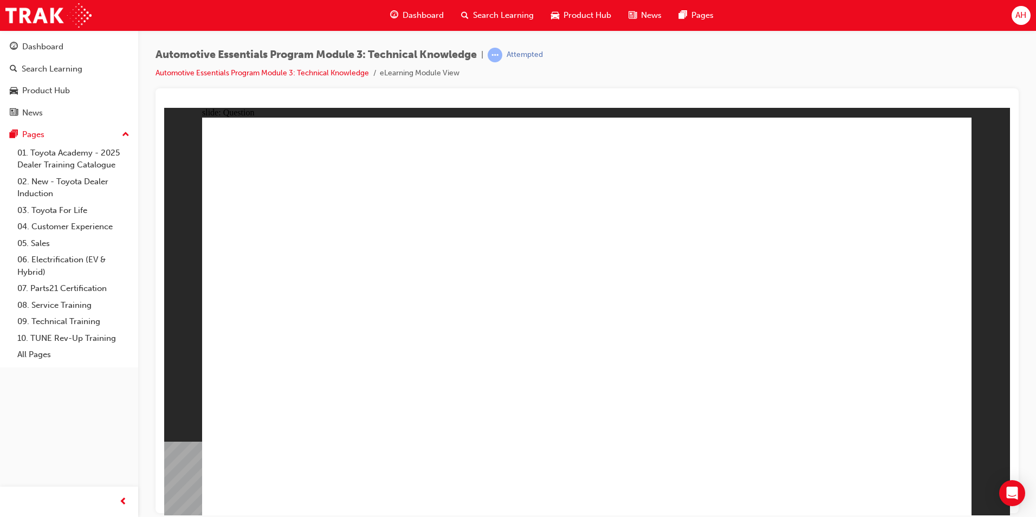
radio input "true"
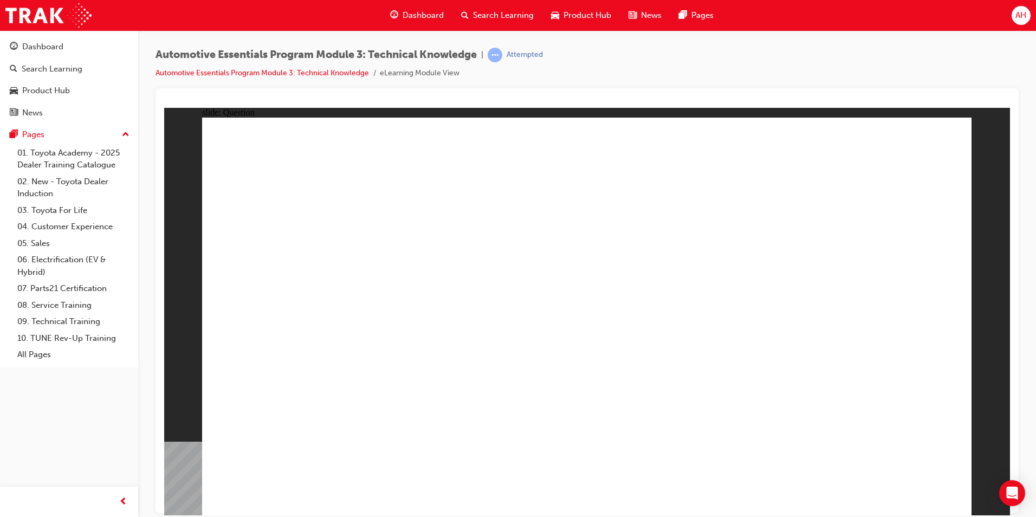
radio input "true"
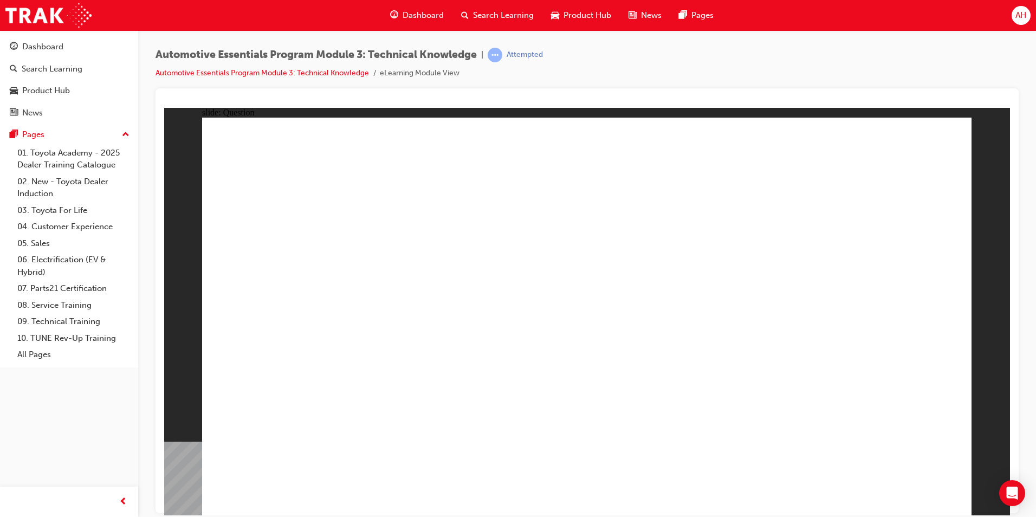
radio input "true"
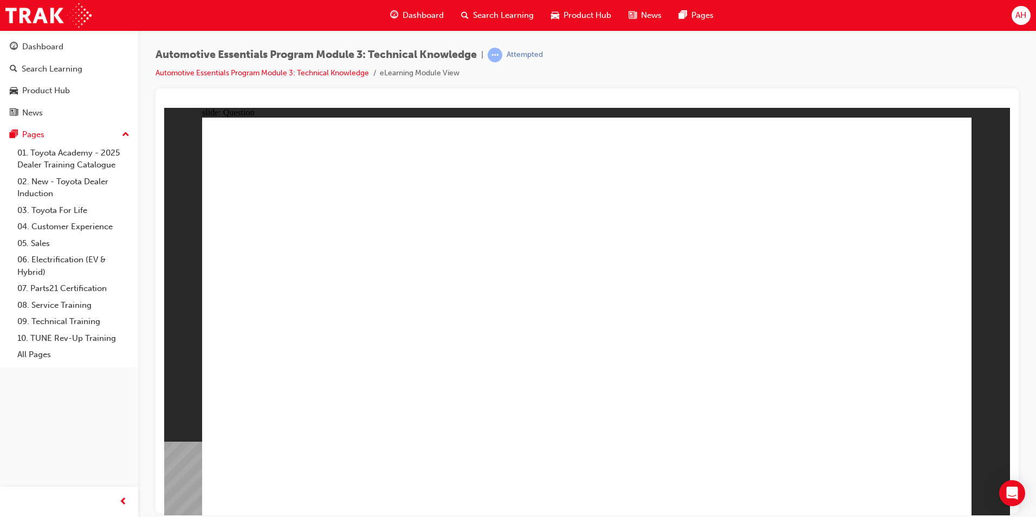
radio input "true"
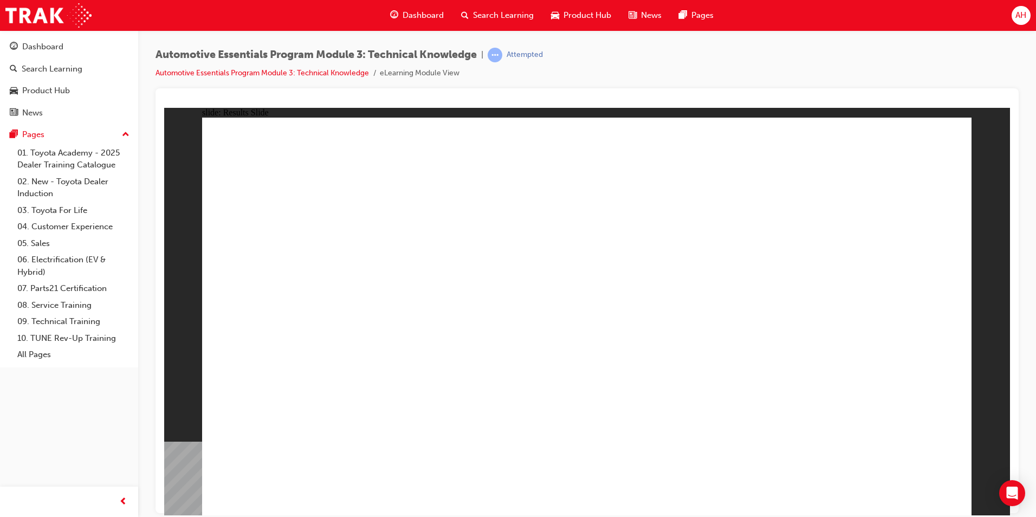
radio input "true"
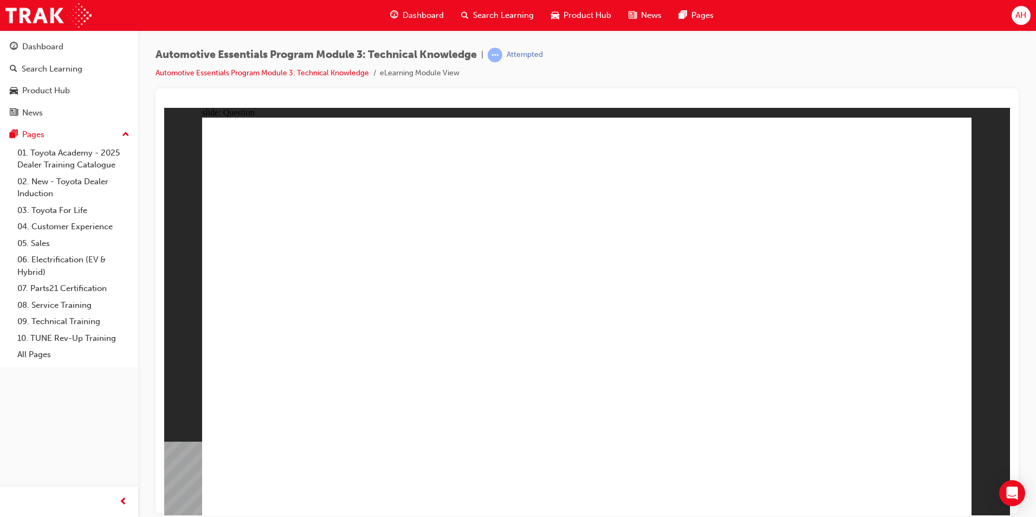
radio input "true"
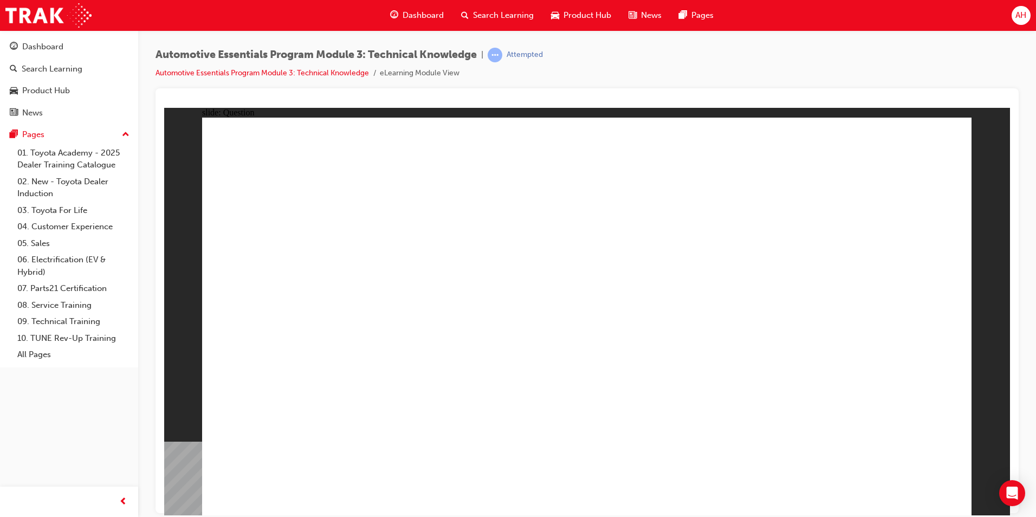
radio input "true"
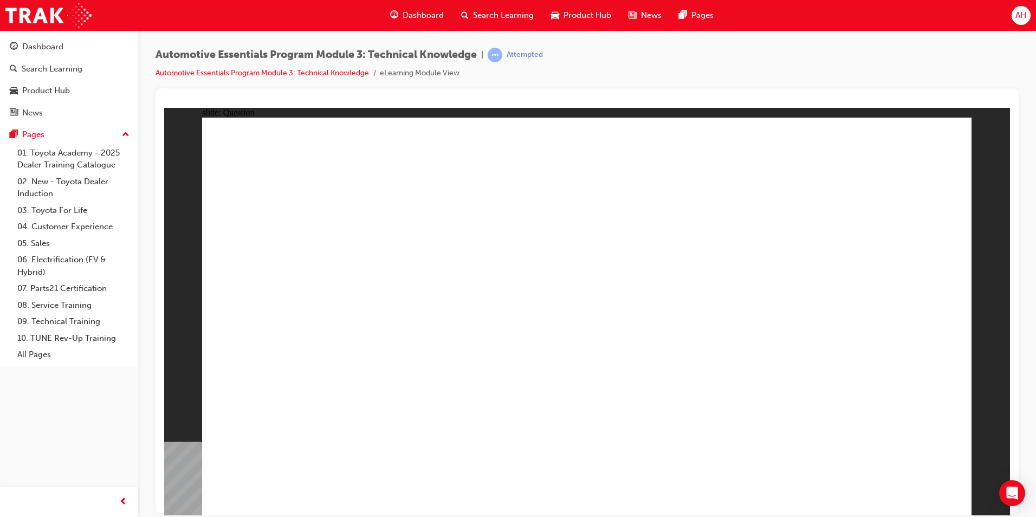
radio input "true"
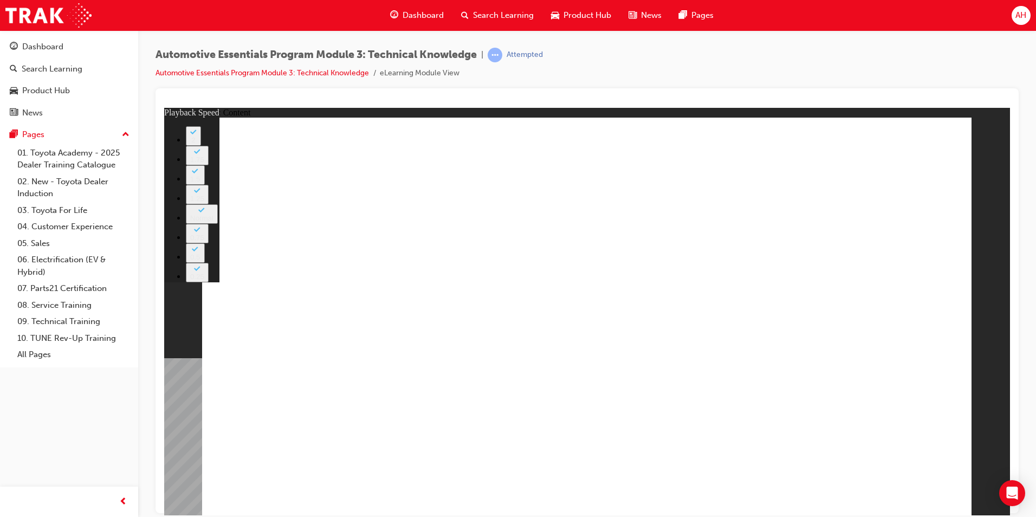
type input "217"
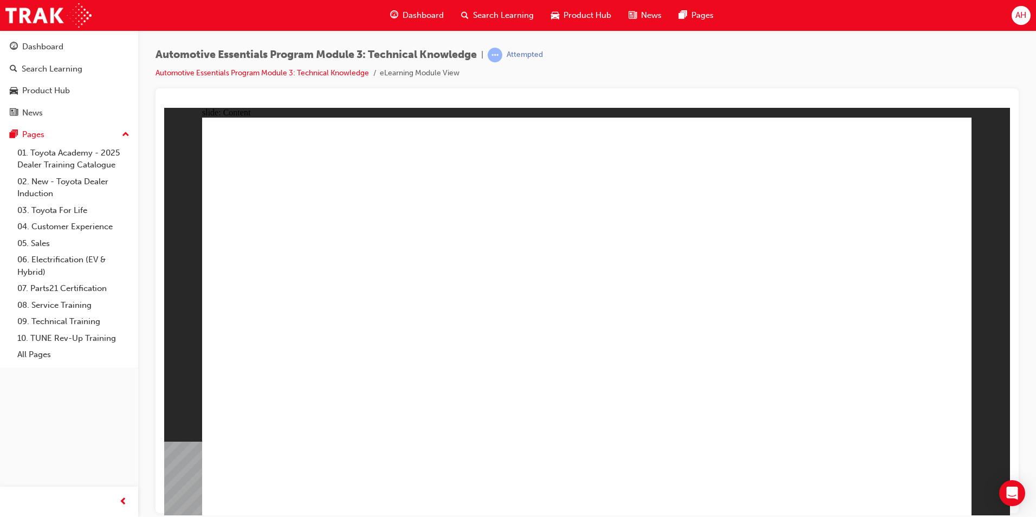
drag, startPoint x: 539, startPoint y: 445, endPoint x: 556, endPoint y: 440, distance: 18.5
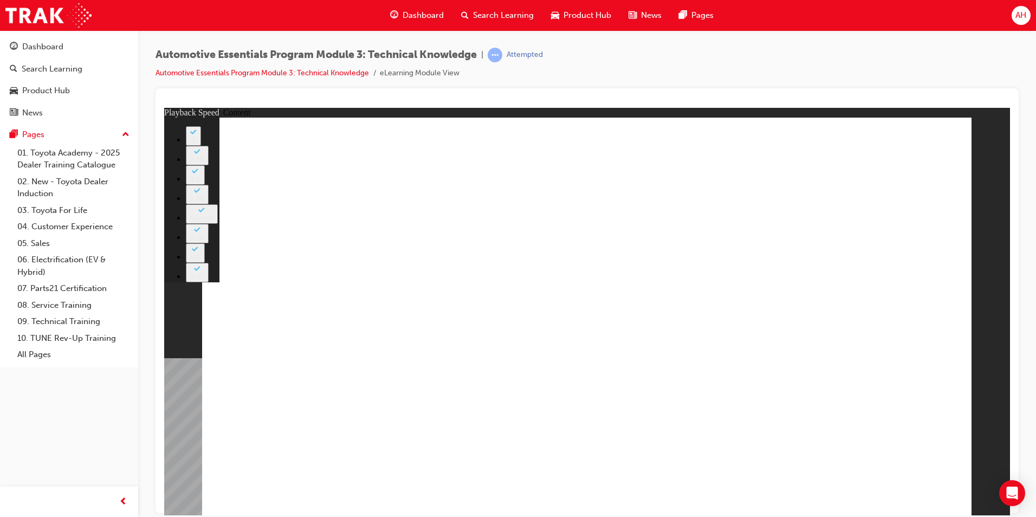
type input "20"
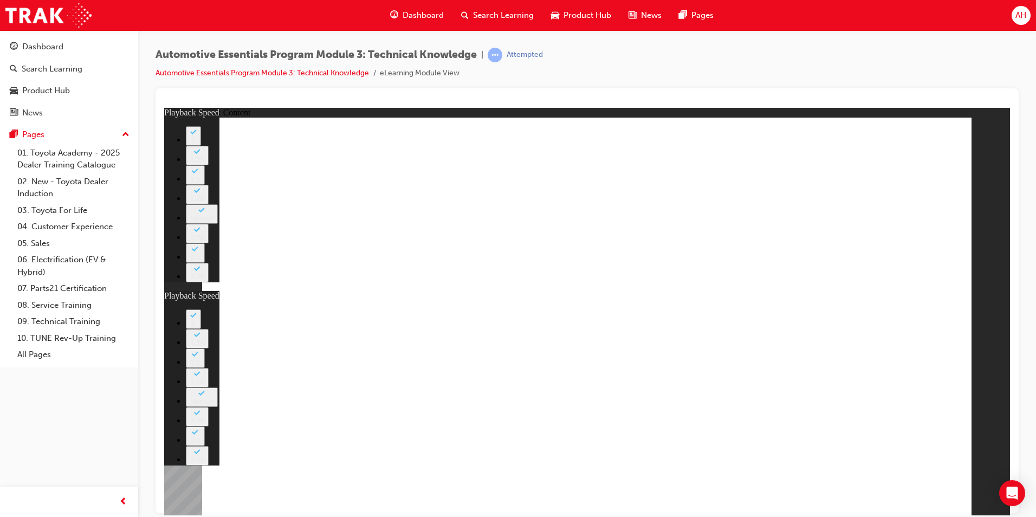
type input "15"
drag, startPoint x: 780, startPoint y: 161, endPoint x: 748, endPoint y: 158, distance: 32.1
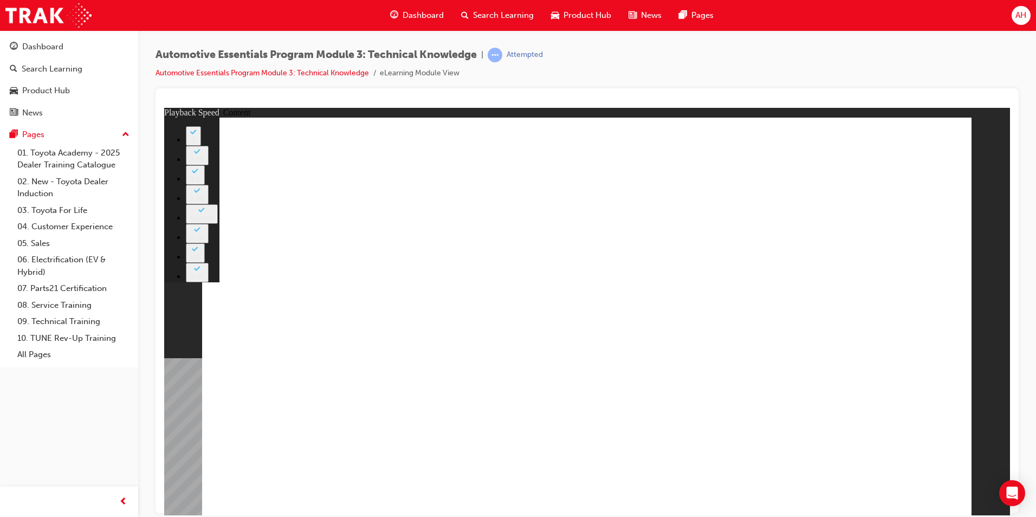
type input "9"
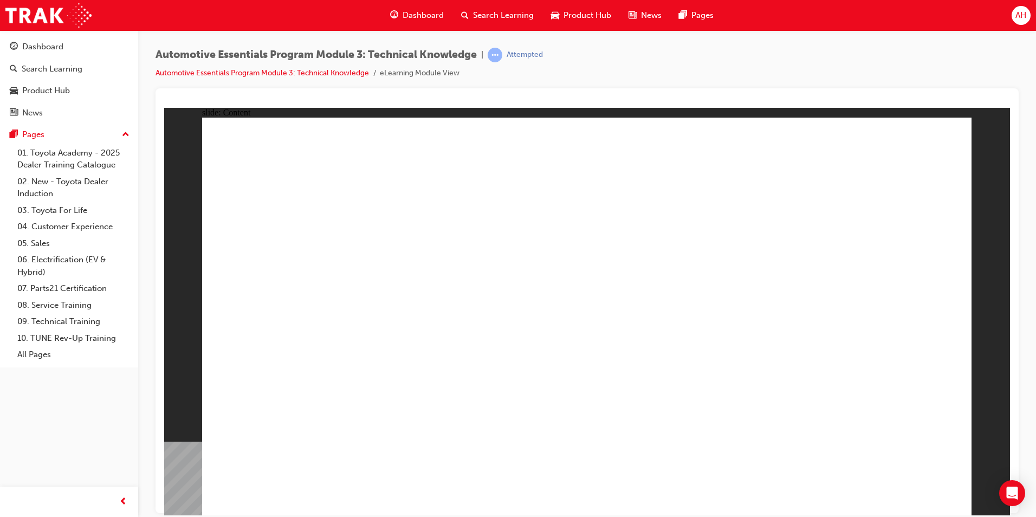
radio input "true"
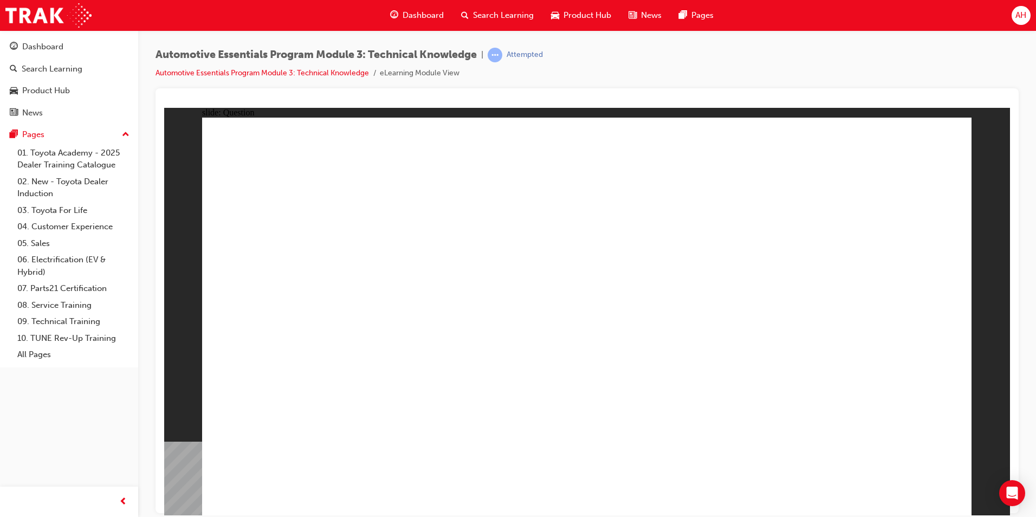
radio input "true"
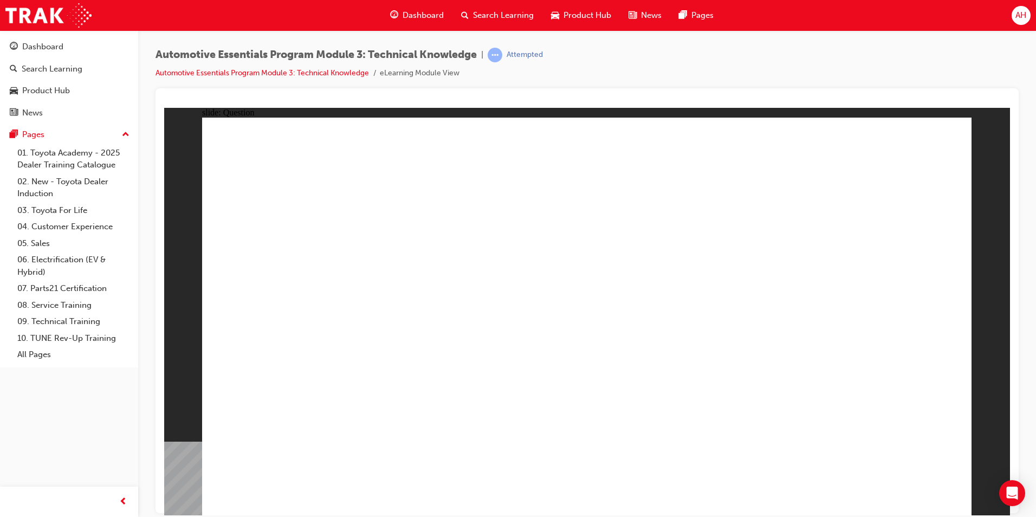
radio input "true"
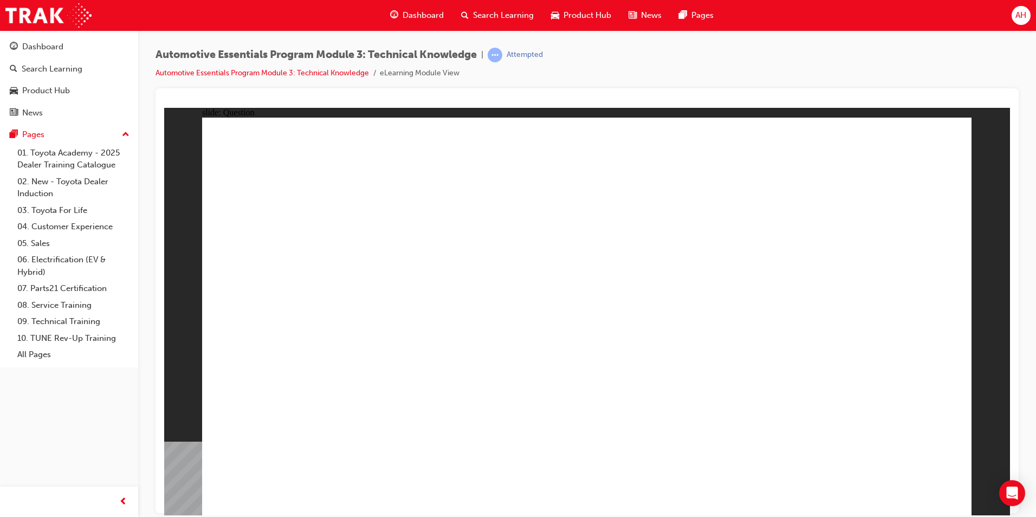
radio input "true"
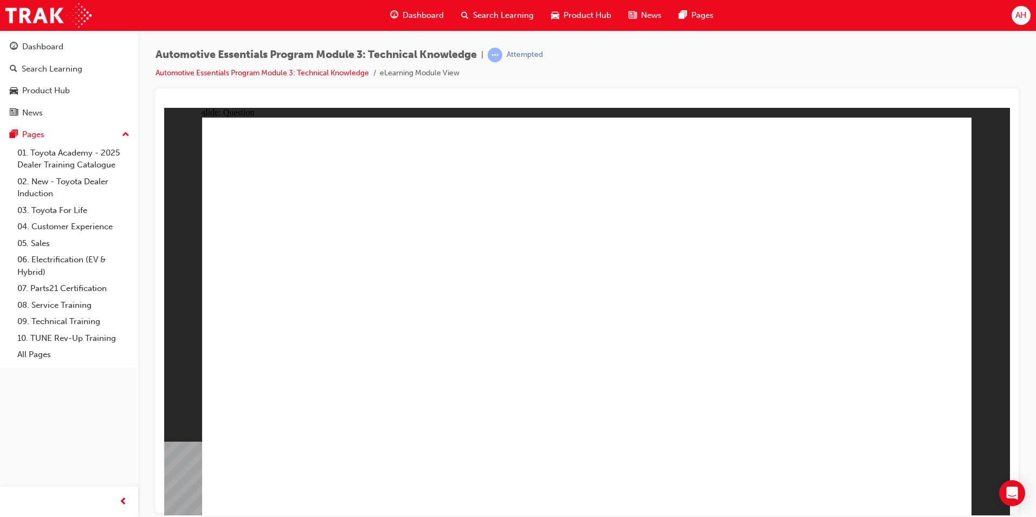
radio input "true"
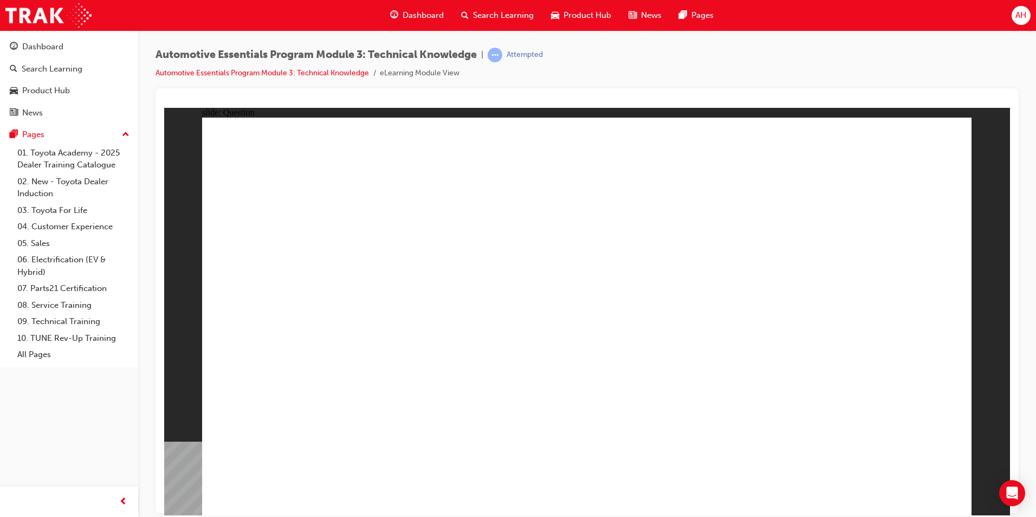
radio input "true"
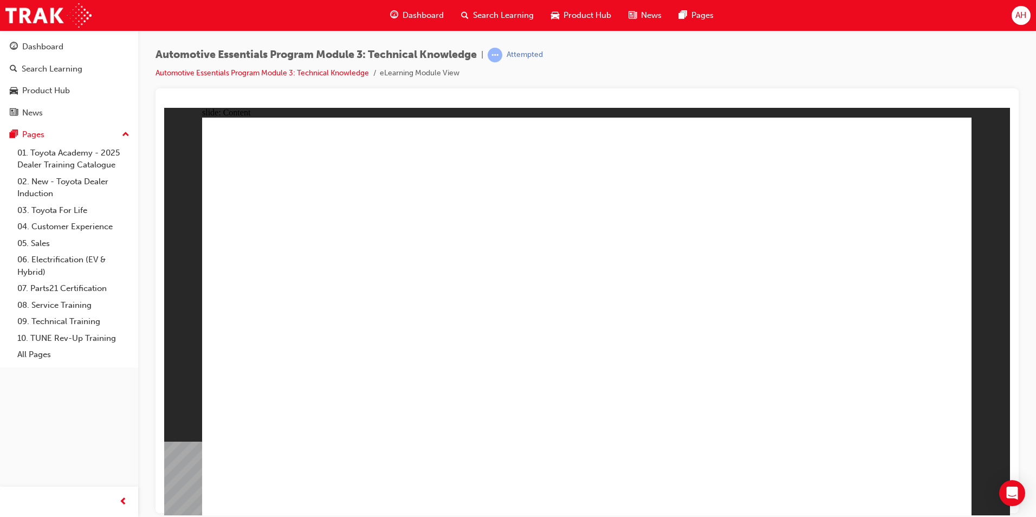
drag, startPoint x: 902, startPoint y: 482, endPoint x: 899, endPoint y: 476, distance: 6.5
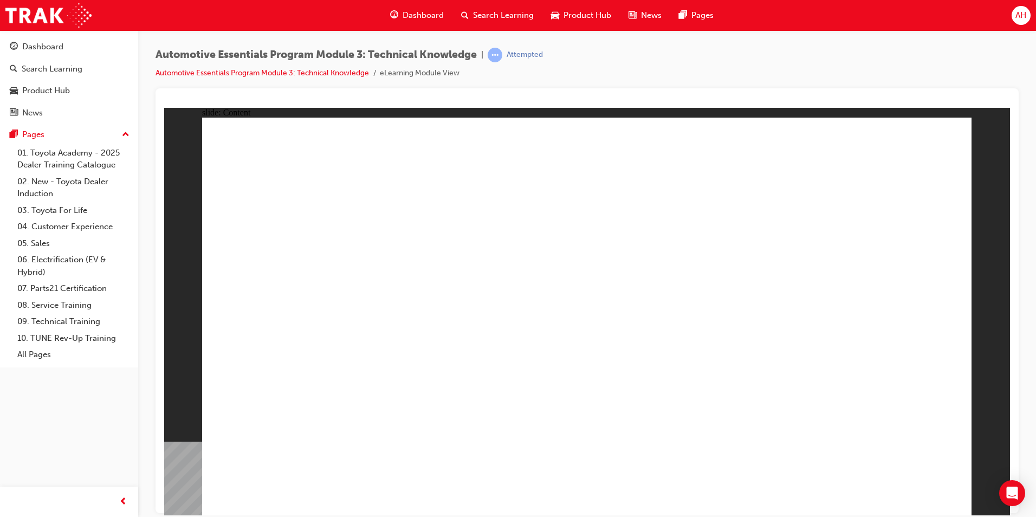
radio input "true"
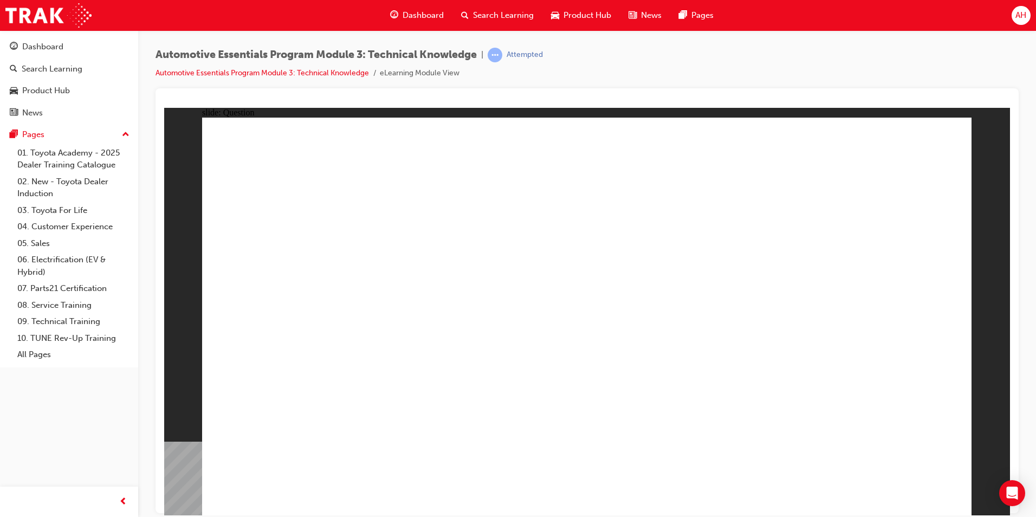
radio input "true"
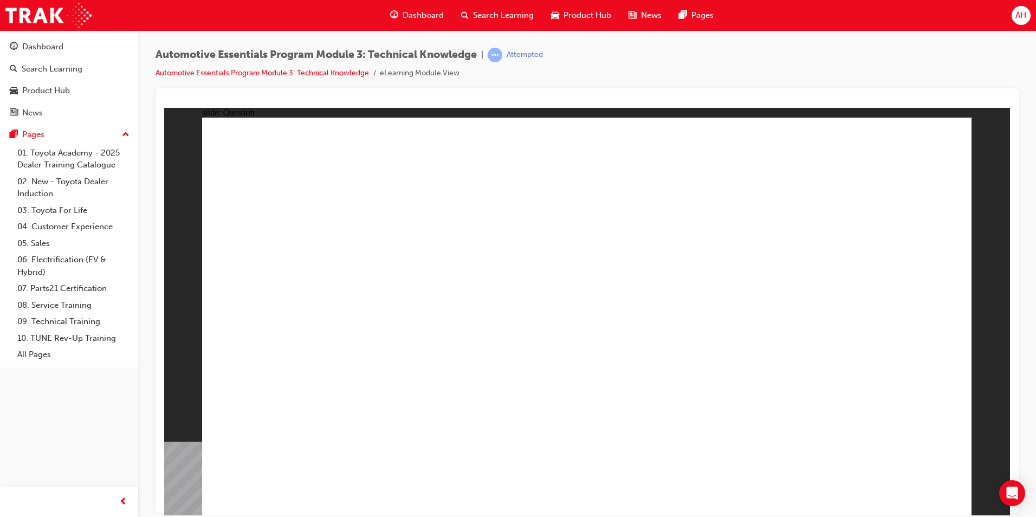
radio input "true"
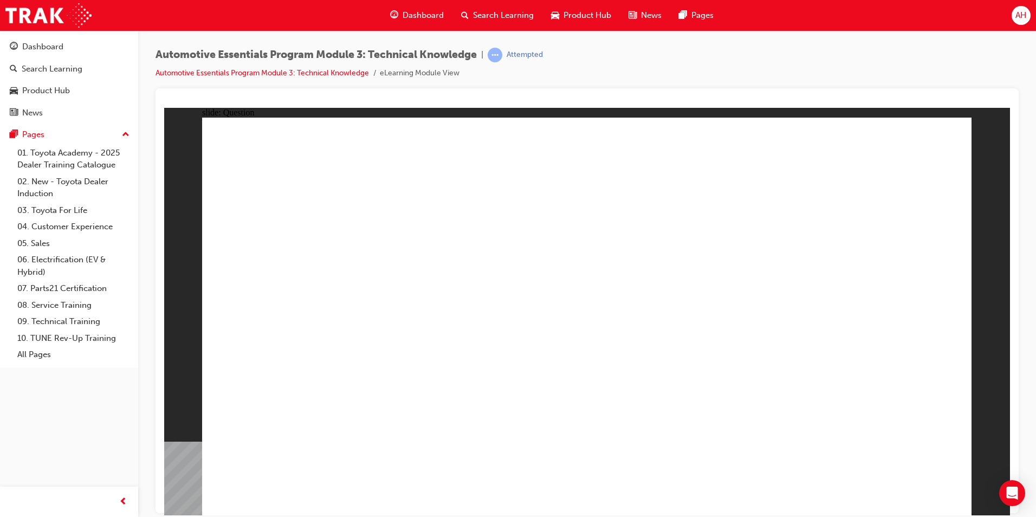
radio input "true"
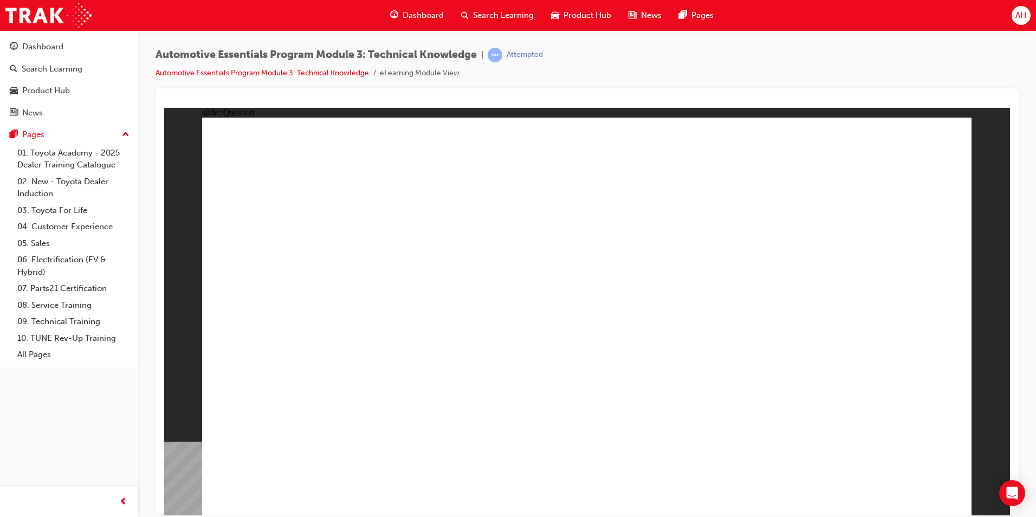
radio input "true"
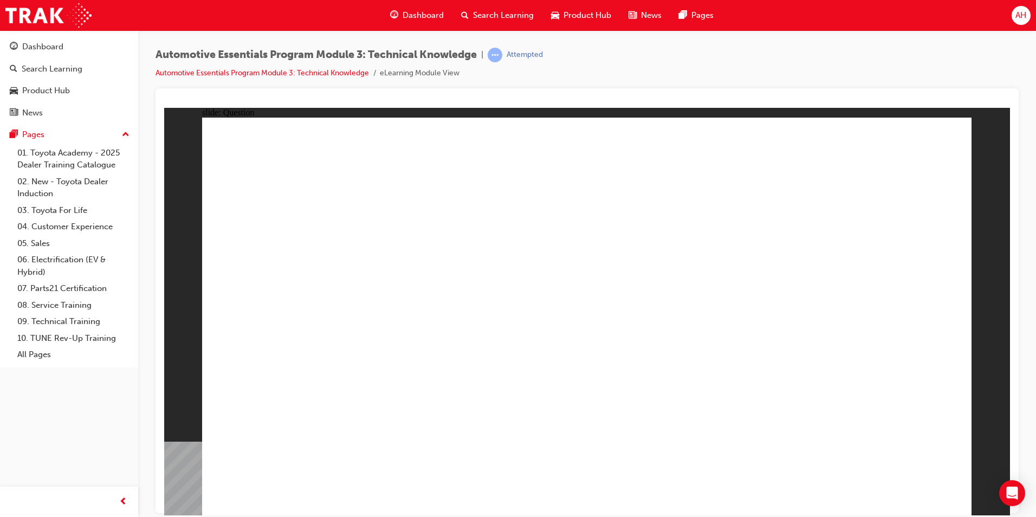
radio input "true"
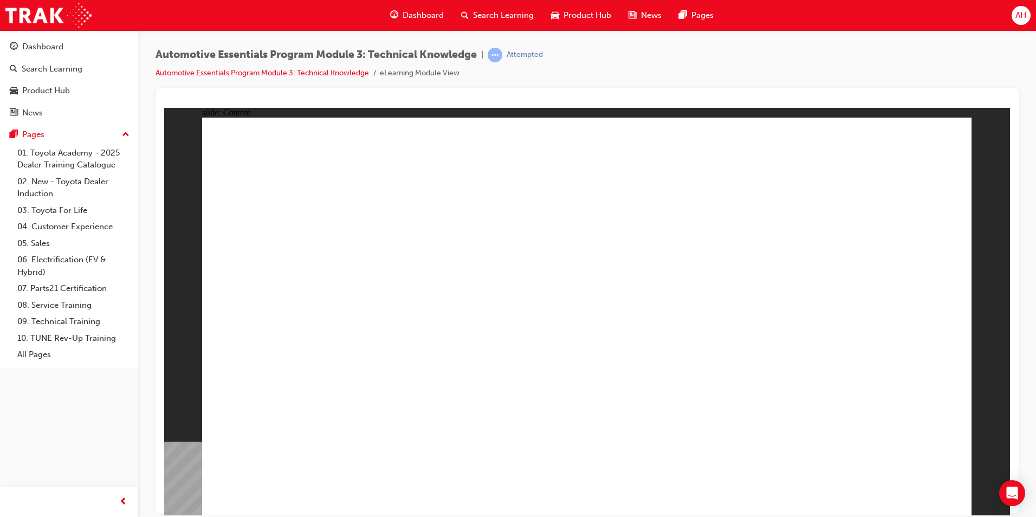
drag, startPoint x: 662, startPoint y: 355, endPoint x: 660, endPoint y: 343, distance: 12.1
drag, startPoint x: 879, startPoint y: 324, endPoint x: 882, endPoint y: 333, distance: 9.6
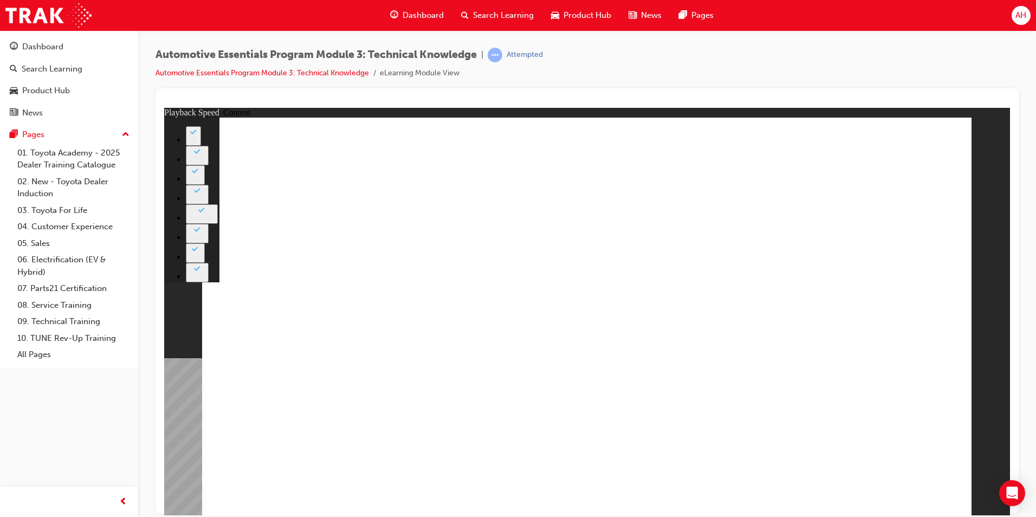
type input "8"
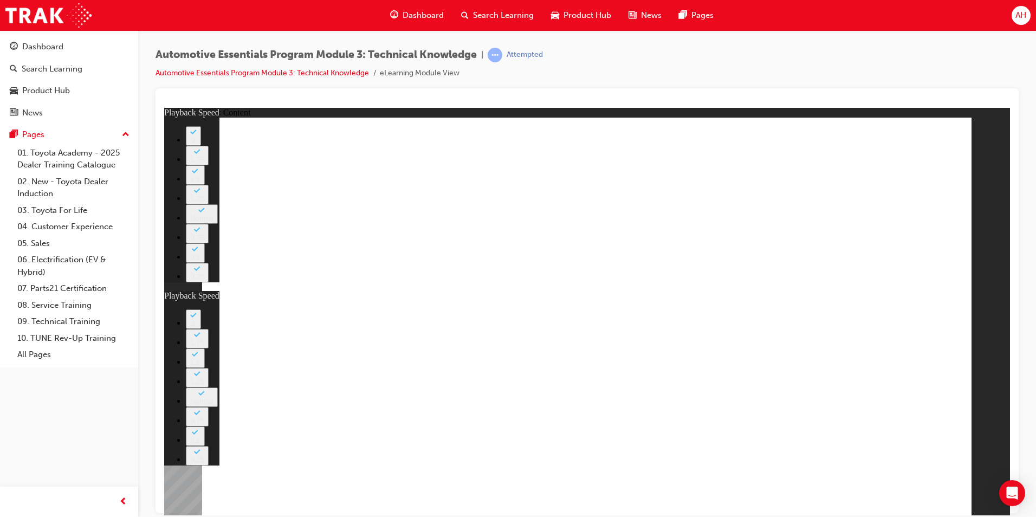
type input "125"
drag, startPoint x: 475, startPoint y: 354, endPoint x: 398, endPoint y: 403, distance: 90.6
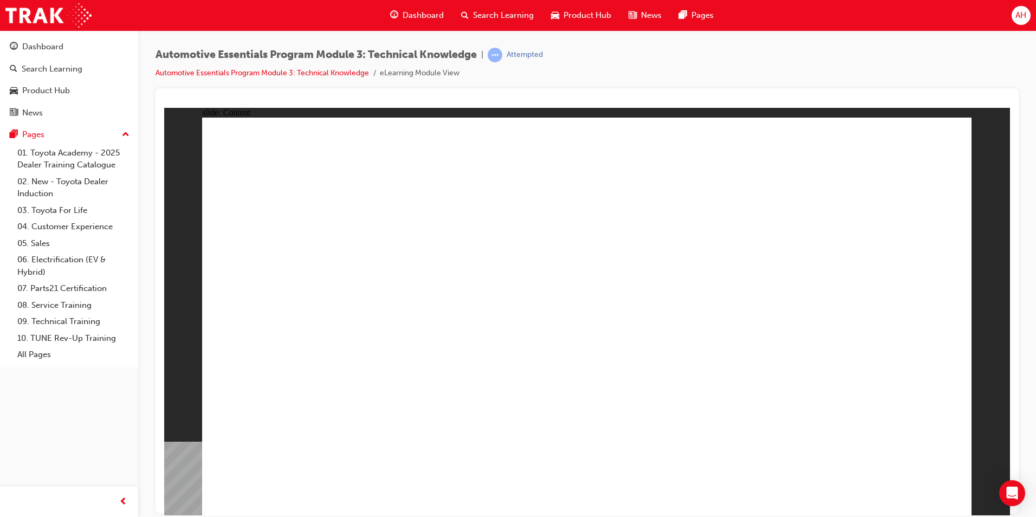
drag, startPoint x: 440, startPoint y: 321, endPoint x: 669, endPoint y: 317, distance: 228.7
drag, startPoint x: 726, startPoint y: 336, endPoint x: 721, endPoint y: 346, distance: 11.2
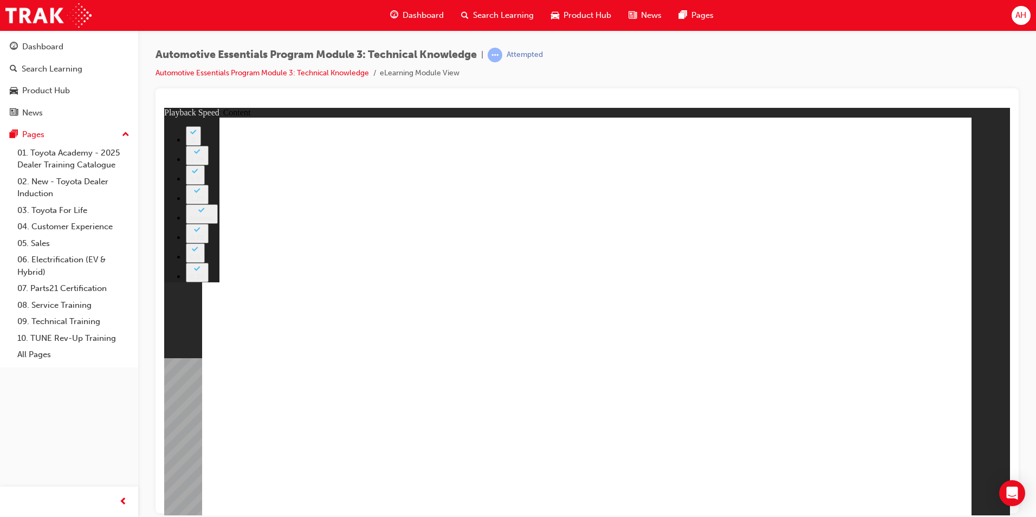
type input "7"
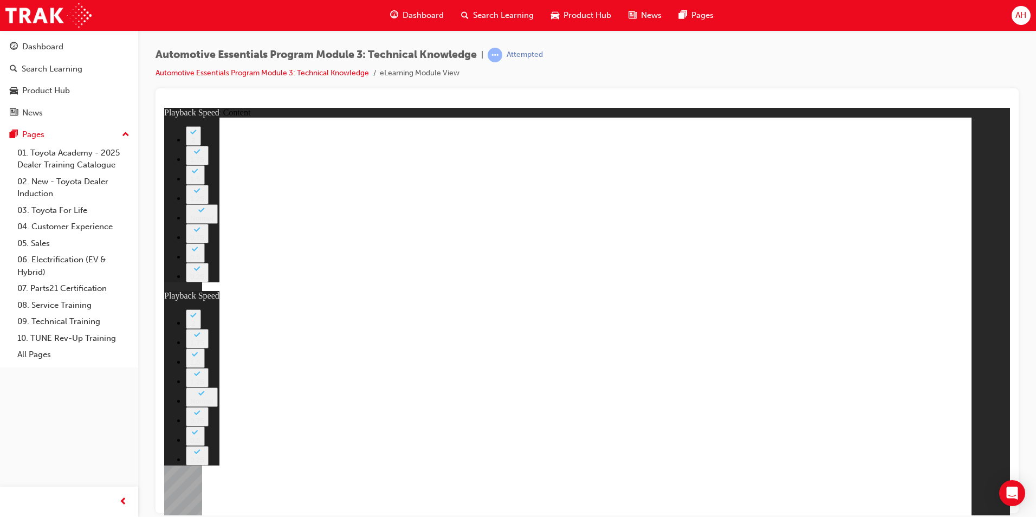
type input "101"
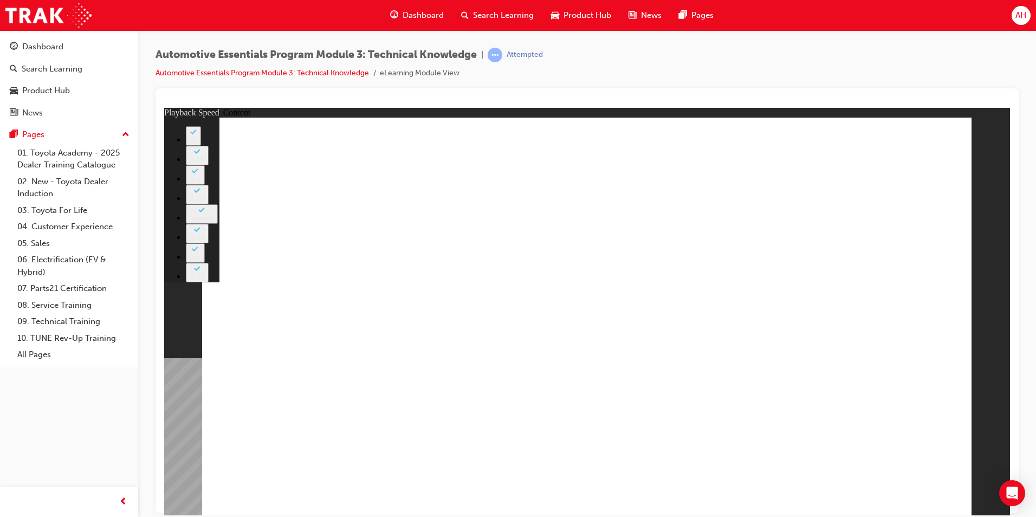
type input "7"
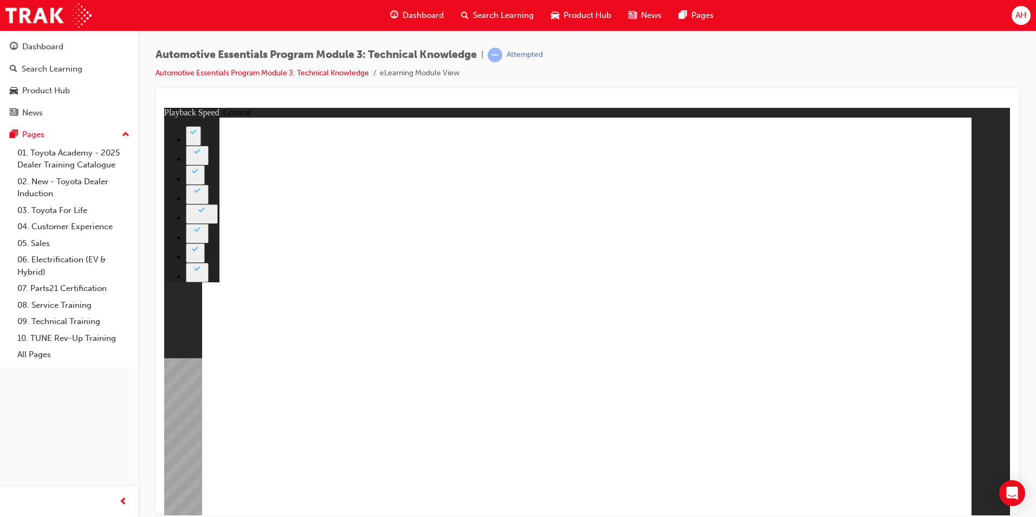
type input "7"
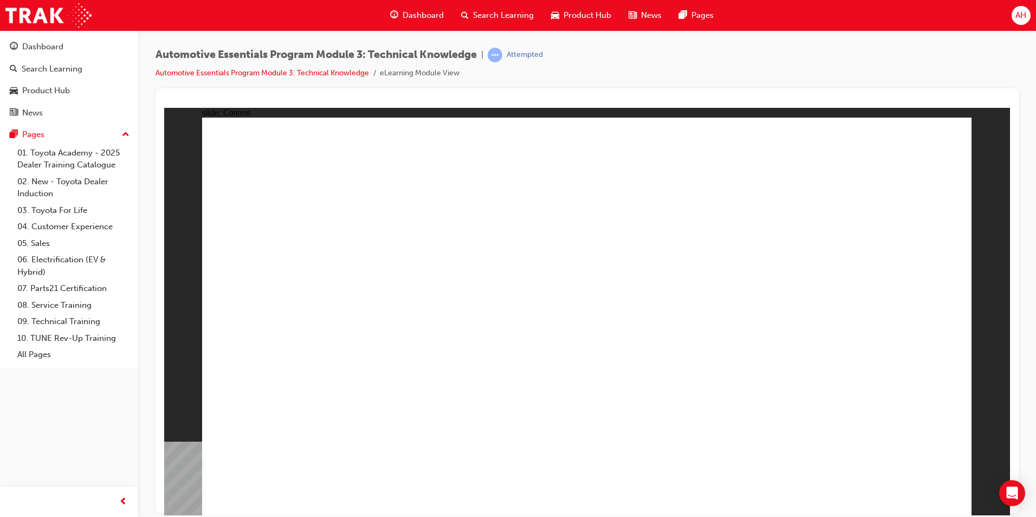
radio input "true"
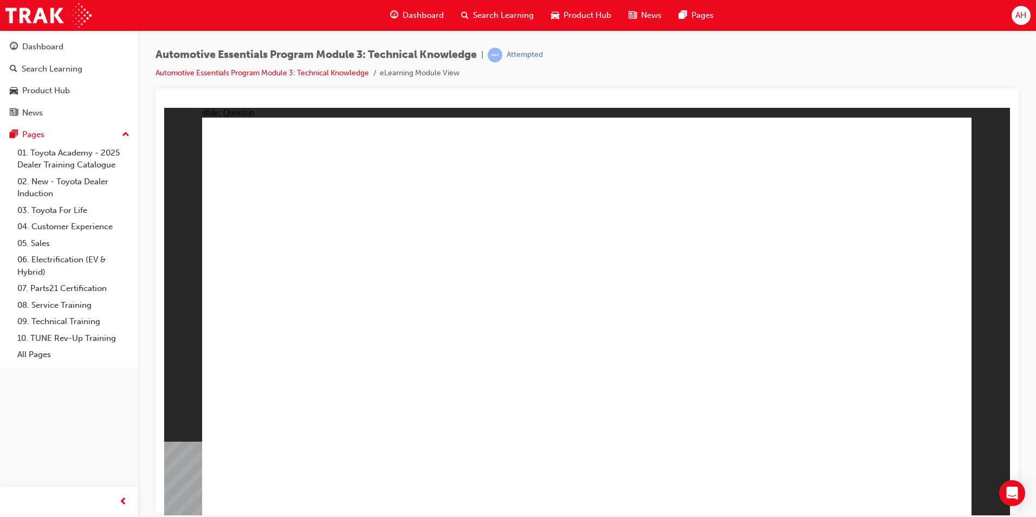
radio input "true"
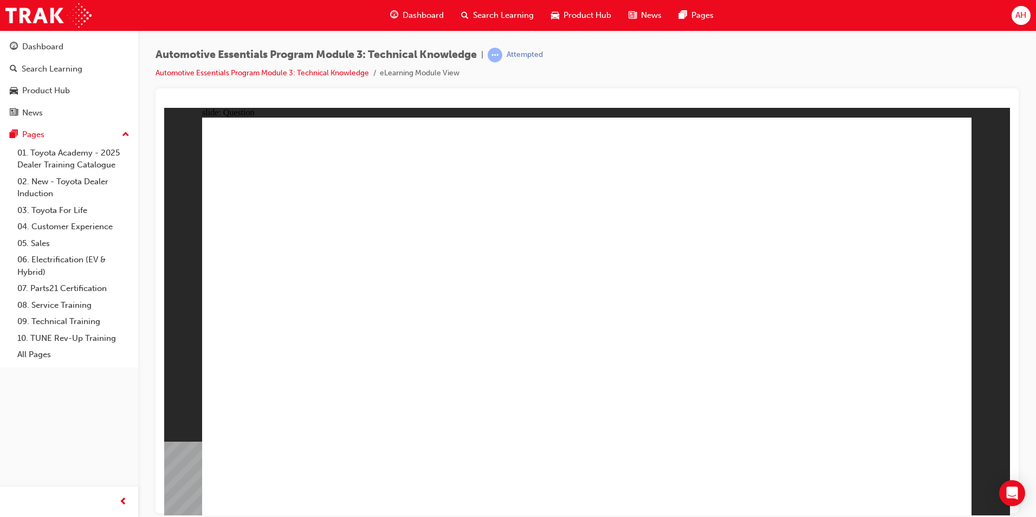
click at [497, 22] on div "Search Learning" at bounding box center [497, 15] width 90 height 22
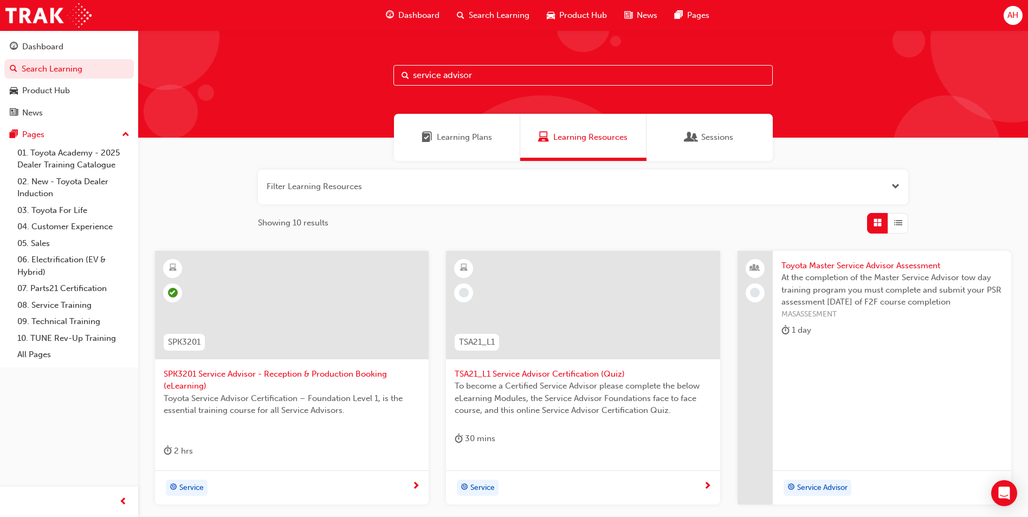
click at [594, 388] on span "To become a Certified Service Advisor please complete the below eLearning Modul…" at bounding box center [583, 398] width 256 height 37
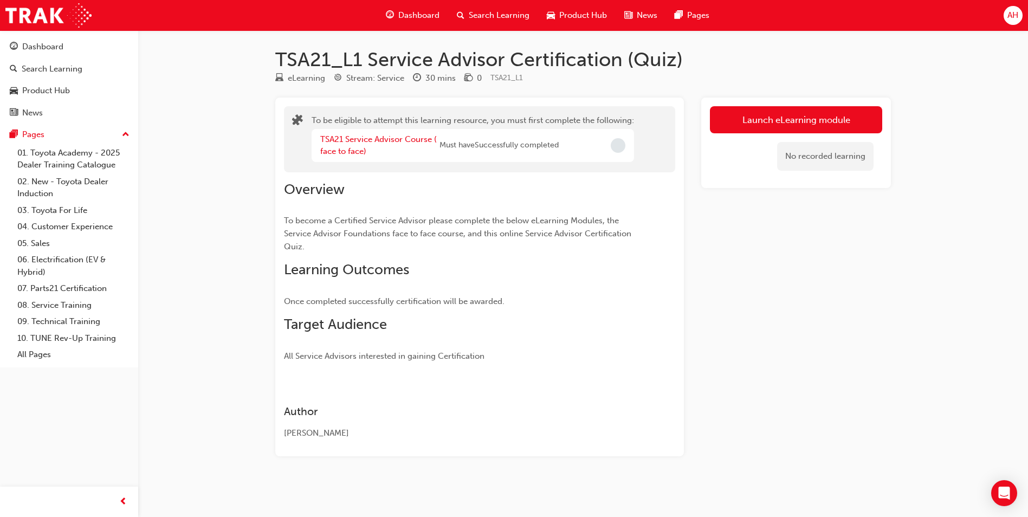
click at [364, 144] on div "TSA21 Service Advisor Course ( face to face)" at bounding box center [379, 145] width 119 height 24
click at [348, 140] on link "TSA21 Service Advisor Course ( face to face)" at bounding box center [378, 145] width 116 height 22
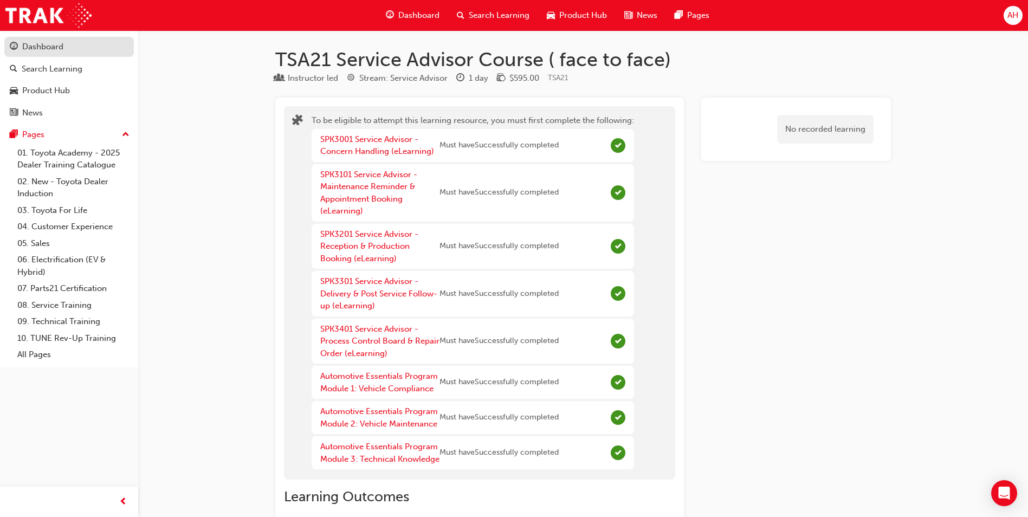
click at [64, 44] on div "Dashboard" at bounding box center [69, 47] width 119 height 14
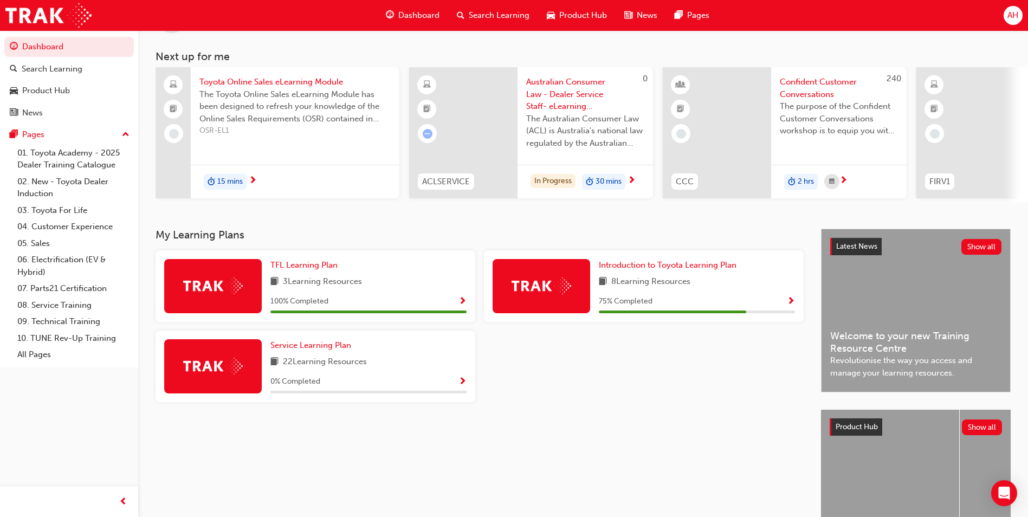
scroll to position [22, 0]
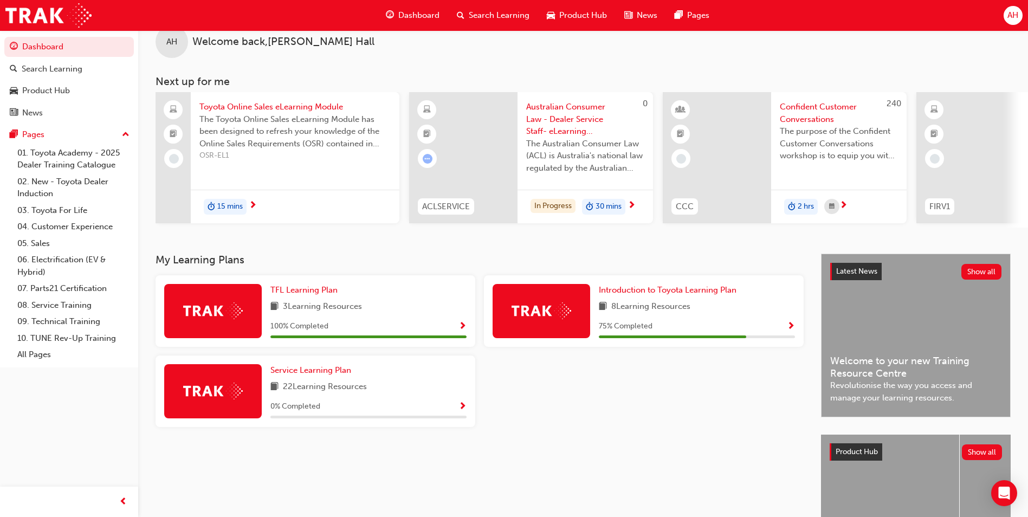
click at [552, 132] on span "Australian Consumer Law - Dealer Service Staff- eLearning Module" at bounding box center [585, 119] width 118 height 37
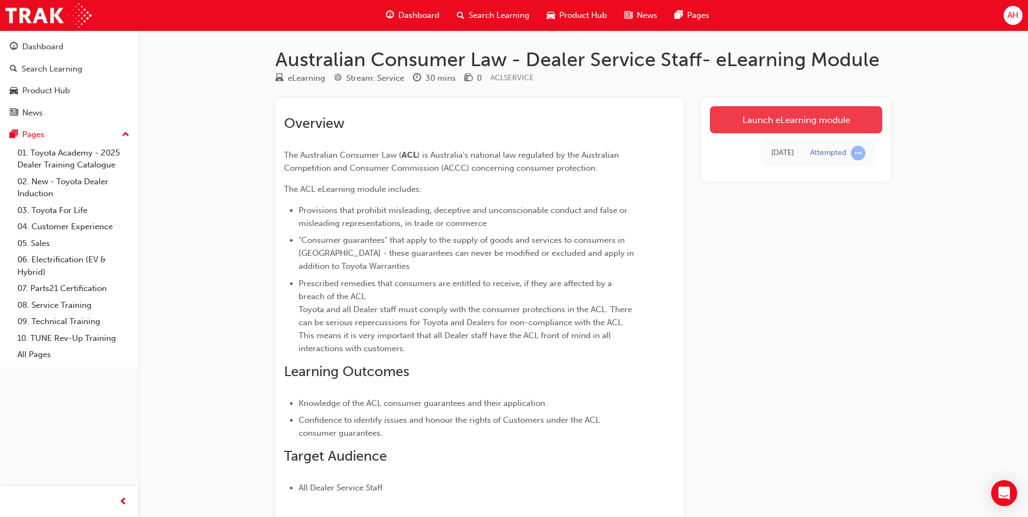
click at [767, 123] on link "Launch eLearning module" at bounding box center [796, 119] width 172 height 27
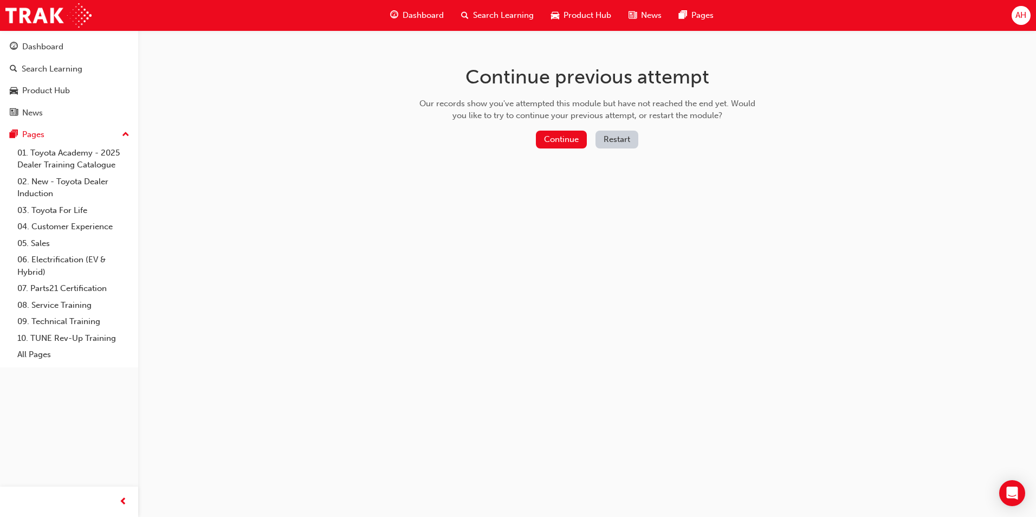
click at [625, 140] on button "Restart" at bounding box center [616, 140] width 43 height 18
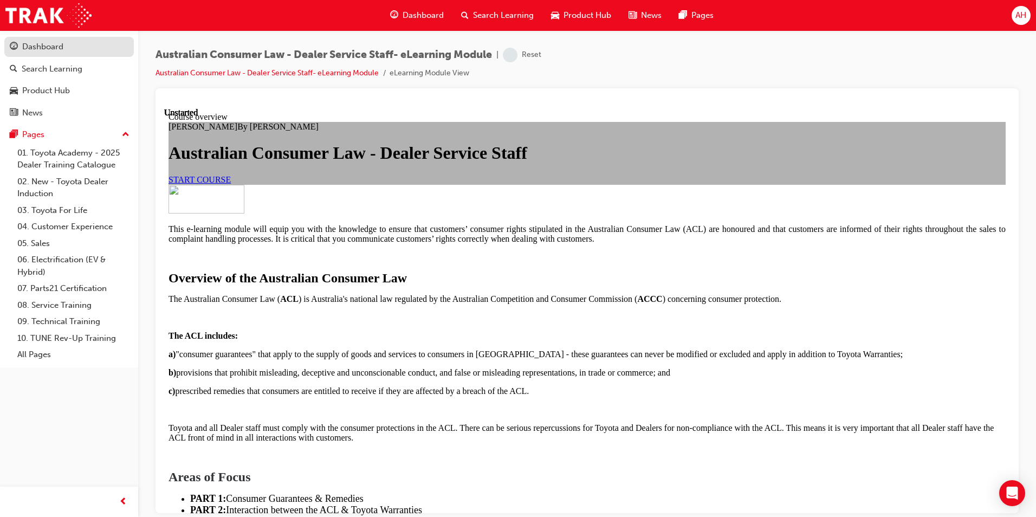
click at [67, 44] on div "Dashboard" at bounding box center [69, 47] width 119 height 14
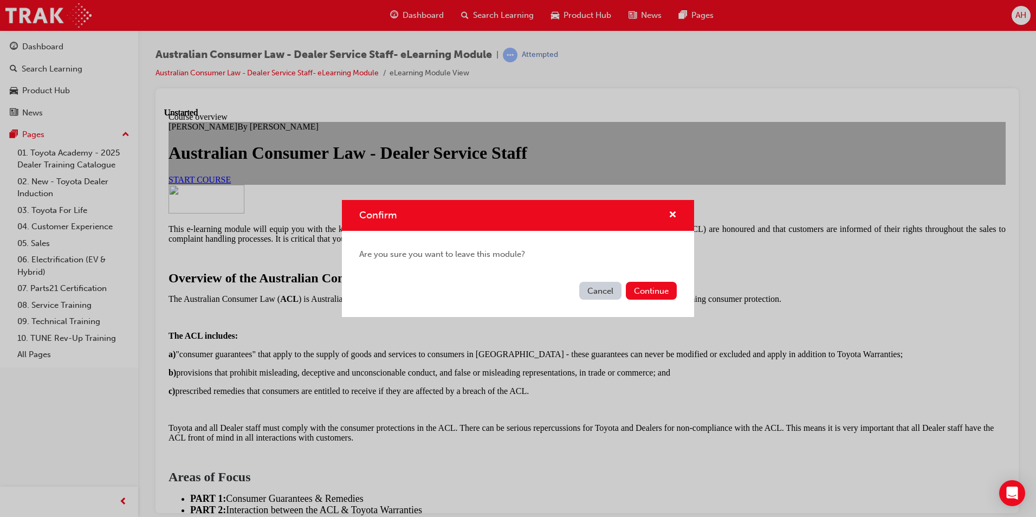
drag, startPoint x: 593, startPoint y: 292, endPoint x: 430, endPoint y: 184, distance: 195.0
click at [593, 292] on button "Cancel" at bounding box center [600, 291] width 42 height 18
